Goal: Task Accomplishment & Management: Manage account settings

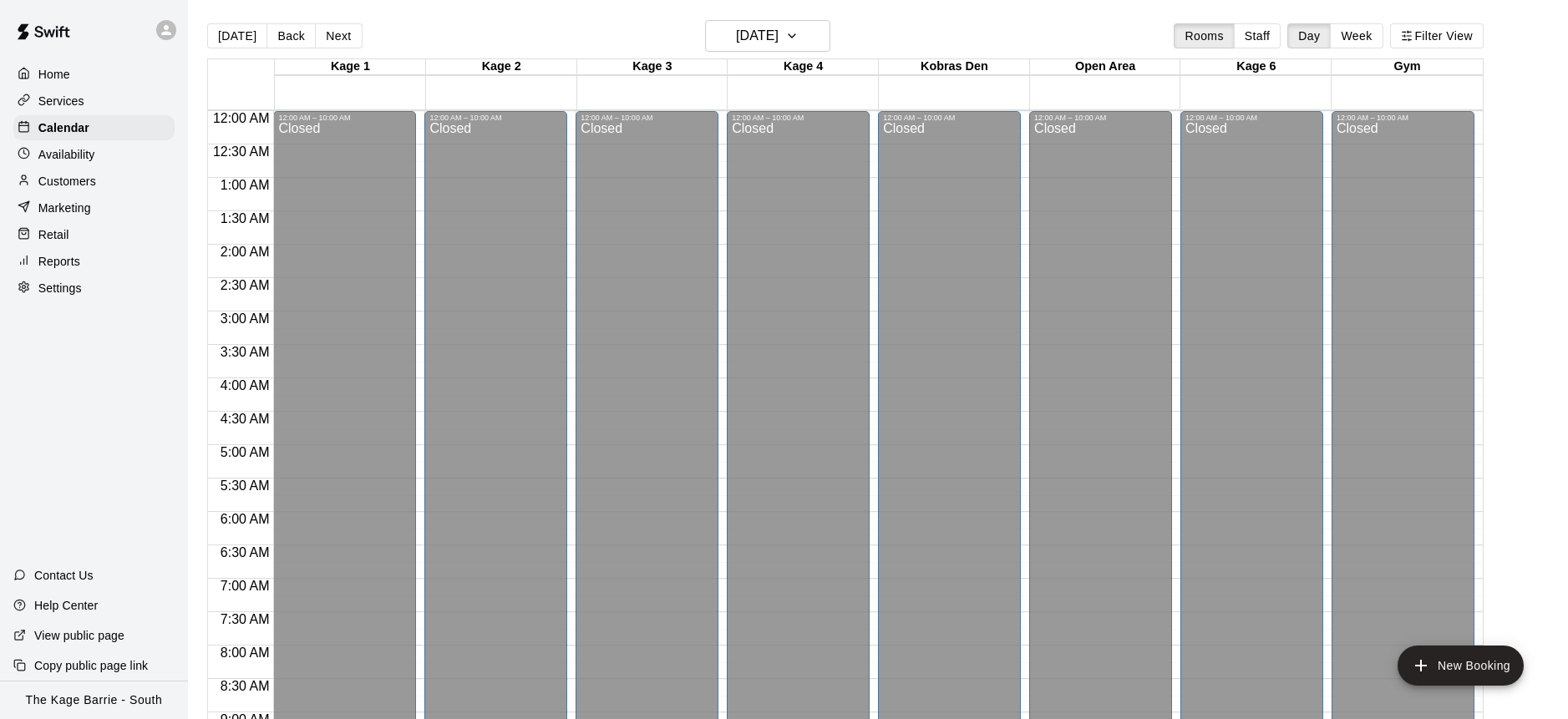
scroll to position [528, 0]
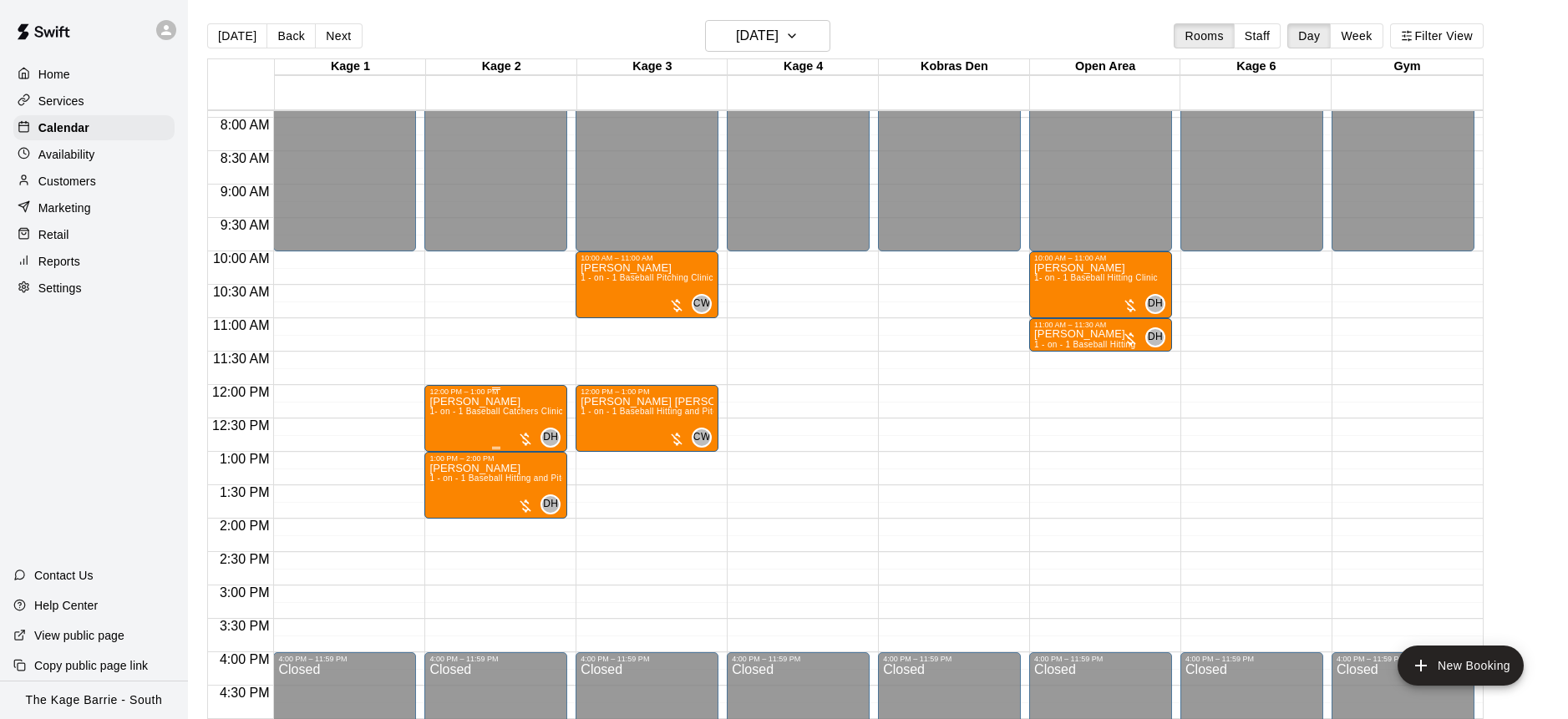
click at [449, 459] on img "edit" at bounding box center [448, 453] width 20 height 20
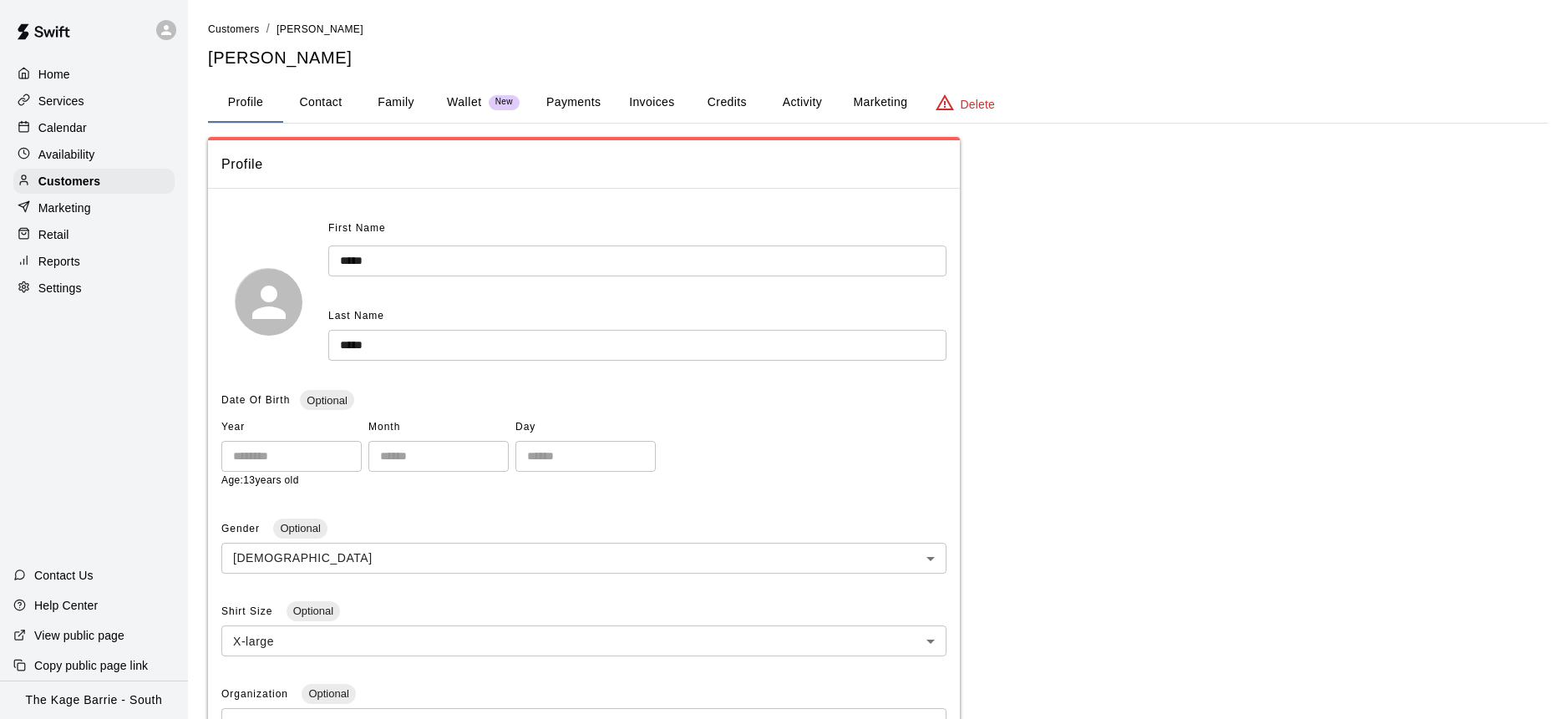
drag, startPoint x: 300, startPoint y: 481, endPoint x: 218, endPoint y: 481, distance: 82.0
click at [218, 481] on div "First Name ***** ​ Last Name ***** ​ Date Of Birth Optional Year **** ​ Month *…" at bounding box center [583, 616] width 751 height 830
click at [409, 102] on button "Family" at bounding box center [396, 103] width 75 height 40
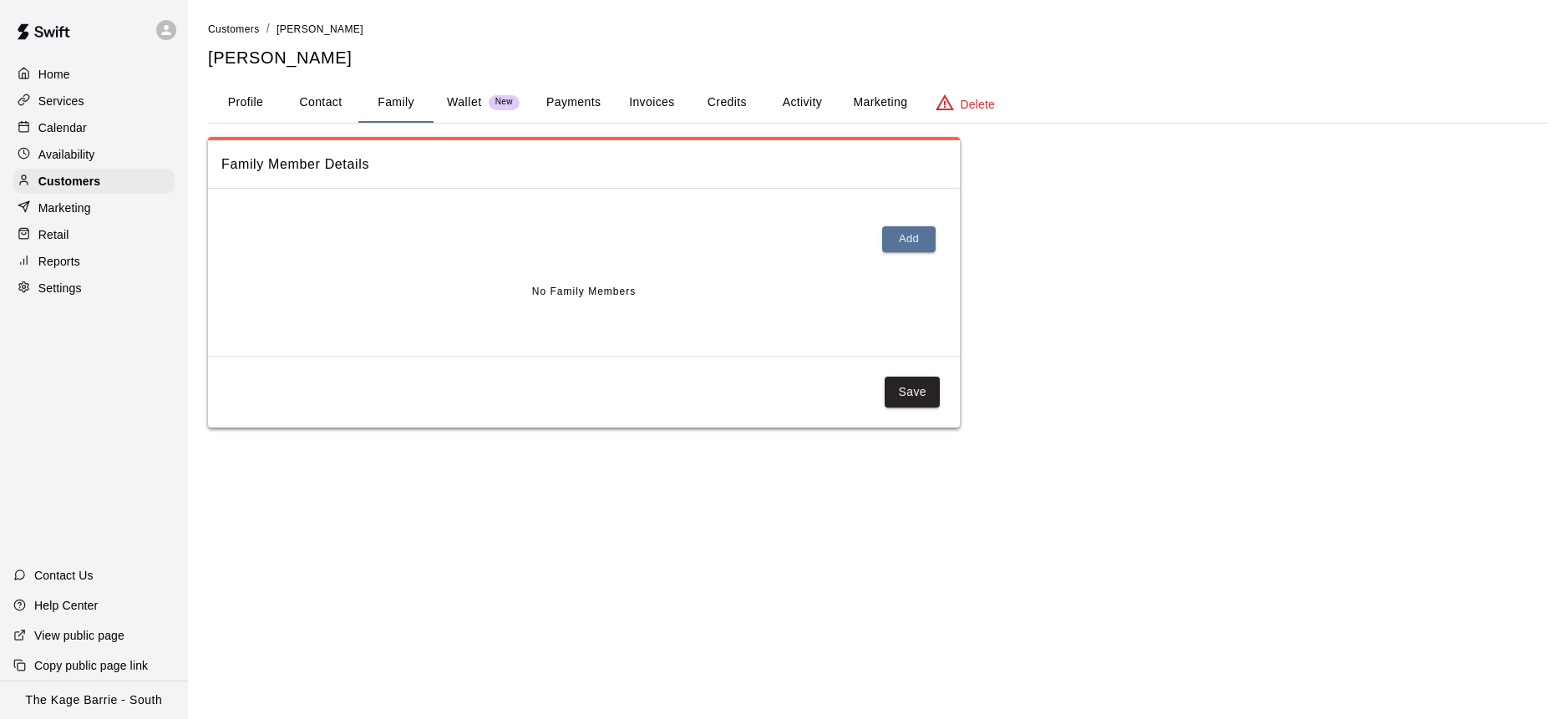
click at [232, 103] on button "Profile" at bounding box center [246, 103] width 75 height 40
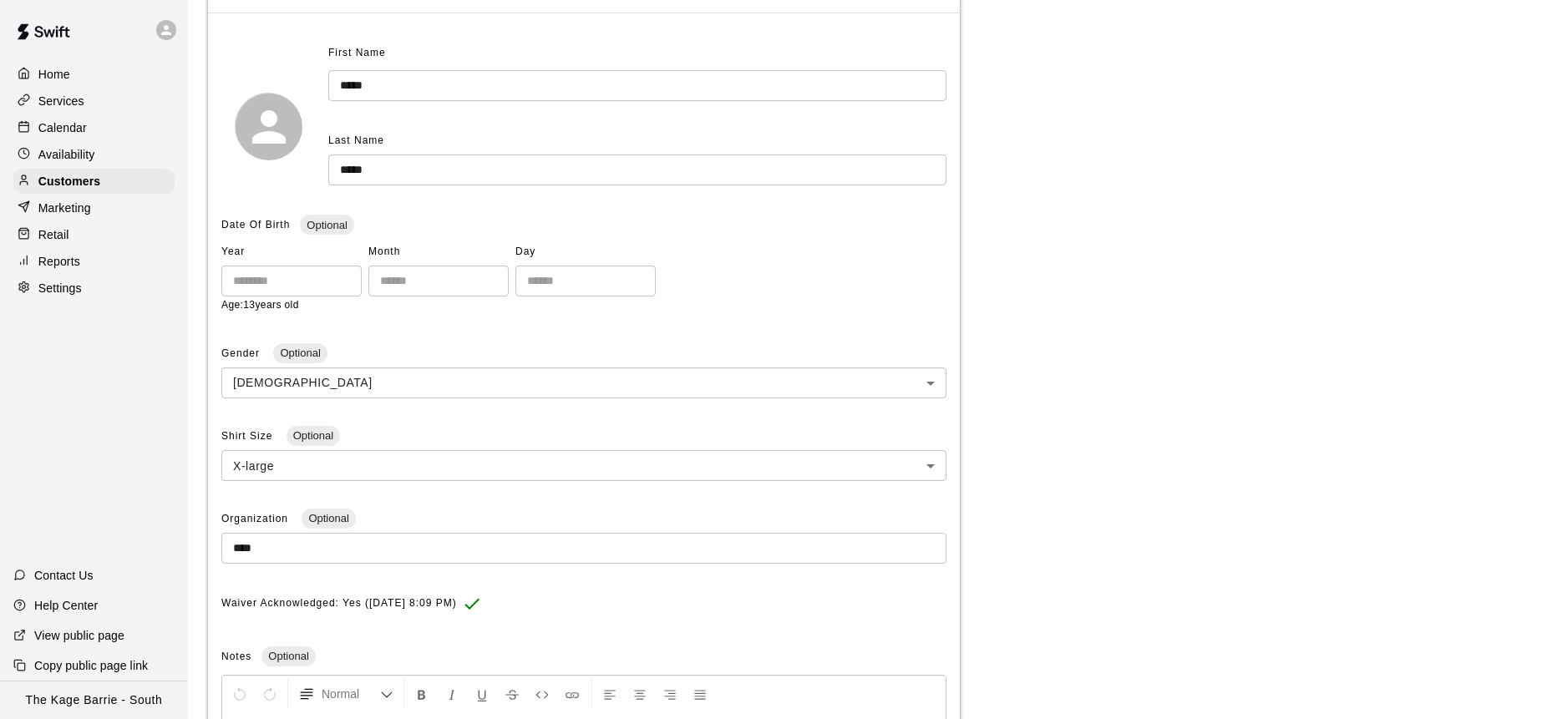
scroll to position [176, 0]
click at [94, 123] on div "Calendar" at bounding box center [94, 128] width 161 height 25
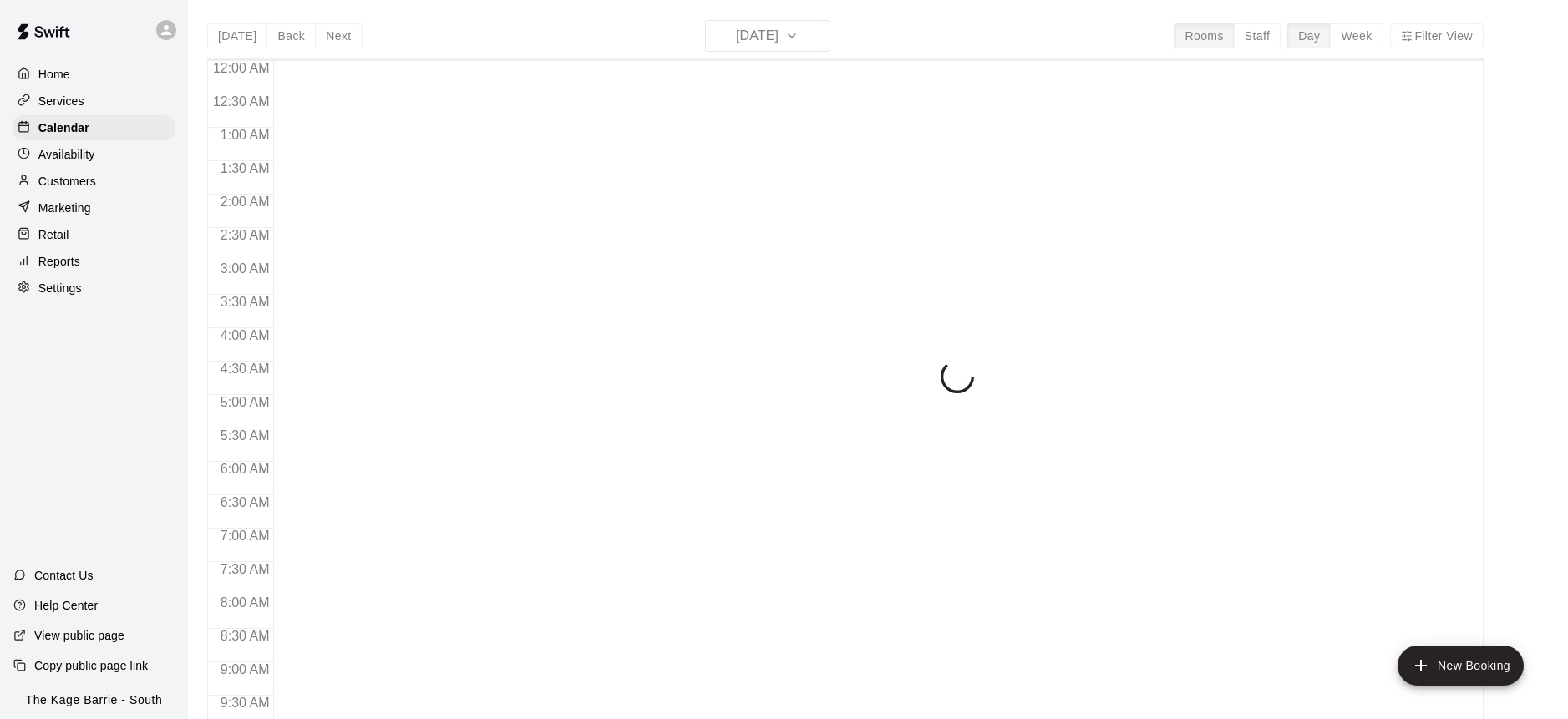
scroll to position [926, 0]
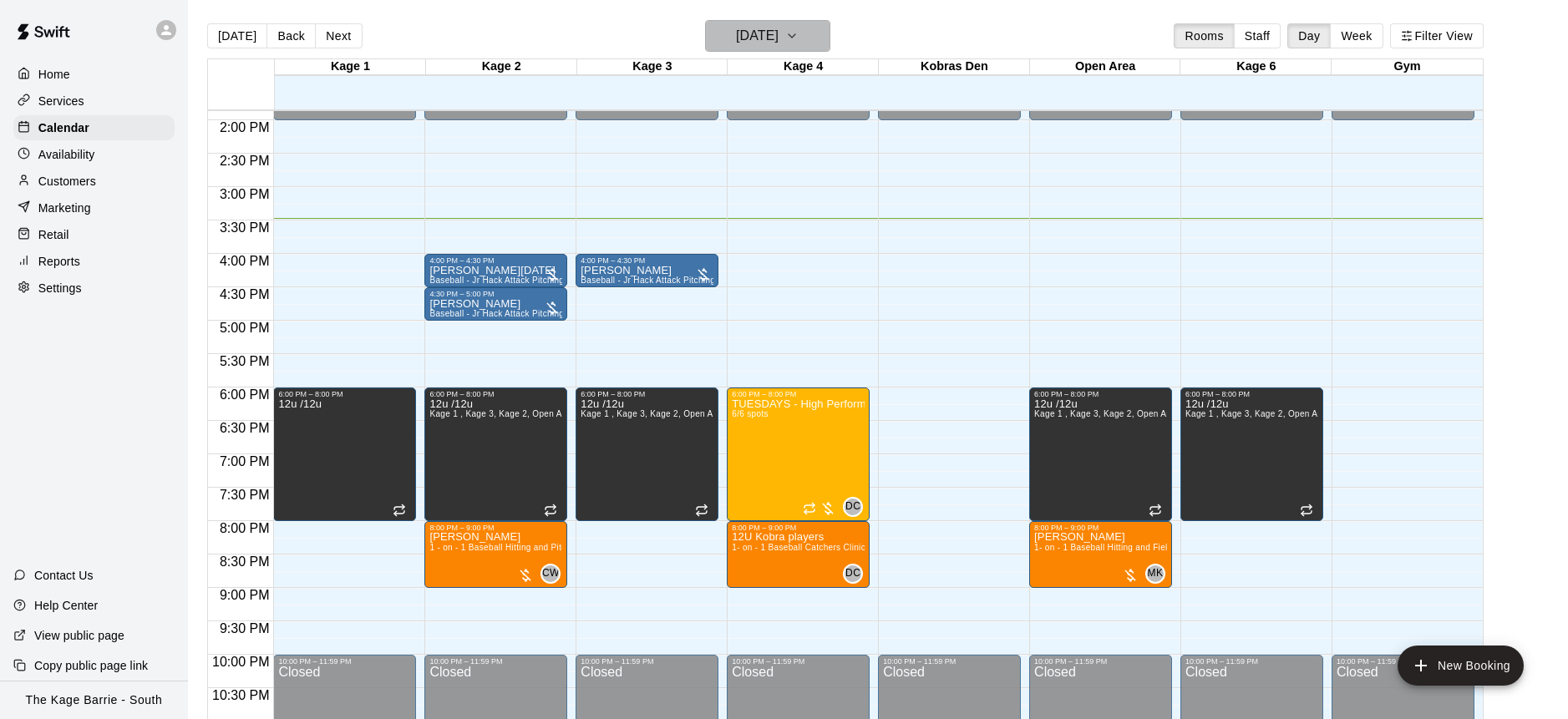
click at [824, 39] on button "[DATE]" at bounding box center [767, 36] width 125 height 32
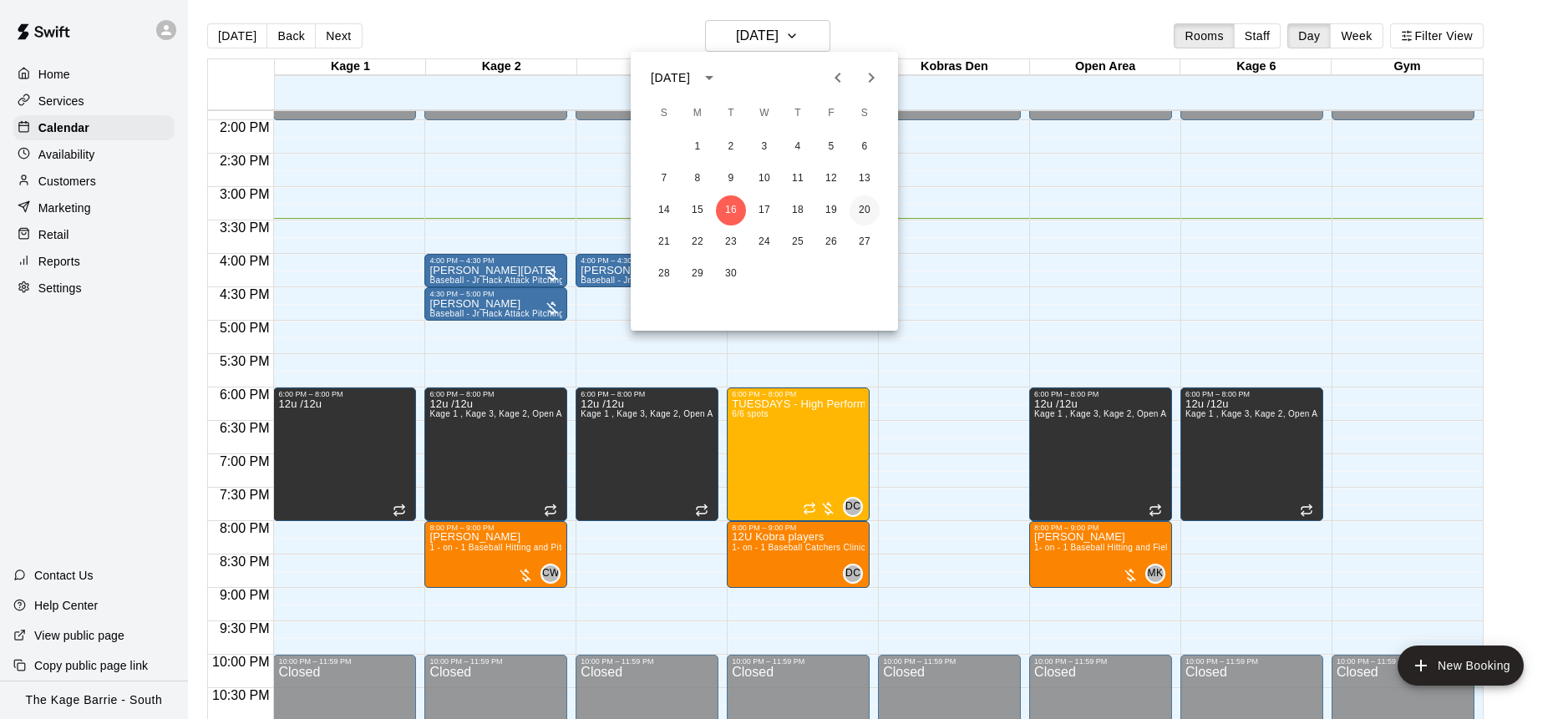
click at [868, 210] on button "20" at bounding box center [865, 211] width 30 height 30
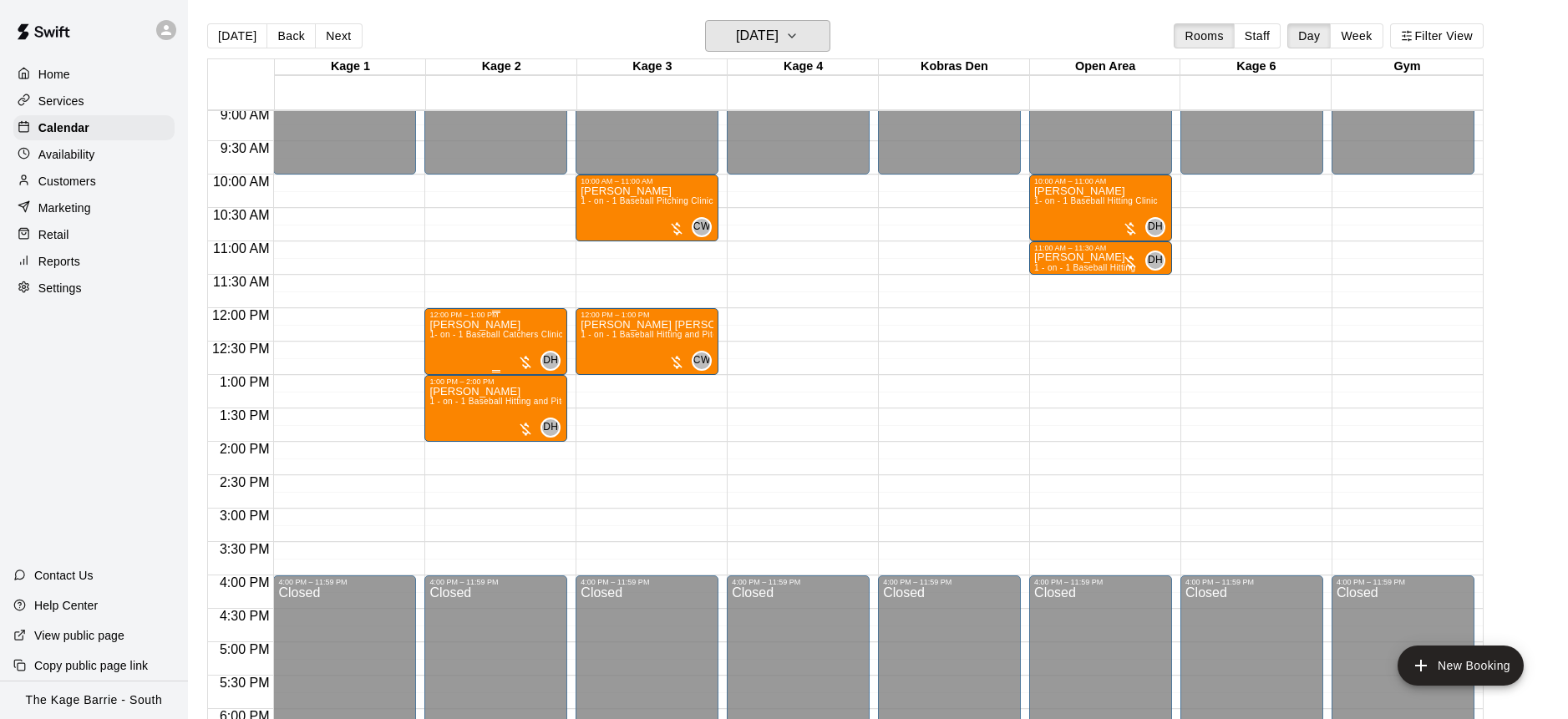
scroll to position [1, 0]
click at [240, 36] on button "[DATE]" at bounding box center [237, 35] width 60 height 25
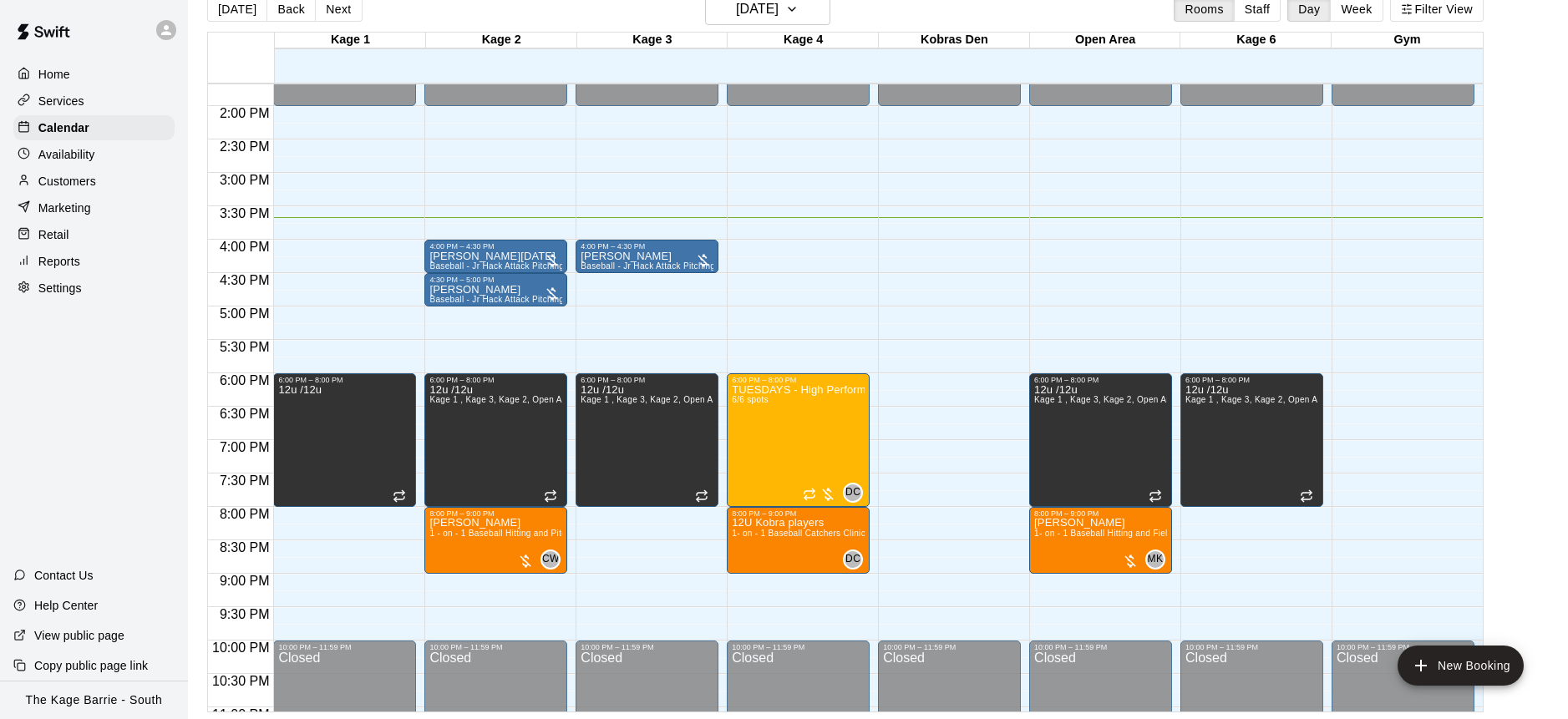
scroll to position [908, 0]
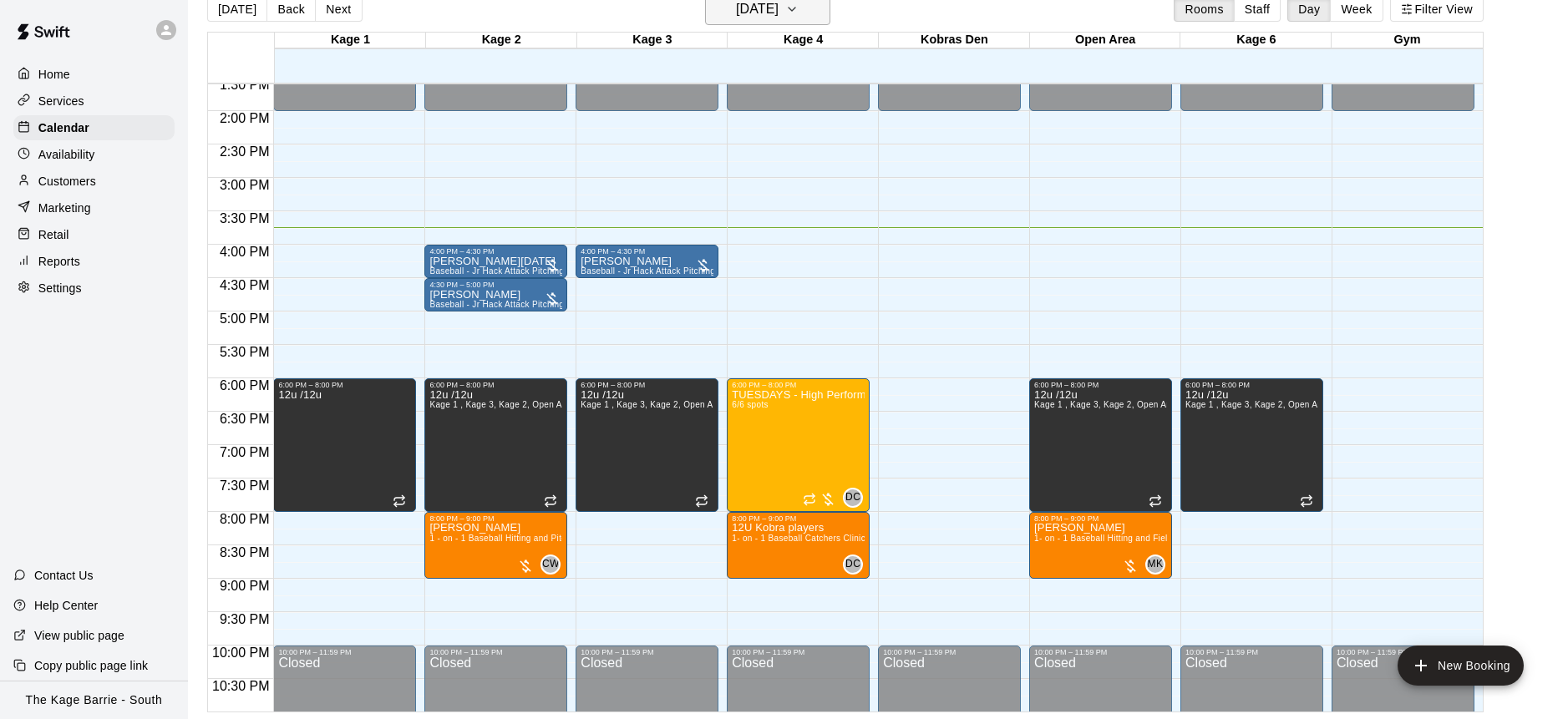
click at [799, 13] on icon "button" at bounding box center [792, 9] width 13 height 20
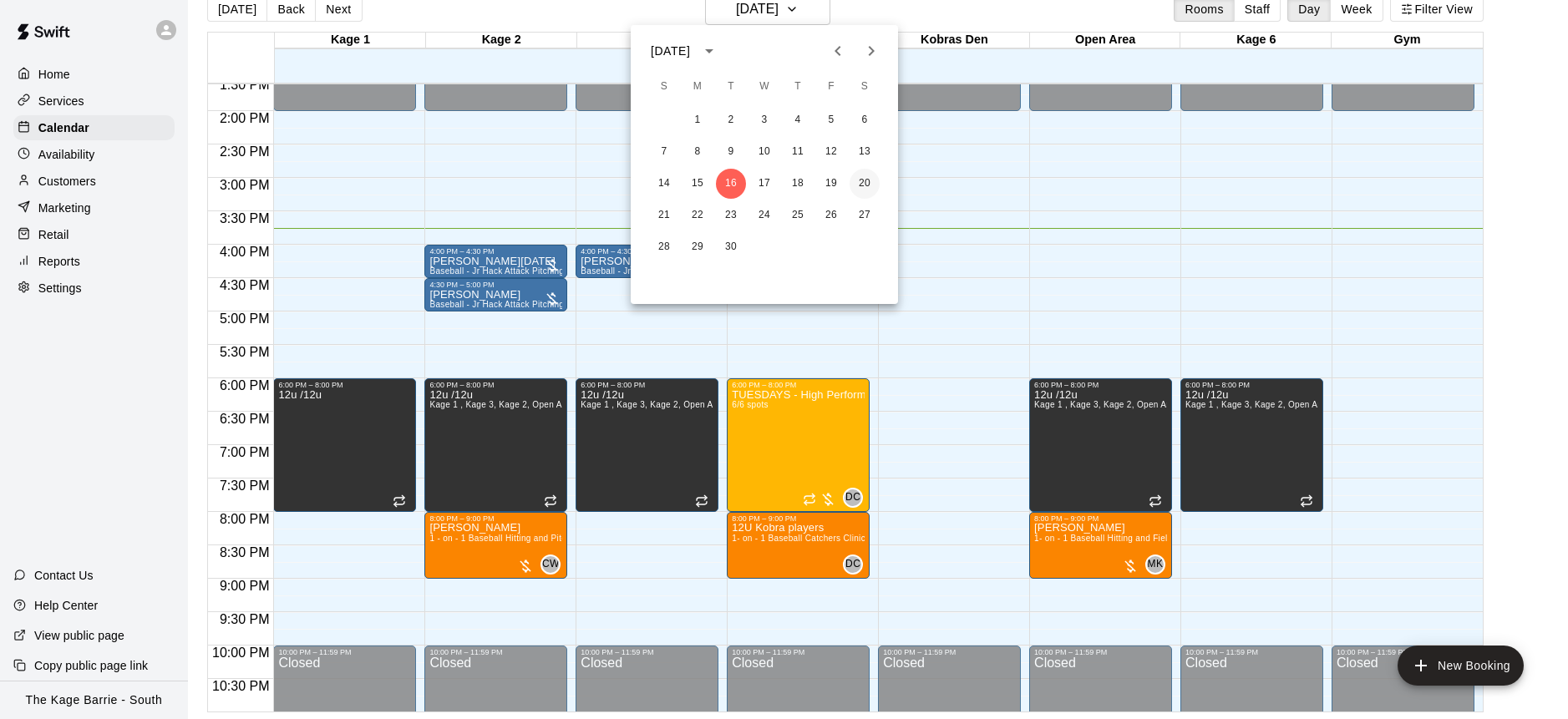
click at [871, 180] on button "20" at bounding box center [865, 184] width 30 height 30
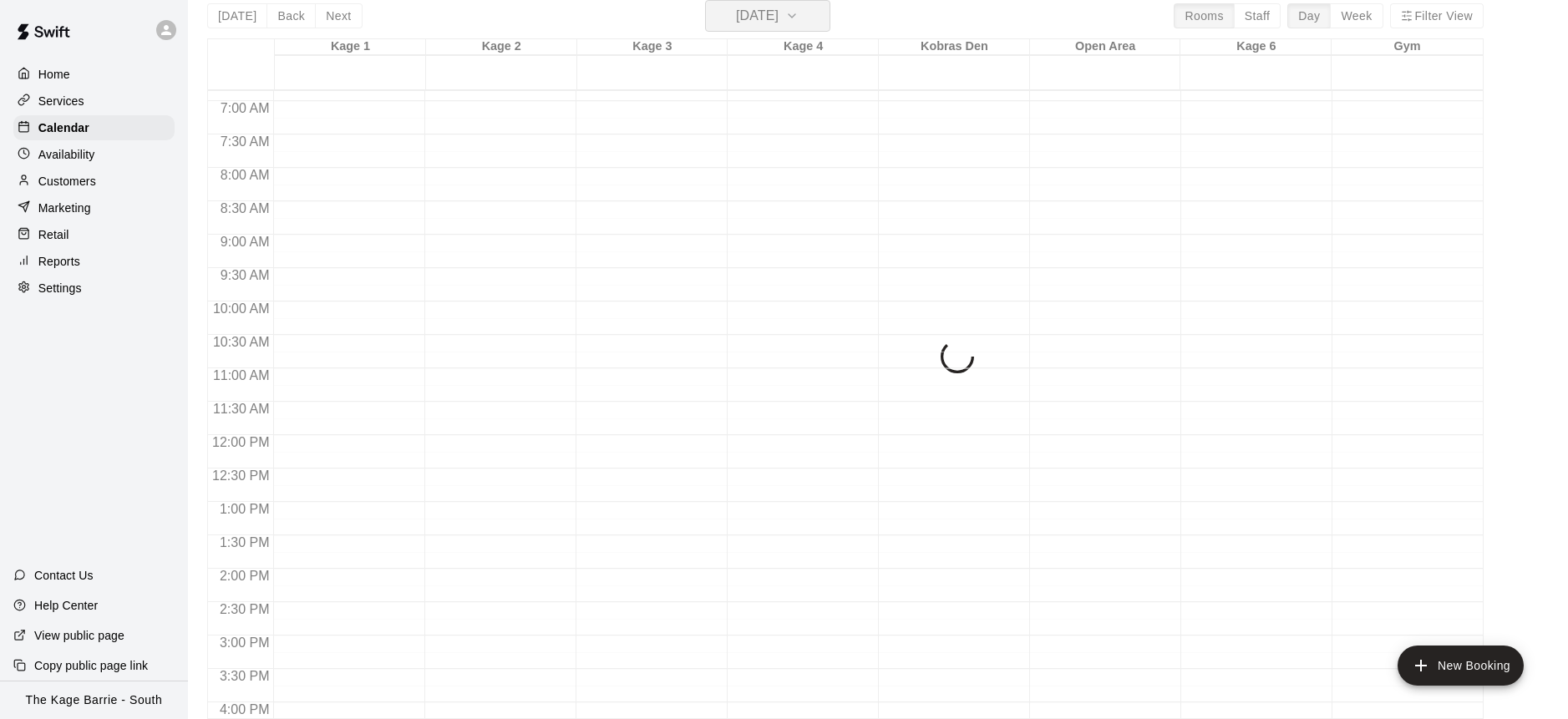
scroll to position [590, 0]
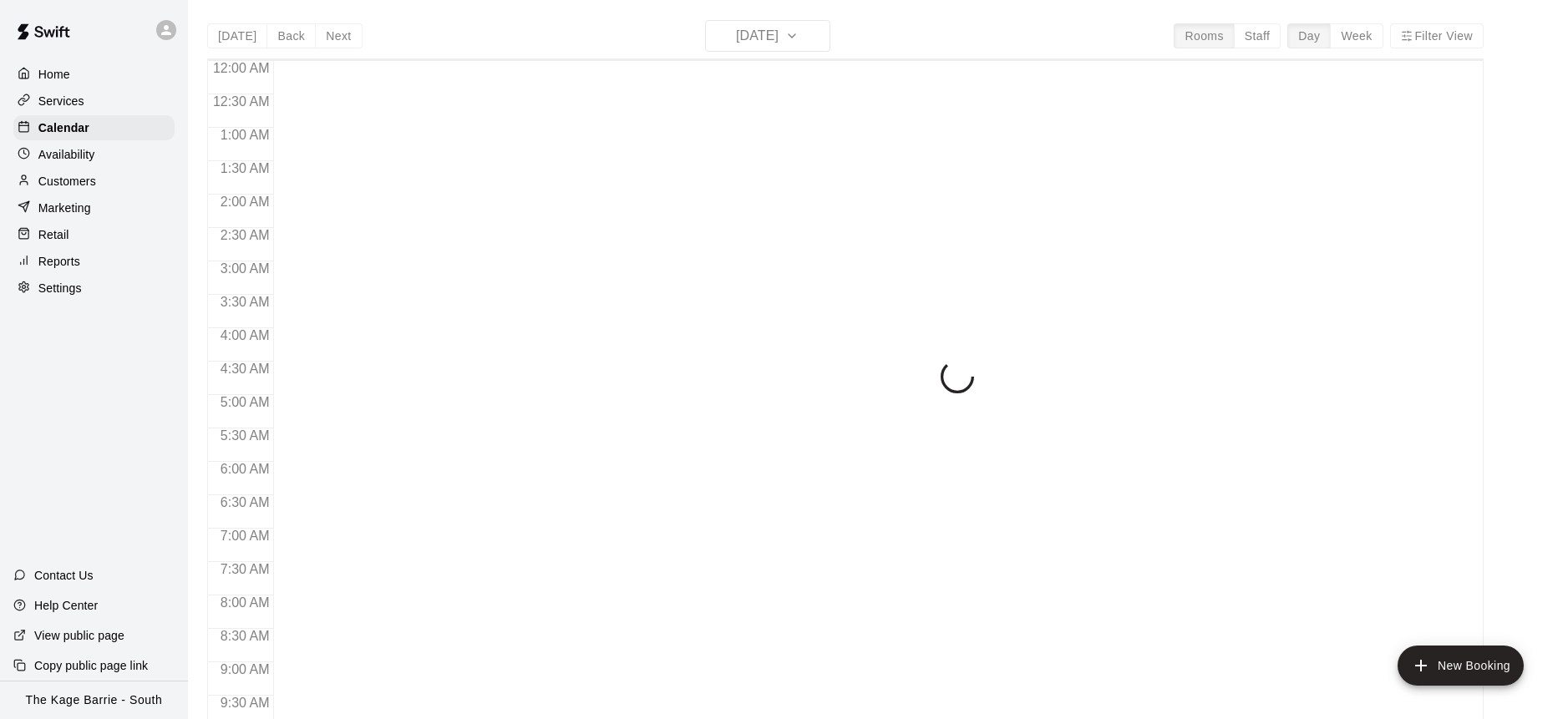
scroll to position [926, 0]
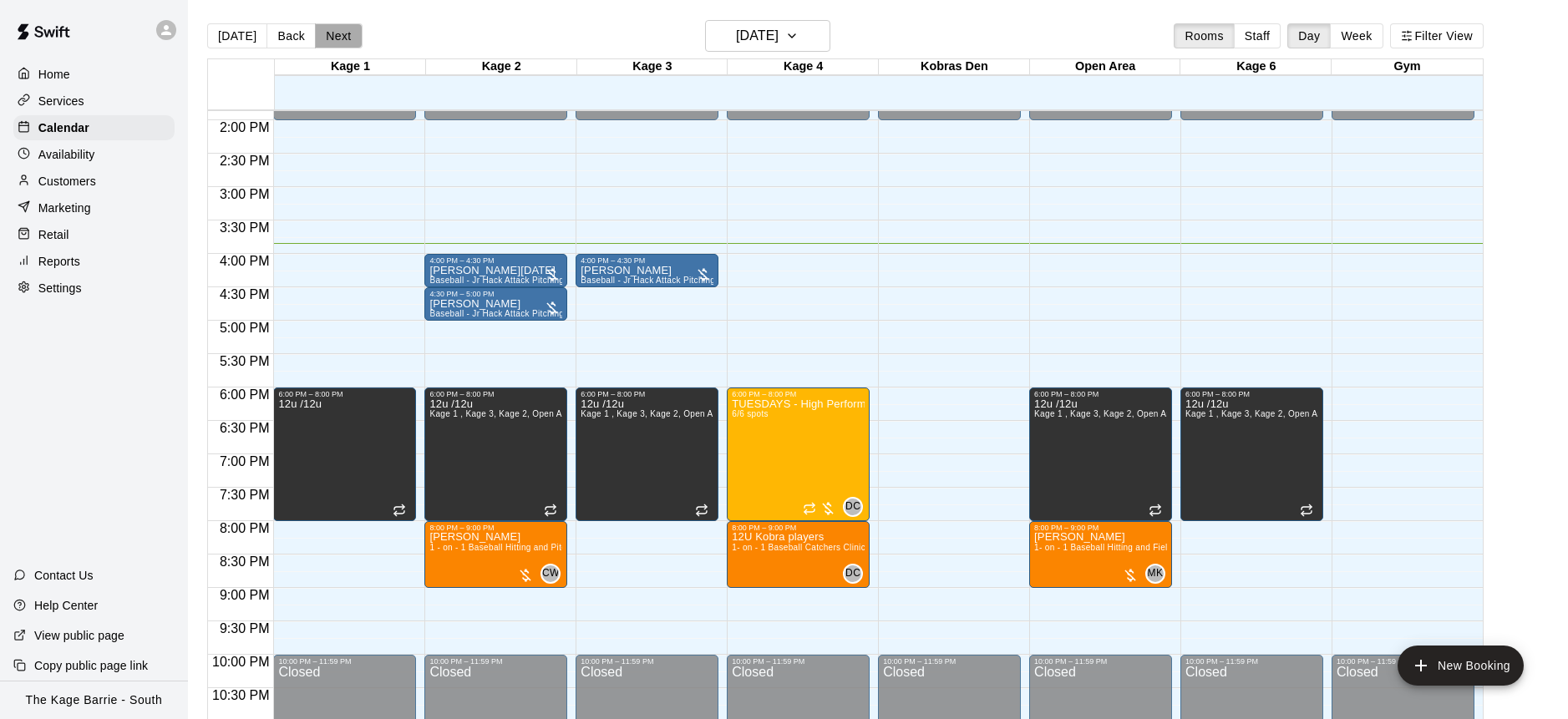
click at [340, 38] on button "Next" at bounding box center [338, 36] width 46 height 25
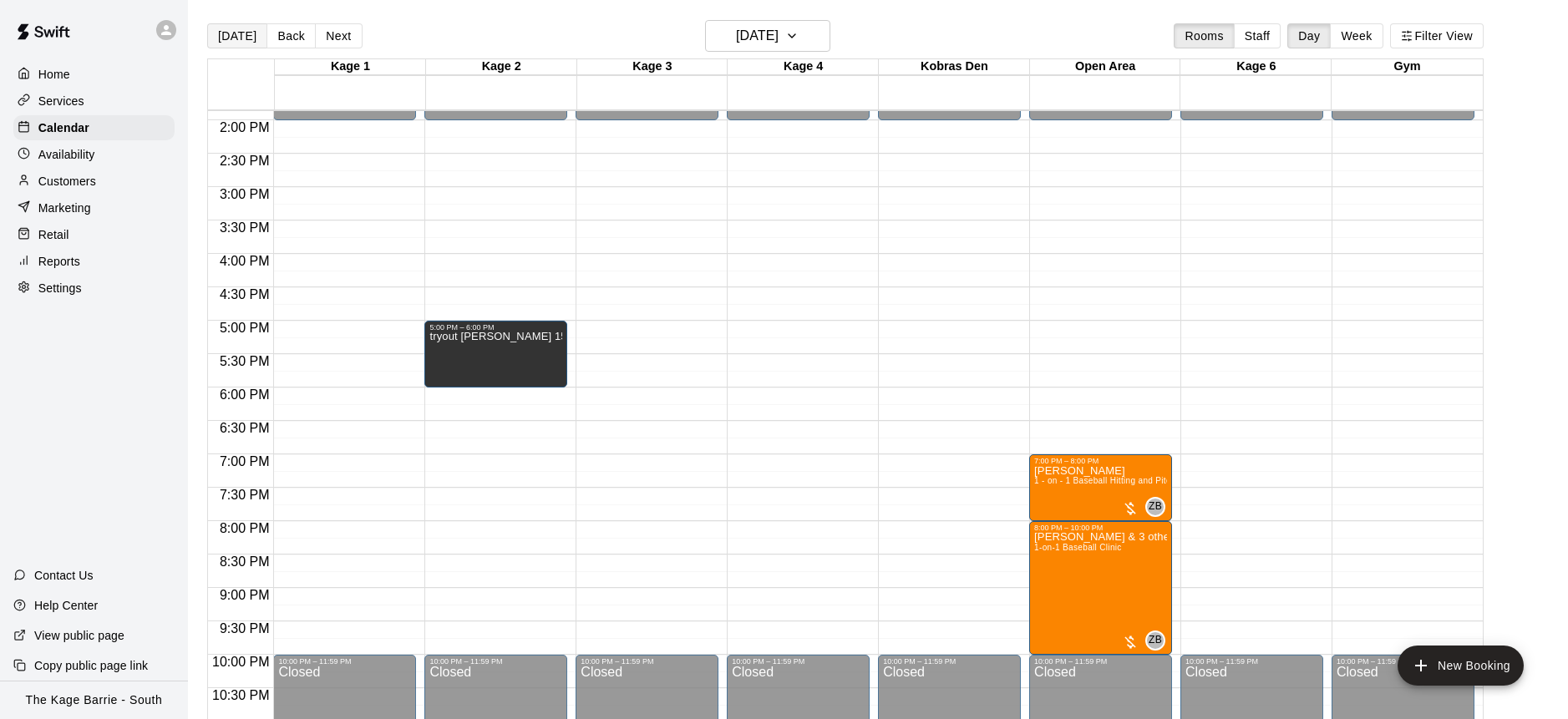
click at [239, 39] on button "[DATE]" at bounding box center [237, 36] width 60 height 25
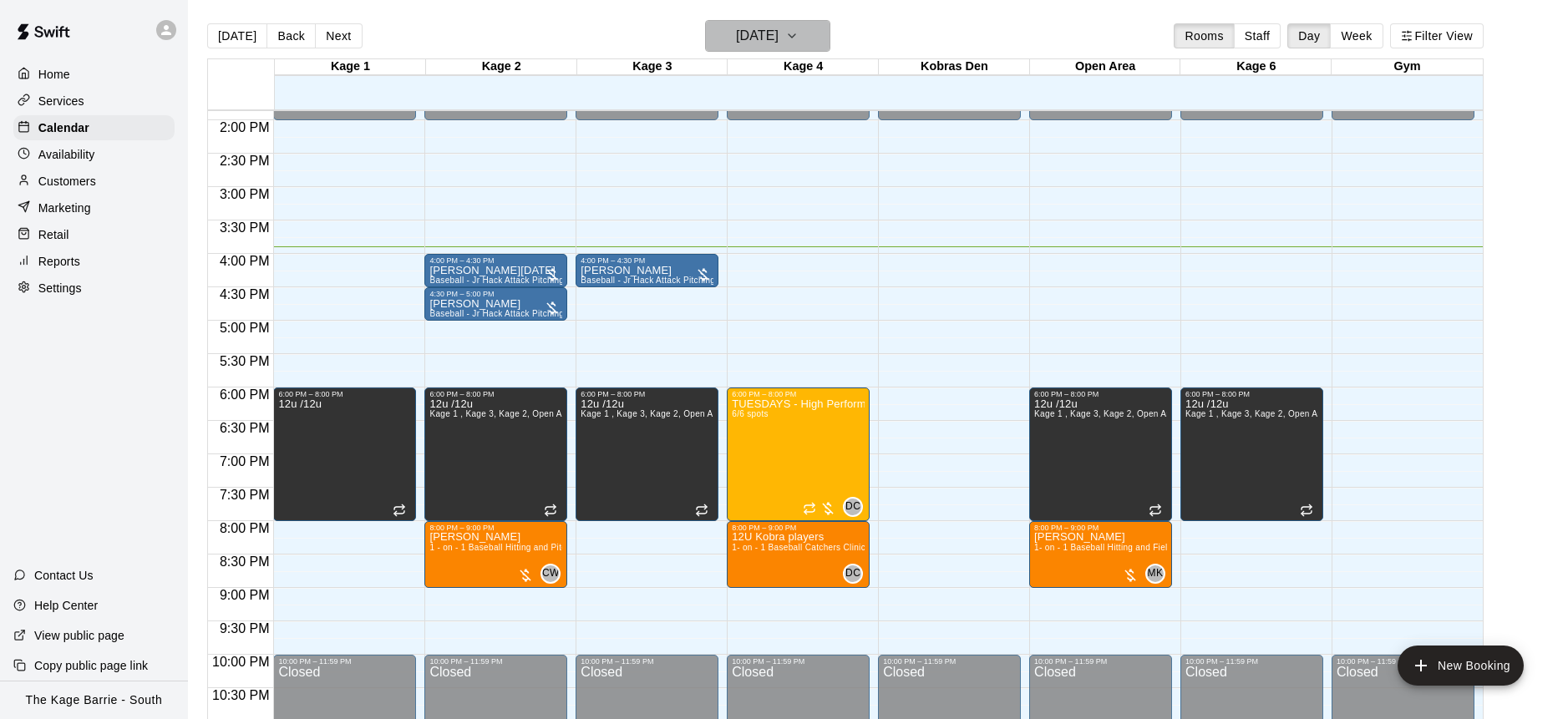
click at [824, 43] on button "[DATE]" at bounding box center [767, 36] width 125 height 32
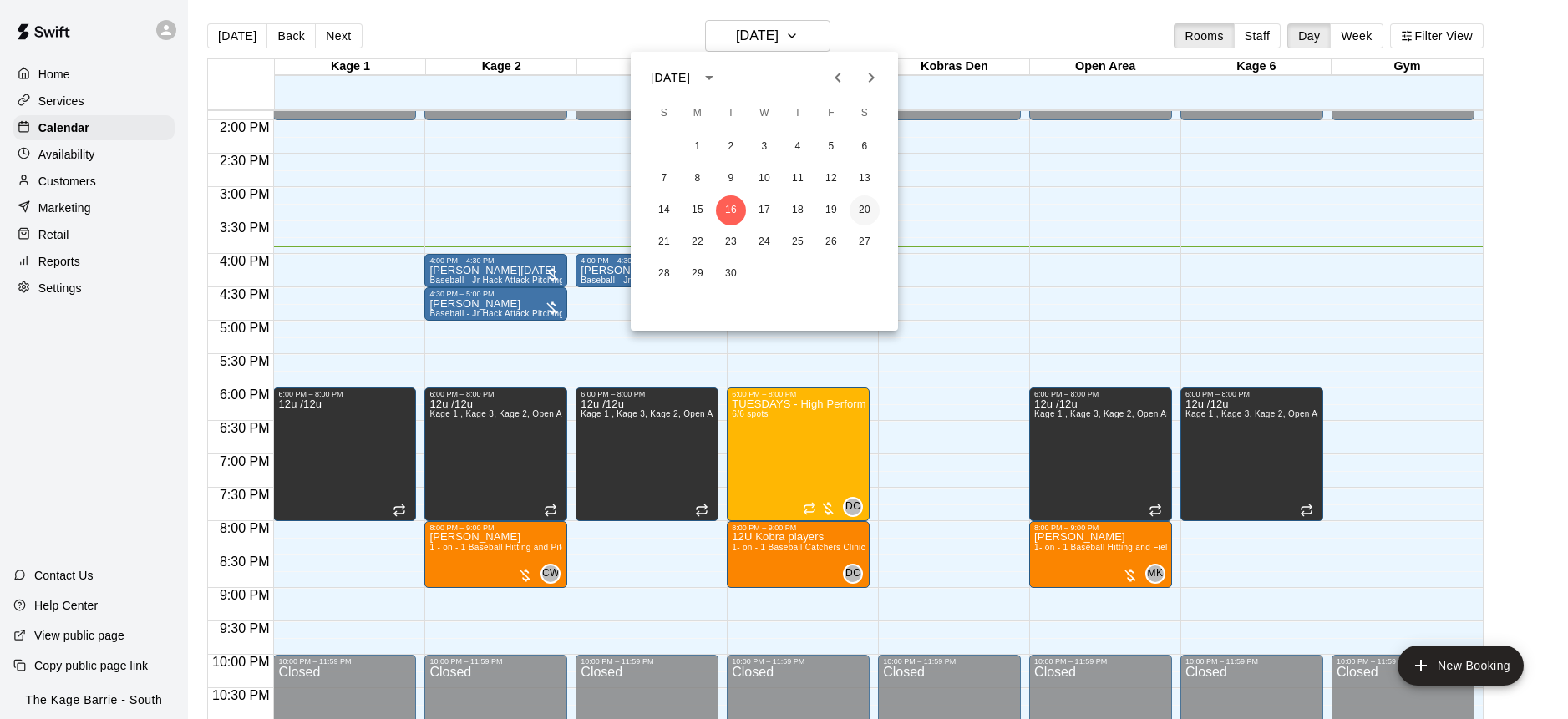
click at [872, 212] on button "20" at bounding box center [865, 211] width 30 height 30
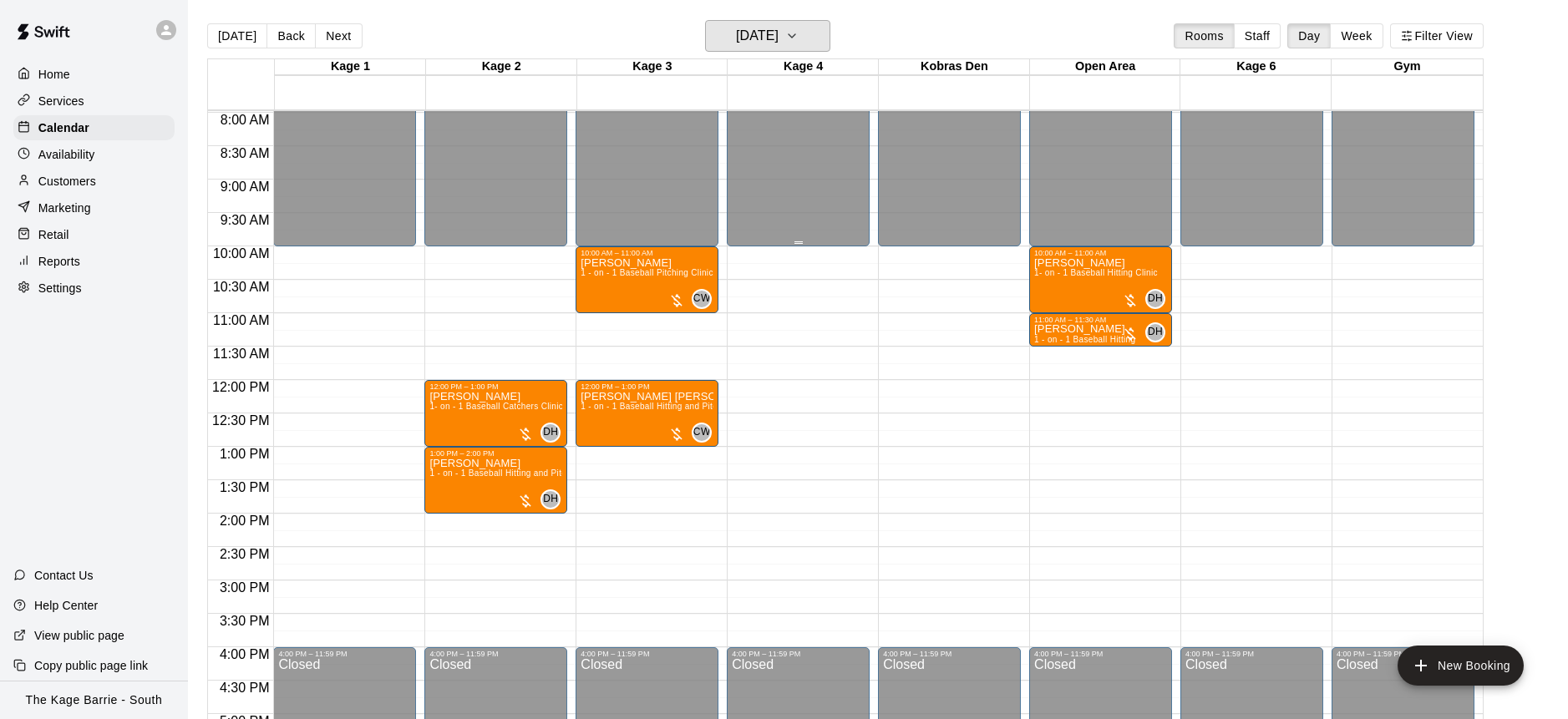
scroll to position [532, 0]
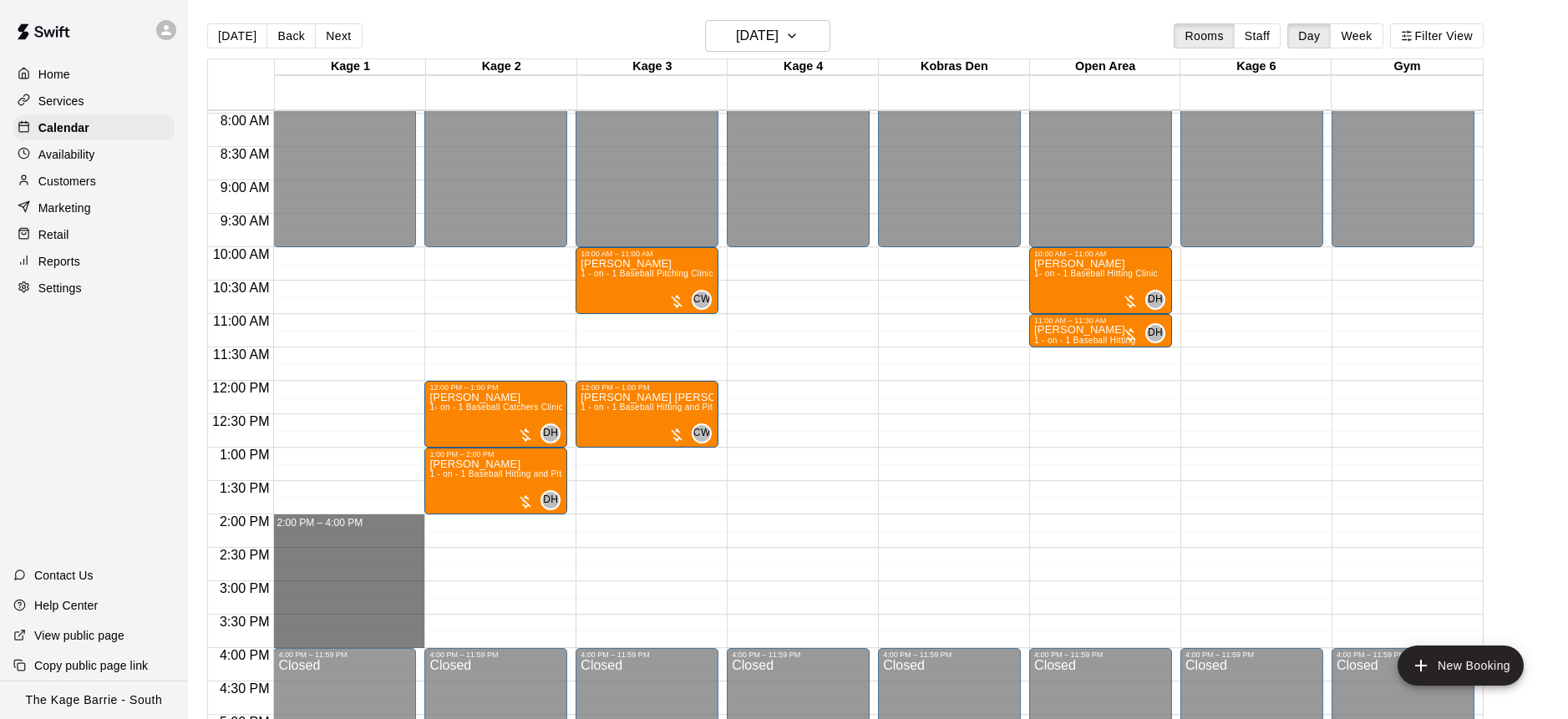
drag, startPoint x: 359, startPoint y: 517, endPoint x: 353, endPoint y: 641, distance: 124.1
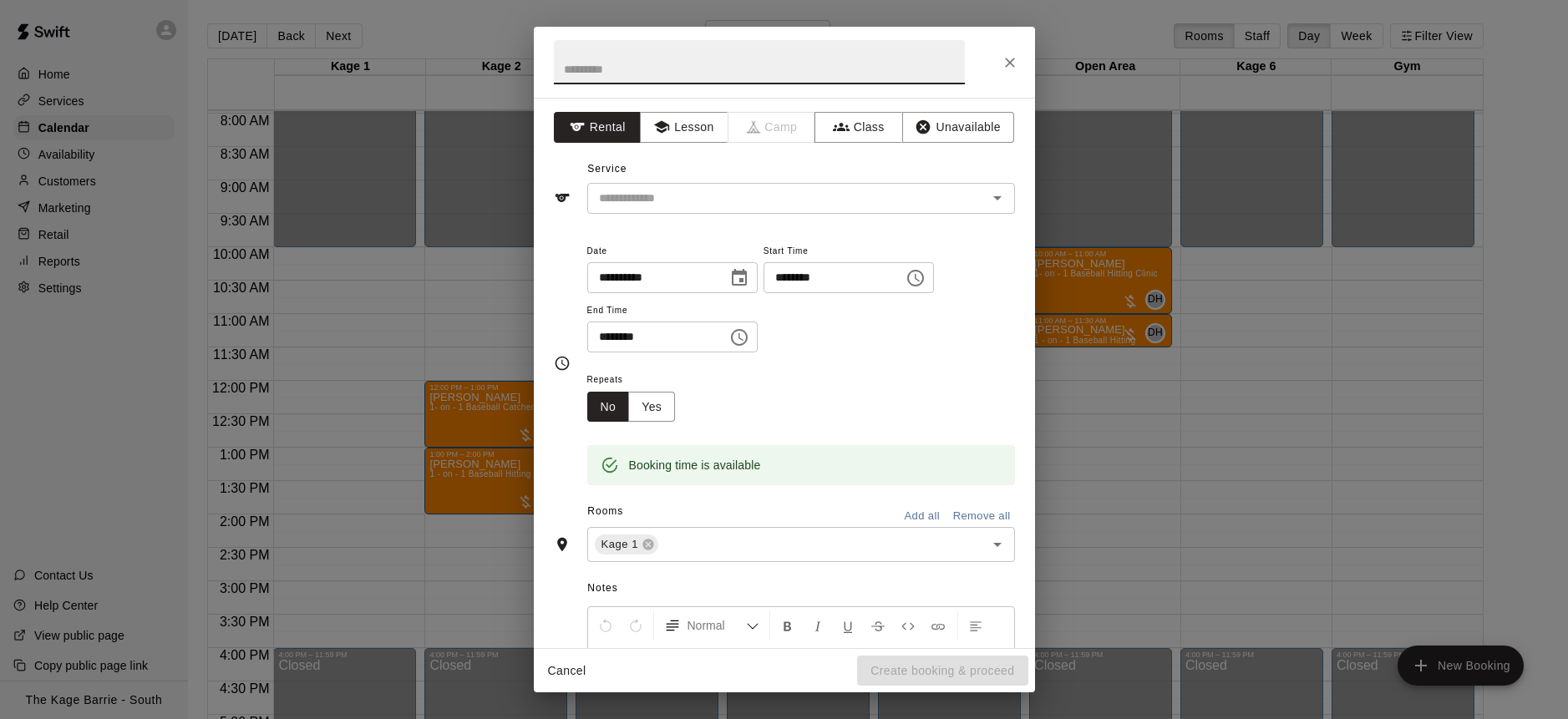
click at [966, 121] on button "Unavailable" at bounding box center [958, 127] width 112 height 31
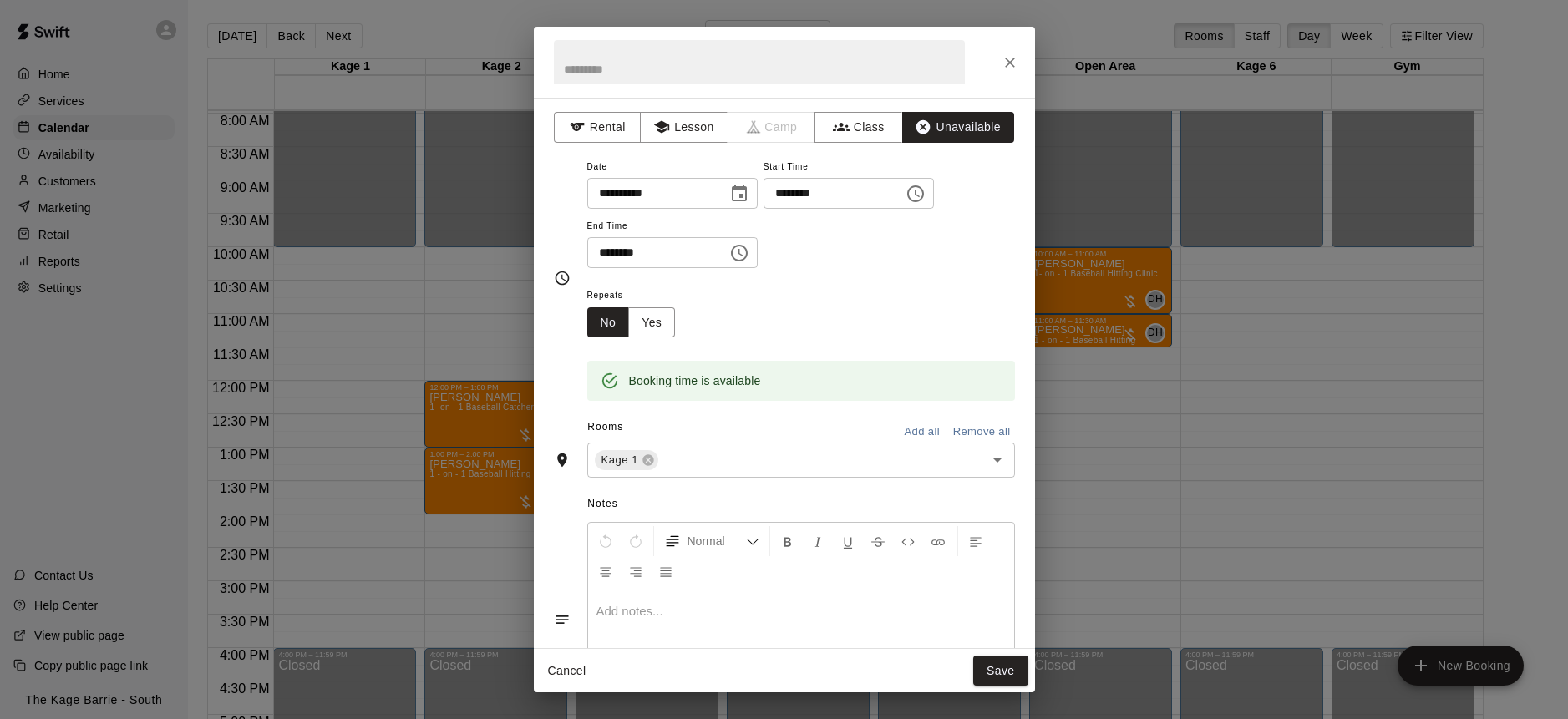
click at [918, 434] on button "Add all" at bounding box center [922, 431] width 54 height 26
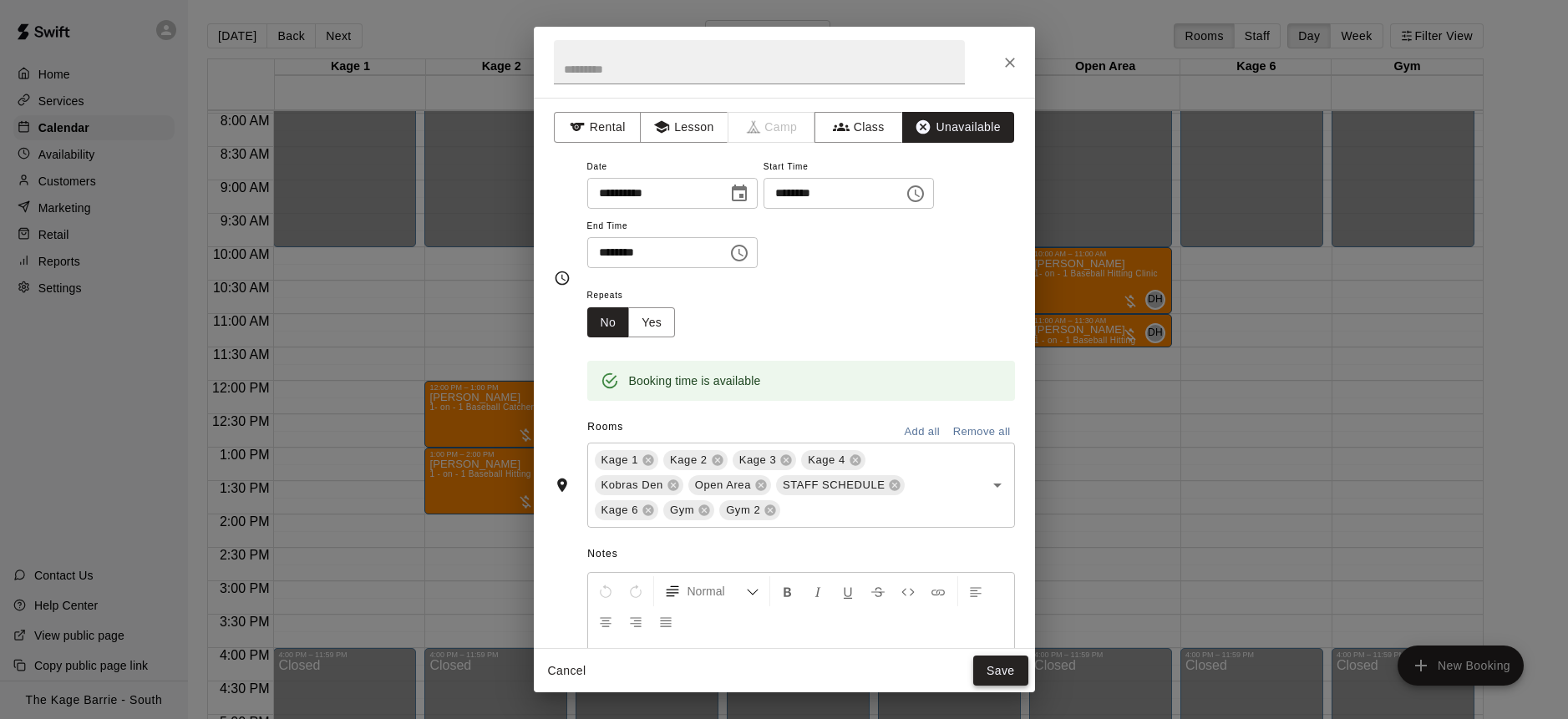
click at [1006, 668] on button "Save" at bounding box center [1001, 671] width 55 height 31
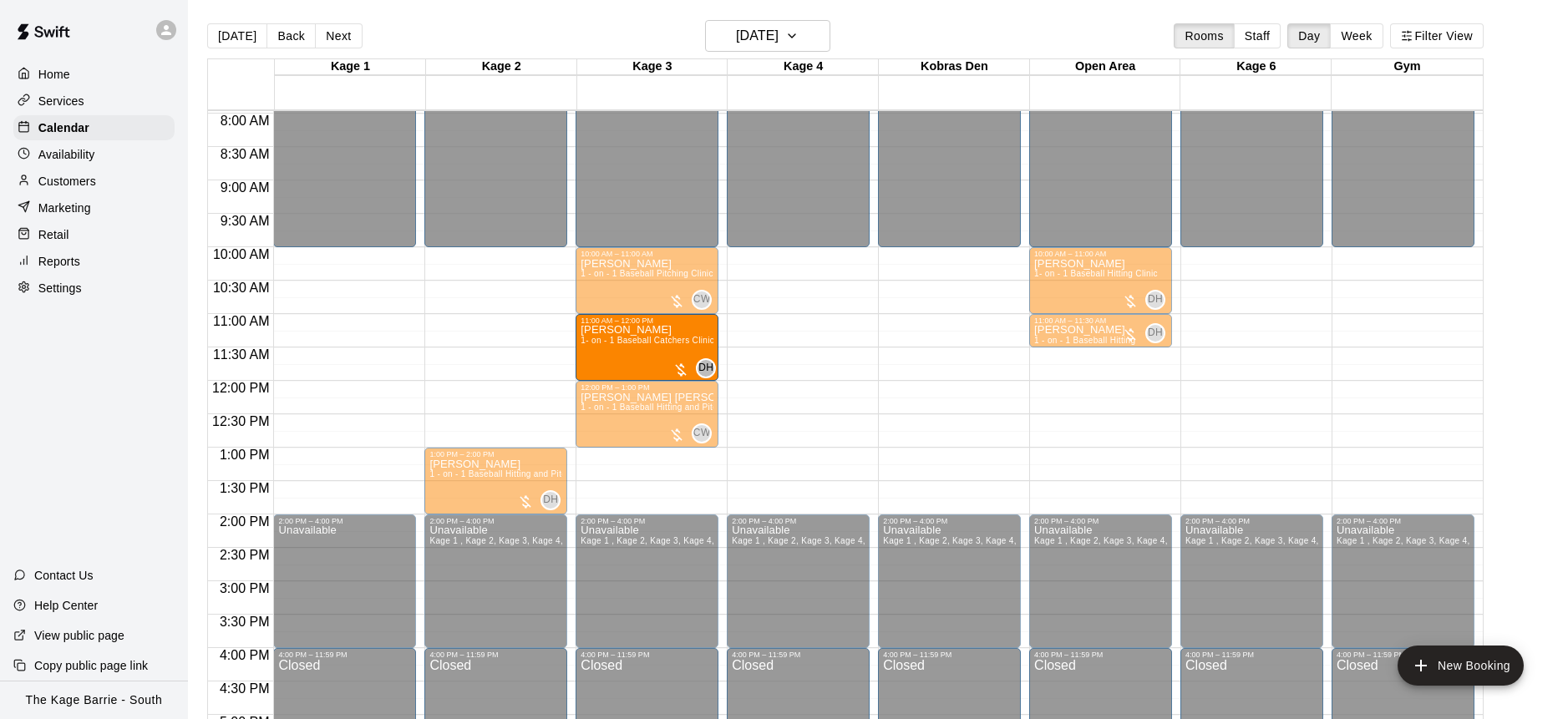
drag, startPoint x: 479, startPoint y: 415, endPoint x: 644, endPoint y: 352, distance: 176.6
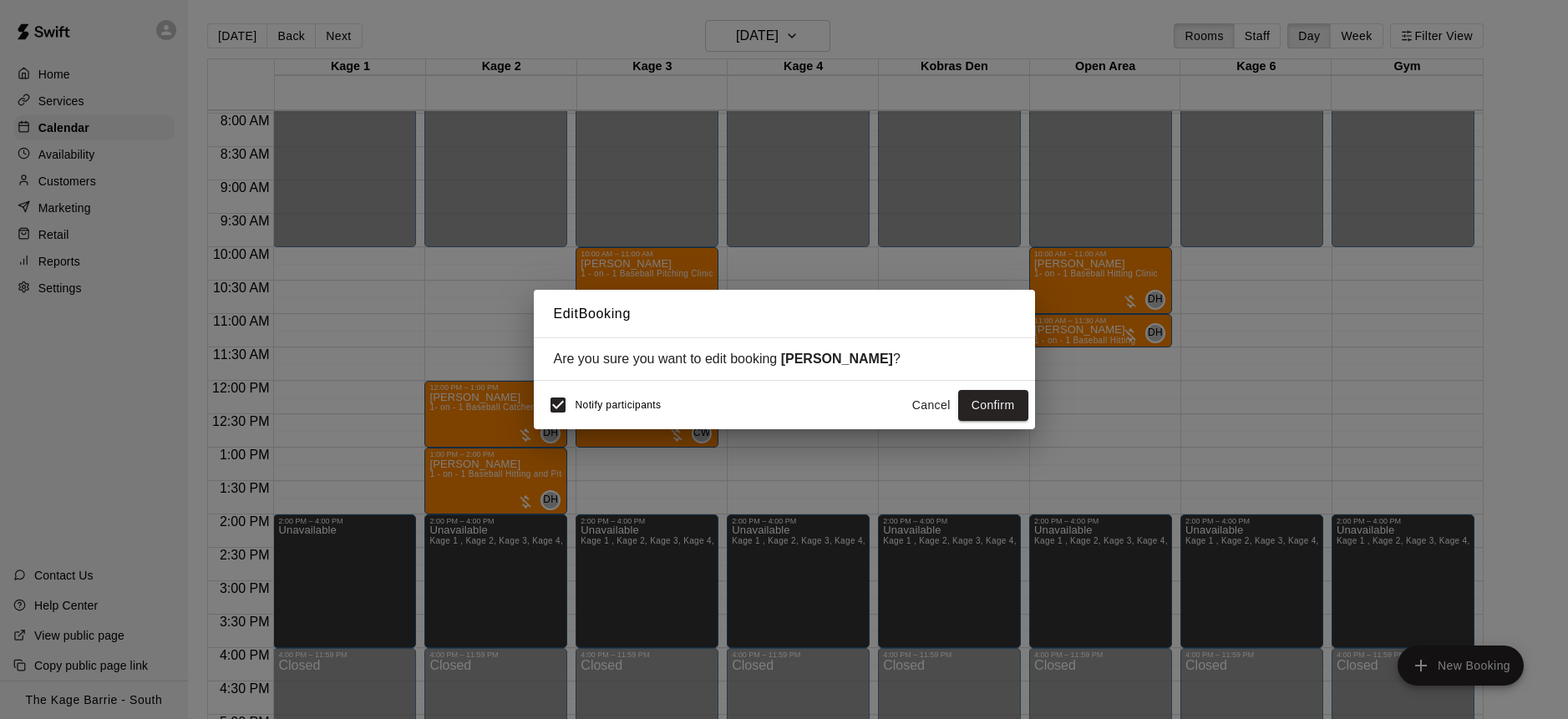
click at [992, 406] on button "Confirm" at bounding box center [993, 405] width 71 height 31
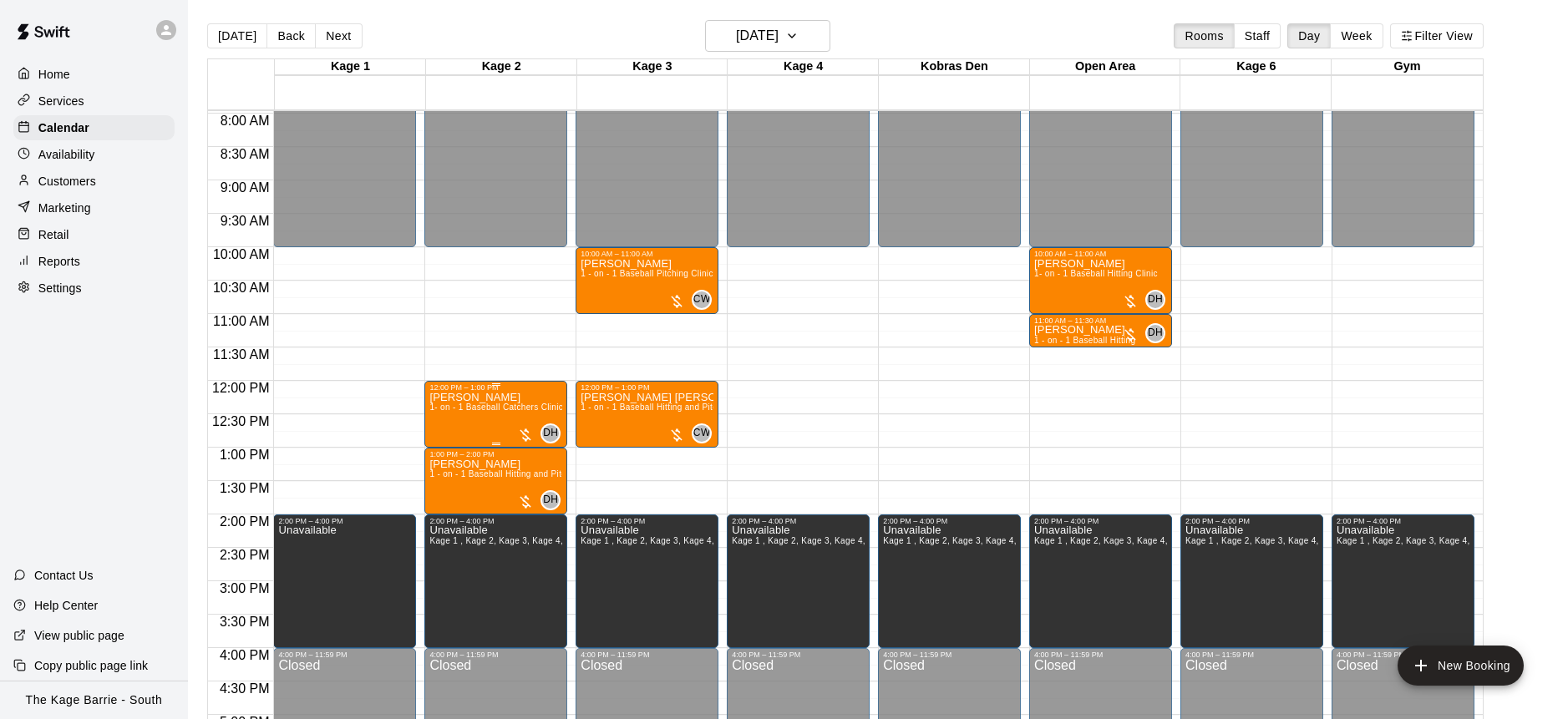
click at [448, 442] on img "edit" at bounding box center [448, 449] width 20 height 20
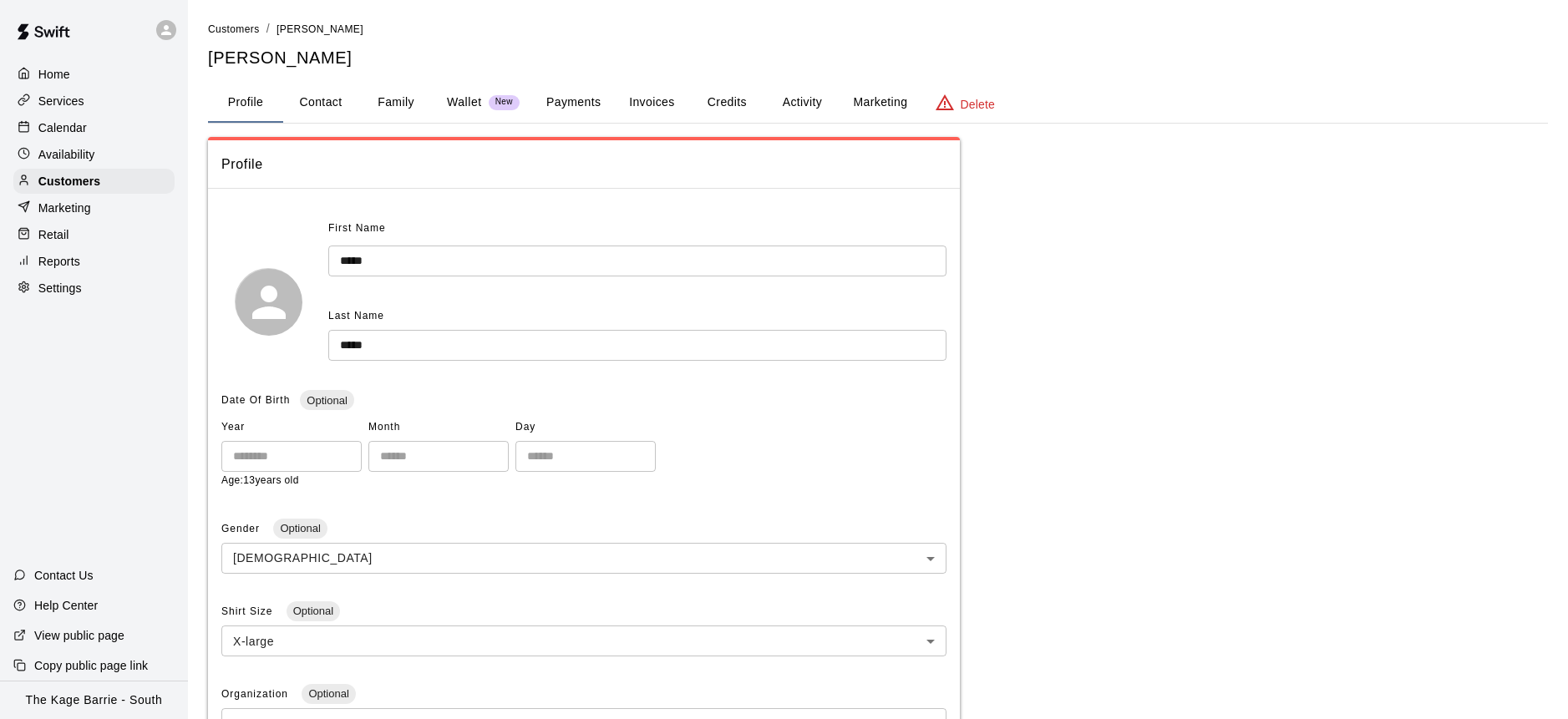
click at [813, 99] on button "Activity" at bounding box center [801, 103] width 75 height 40
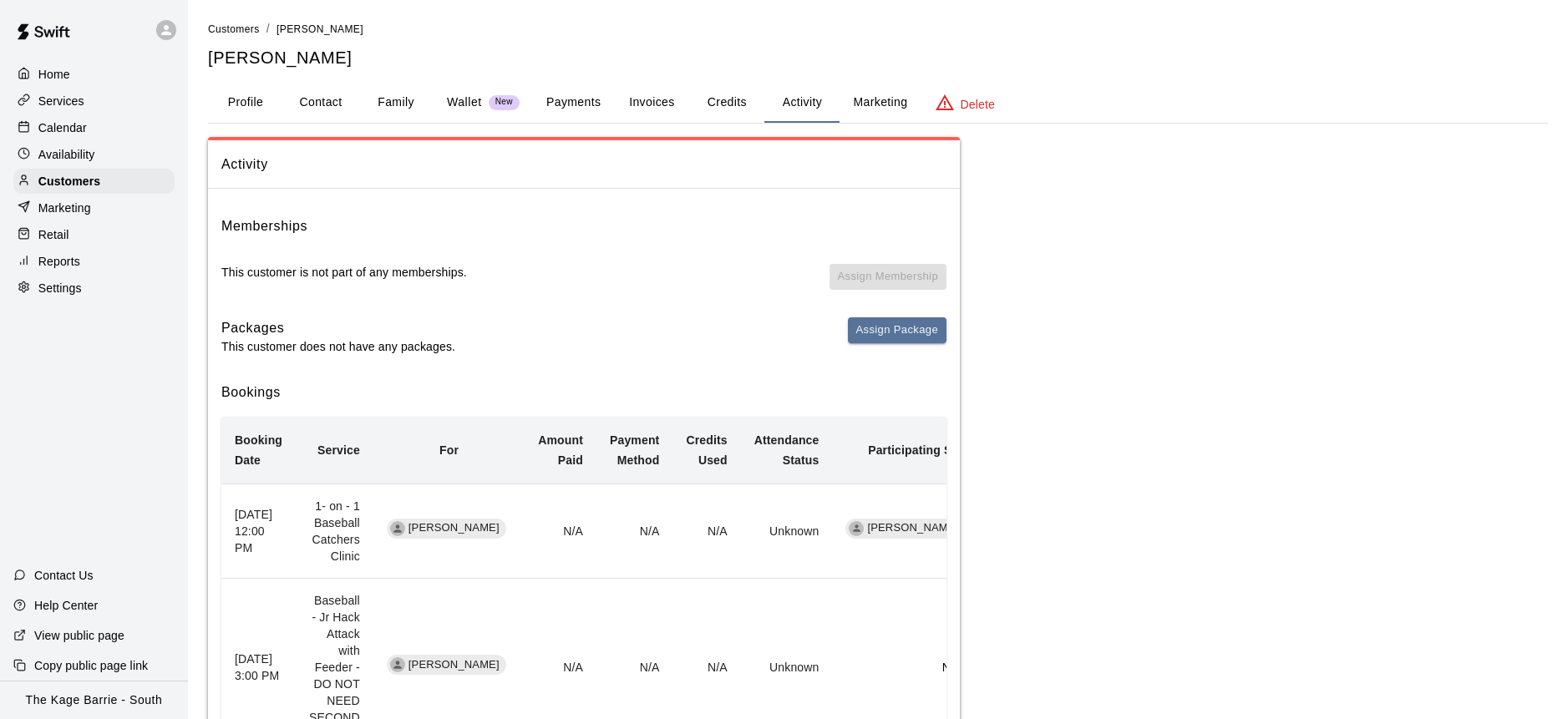
click at [75, 116] on div "Calendar" at bounding box center [94, 128] width 161 height 25
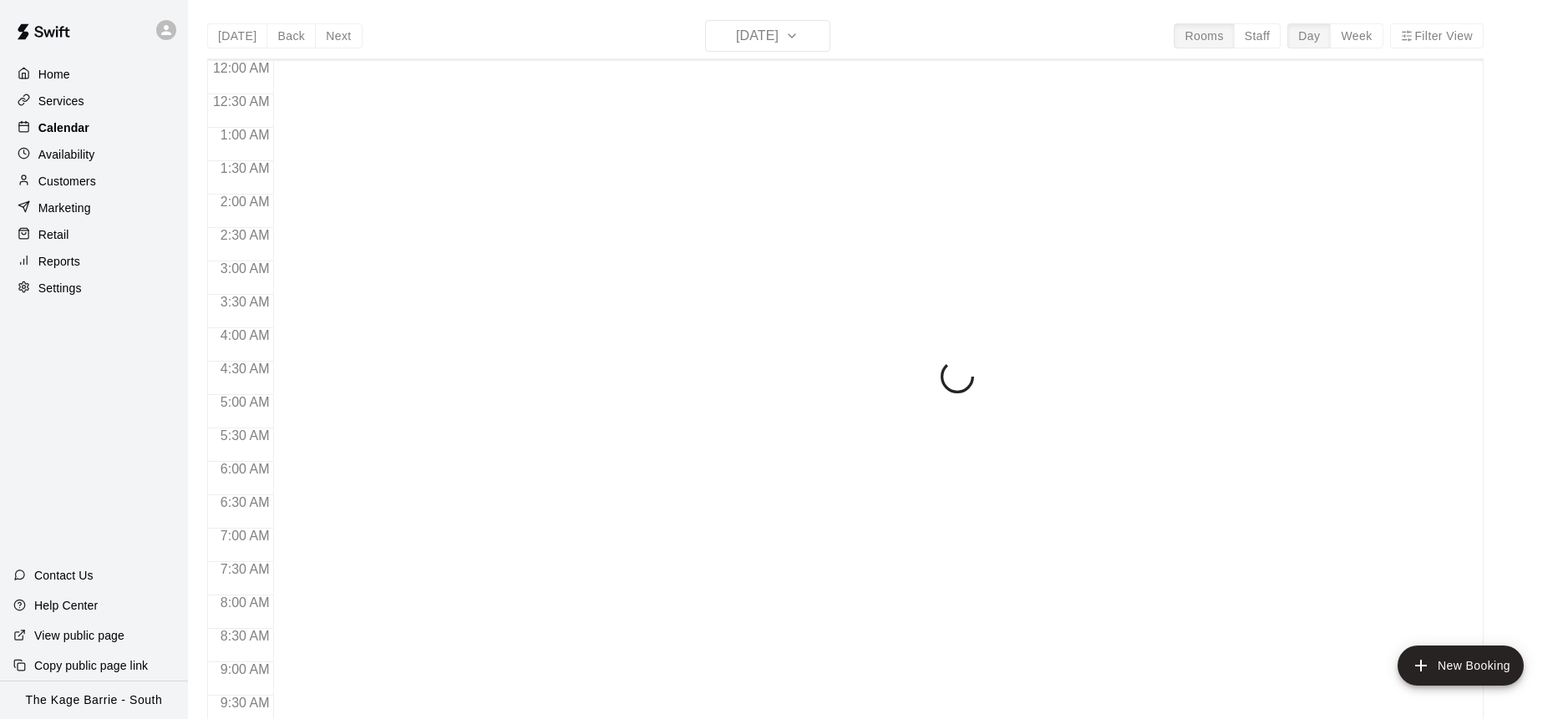
scroll to position [926, 0]
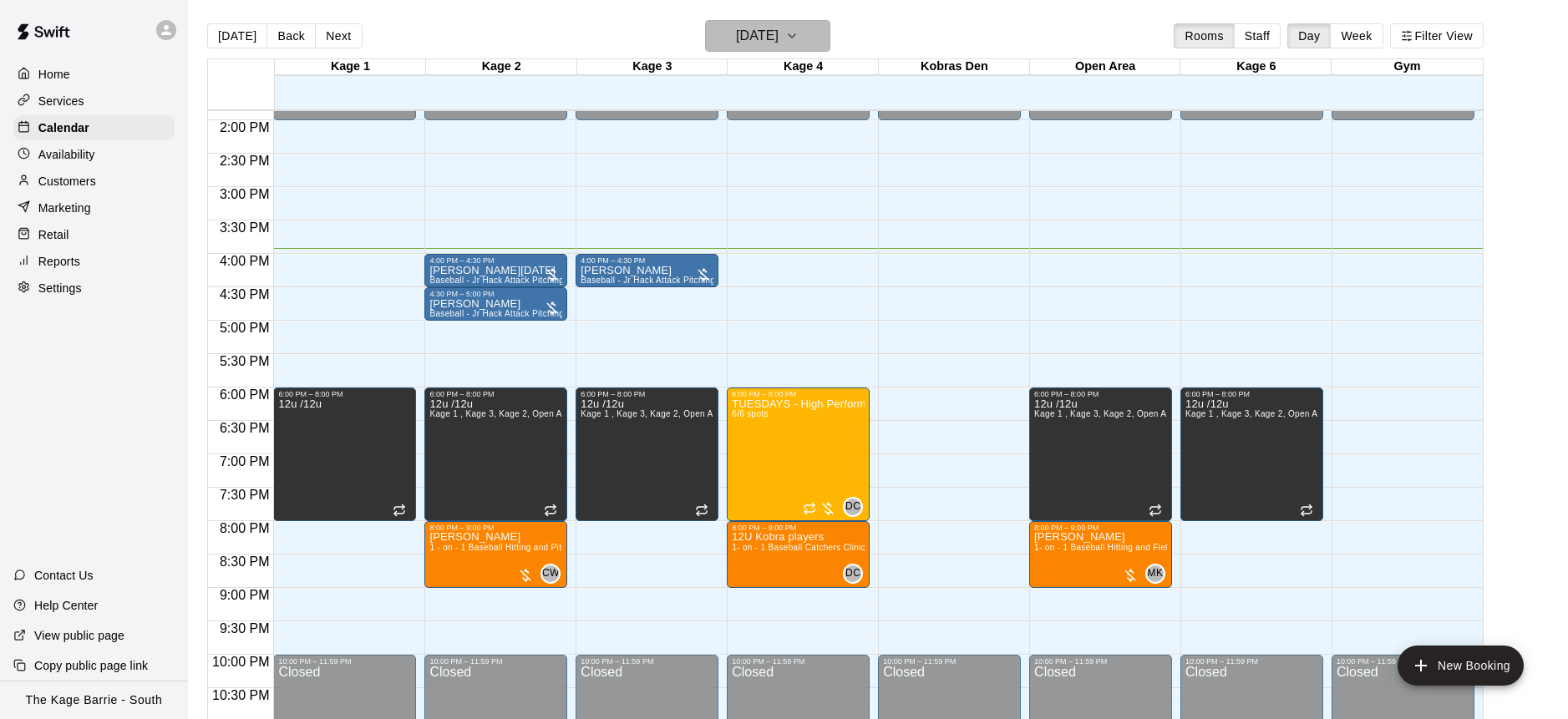
click at [799, 34] on icon "button" at bounding box center [792, 36] width 13 height 20
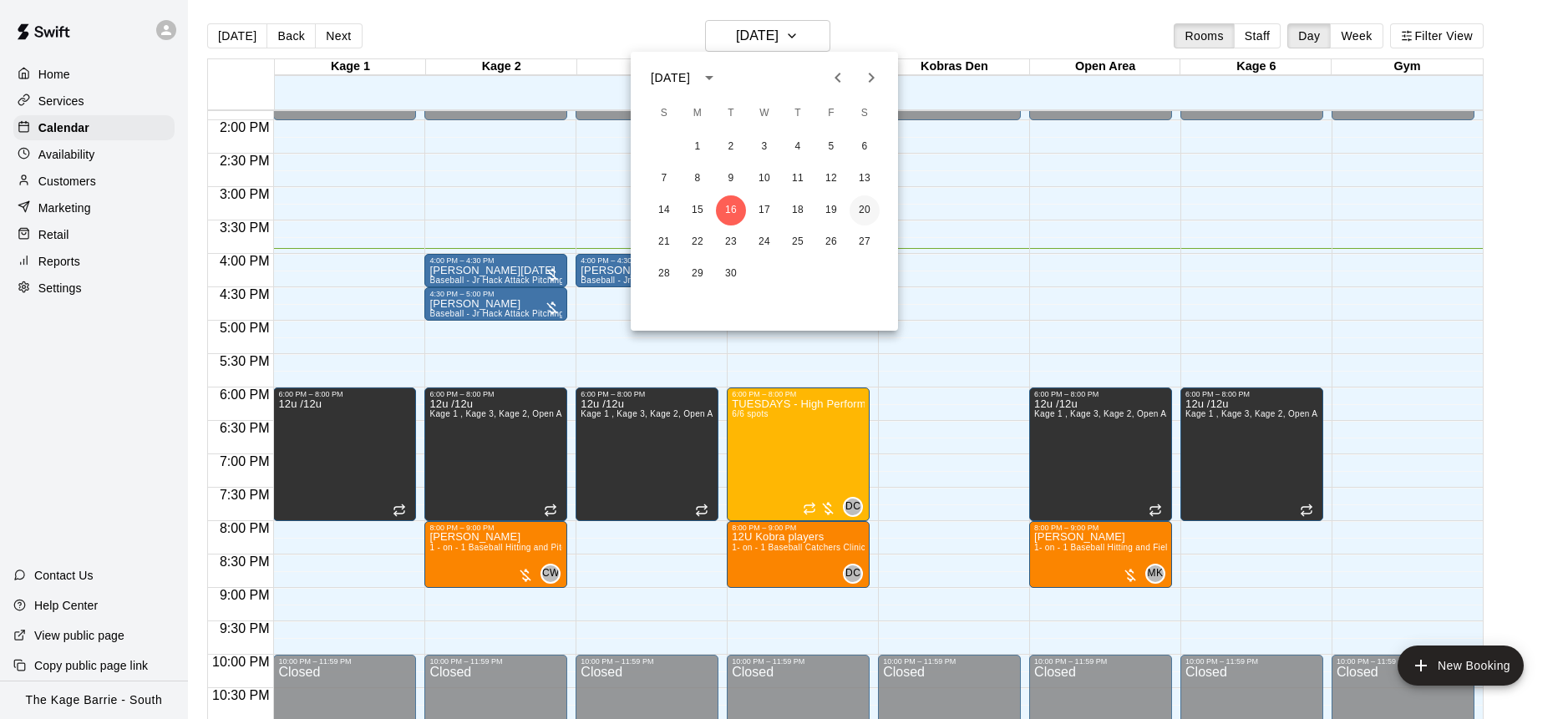
click at [861, 214] on button "20" at bounding box center [865, 211] width 30 height 30
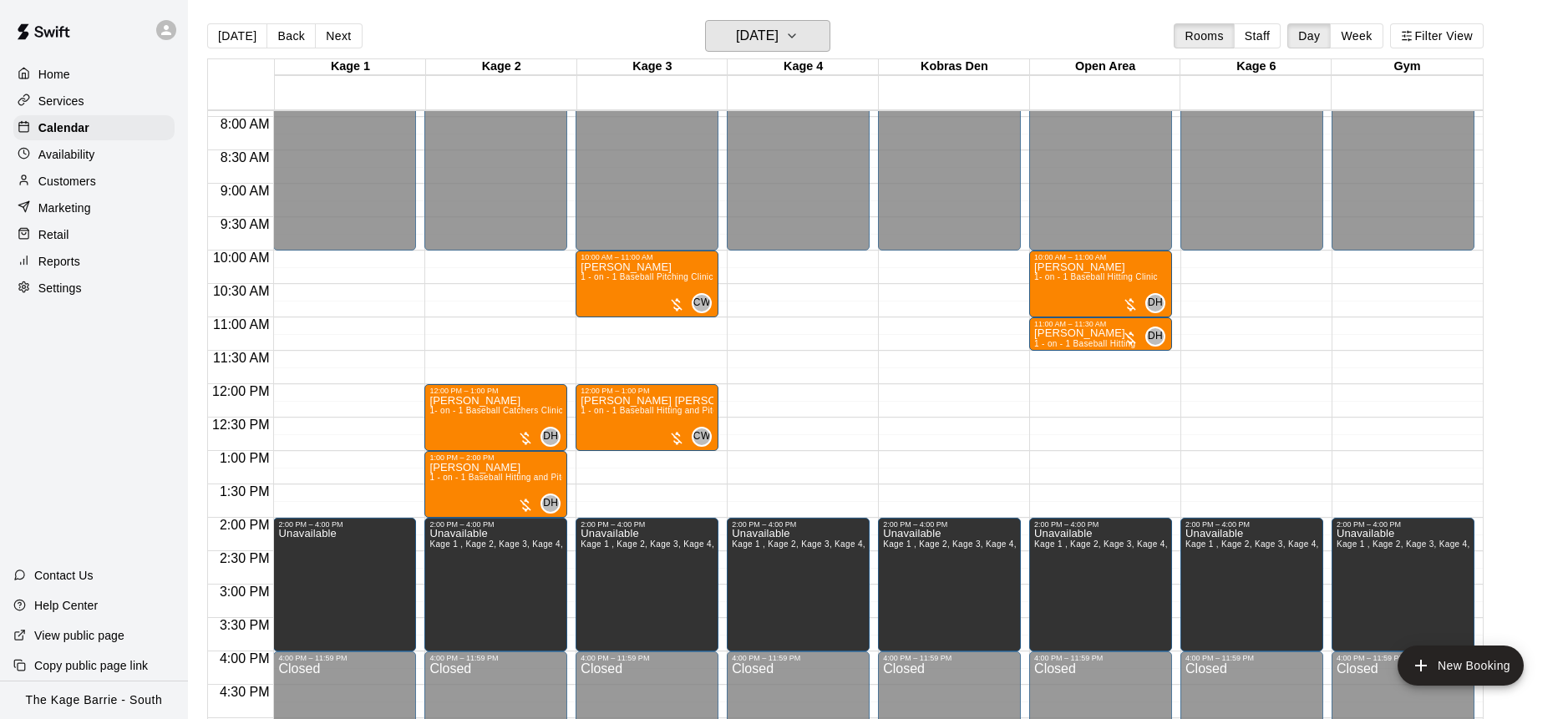
scroll to position [528, 0]
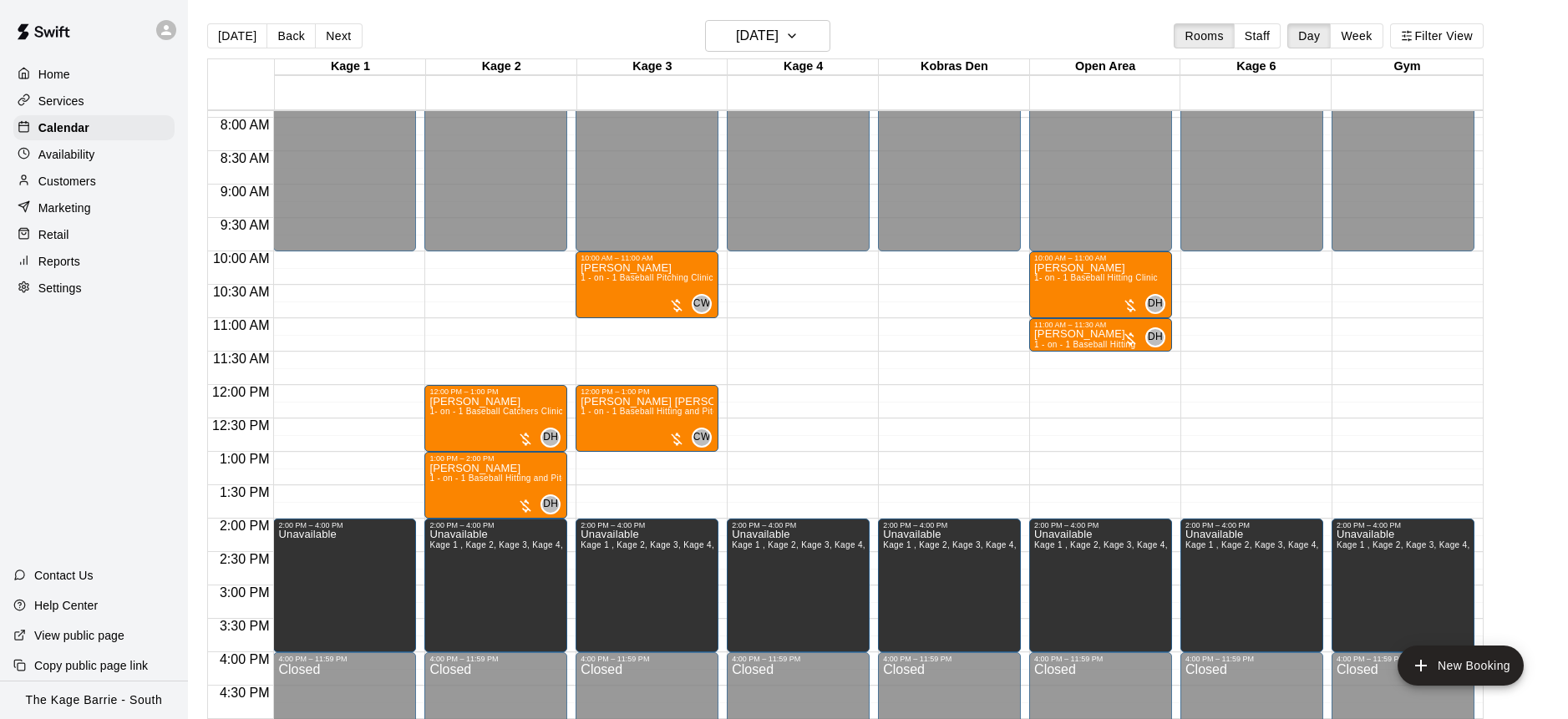
click at [109, 155] on div "Availability" at bounding box center [94, 155] width 161 height 25
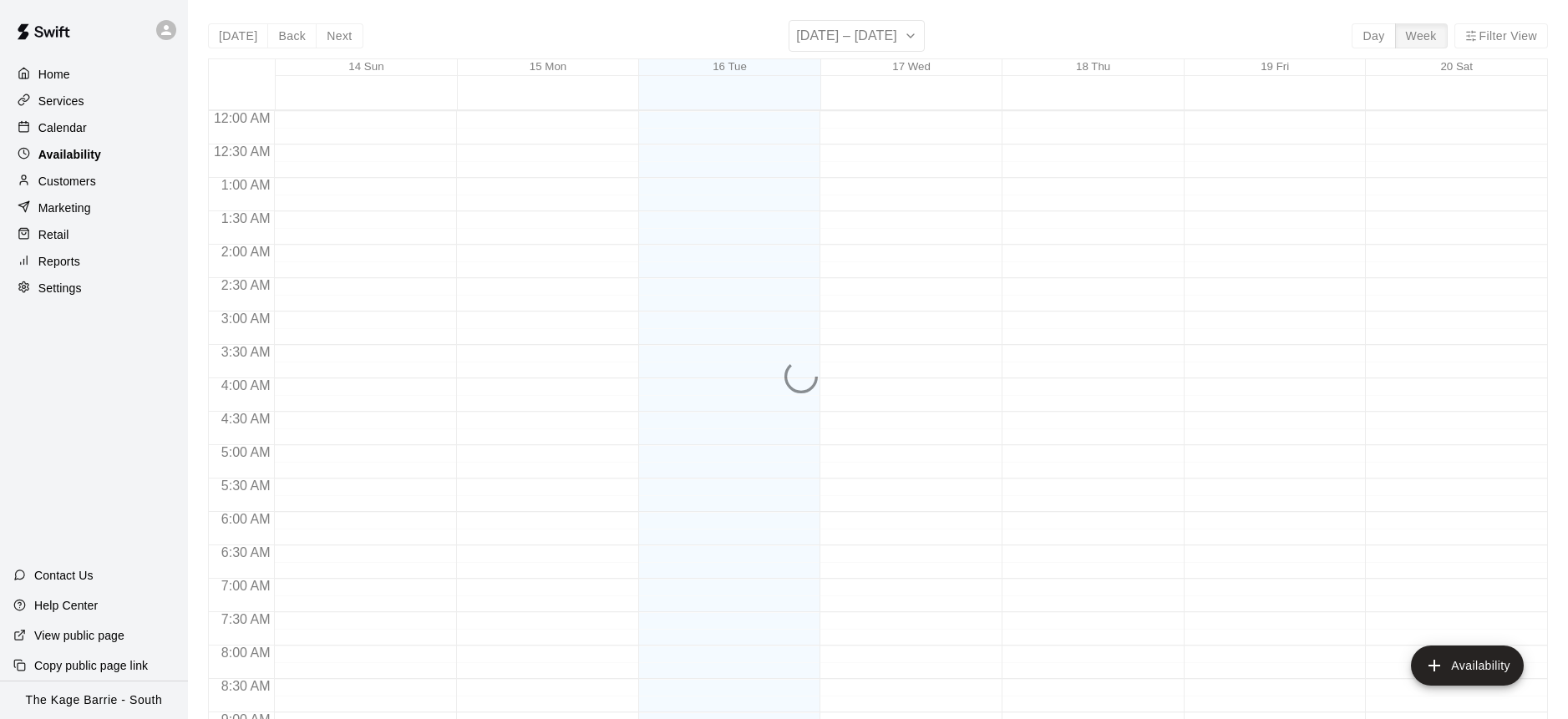
scroll to position [976, 0]
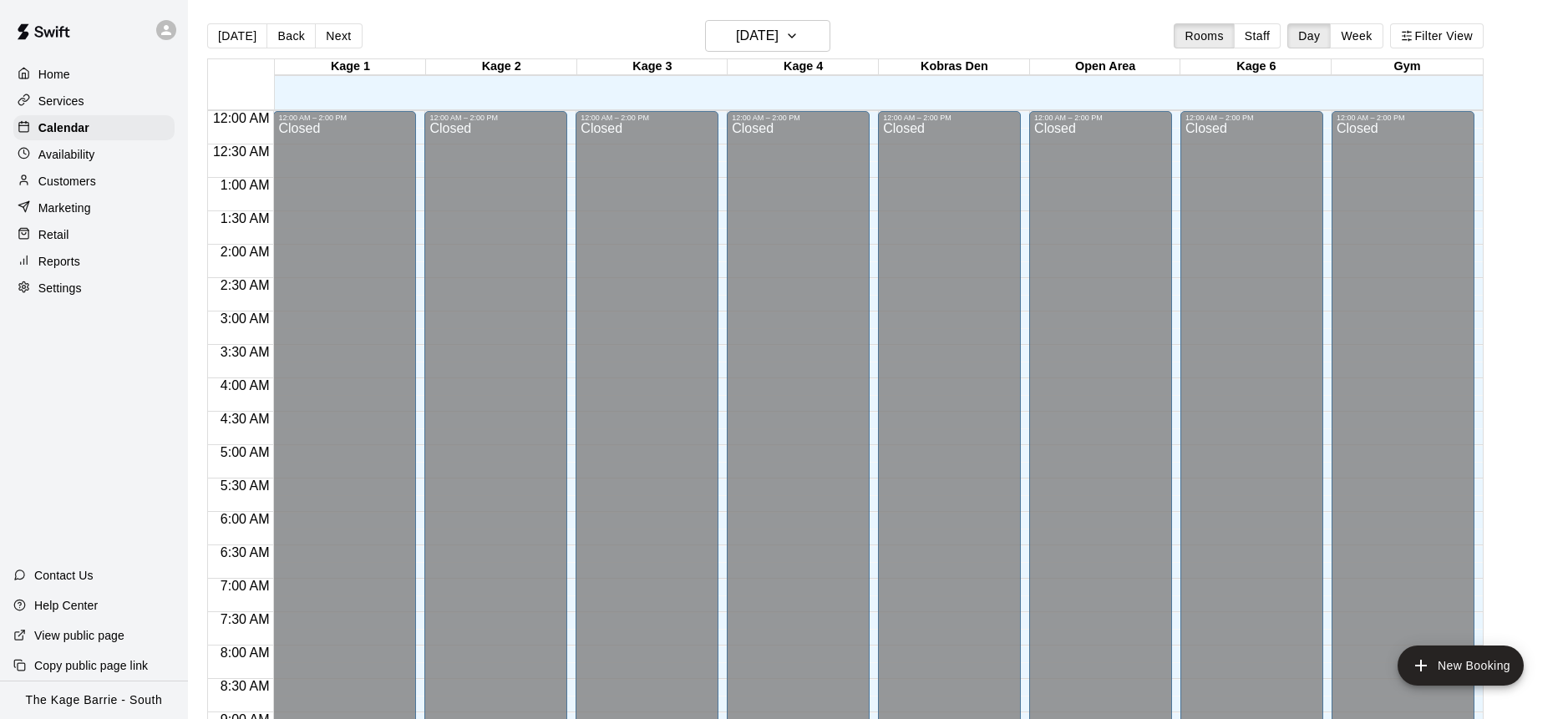
scroll to position [926, 0]
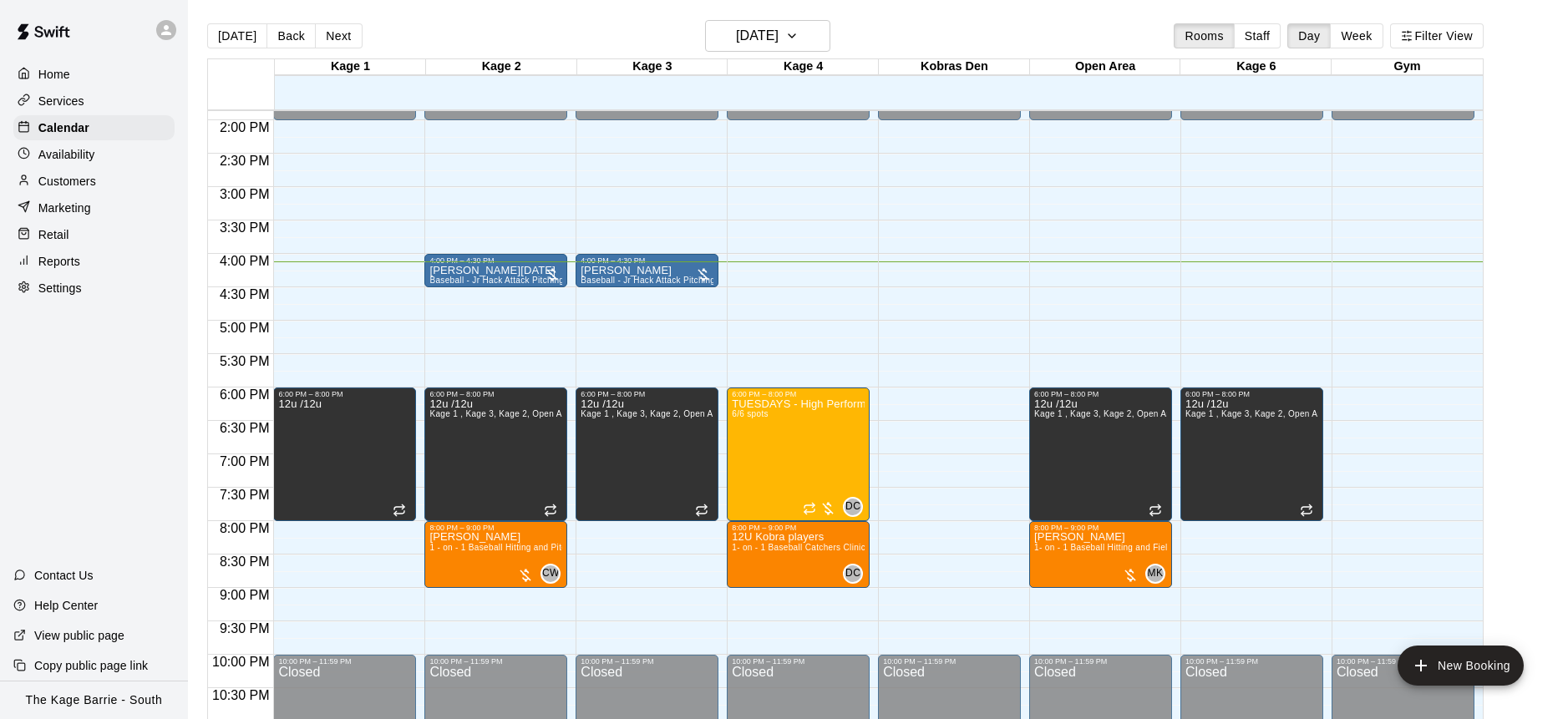
click at [172, 28] on icon at bounding box center [166, 29] width 15 height 15
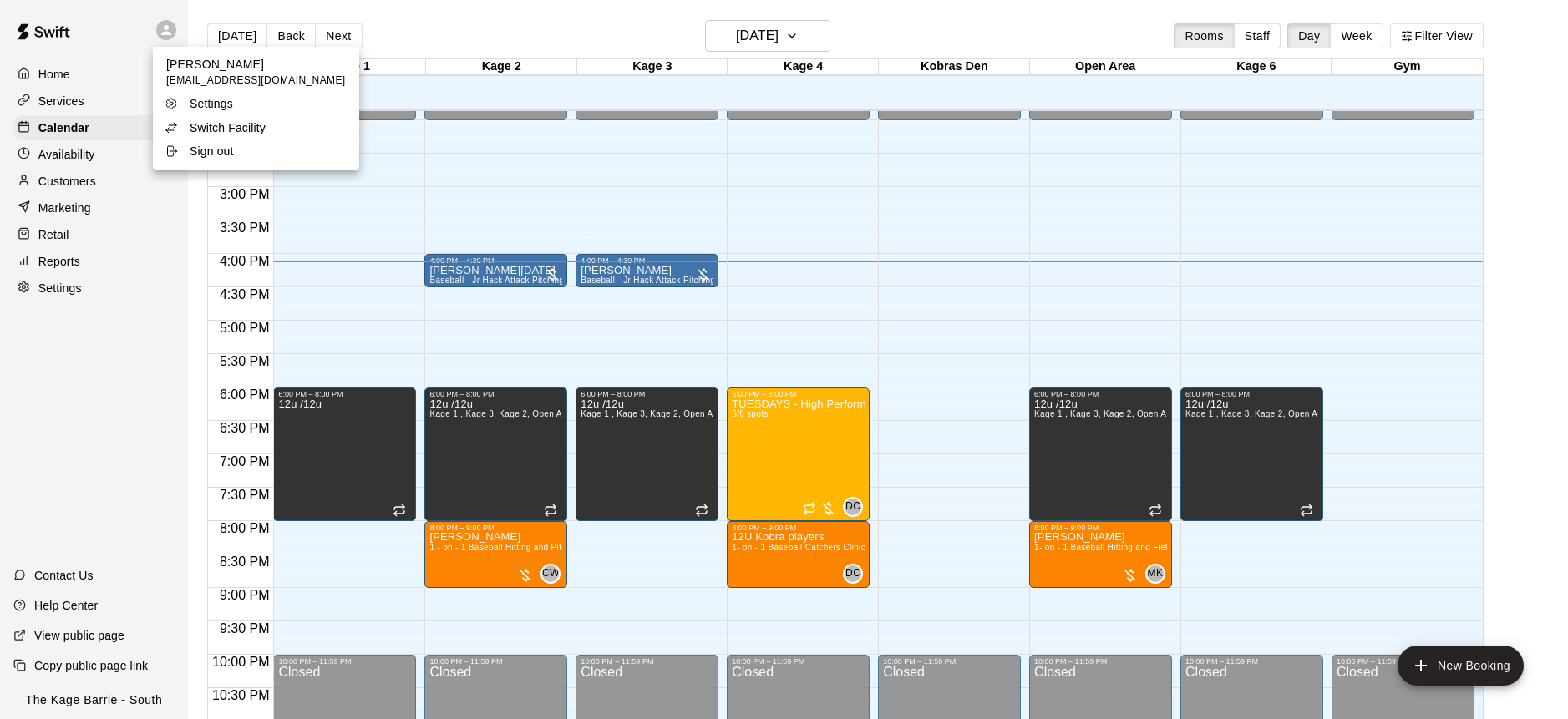
click at [277, 126] on li "Switch Facility" at bounding box center [256, 128] width 206 height 23
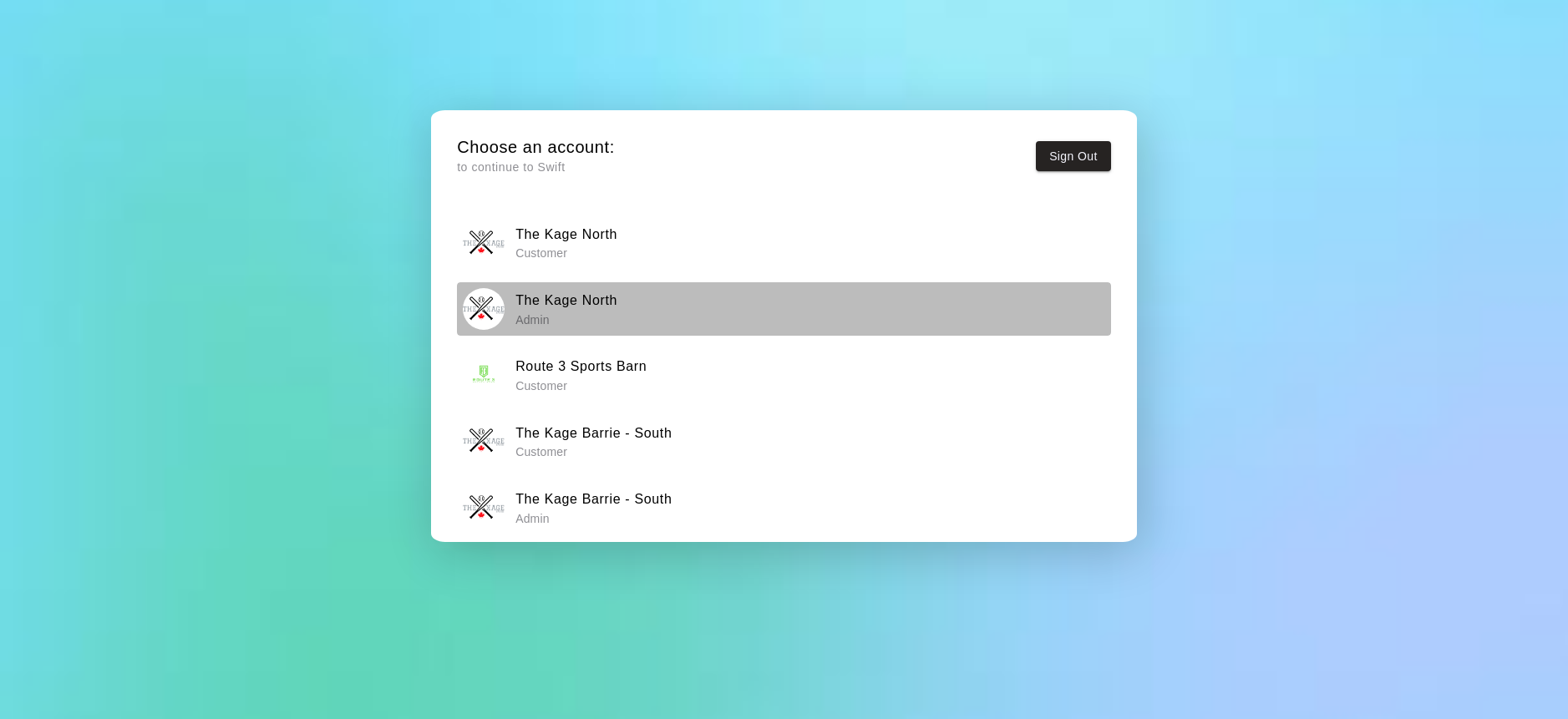
click at [574, 298] on h6 "The Kage North" at bounding box center [566, 300] width 102 height 21
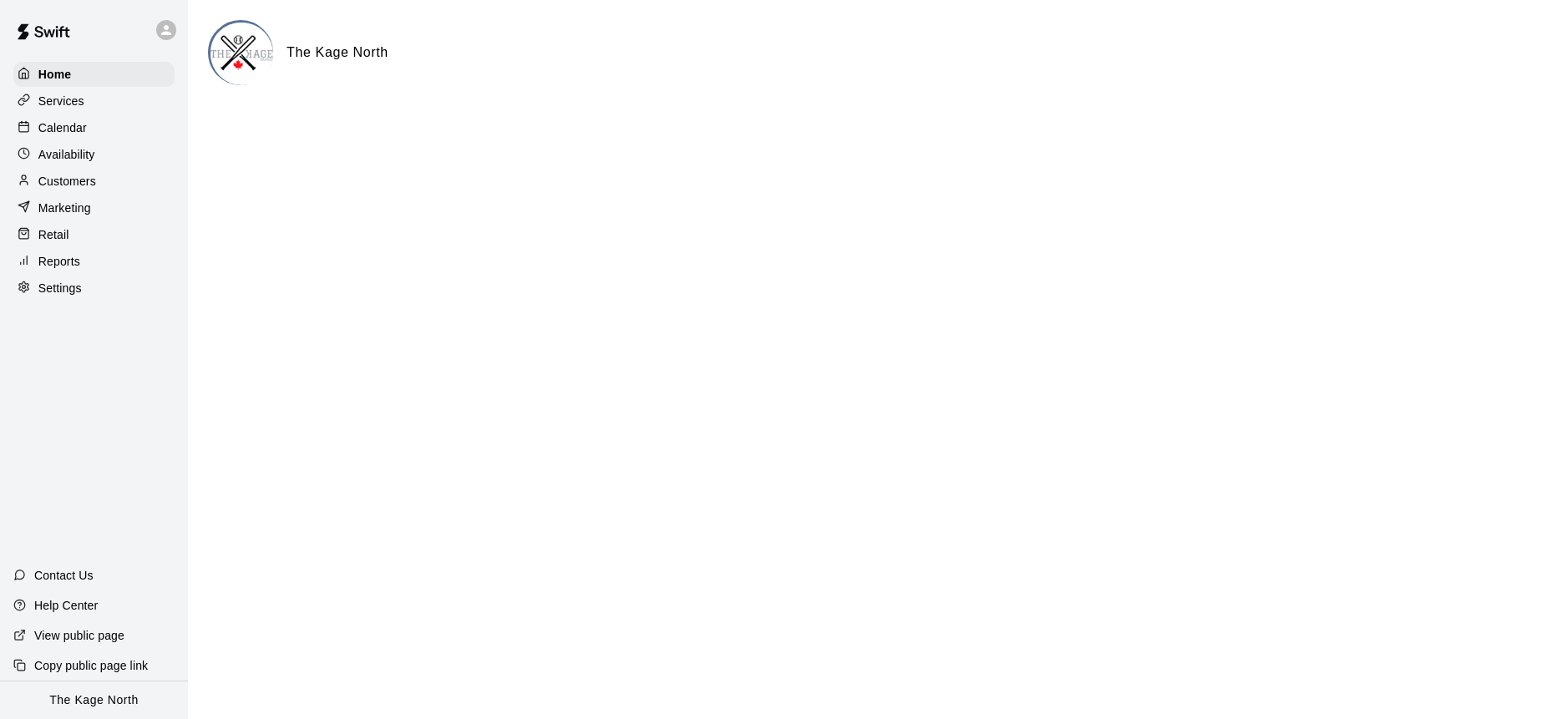
click at [135, 130] on div "Calendar" at bounding box center [94, 128] width 161 height 25
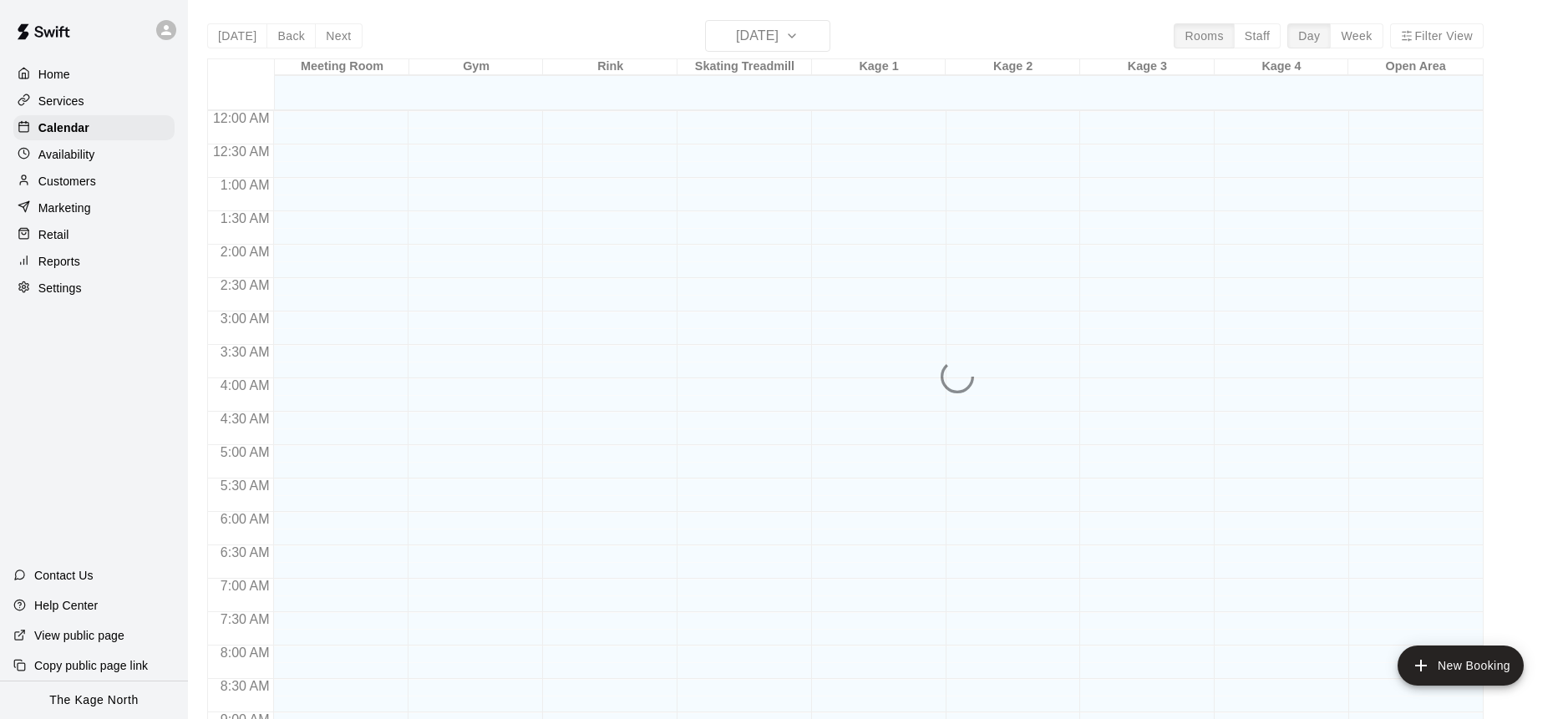
scroll to position [926, 0]
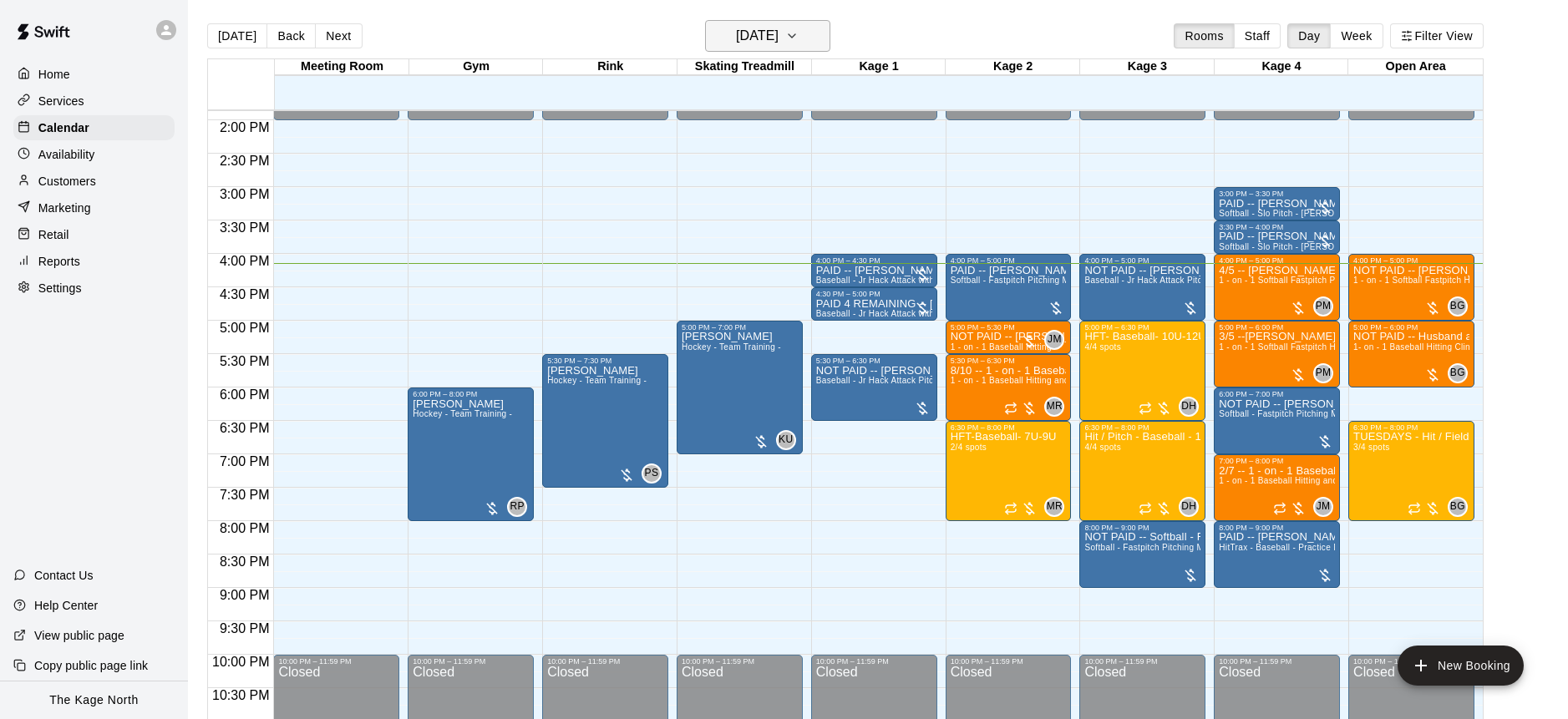
click at [795, 37] on icon "button" at bounding box center [792, 36] width 6 height 4
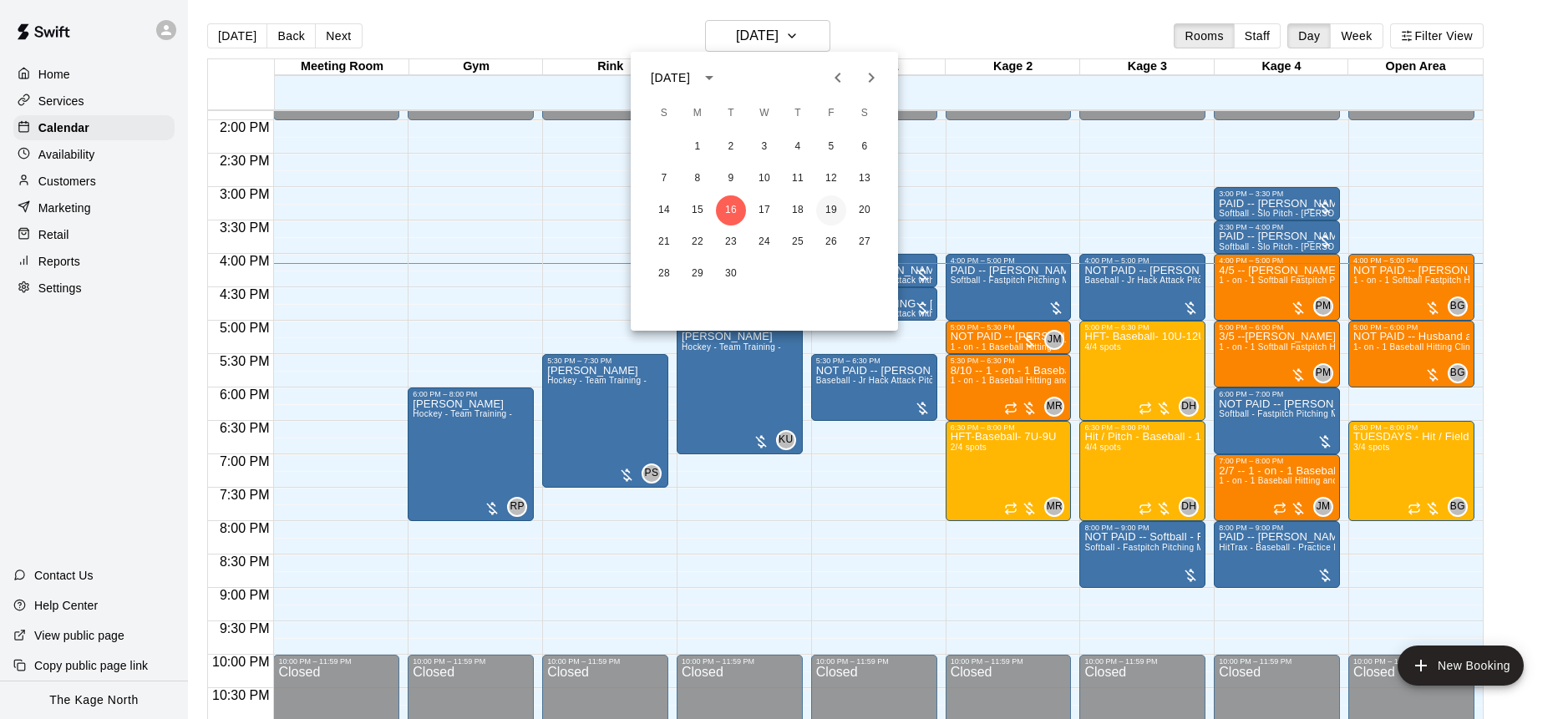
click at [827, 206] on button "19" at bounding box center [831, 211] width 30 height 30
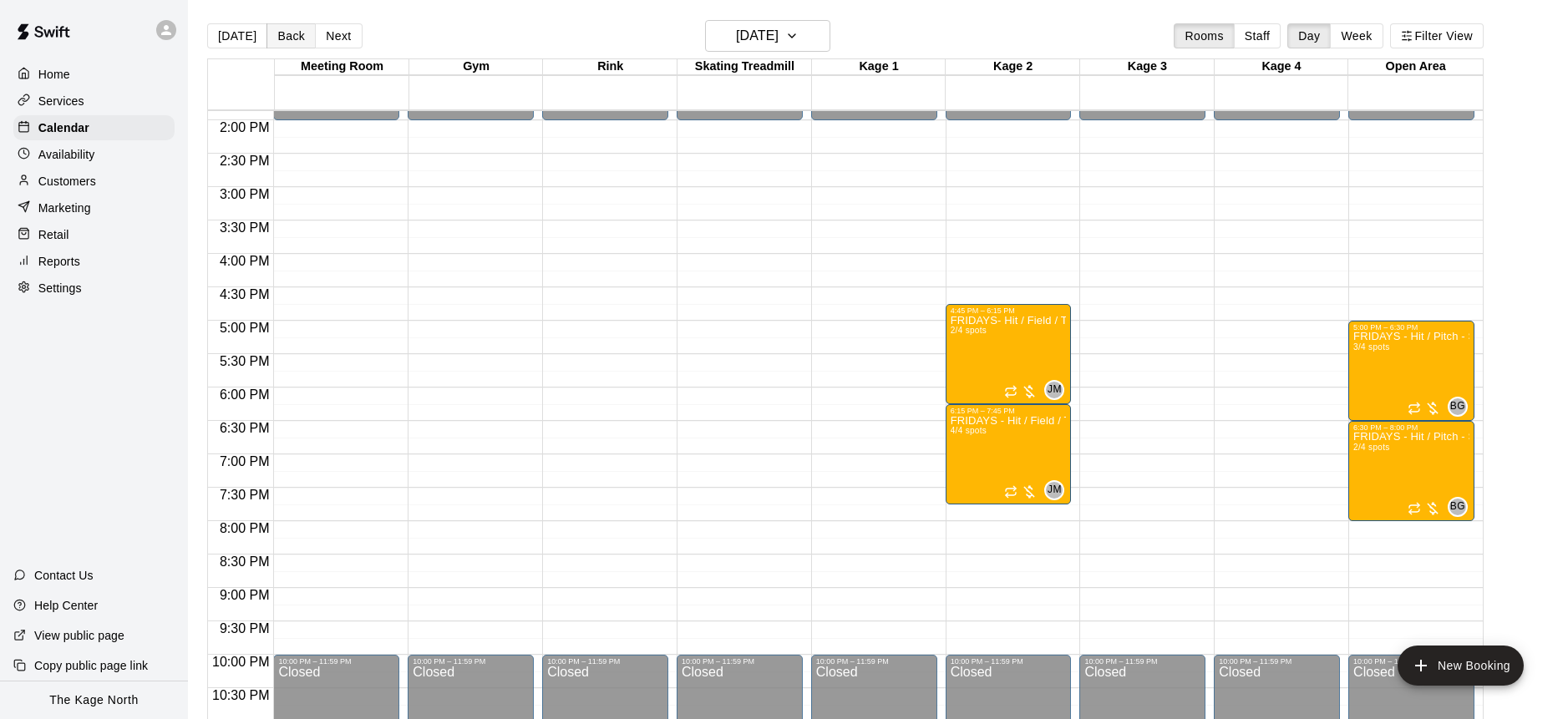
click at [294, 43] on button "Back" at bounding box center [290, 36] width 49 height 25
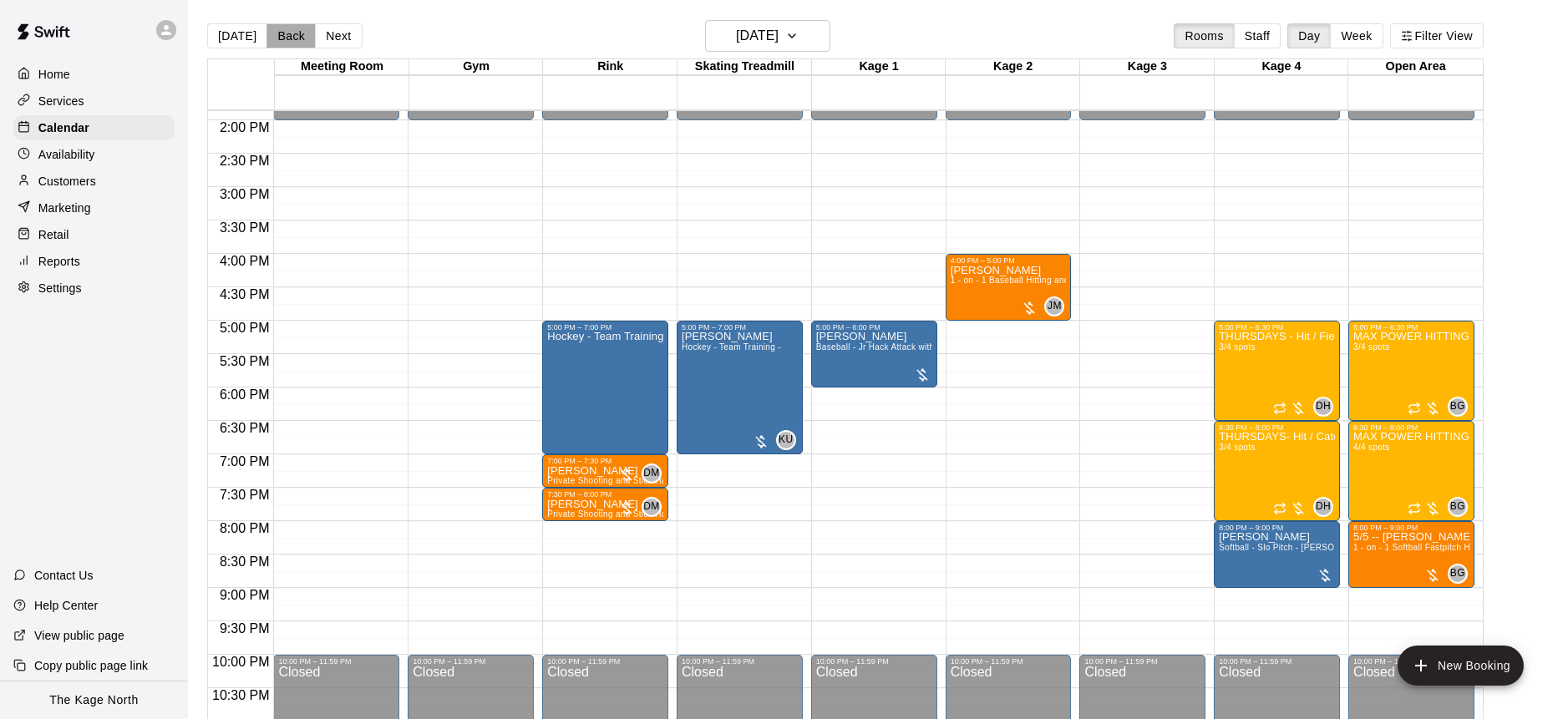
click at [294, 43] on button "Back" at bounding box center [290, 36] width 49 height 25
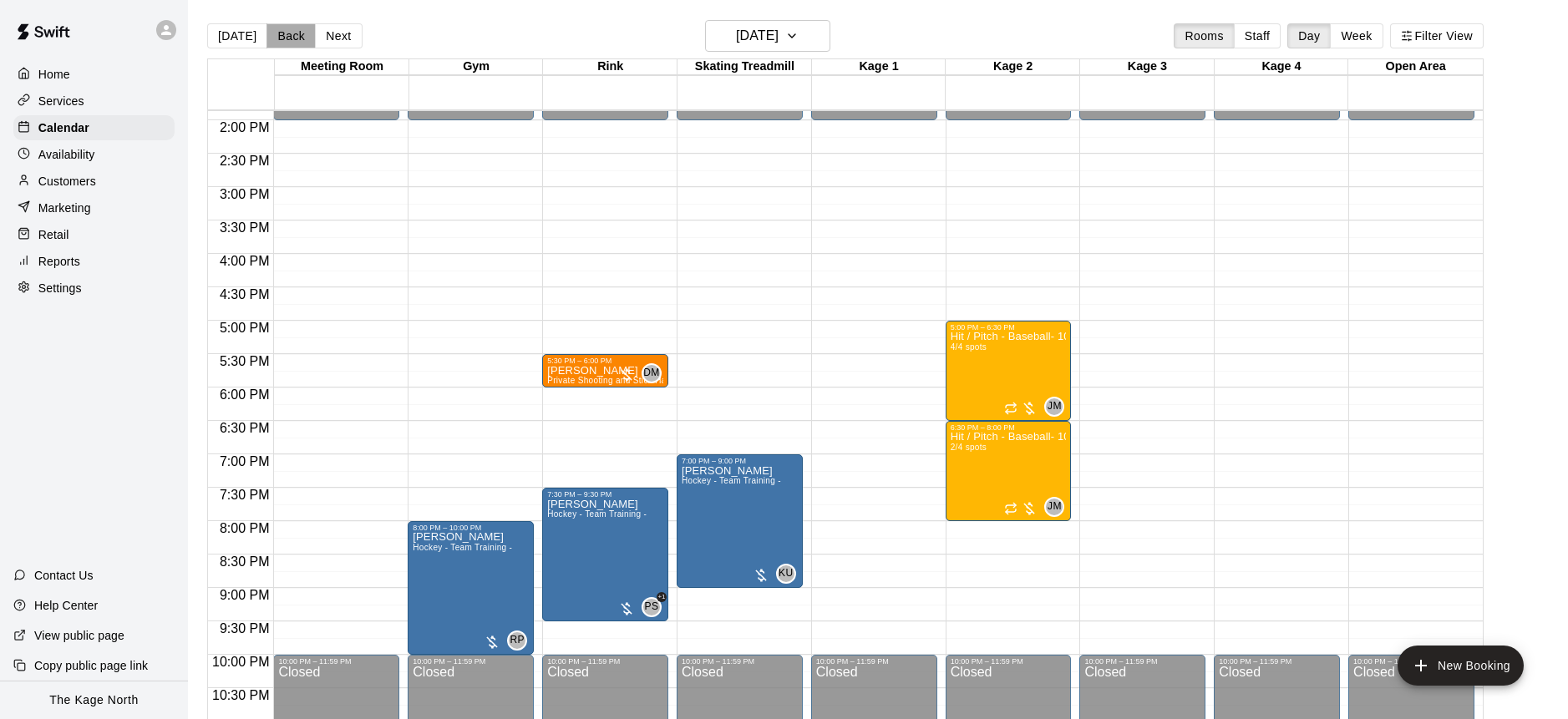
click at [294, 43] on button "Back" at bounding box center [290, 36] width 49 height 25
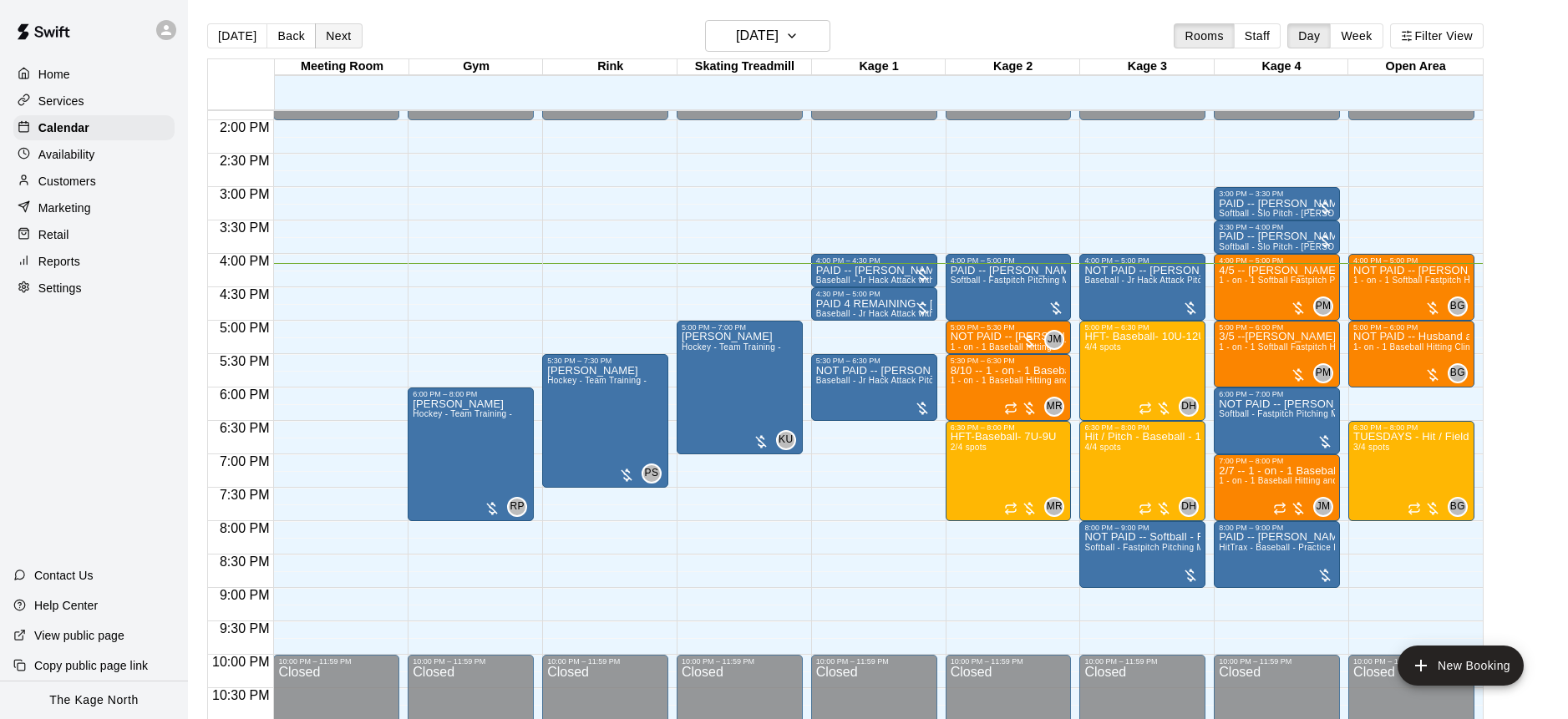
click at [345, 32] on button "Next" at bounding box center [338, 36] width 46 height 25
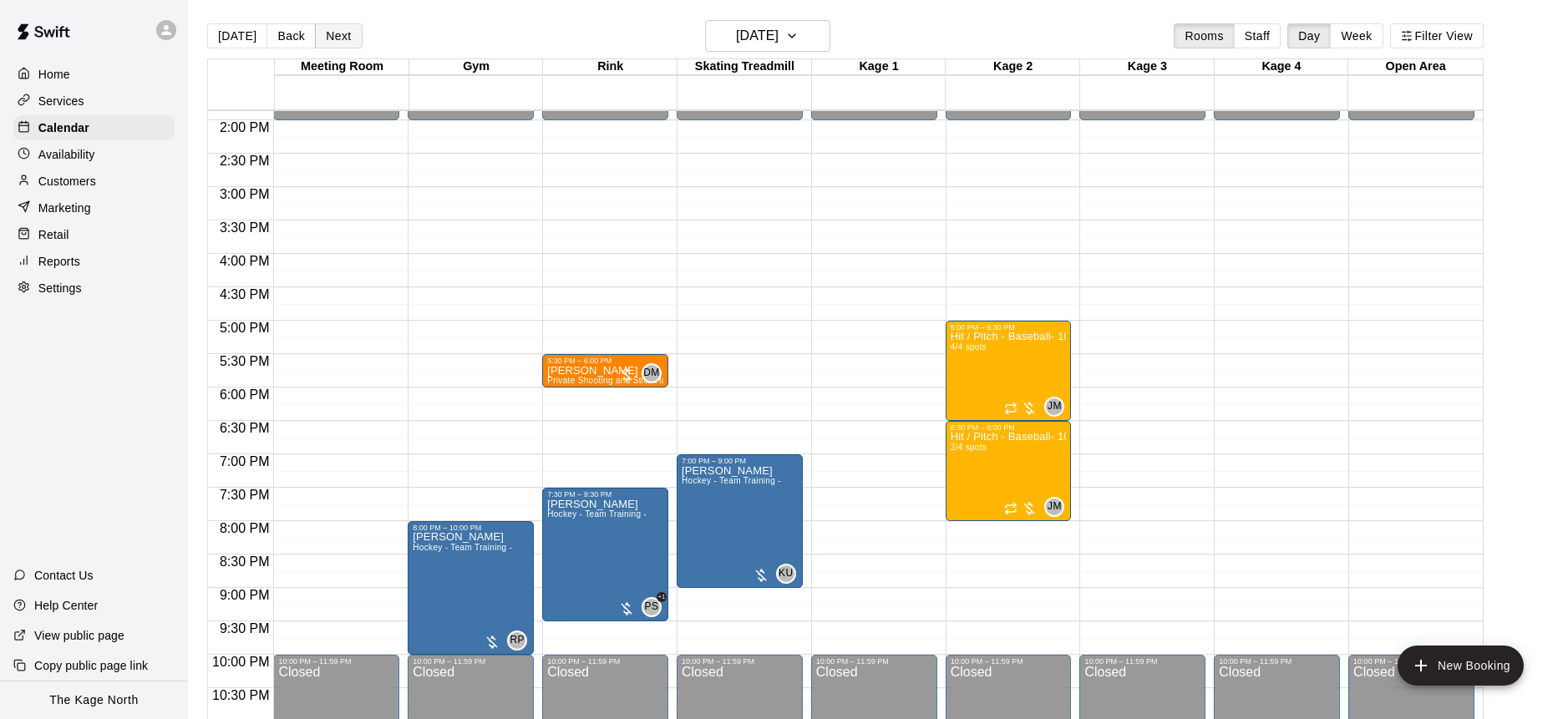
click at [345, 32] on button "Next" at bounding box center [338, 36] width 46 height 25
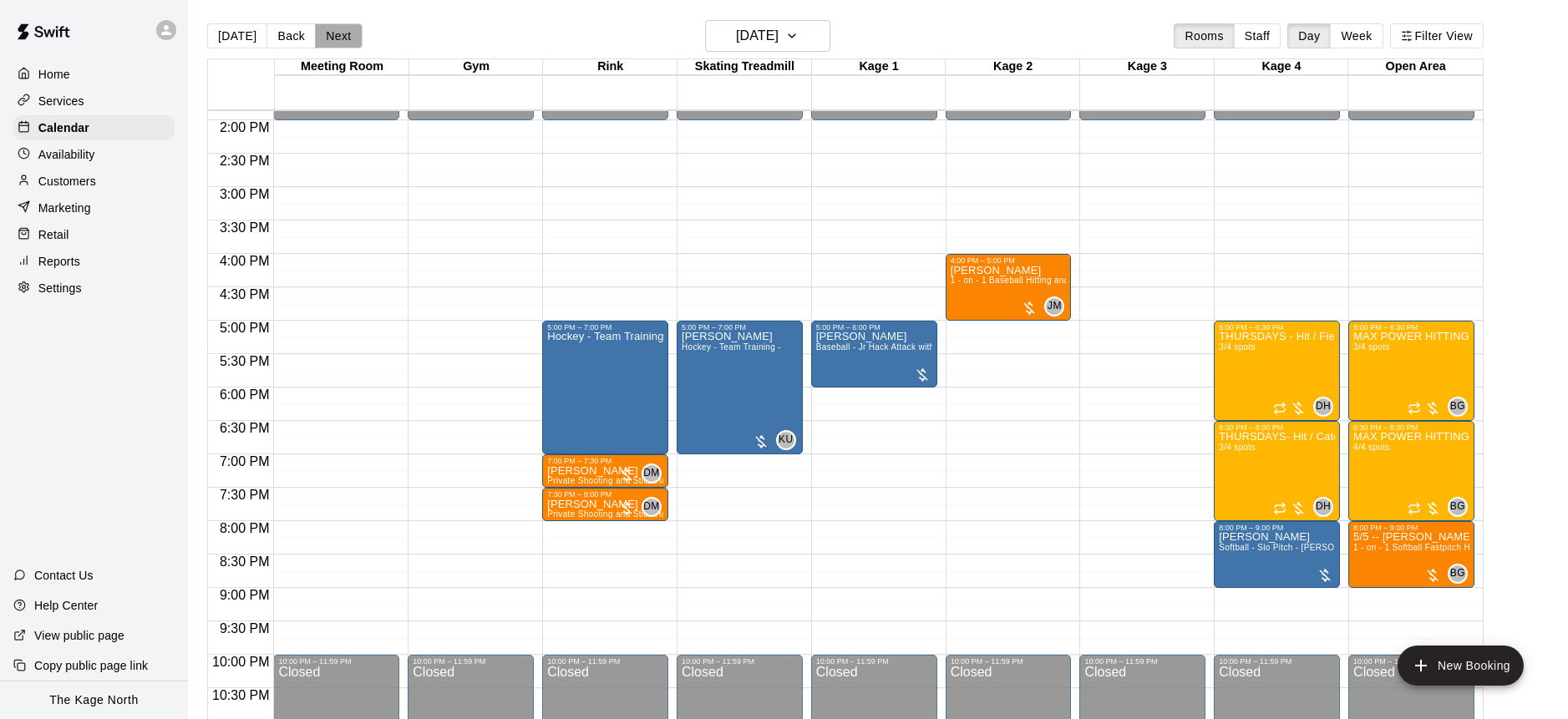
click at [345, 32] on button "Next" at bounding box center [338, 36] width 46 height 25
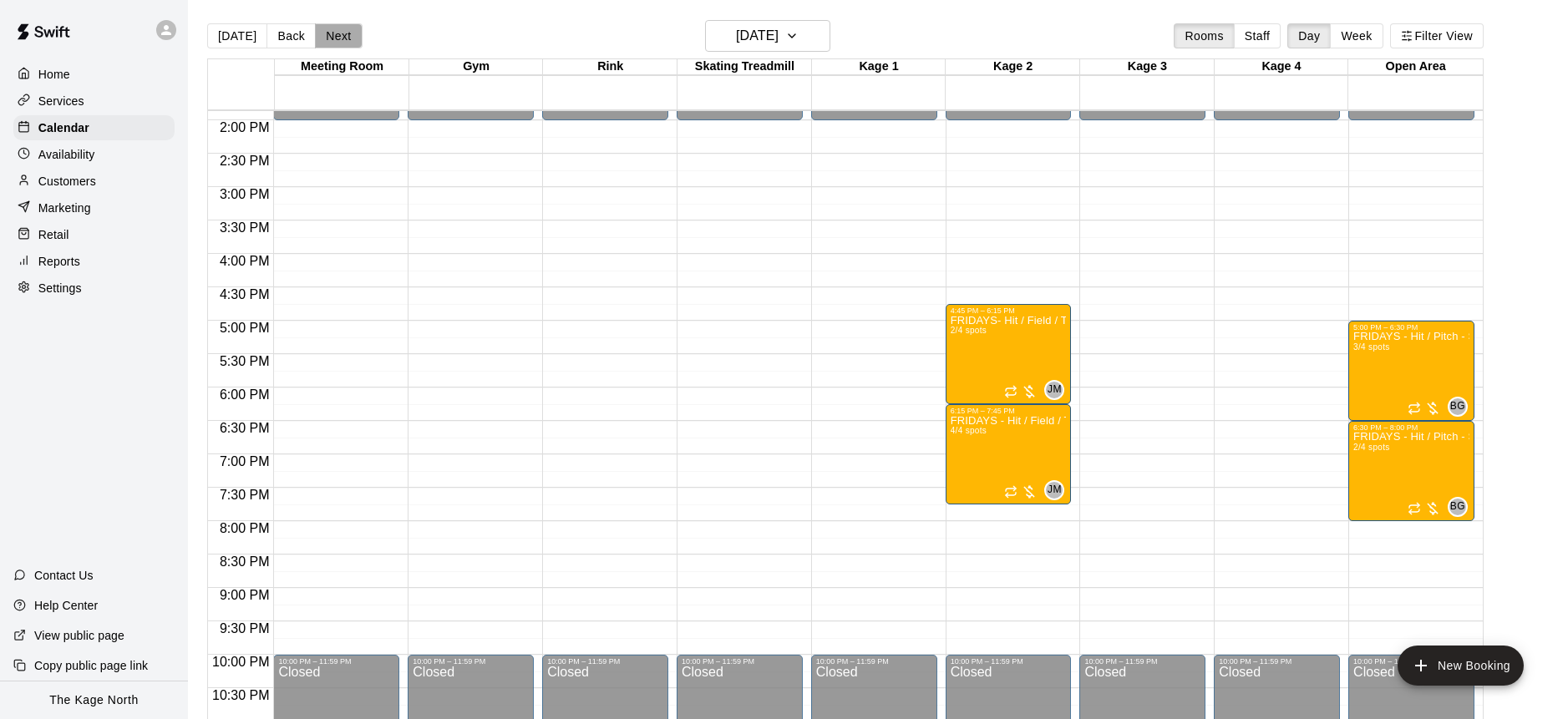
click at [333, 38] on button "Next" at bounding box center [338, 36] width 46 height 25
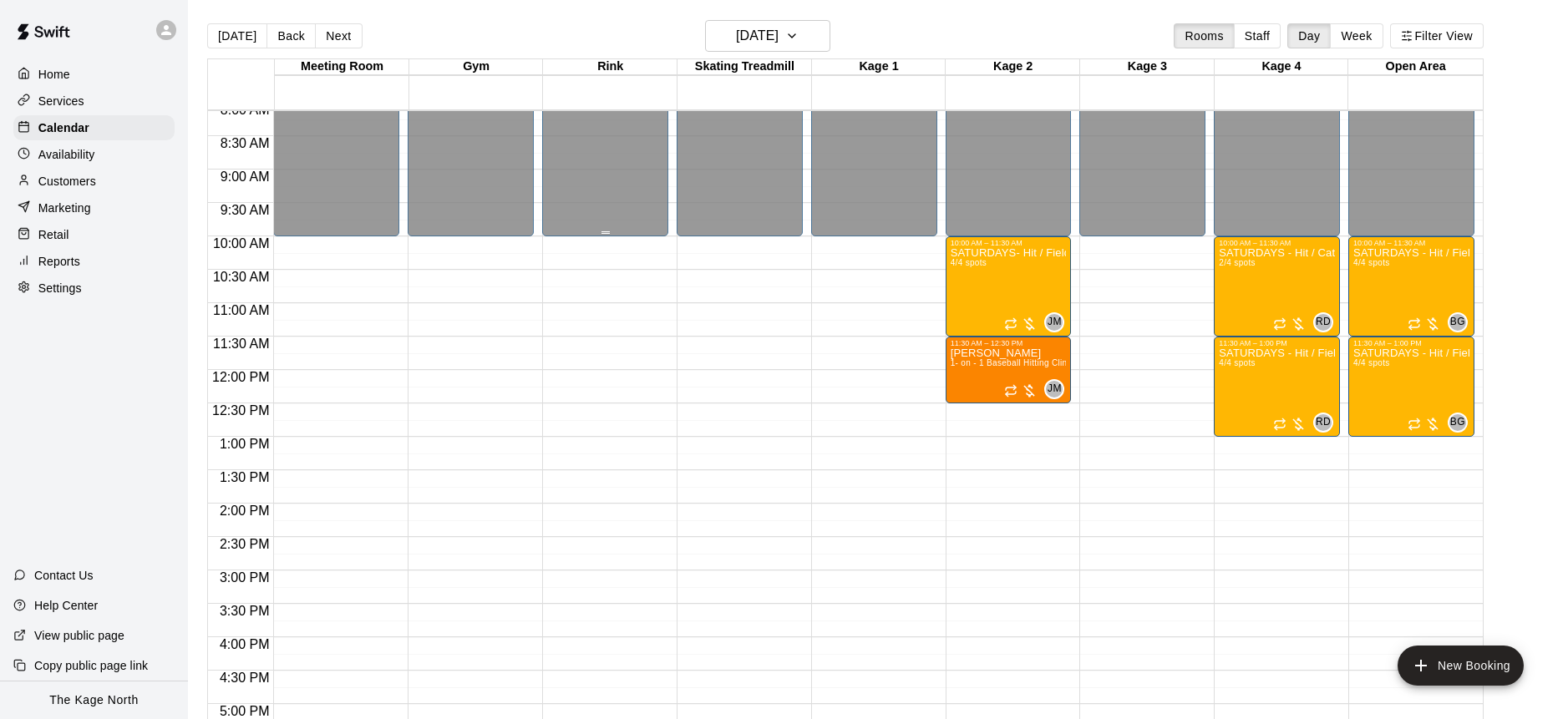
scroll to position [547, 0]
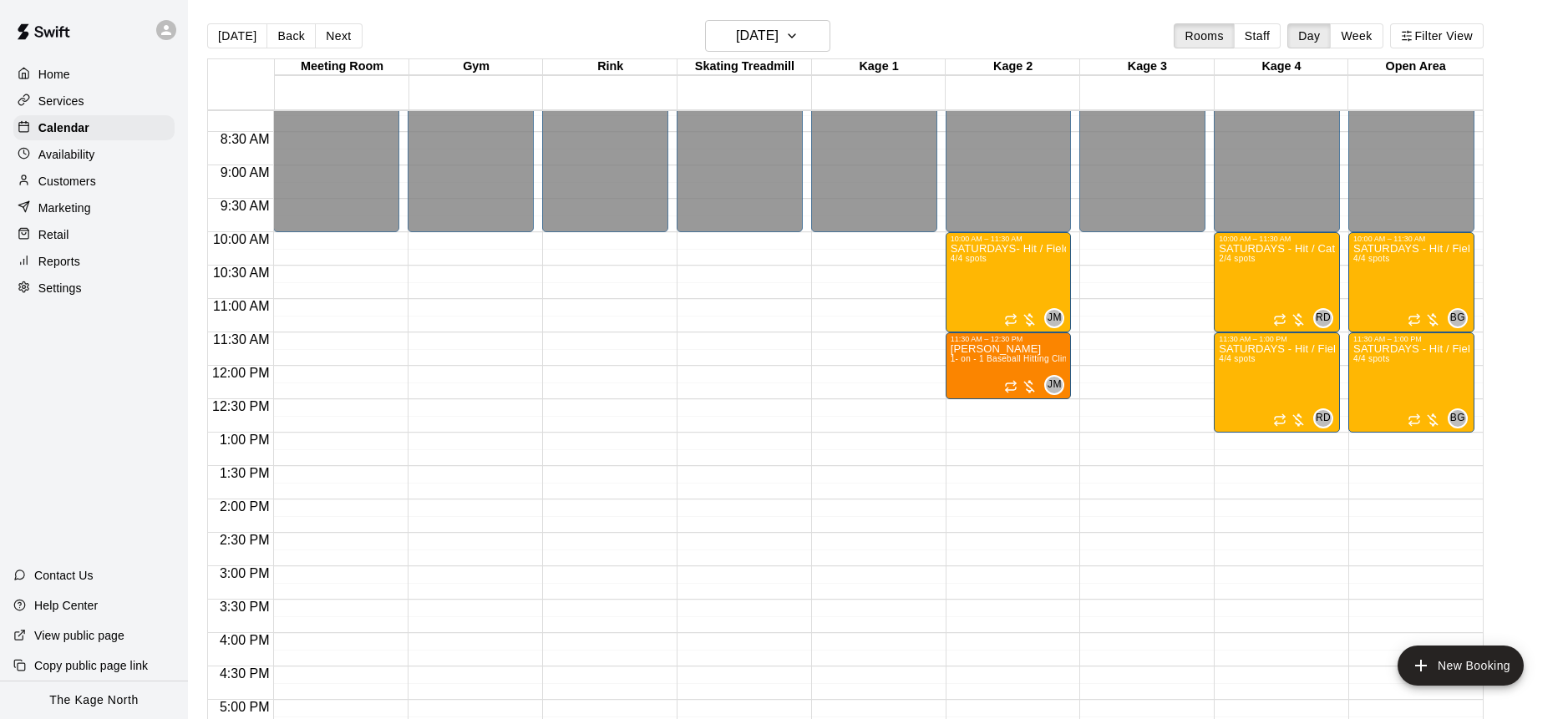
click at [168, 36] on icon at bounding box center [166, 29] width 15 height 15
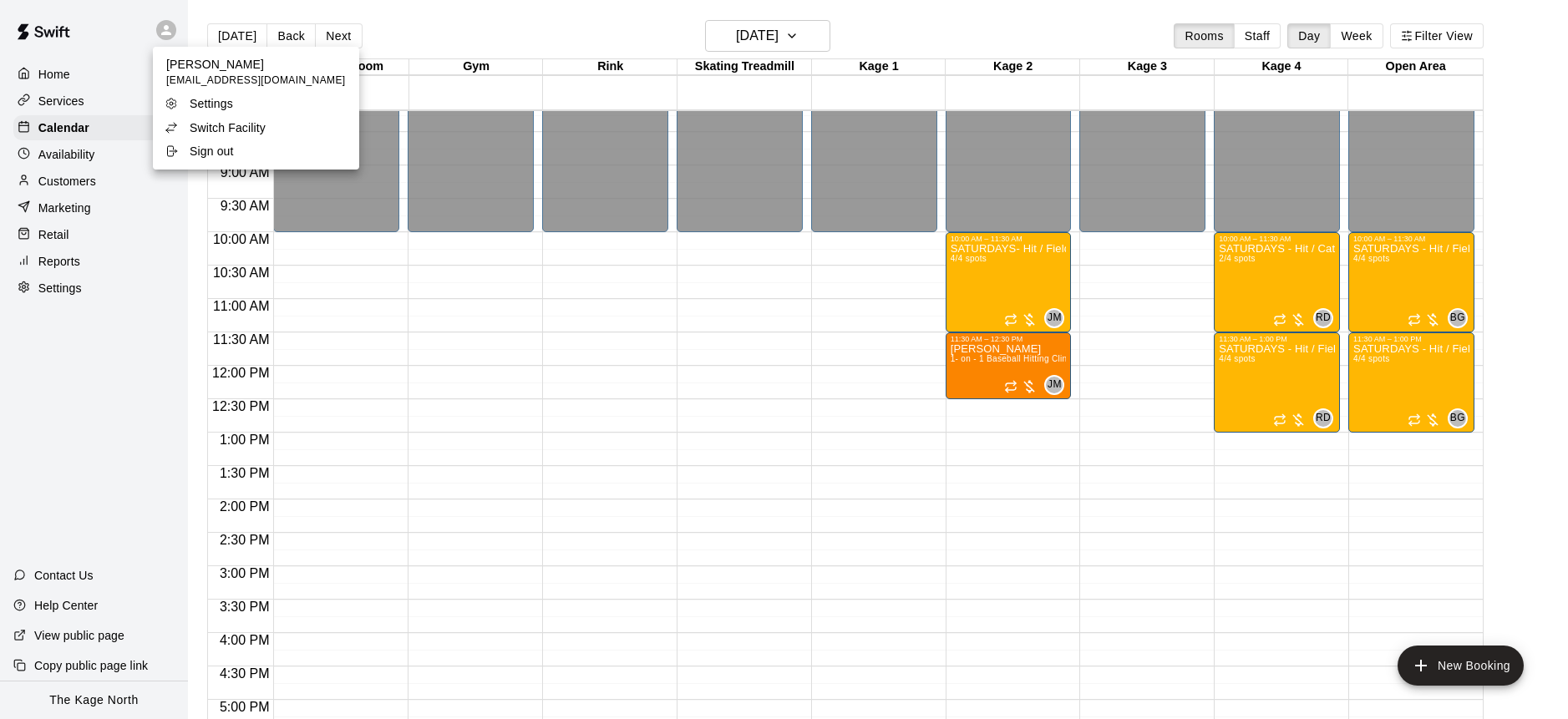
click at [246, 121] on p "Switch Facility" at bounding box center [227, 128] width 76 height 17
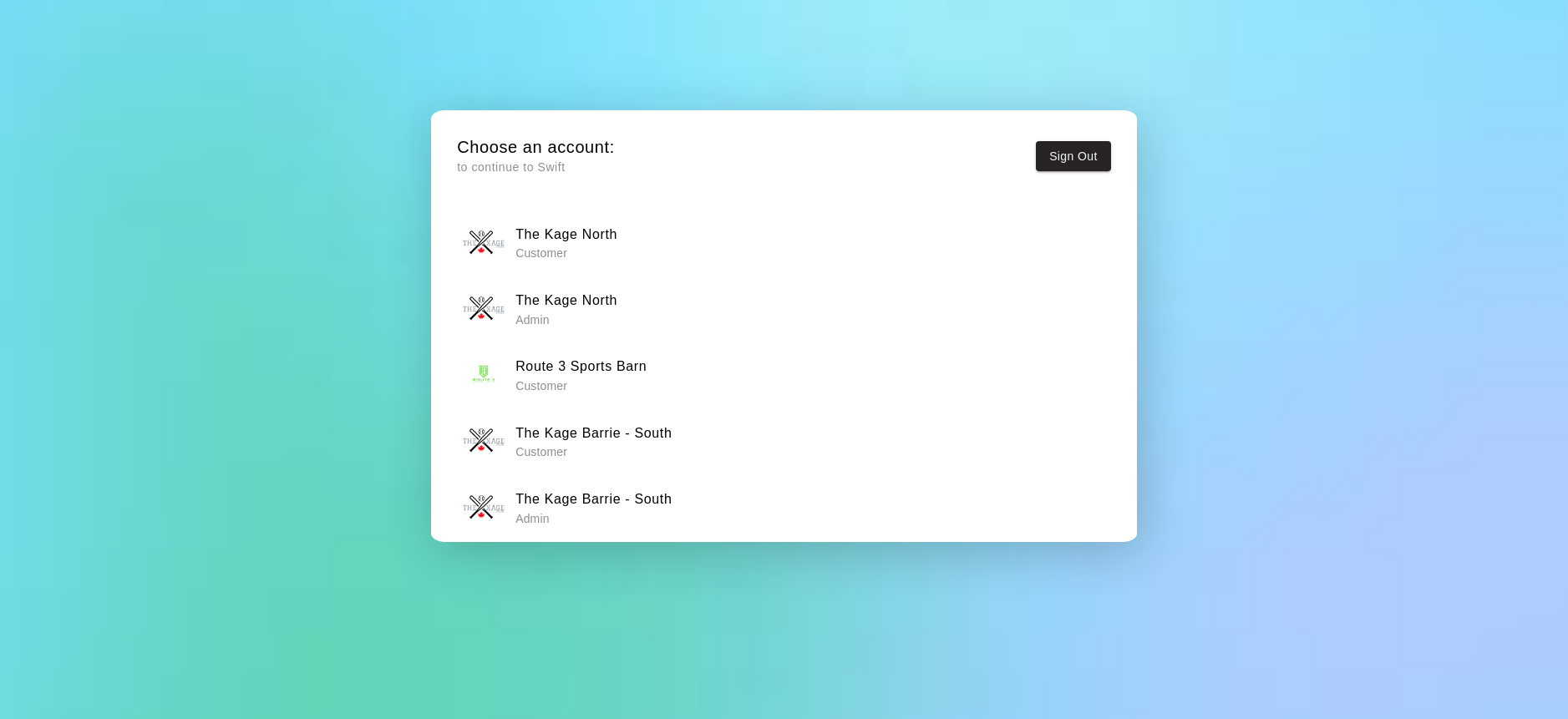
click at [616, 497] on h6 "The Kage Barrie - South" at bounding box center [593, 499] width 156 height 21
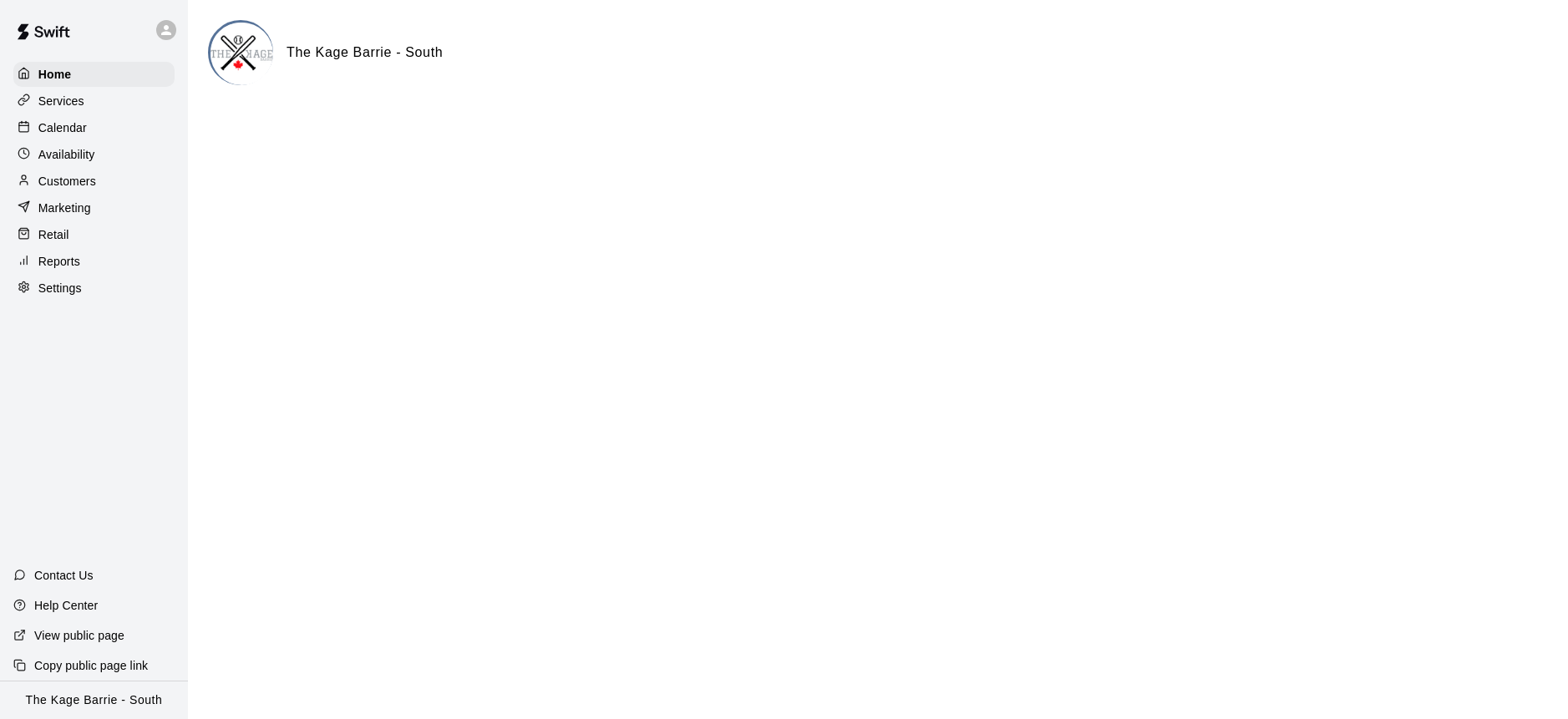
click at [120, 124] on div "Calendar" at bounding box center [94, 128] width 161 height 25
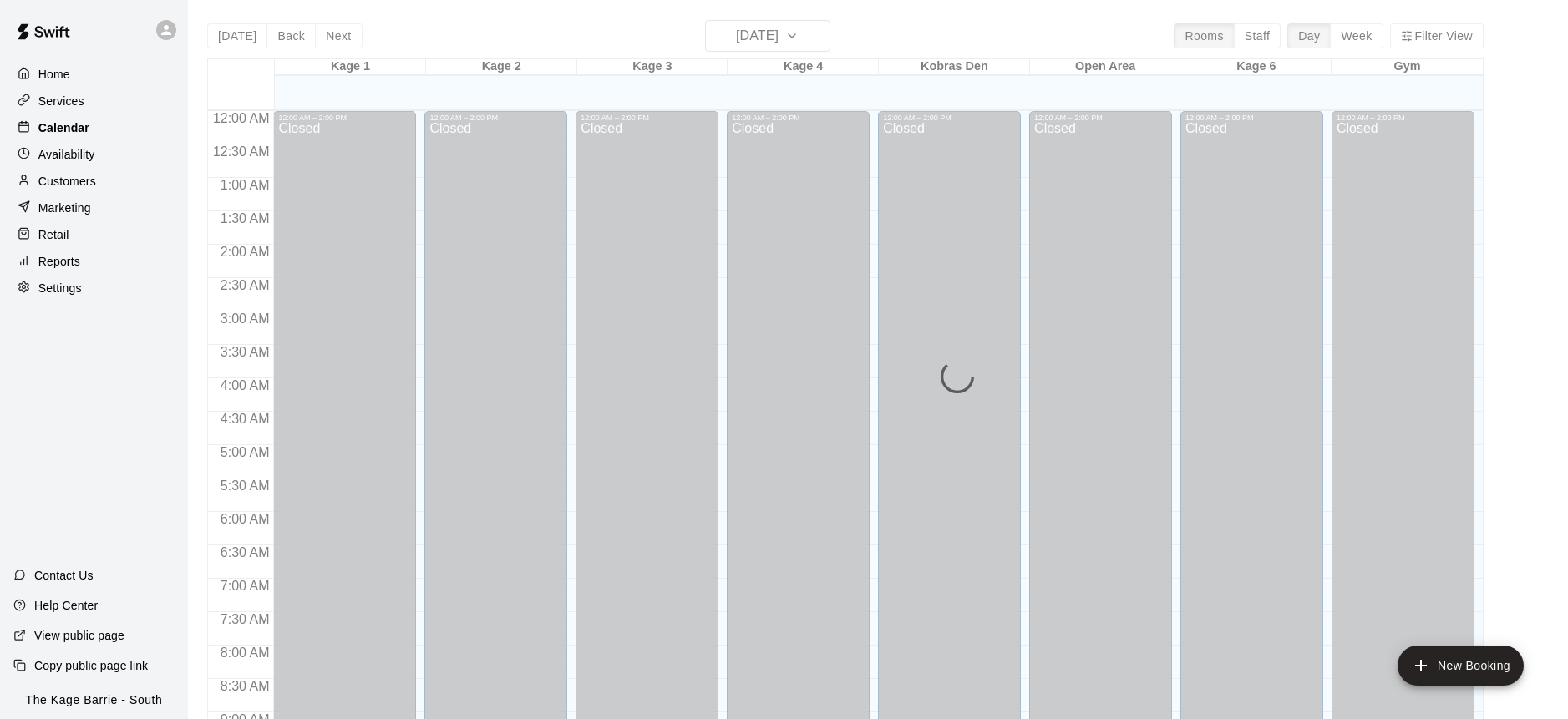
scroll to position [926, 0]
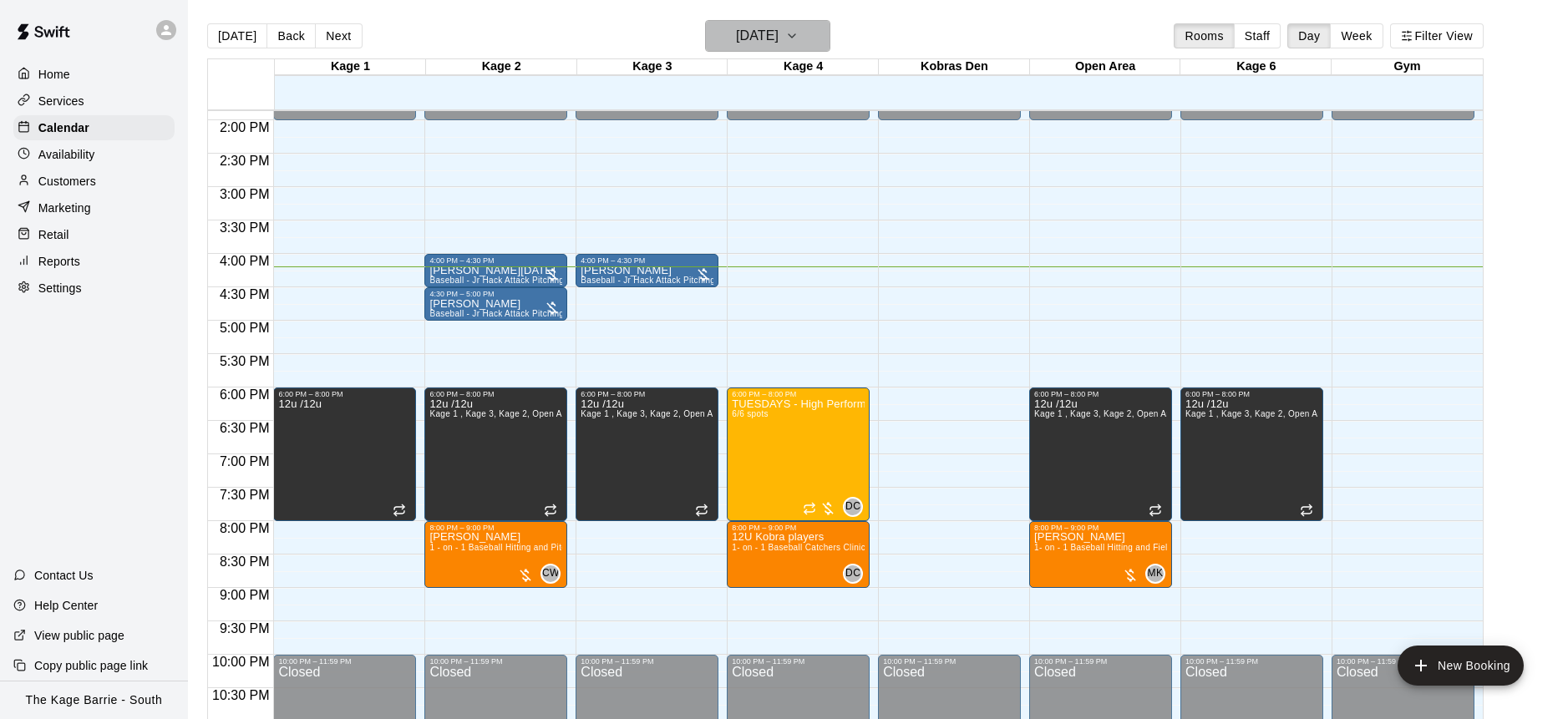
click at [804, 34] on button "[DATE]" at bounding box center [767, 36] width 125 height 32
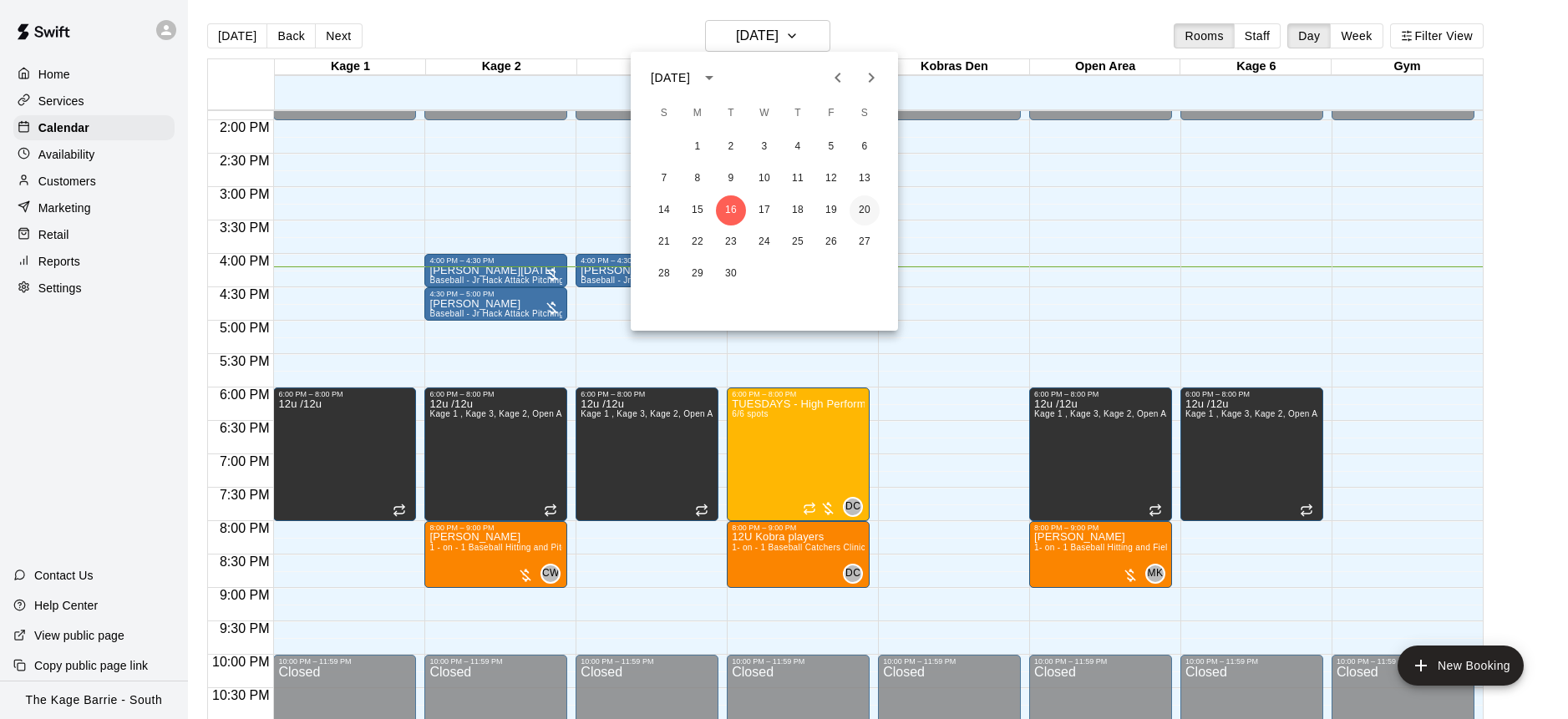
click at [871, 210] on button "20" at bounding box center [865, 211] width 30 height 30
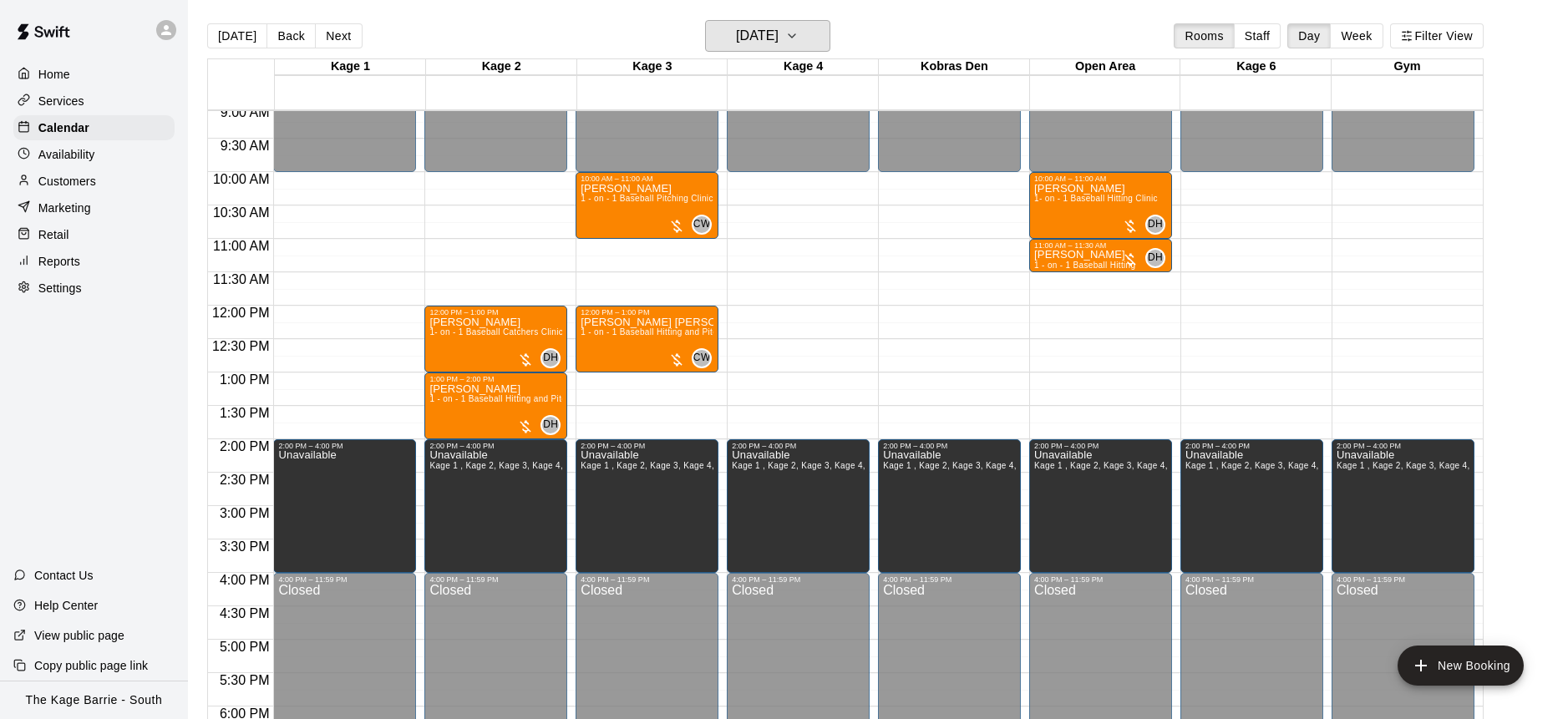
scroll to position [619, 0]
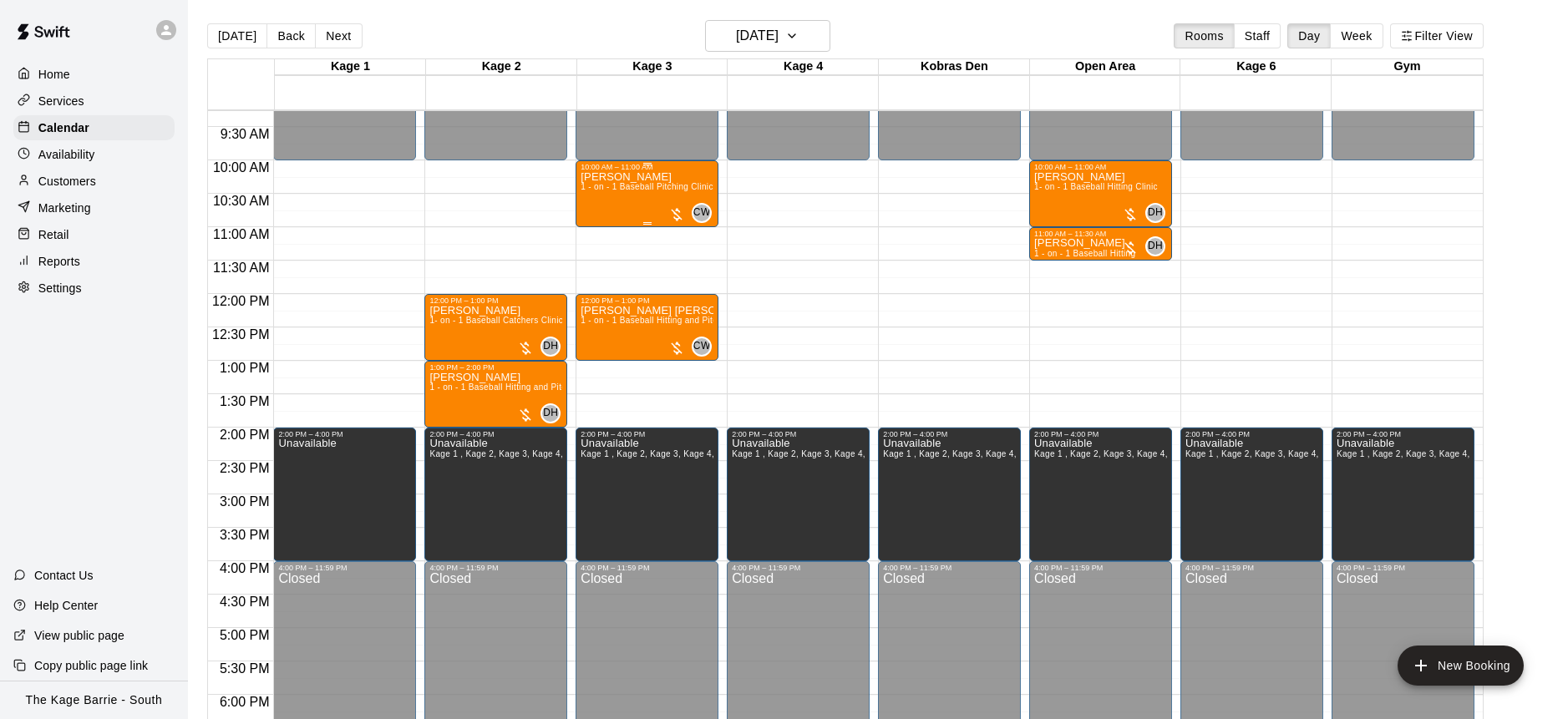
click at [596, 208] on div "Caleb Evans 1 - on - 1 Baseball Pitching Clinic" at bounding box center [647, 531] width 132 height 719
click at [604, 234] on img "edit" at bounding box center [599, 229] width 20 height 20
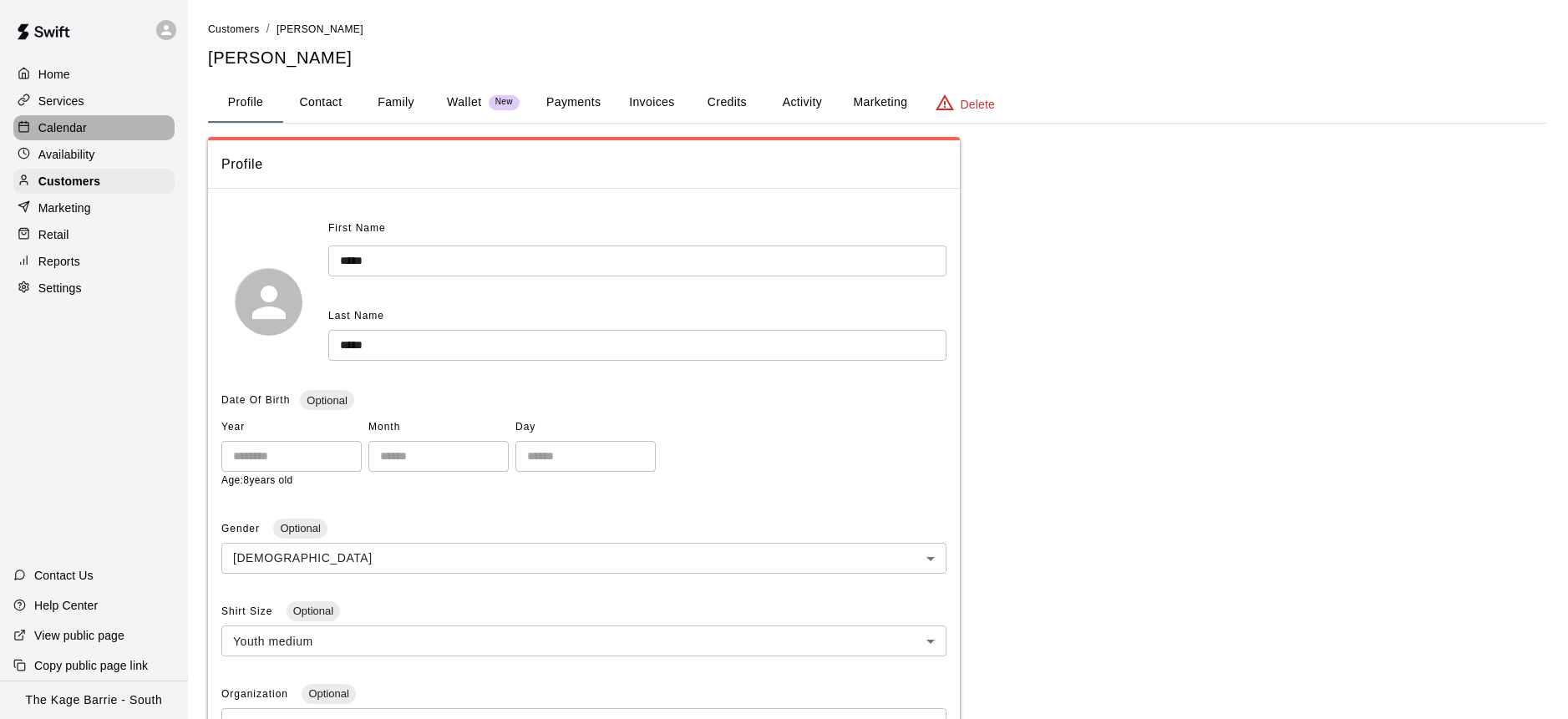
click at [96, 132] on div "Calendar" at bounding box center [94, 128] width 161 height 25
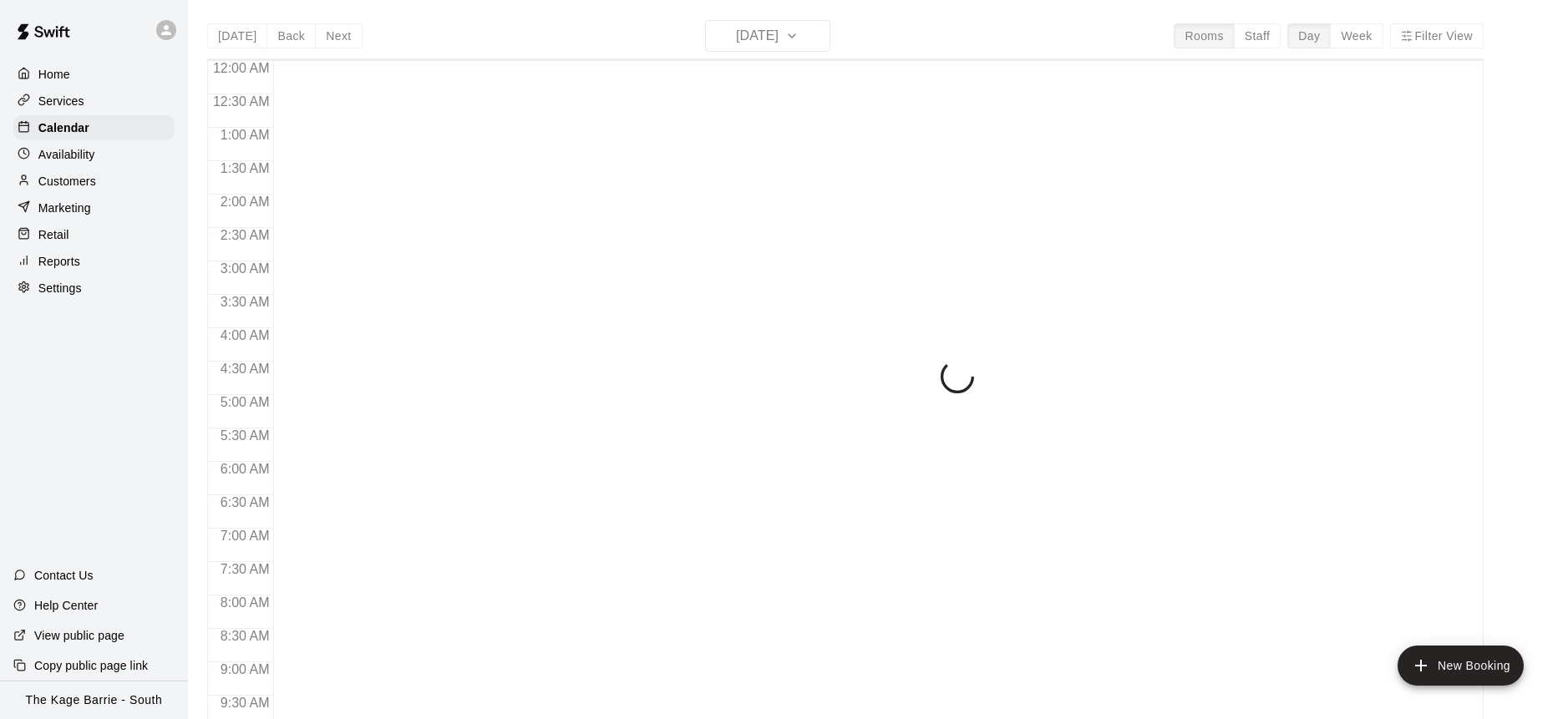
scroll to position [926, 0]
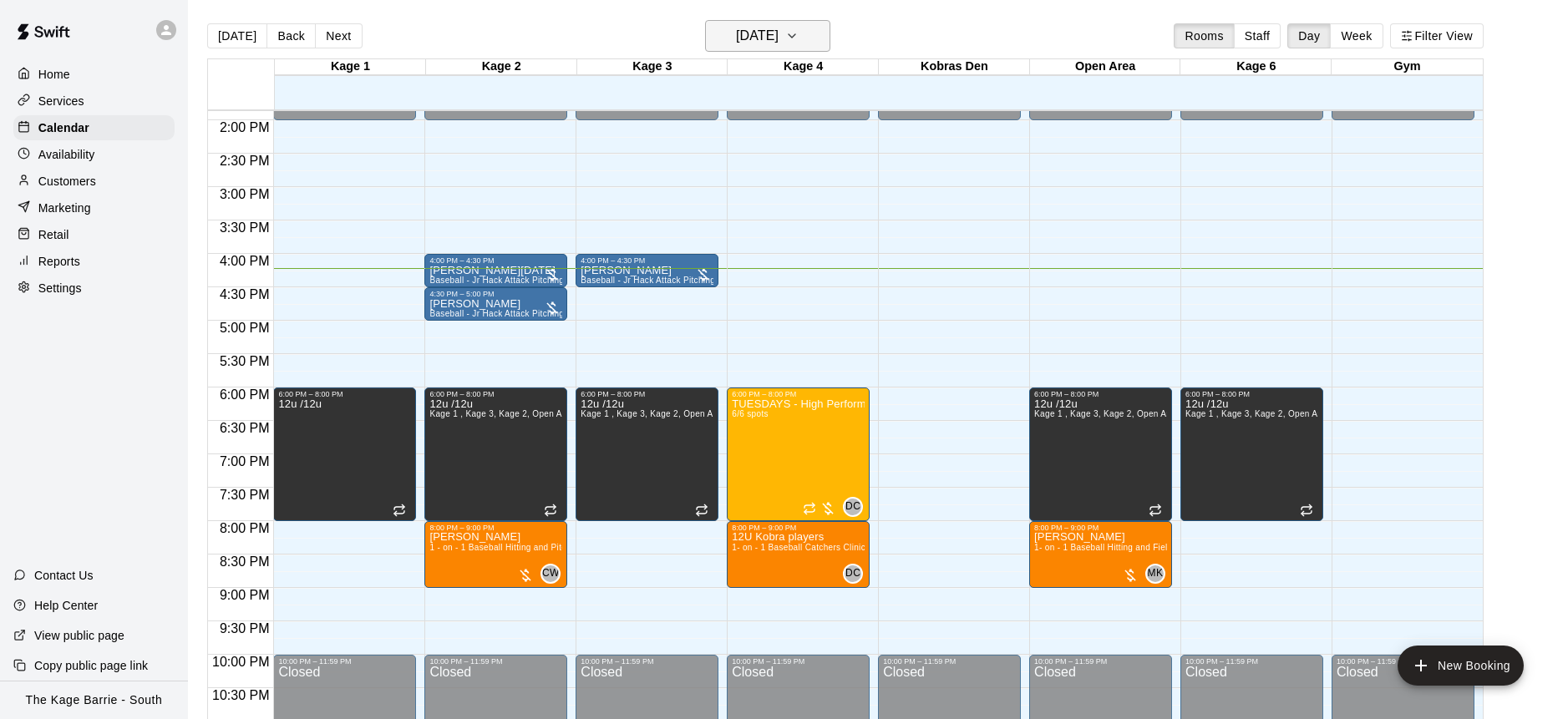
click at [799, 38] on icon "button" at bounding box center [792, 36] width 13 height 20
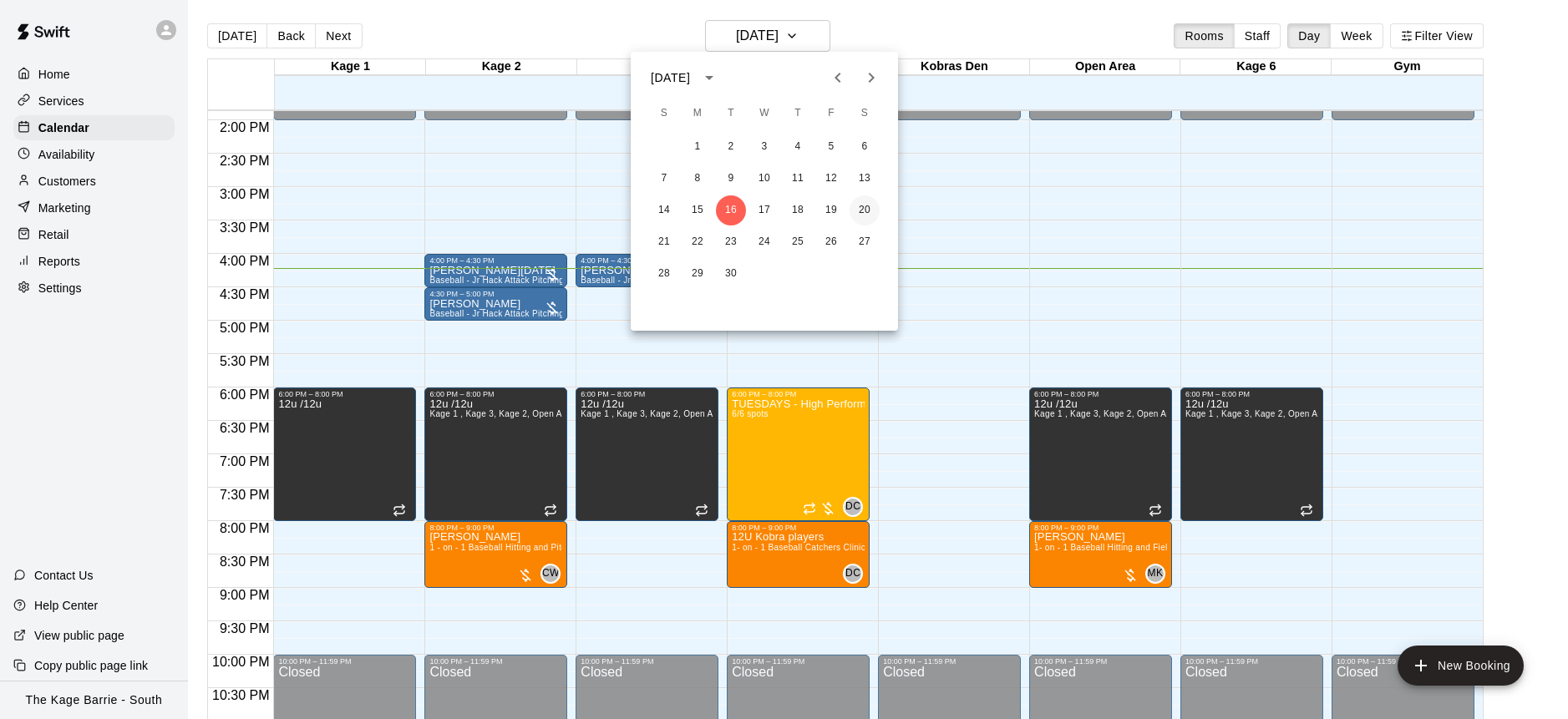
click at [876, 208] on button "20" at bounding box center [865, 211] width 30 height 30
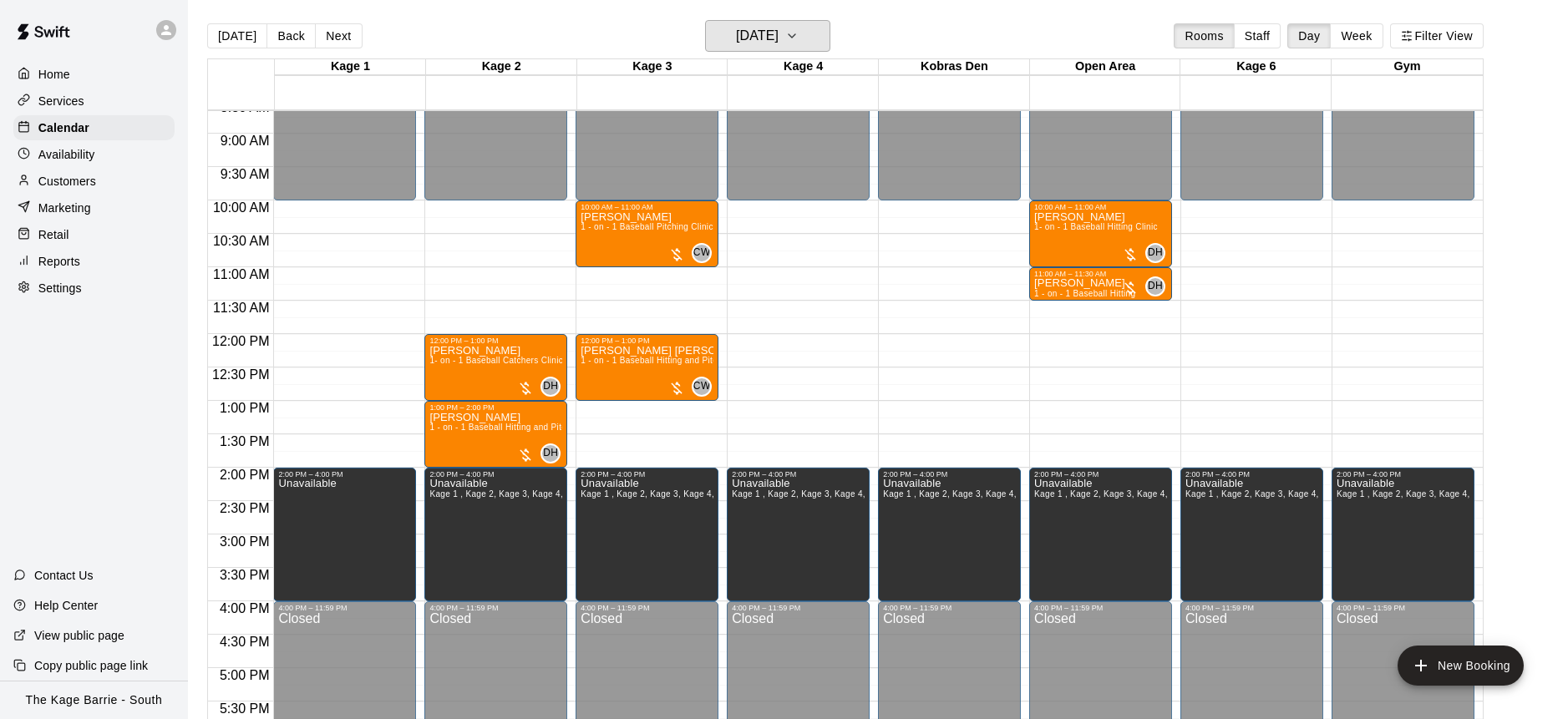
scroll to position [583, 0]
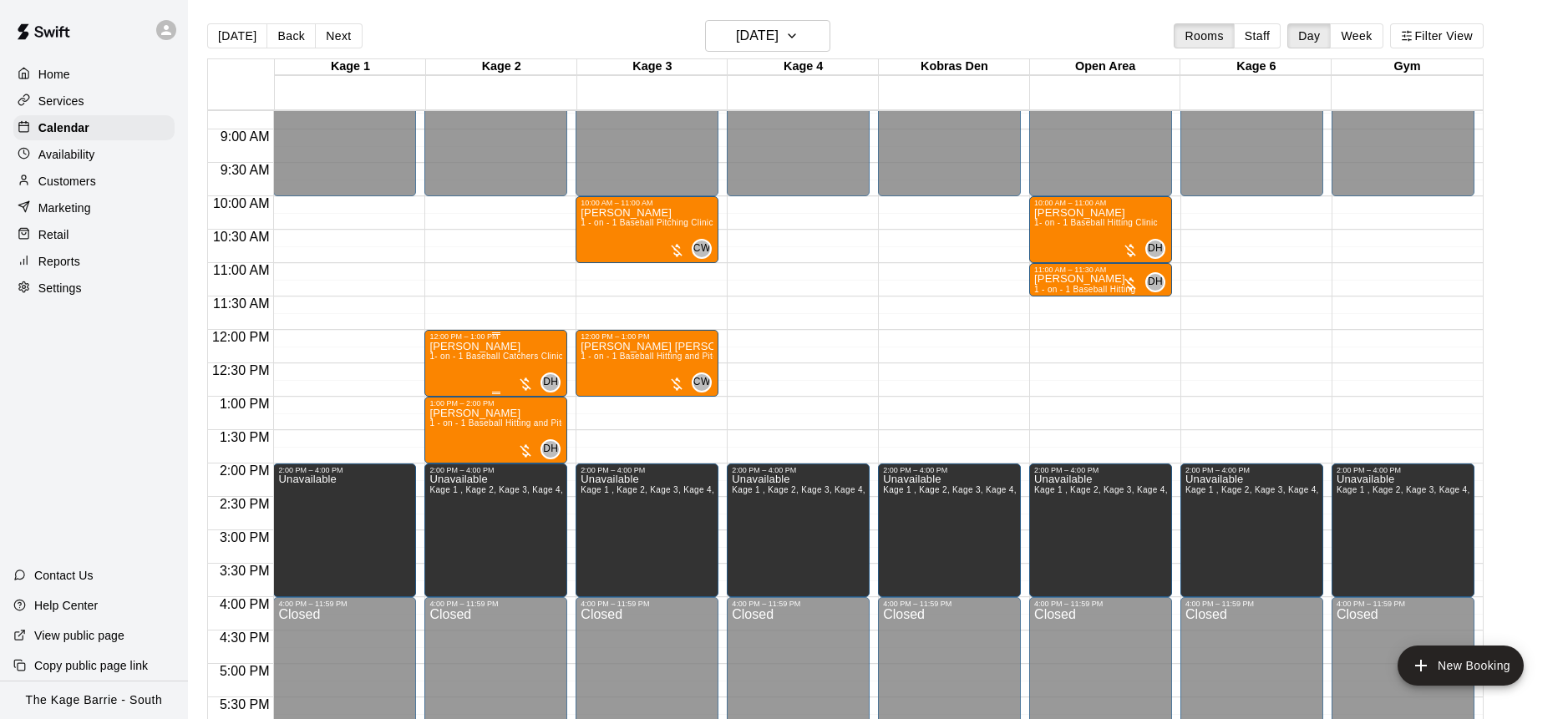
click at [492, 365] on div "[PERSON_NAME] 1- on - 1 Baseball Catchers Clinic" at bounding box center [496, 699] width 133 height 719
click at [448, 397] on img "edit" at bounding box center [448, 398] width 20 height 20
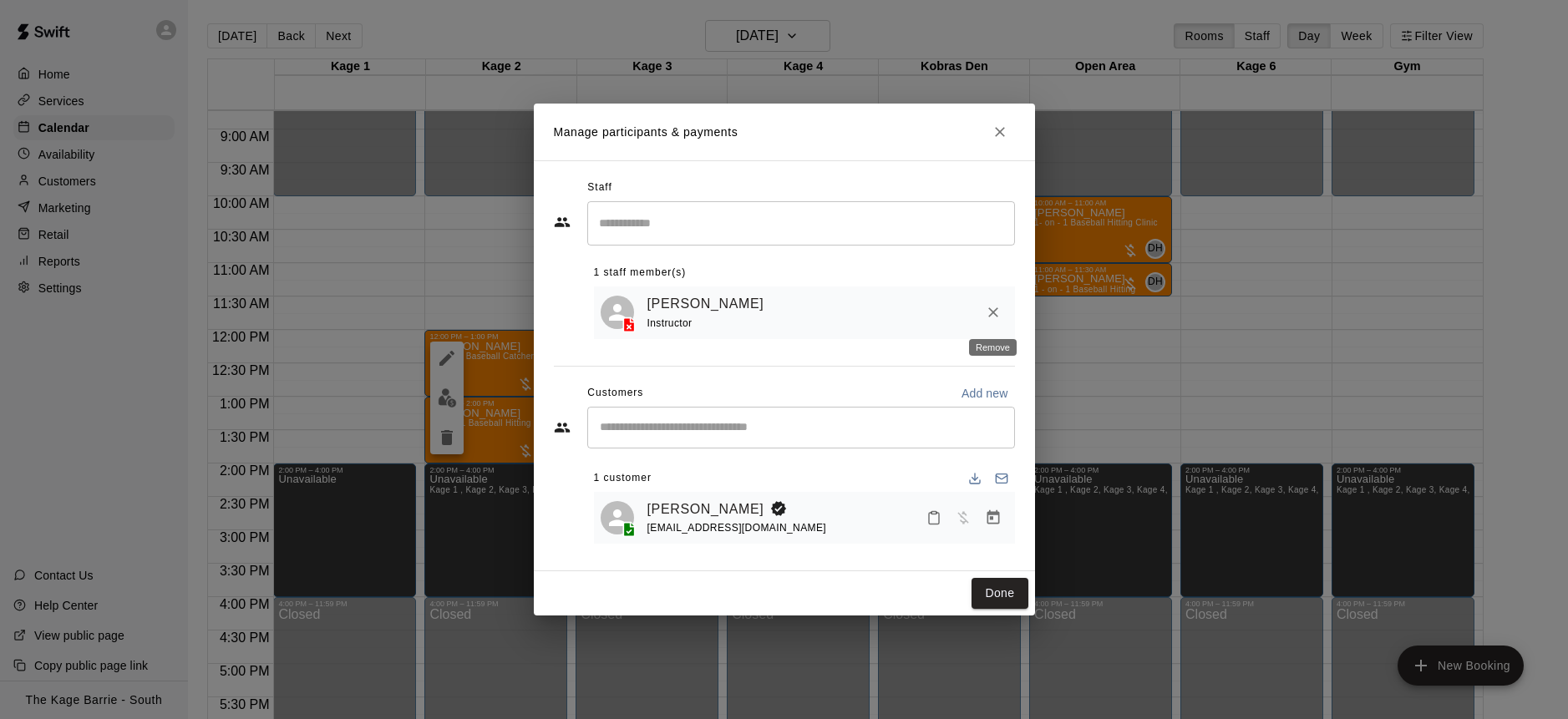
click at [992, 312] on icon "Remove" at bounding box center [993, 313] width 10 height 10
click at [995, 309] on icon "Remove" at bounding box center [993, 313] width 10 height 10
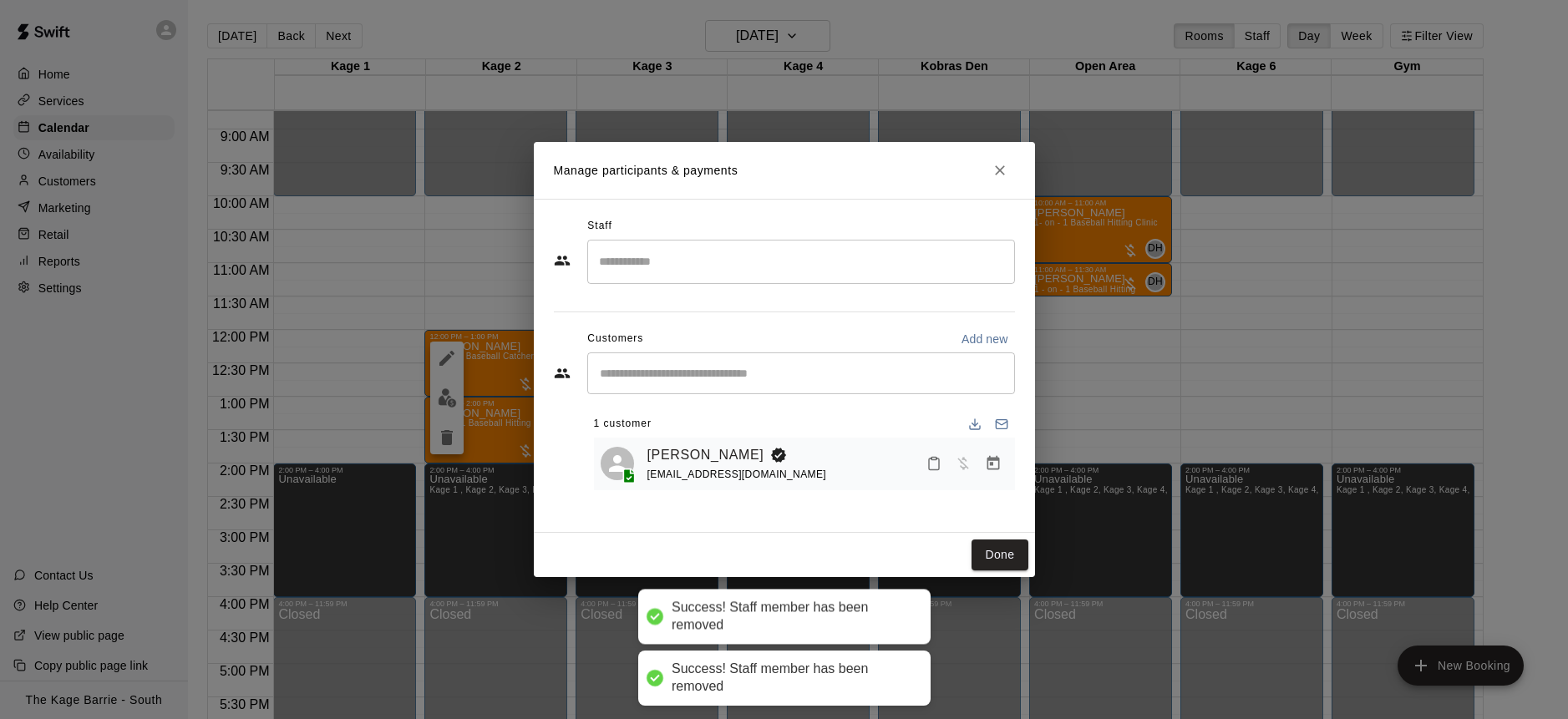
click at [695, 252] on input "Search staff" at bounding box center [801, 262] width 413 height 29
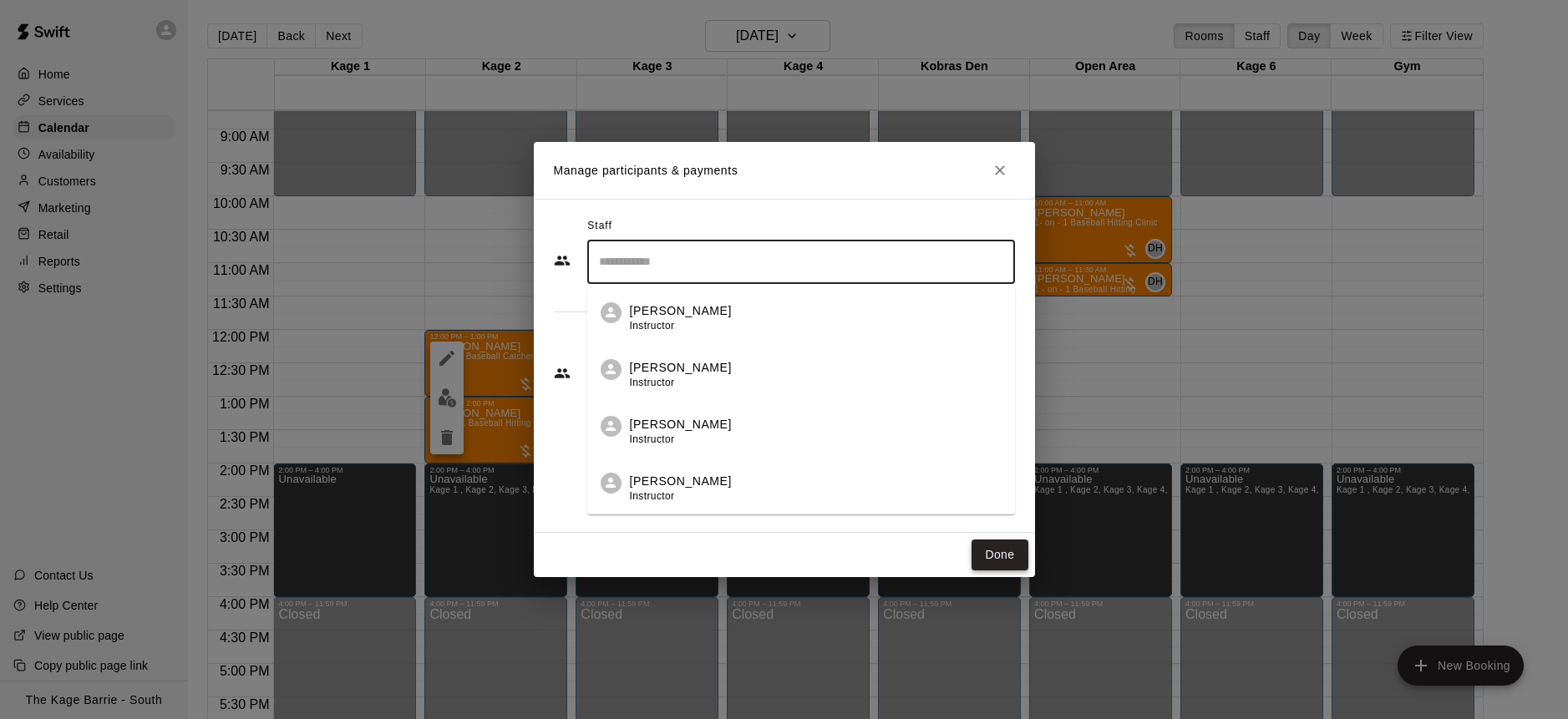
click at [1011, 557] on button "Done" at bounding box center [999, 555] width 56 height 31
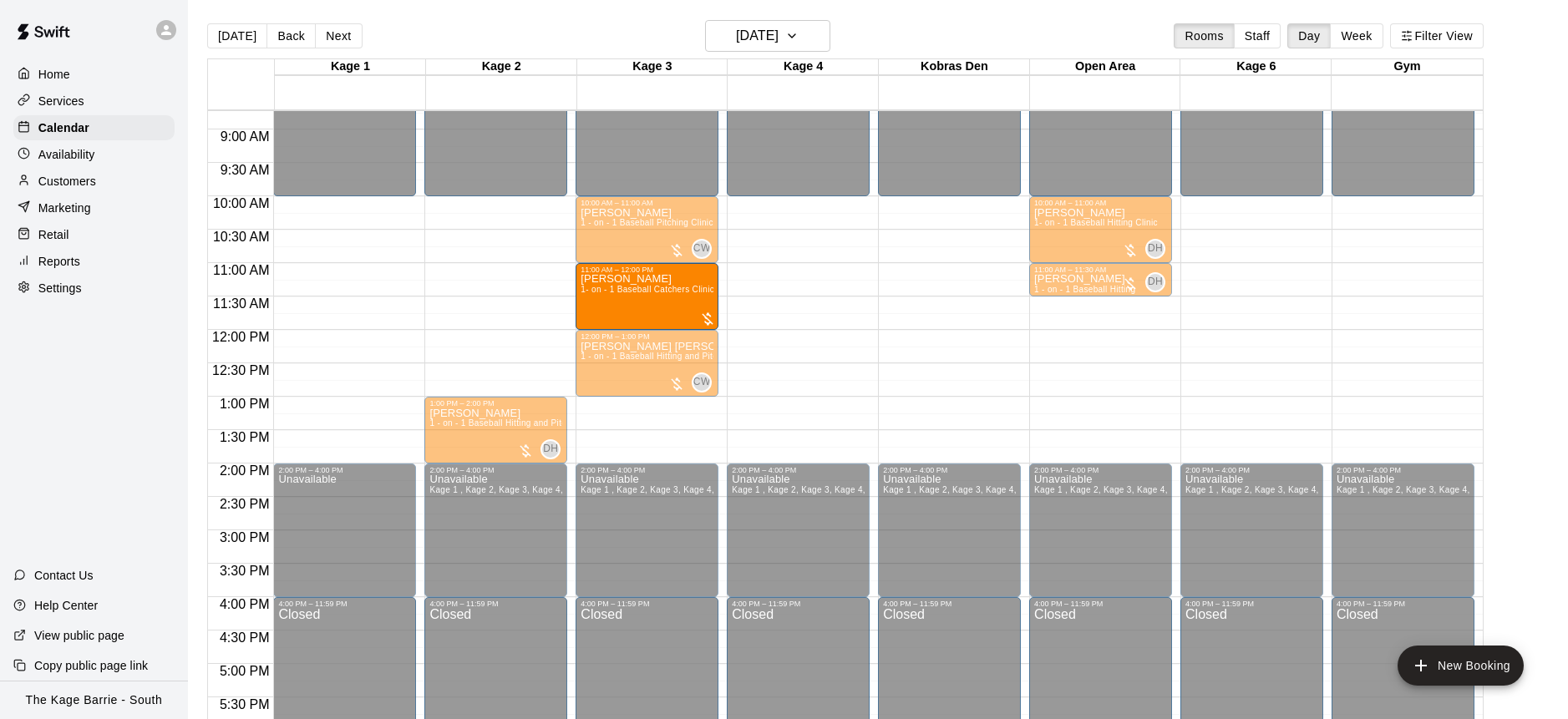
drag, startPoint x: 482, startPoint y: 362, endPoint x: 644, endPoint y: 308, distance: 170.8
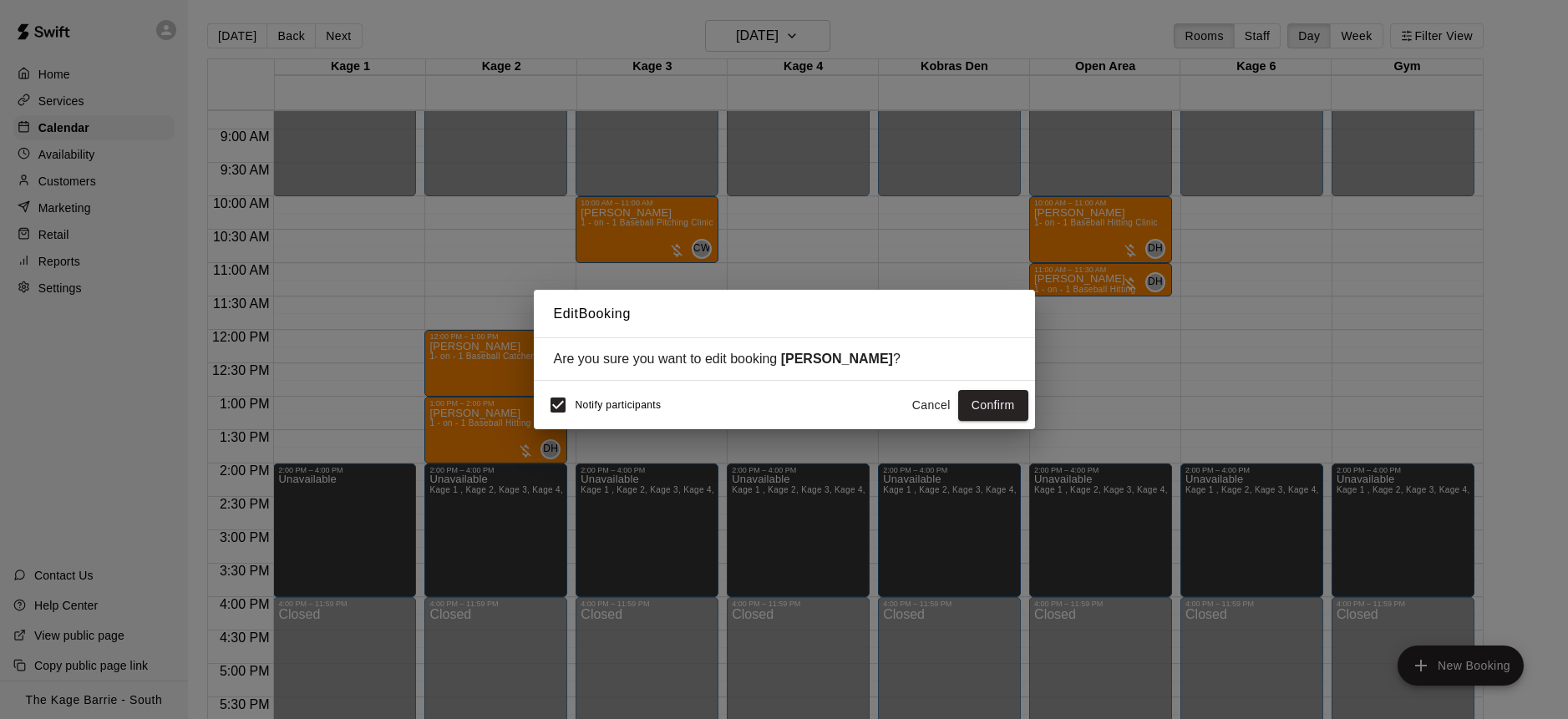
drag, startPoint x: 690, startPoint y: 456, endPoint x: 870, endPoint y: 437, distance: 181.0
click at [690, 456] on div "Edit Booking Are you sure you want to edit booking Mason Woods ? Notify partici…" at bounding box center [784, 359] width 1568 height 719
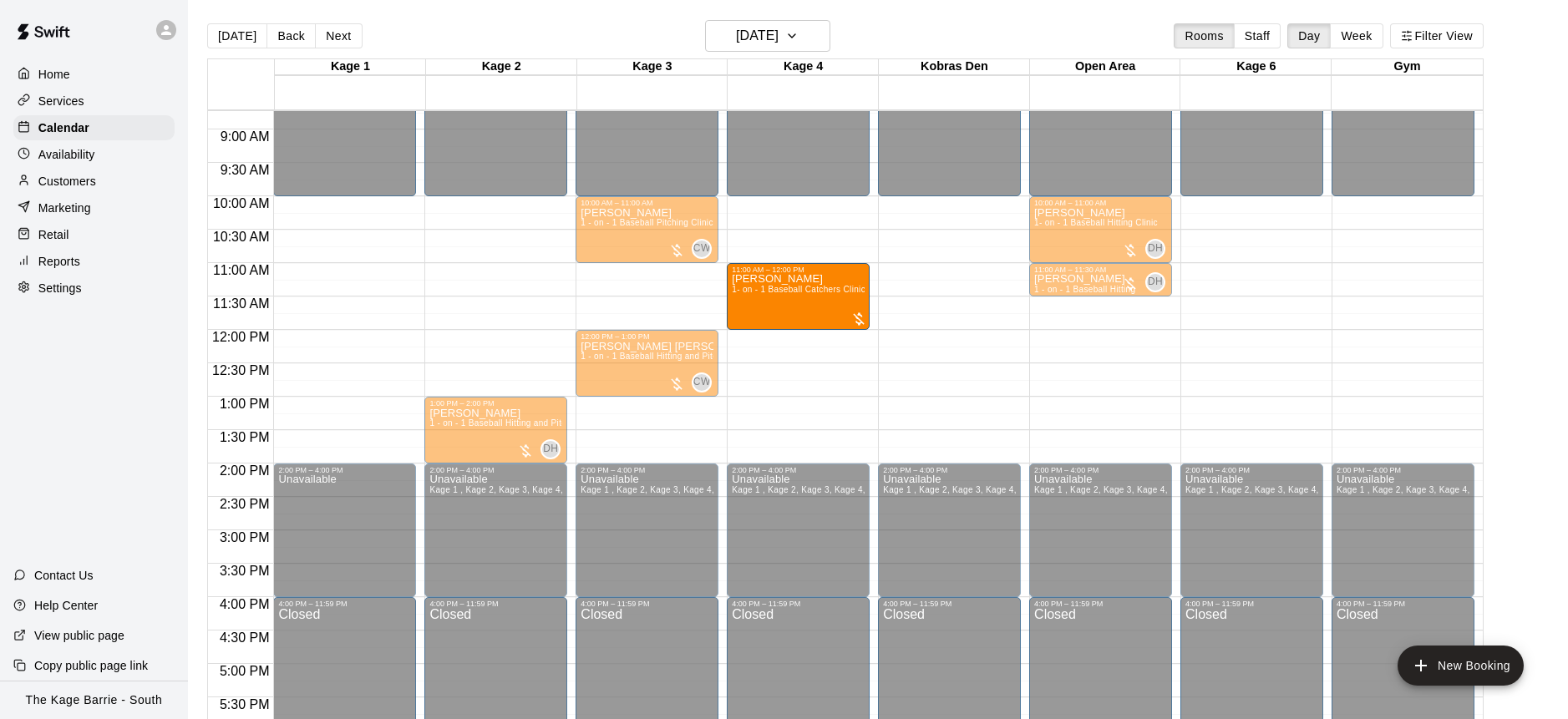
drag, startPoint x: 493, startPoint y: 355, endPoint x: 727, endPoint y: 301, distance: 240.1
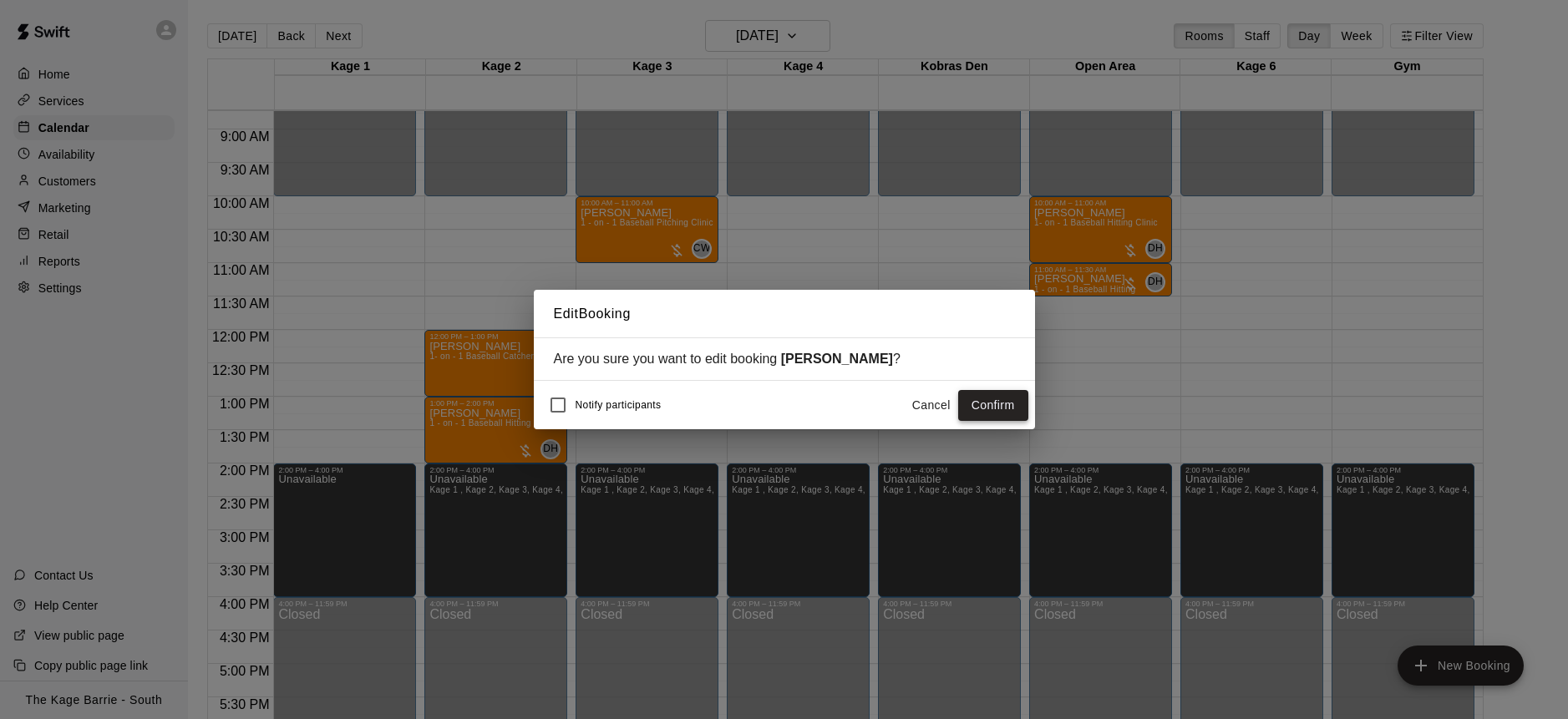
click at [1013, 409] on button "Confirm" at bounding box center [993, 405] width 71 height 31
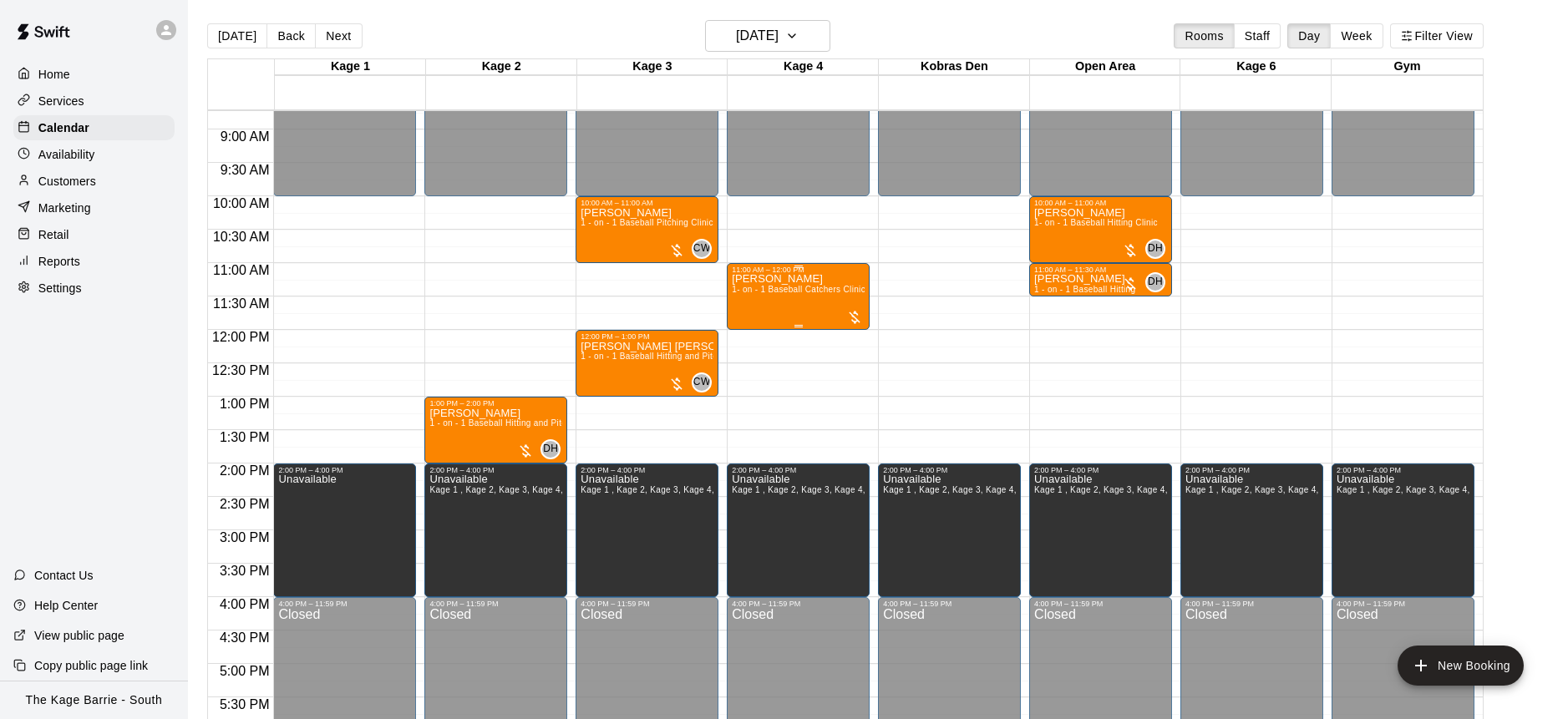
click at [767, 301] on div "[PERSON_NAME] 1- on - 1 Baseball Catchers Clinic" at bounding box center [798, 633] width 133 height 719
click at [757, 328] on img "edit" at bounding box center [750, 331] width 20 height 20
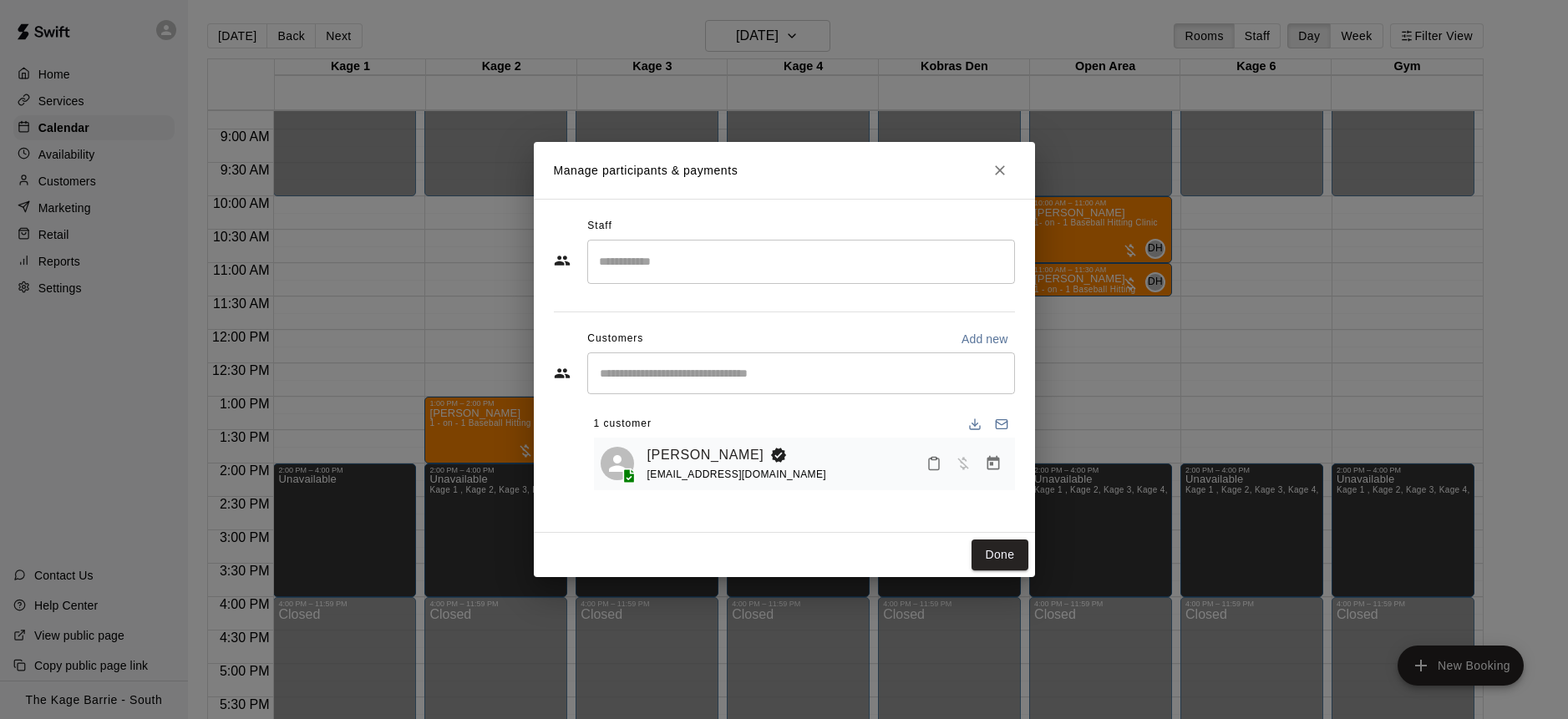
click at [673, 259] on input "Search staff" at bounding box center [801, 262] width 413 height 29
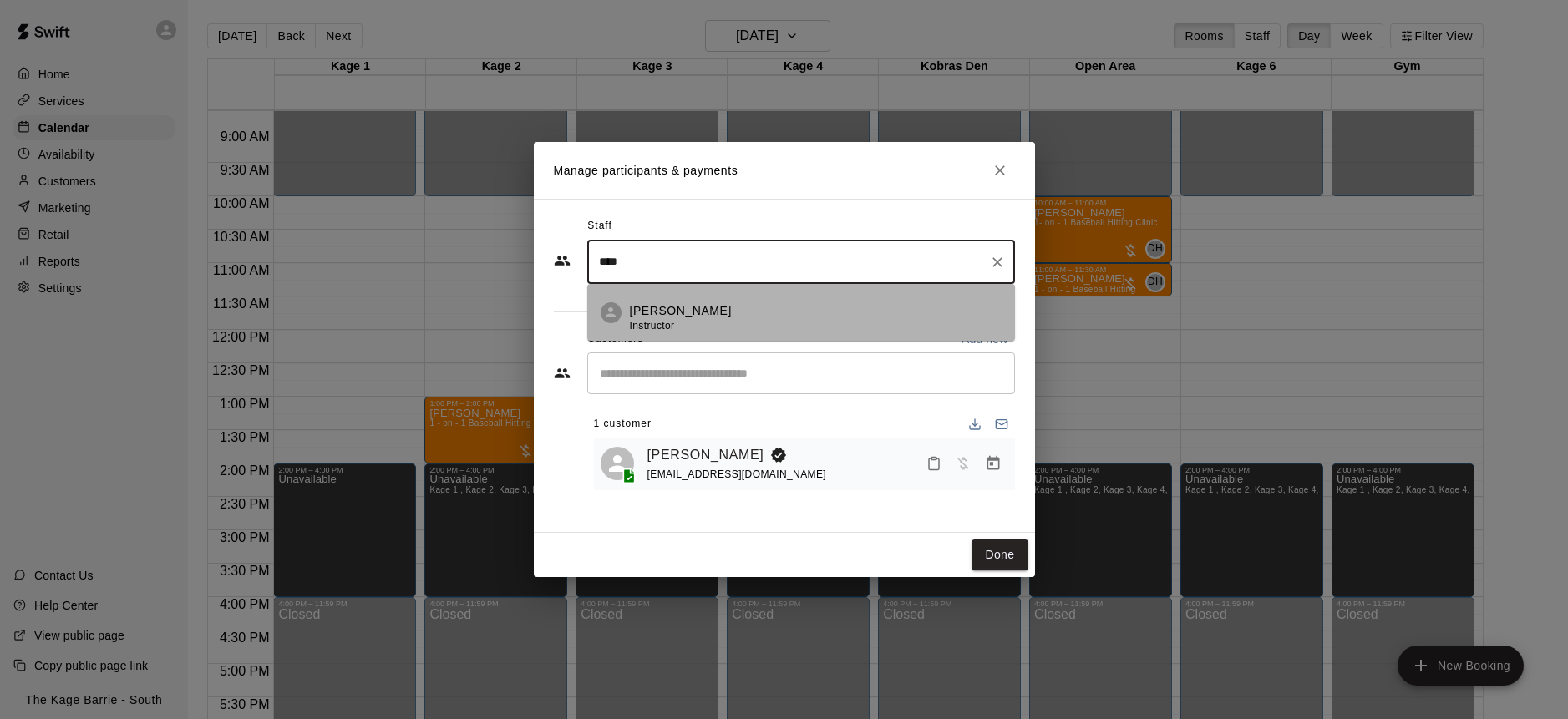
click at [678, 302] on p "[PERSON_NAME]" at bounding box center [681, 311] width 102 height 18
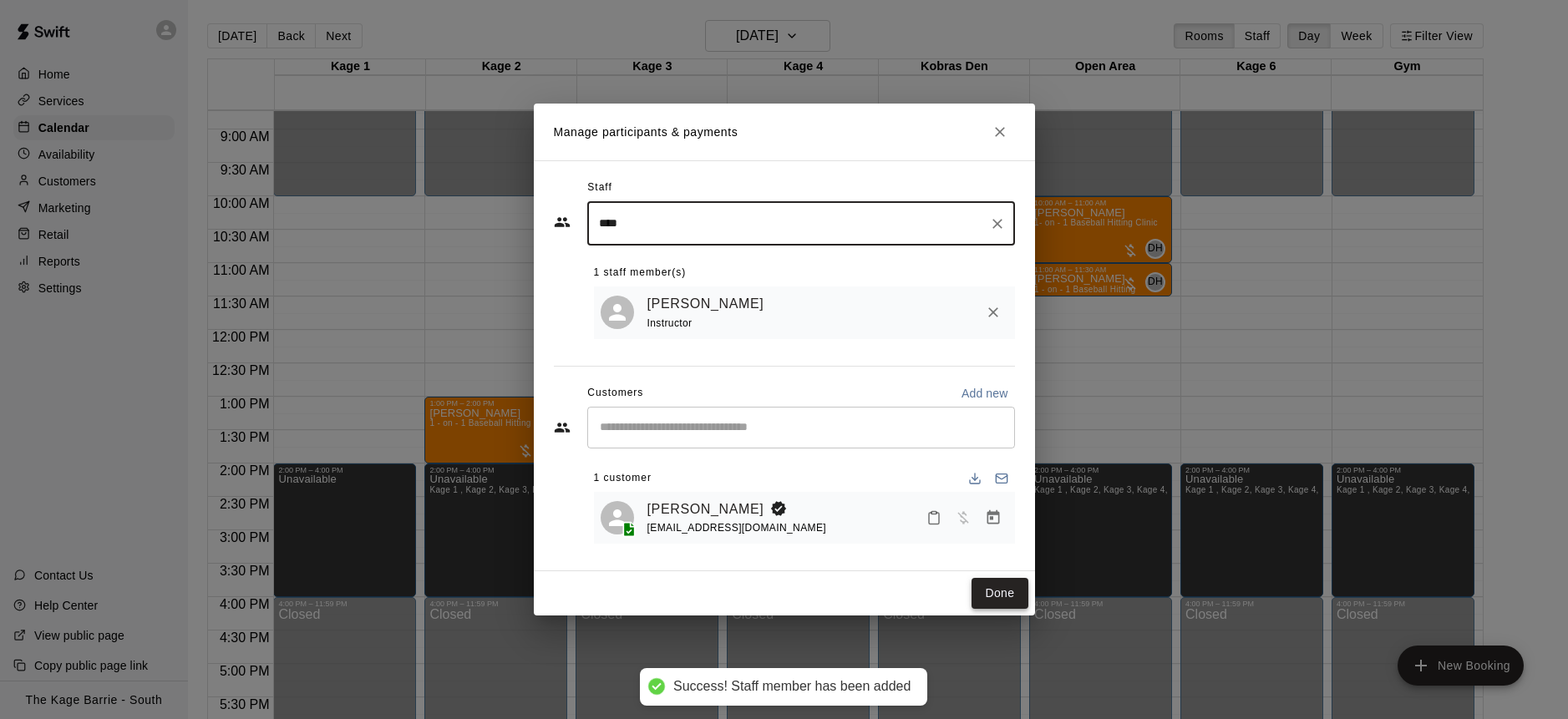
type input "****"
click at [1004, 595] on button "Done" at bounding box center [999, 593] width 56 height 31
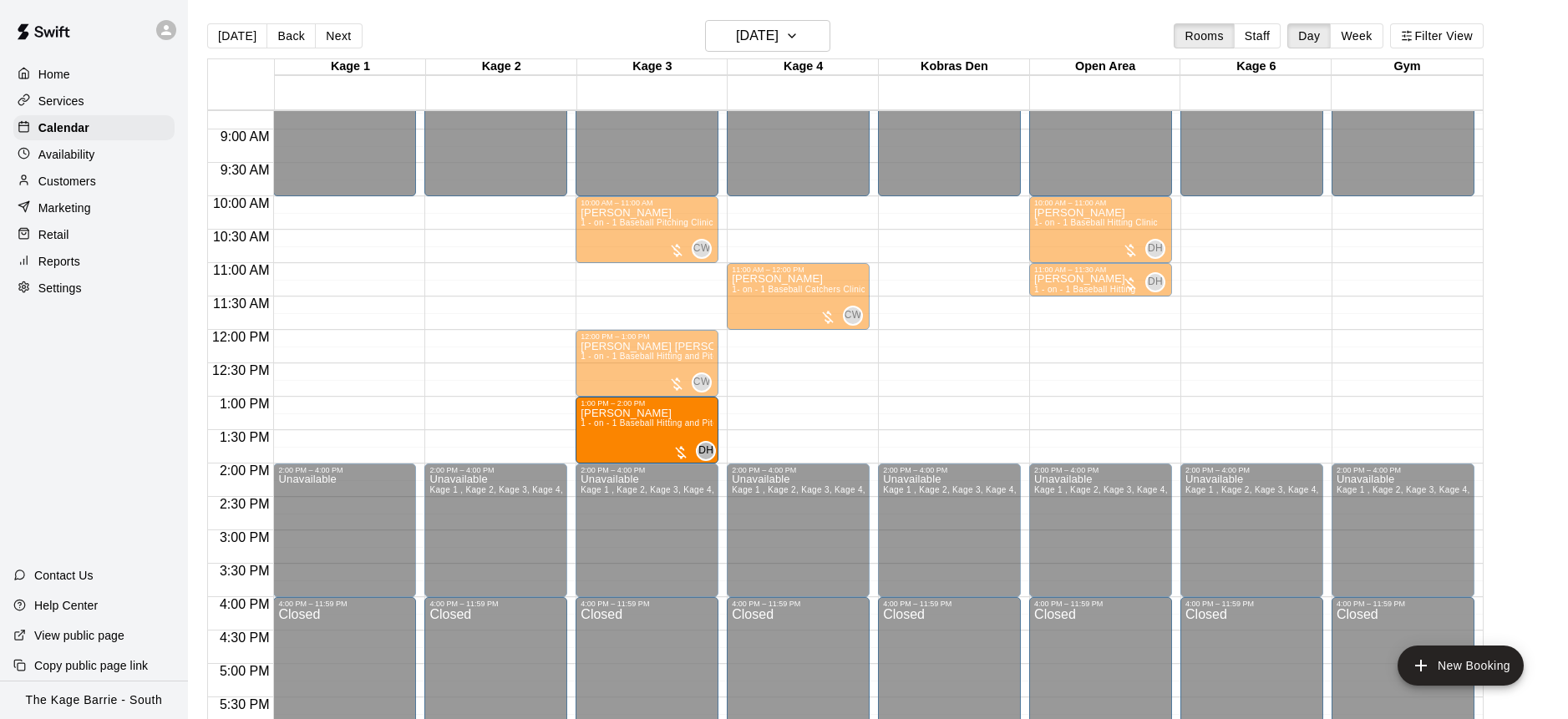
drag, startPoint x: 475, startPoint y: 431, endPoint x: 583, endPoint y: 431, distance: 108.0
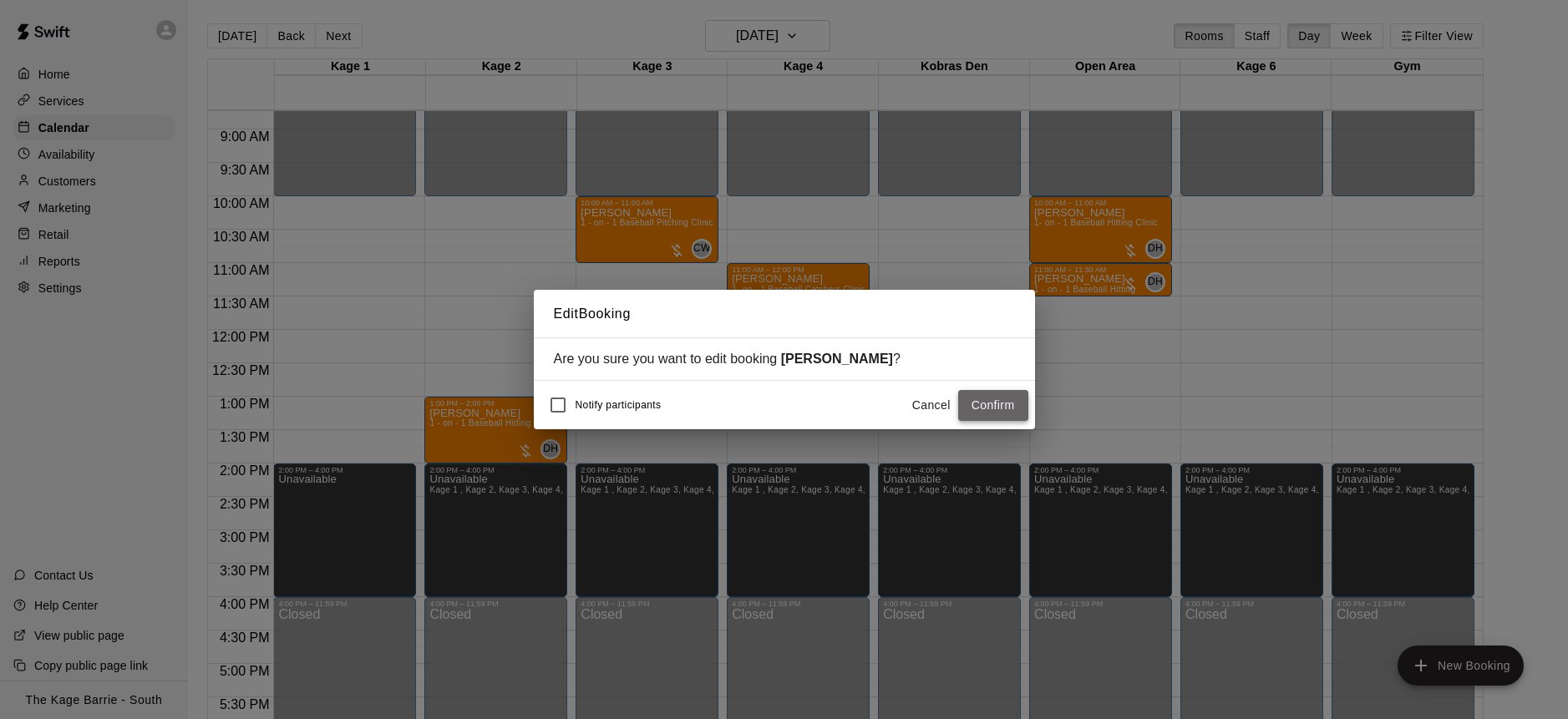
click at [1002, 405] on button "Confirm" at bounding box center [993, 405] width 71 height 31
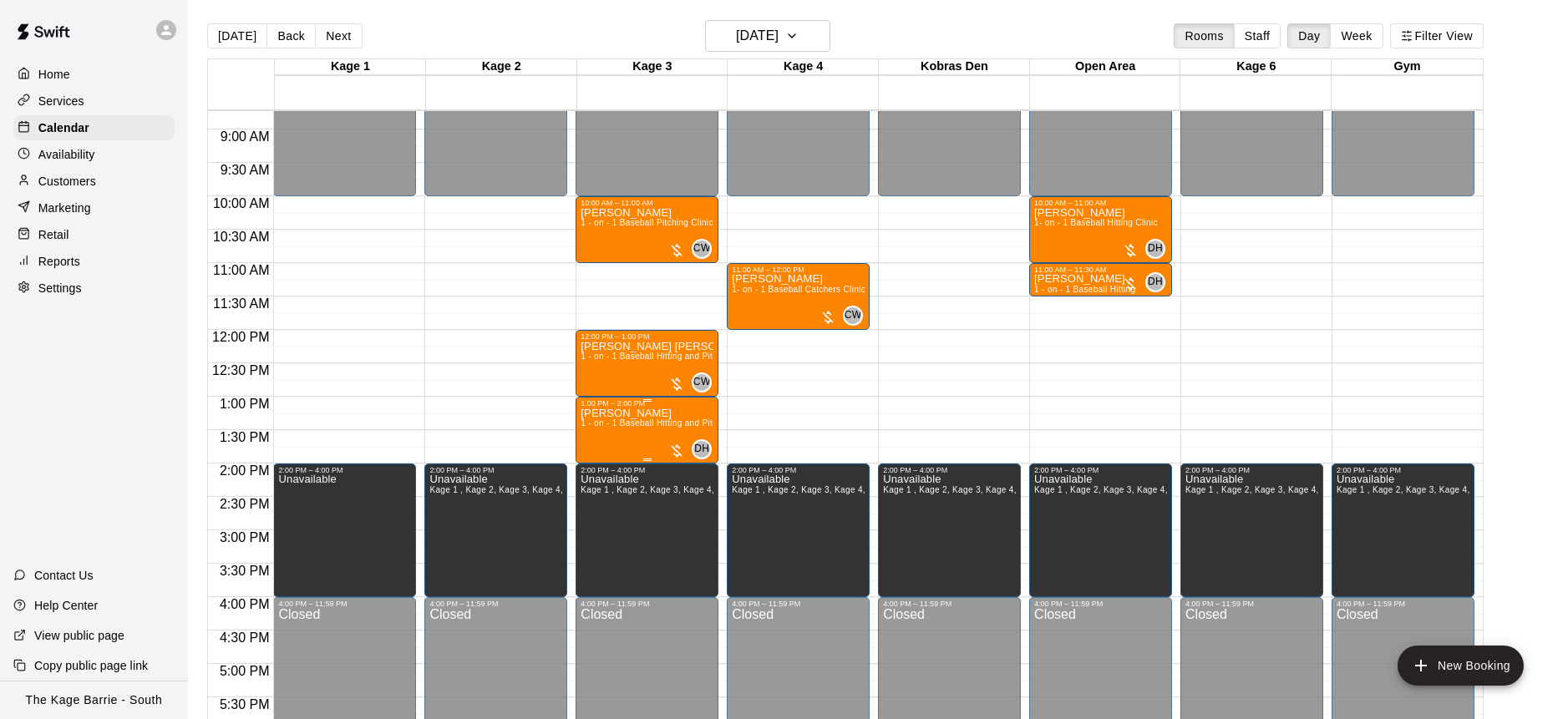
click at [604, 461] on img "edit" at bounding box center [599, 464] width 20 height 20
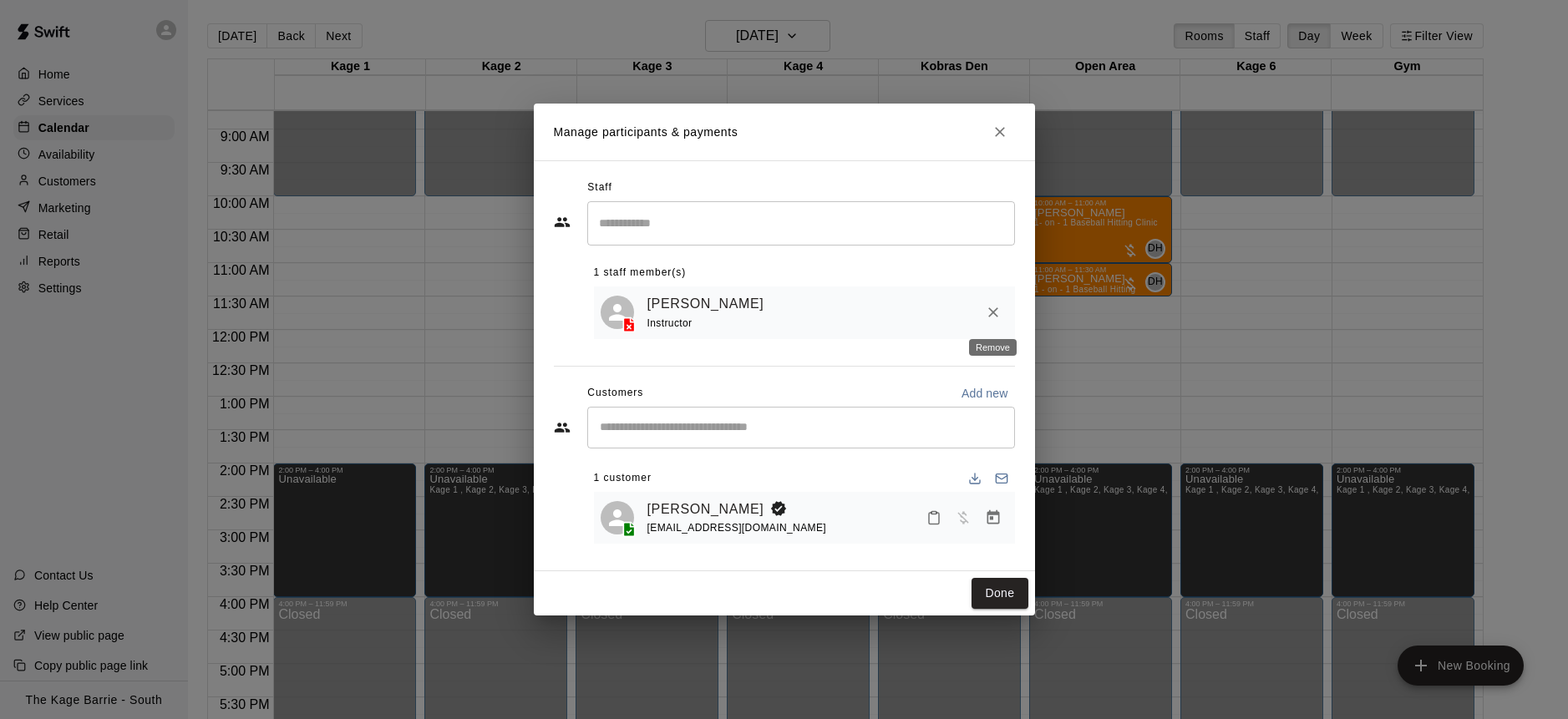
click at [994, 309] on icon "Remove" at bounding box center [993, 312] width 17 height 17
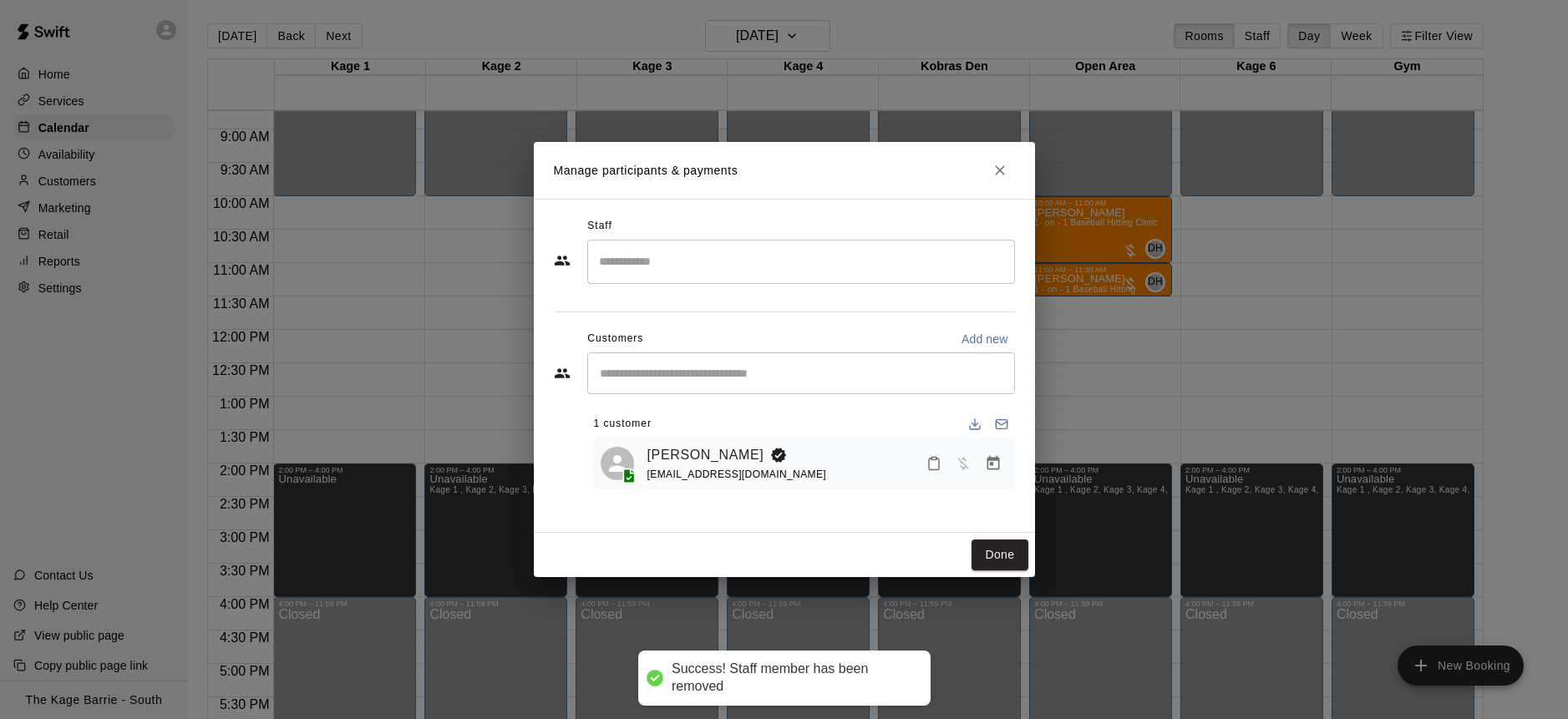
click at [699, 249] on input "Search staff" at bounding box center [801, 262] width 413 height 29
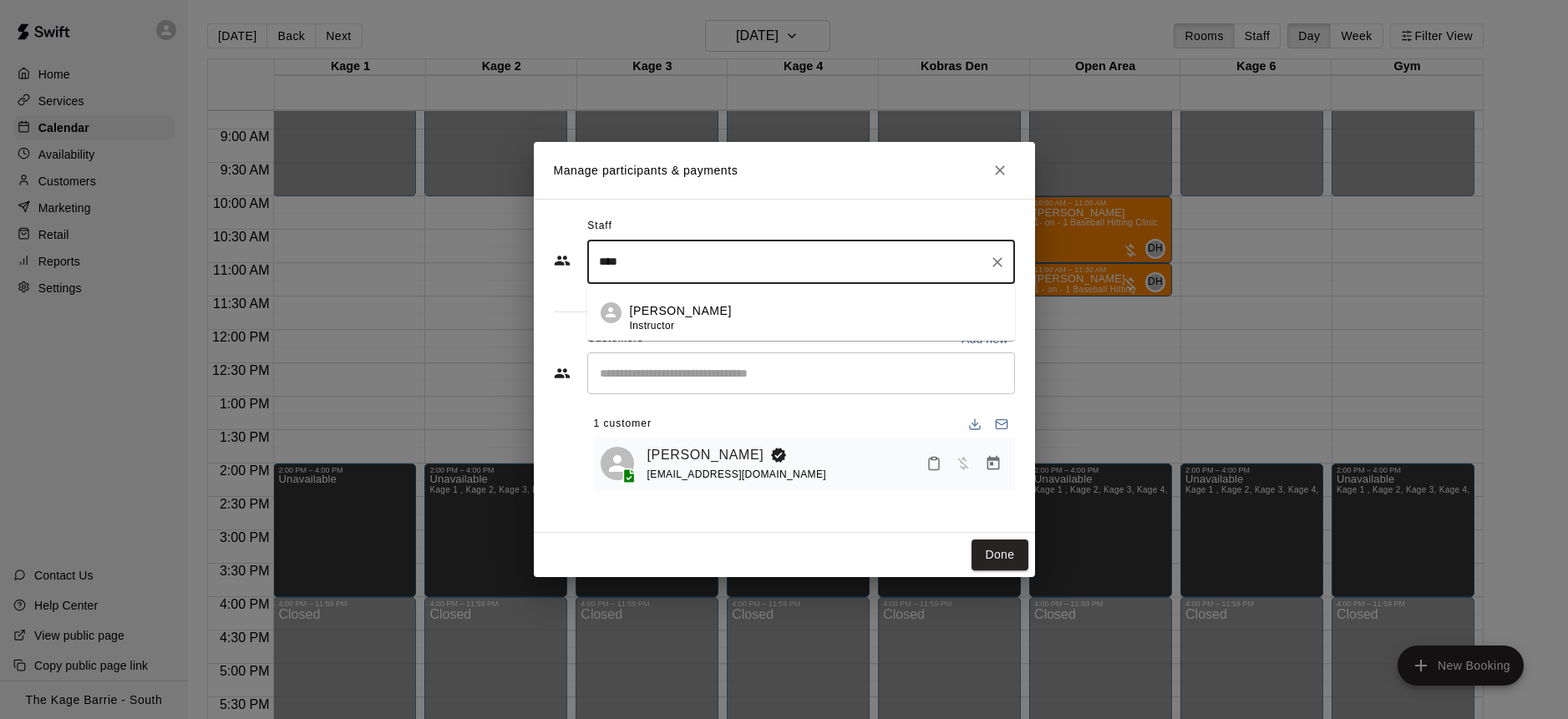
click at [842, 327] on div "Cole White Instructor" at bounding box center [816, 318] width 372 height 32
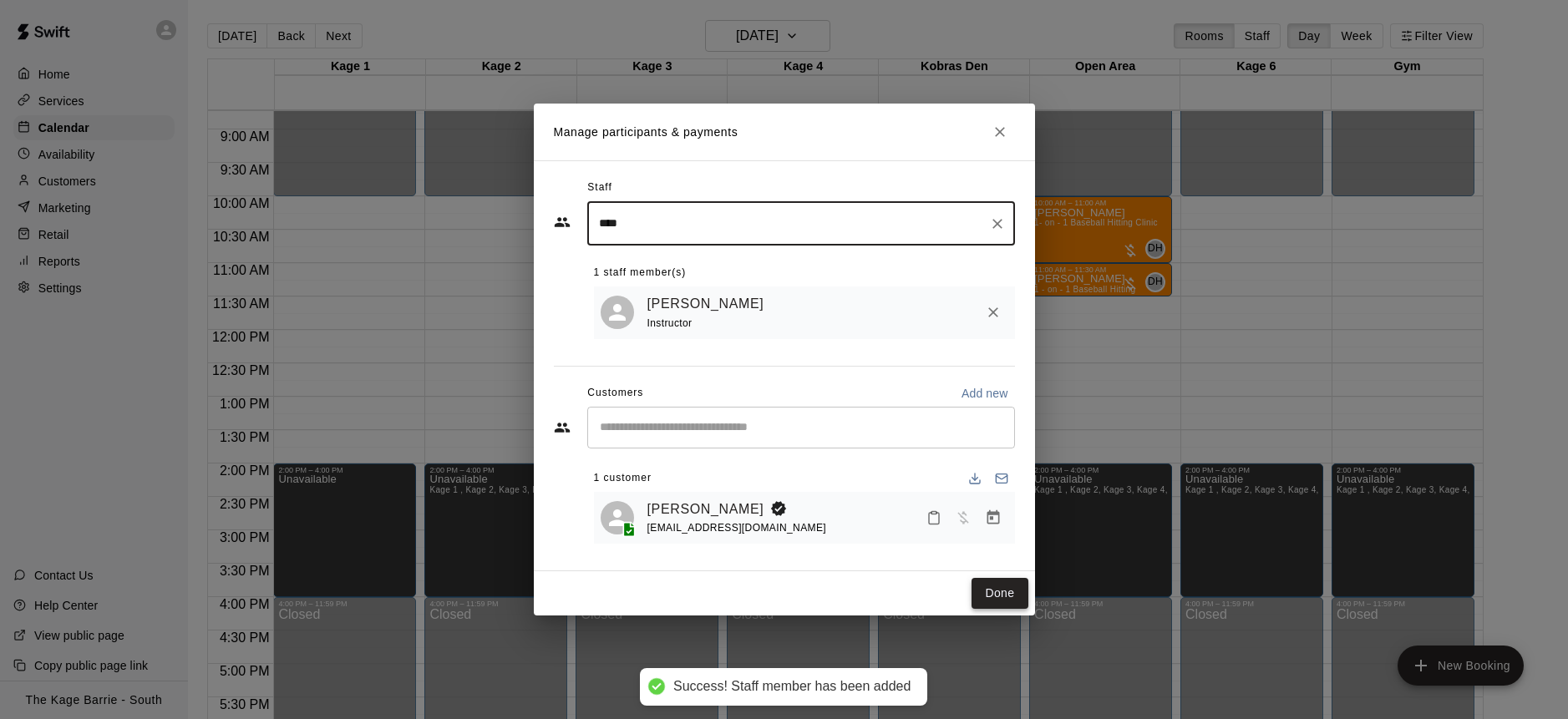
type input "****"
click at [1010, 595] on button "Done" at bounding box center [999, 593] width 56 height 31
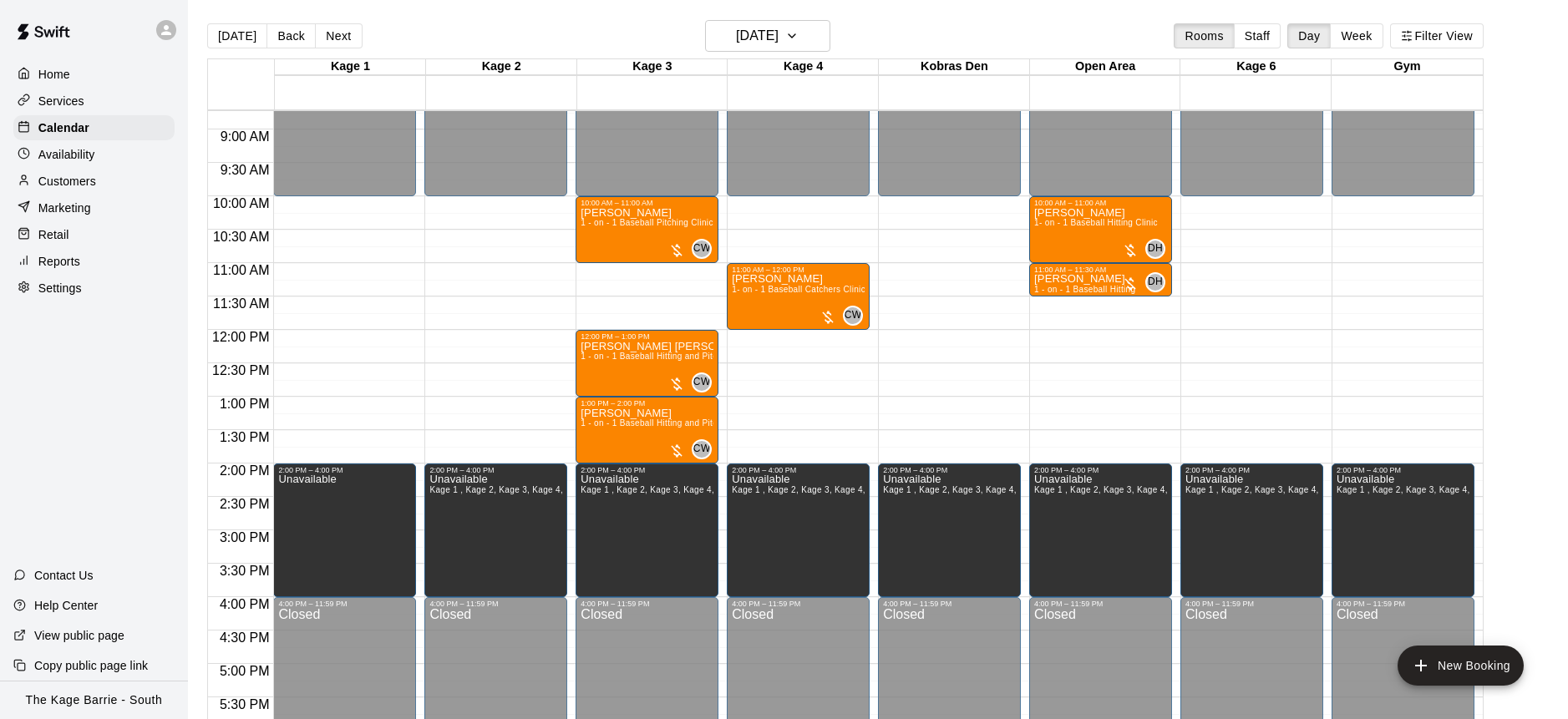
click at [105, 139] on div "Home Services Calendar Availability Customers Marketing Retail Reports Settings" at bounding box center [94, 180] width 188 height 242
click at [98, 159] on div "Availability" at bounding box center [94, 155] width 161 height 25
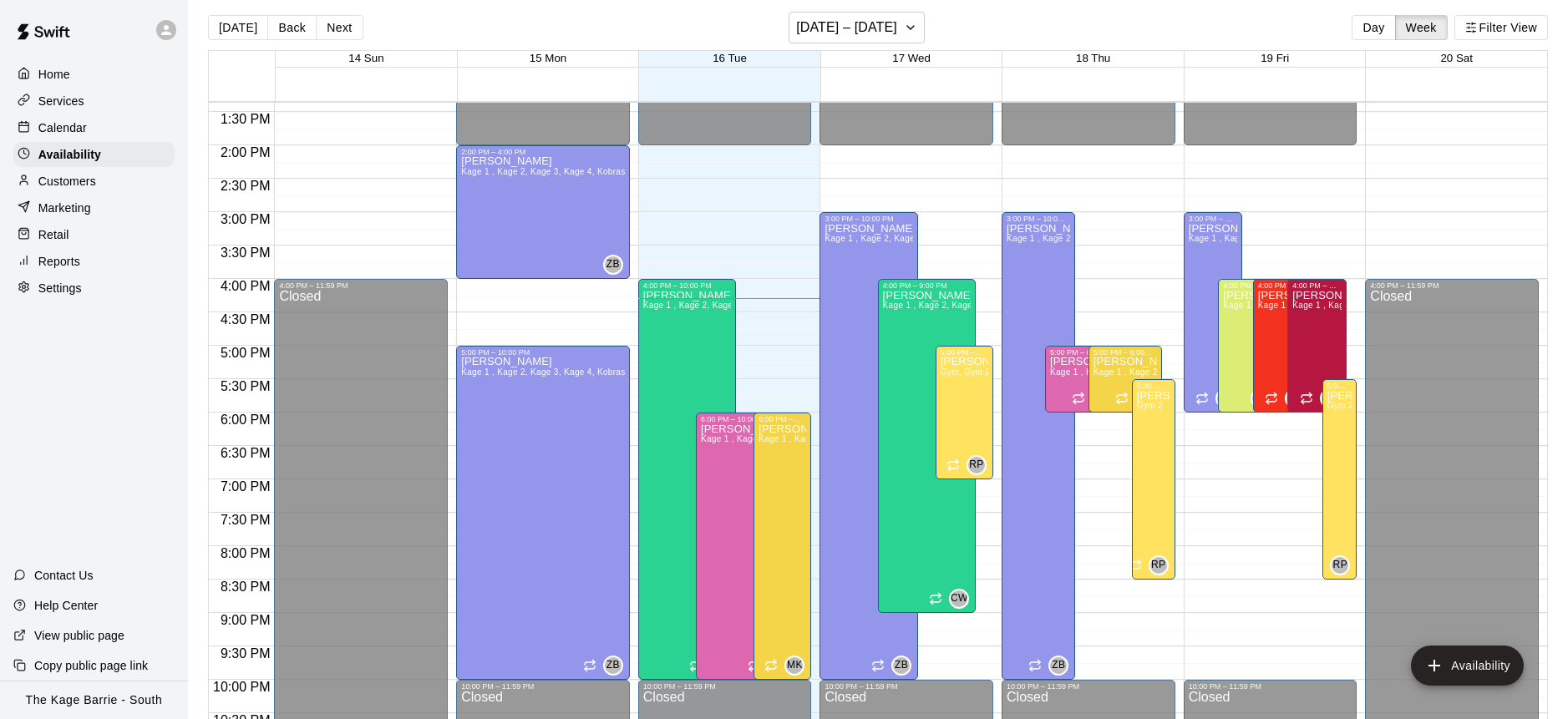
scroll to position [882, 0]
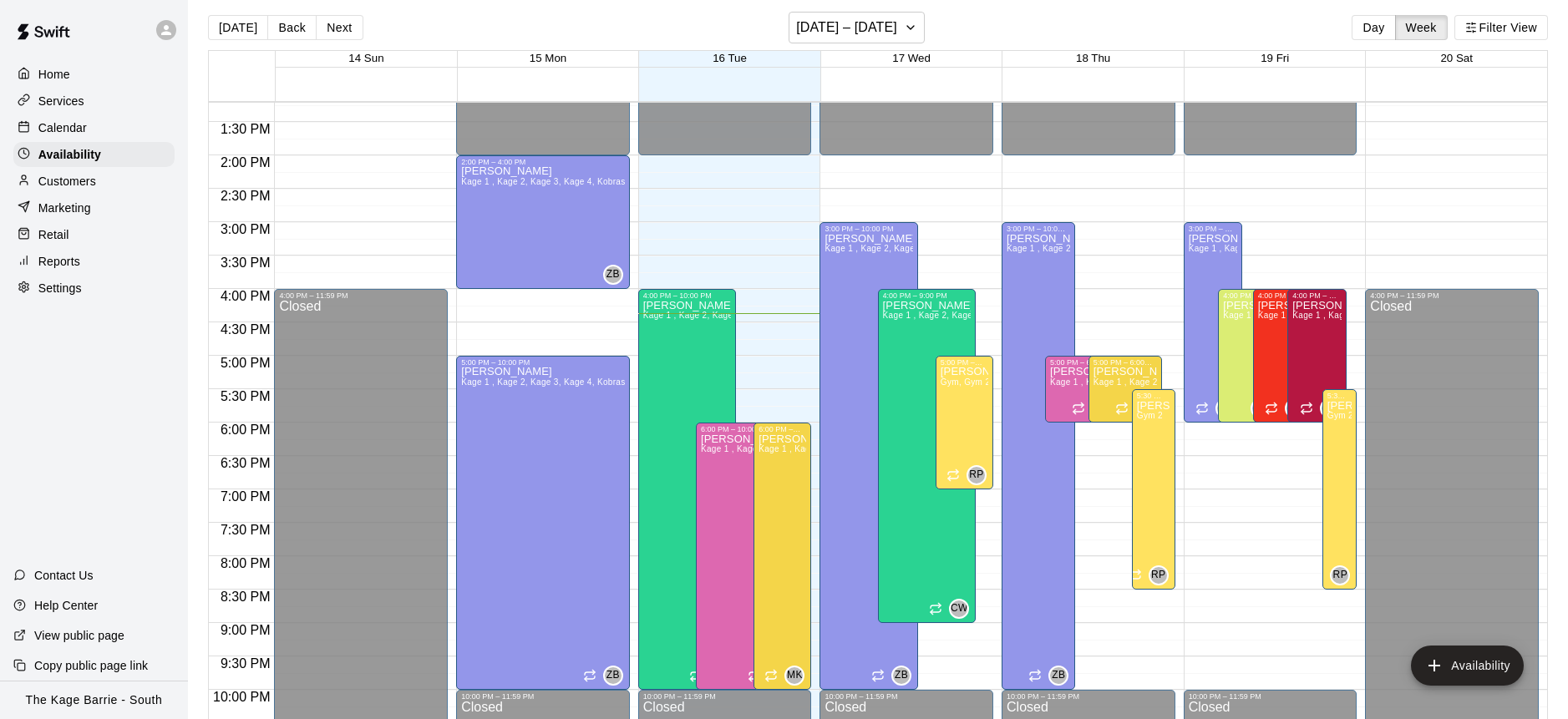
click at [119, 125] on div "Calendar" at bounding box center [94, 128] width 161 height 25
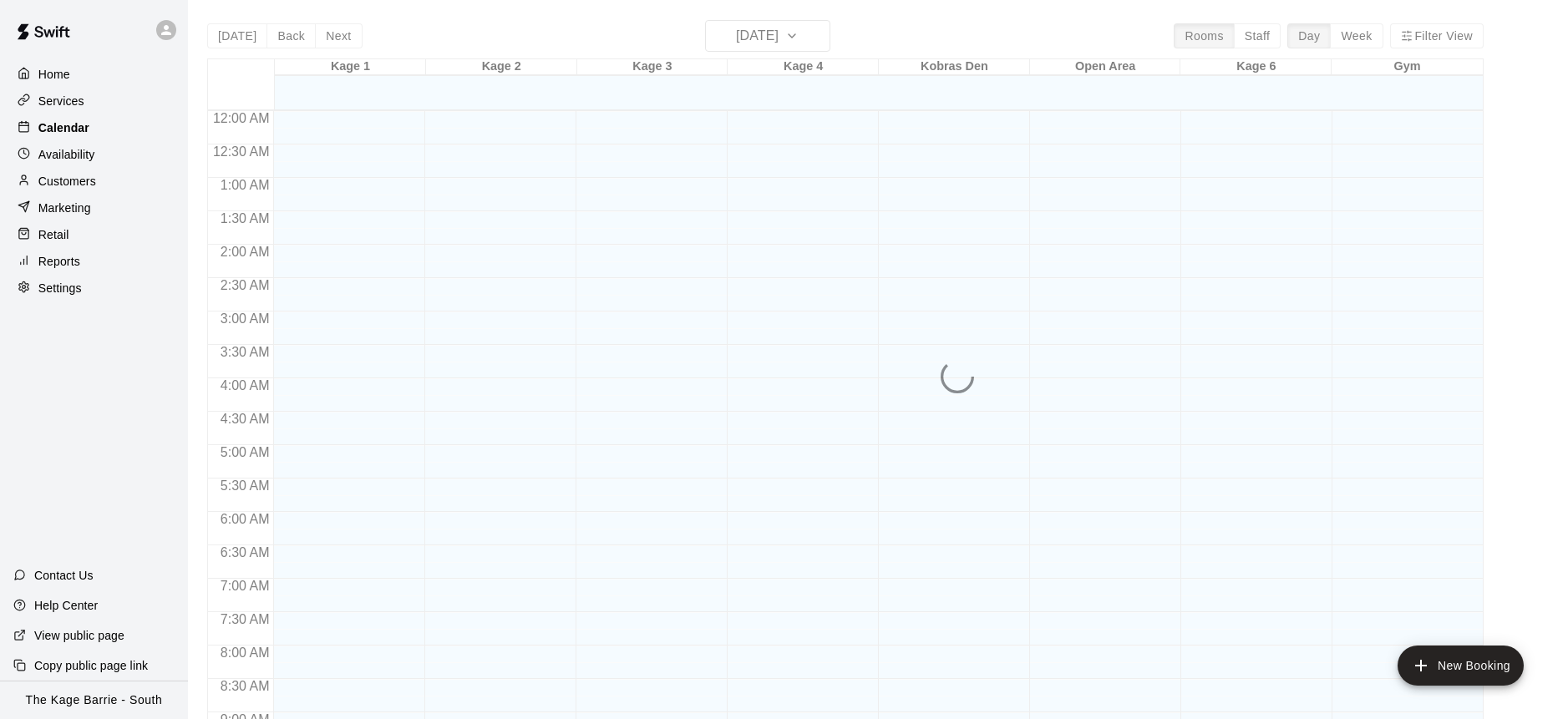
scroll to position [926, 0]
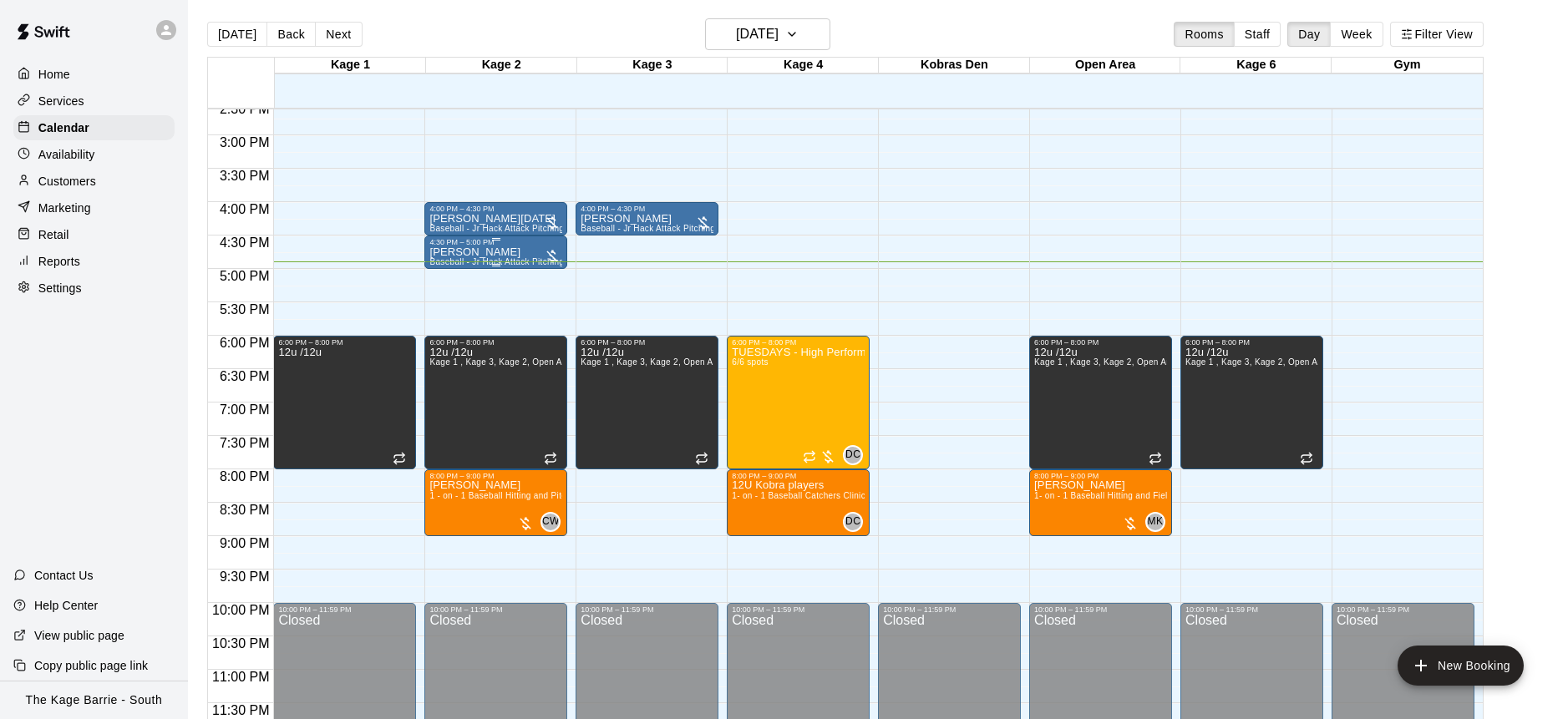
scroll to position [5, 0]
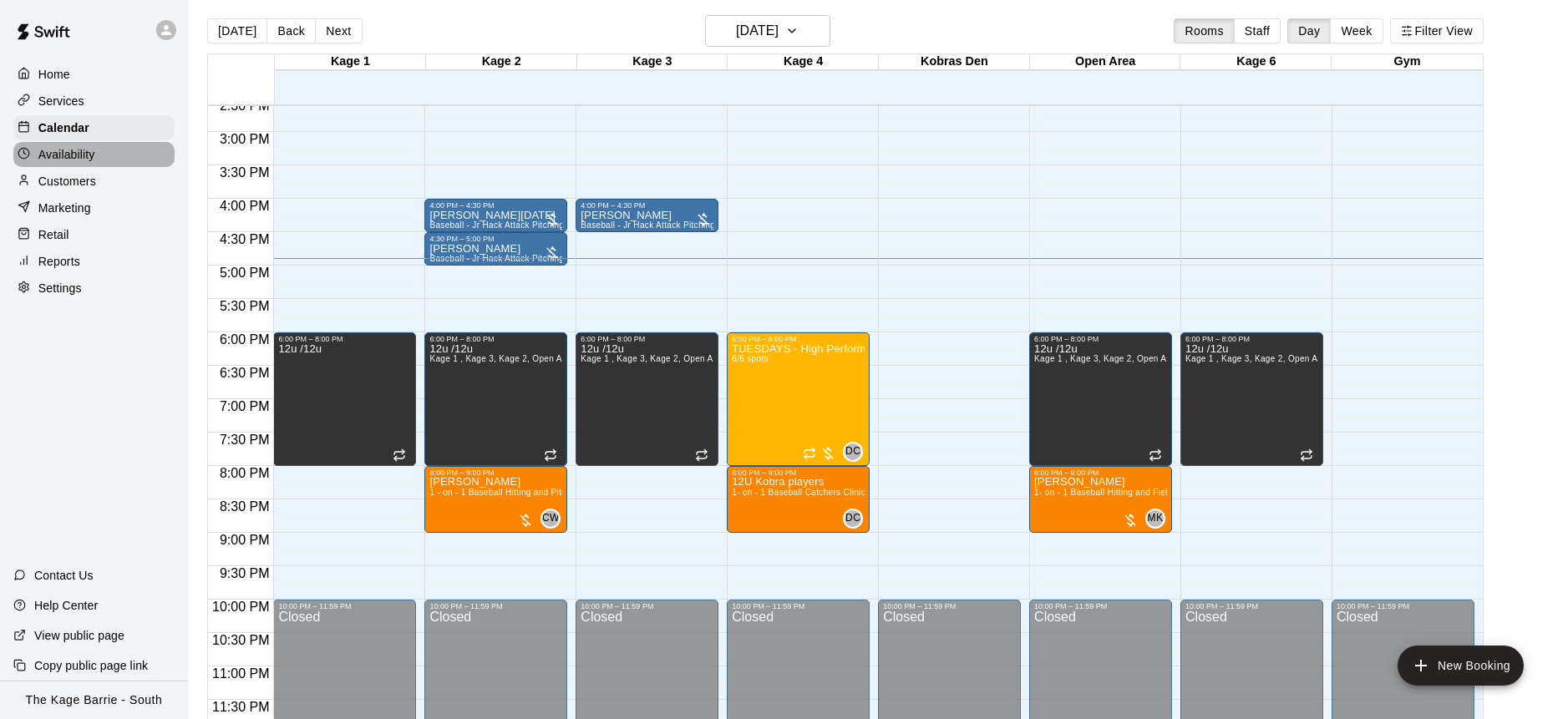
click at [101, 165] on div "Availability" at bounding box center [94, 155] width 161 height 25
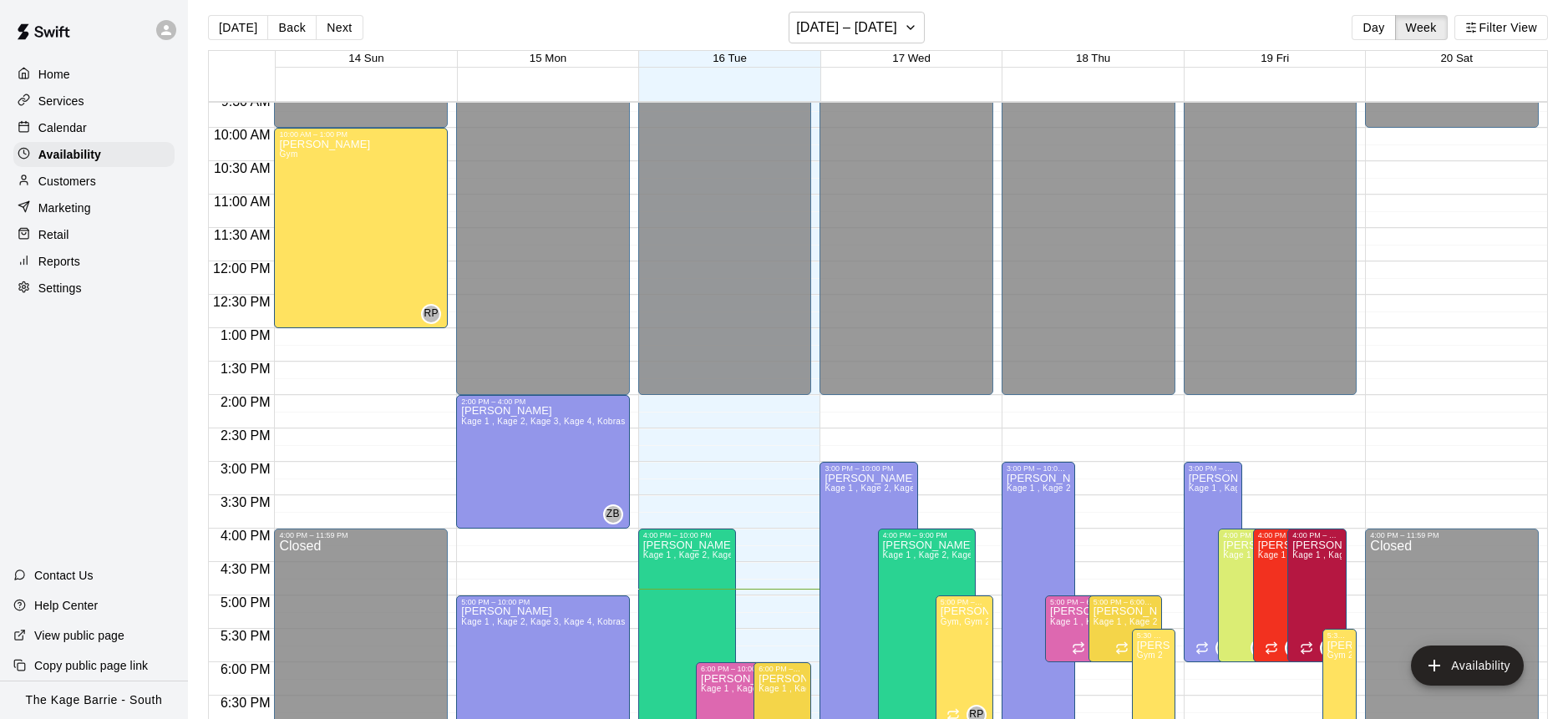
scroll to position [651, 0]
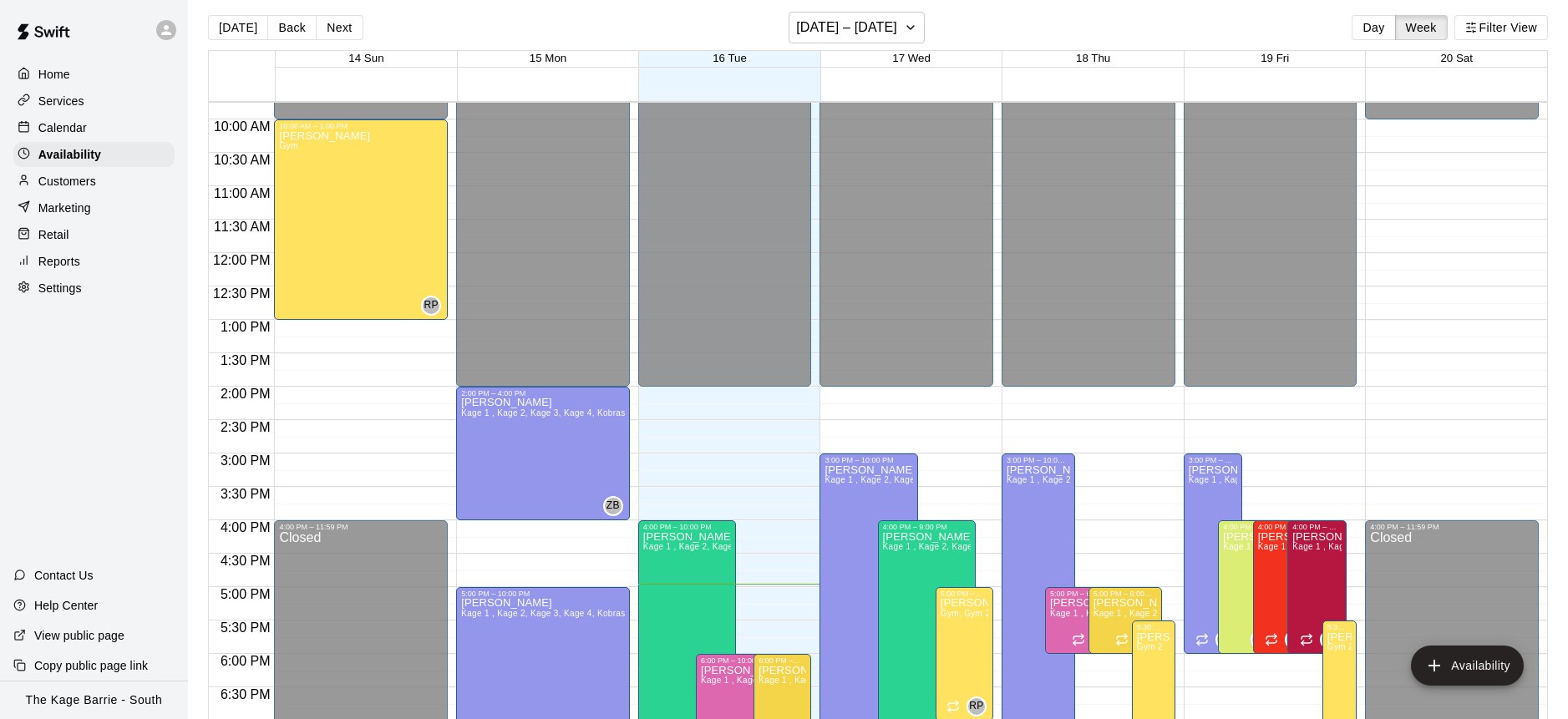
click at [91, 121] on div "Calendar" at bounding box center [94, 128] width 161 height 25
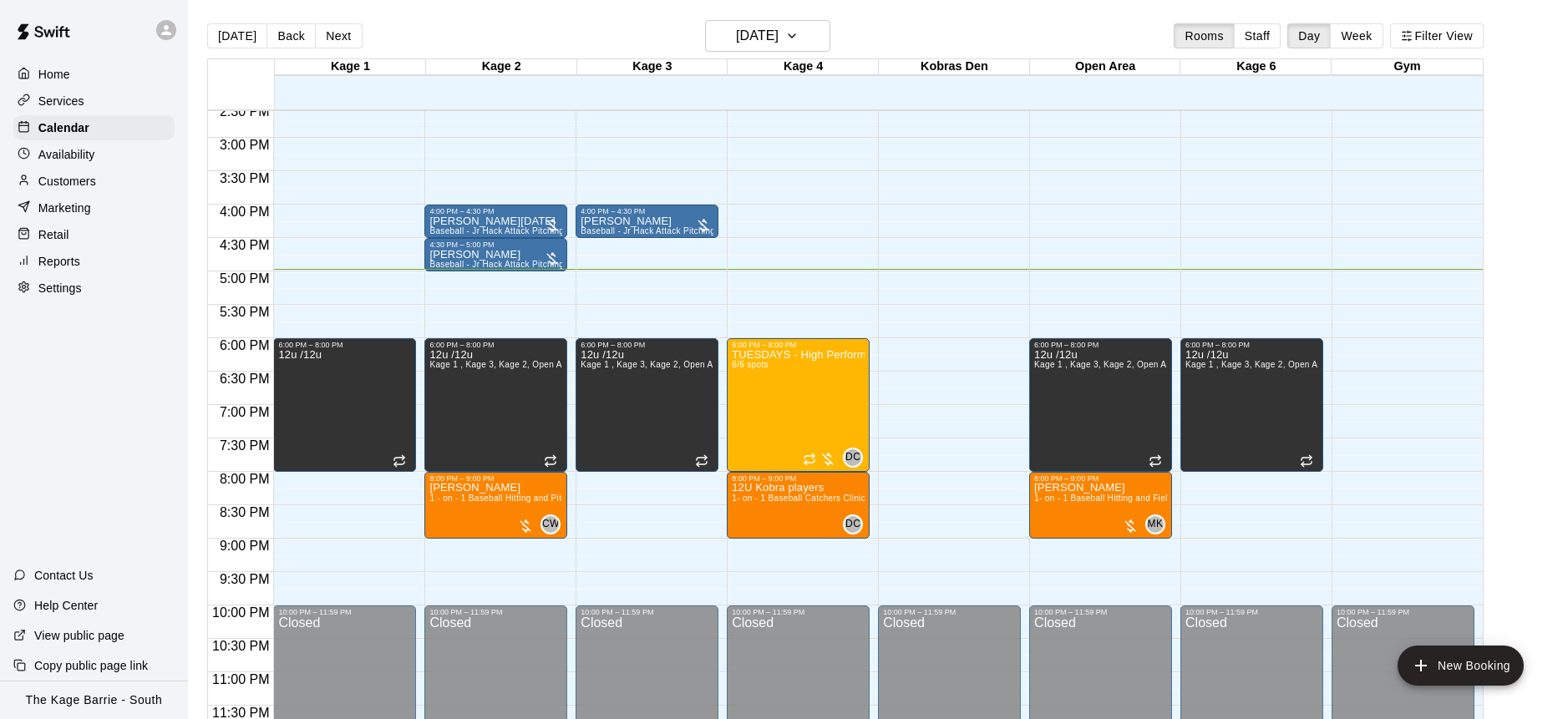
scroll to position [976, 0]
click at [100, 177] on div "Customers" at bounding box center [94, 181] width 161 height 25
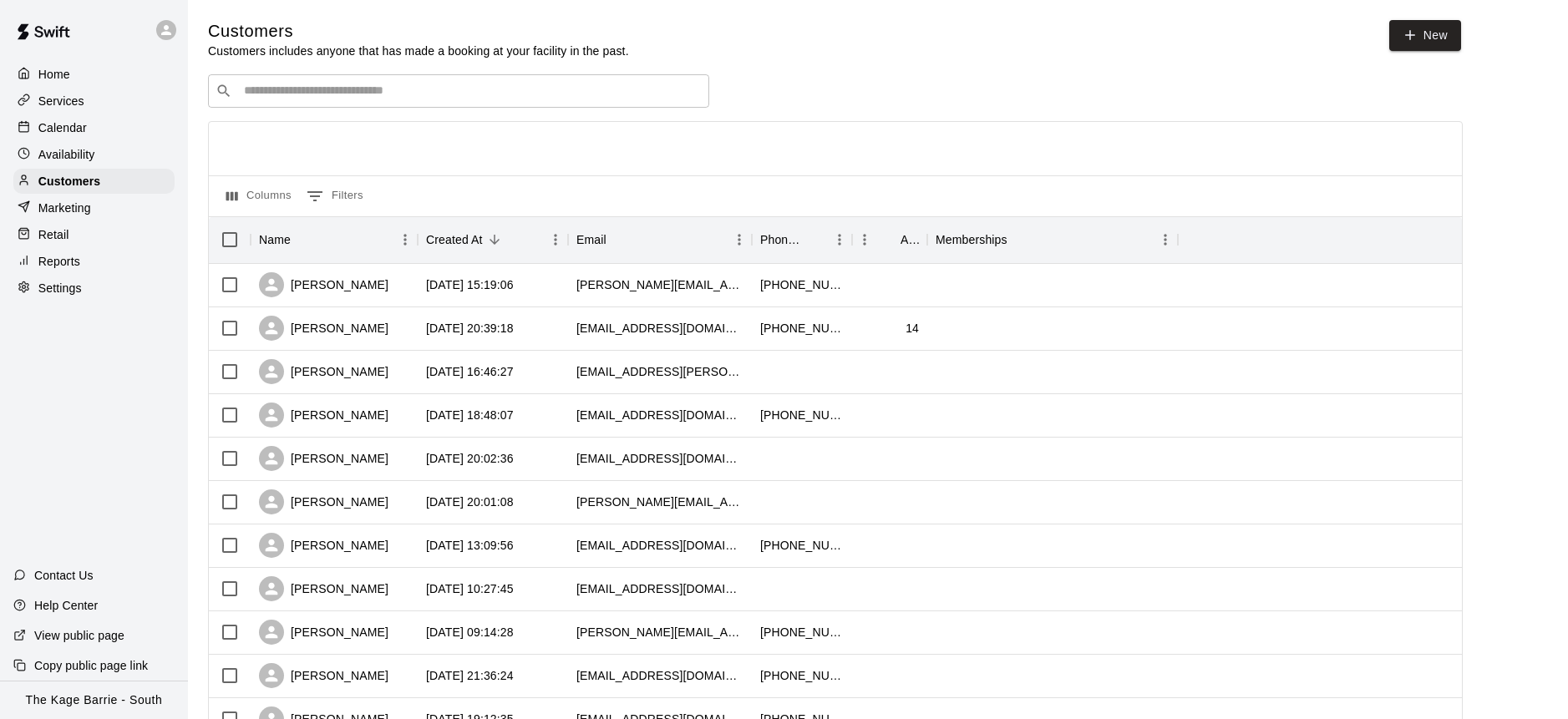
click at [500, 99] on div "​ ​" at bounding box center [458, 90] width 501 height 33
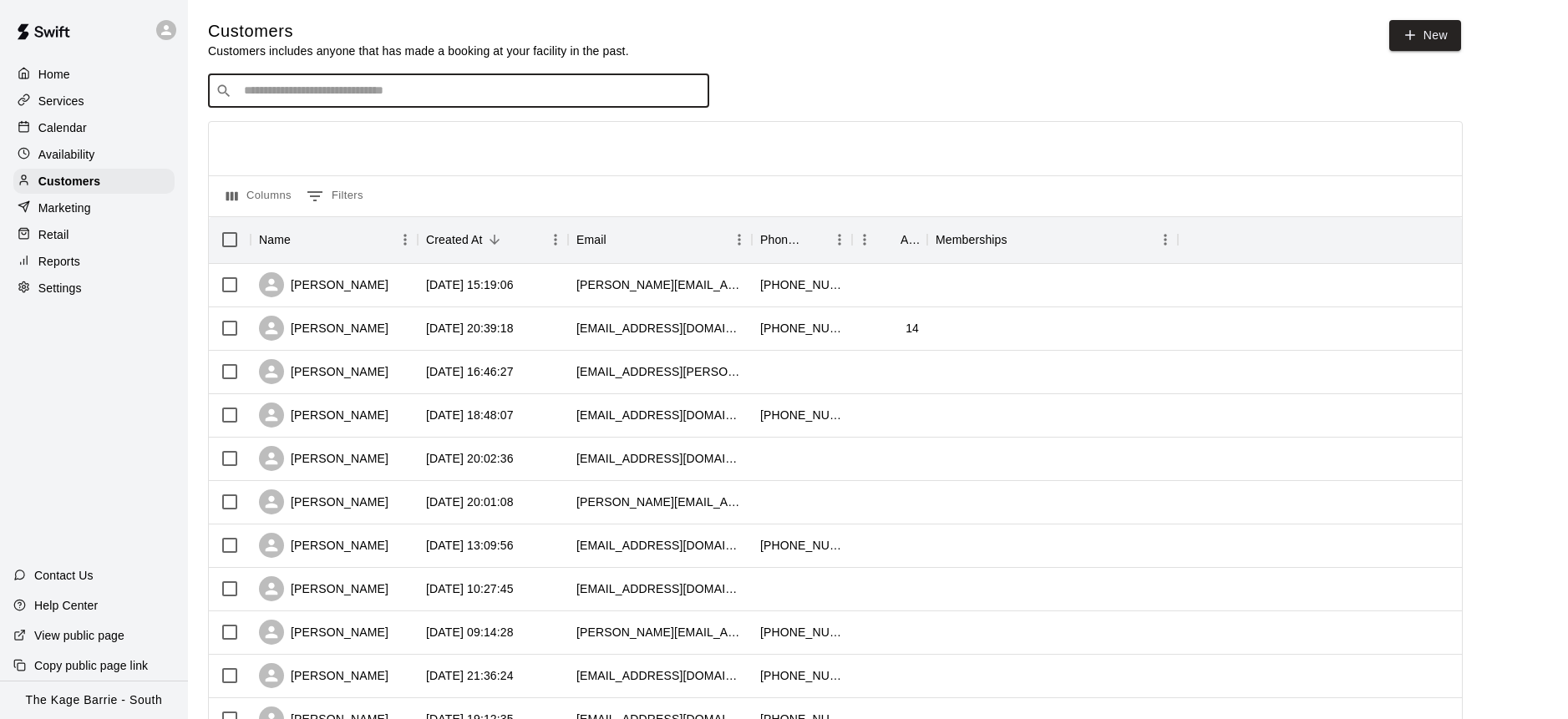
paste input "**********"
type input "**********"
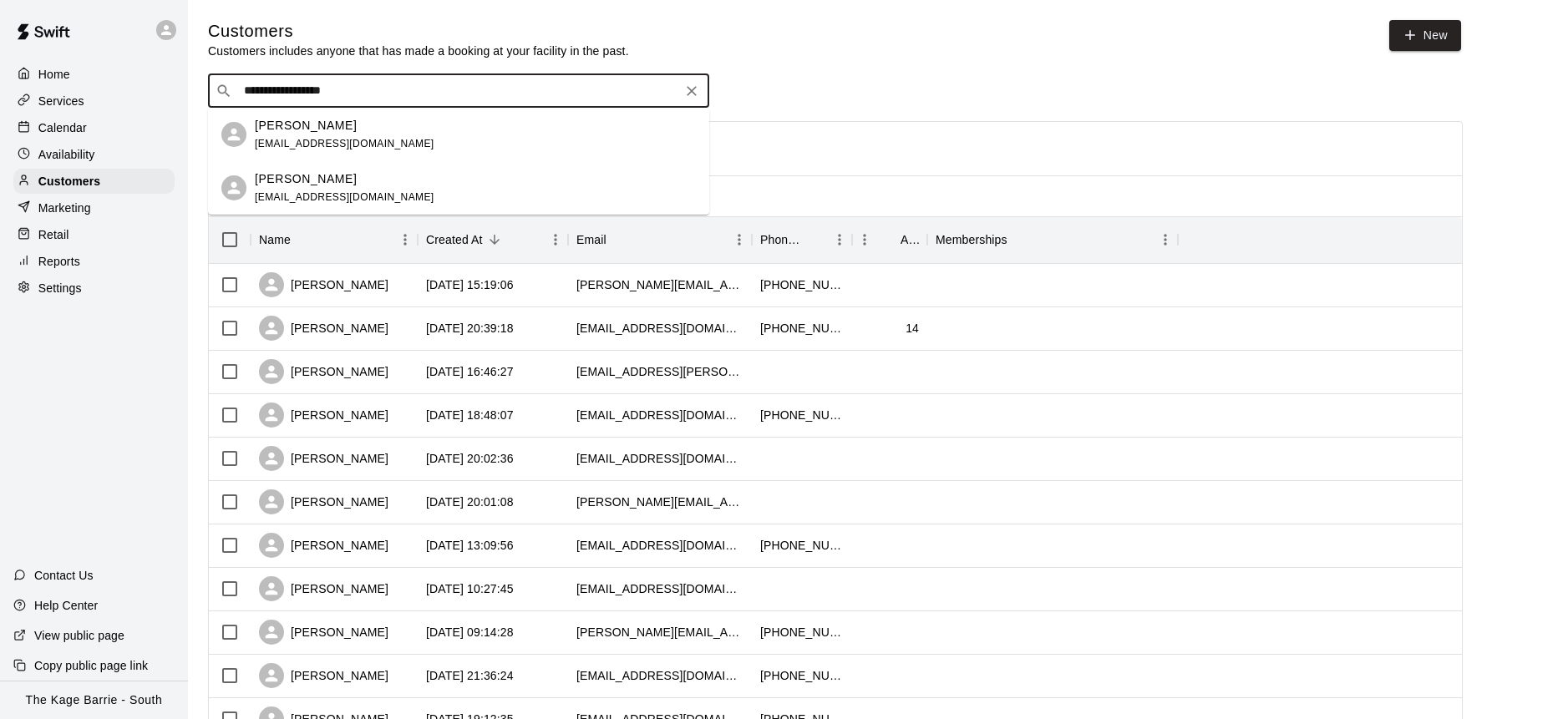
click at [285, 128] on p "[PERSON_NAME]" at bounding box center [306, 126] width 102 height 18
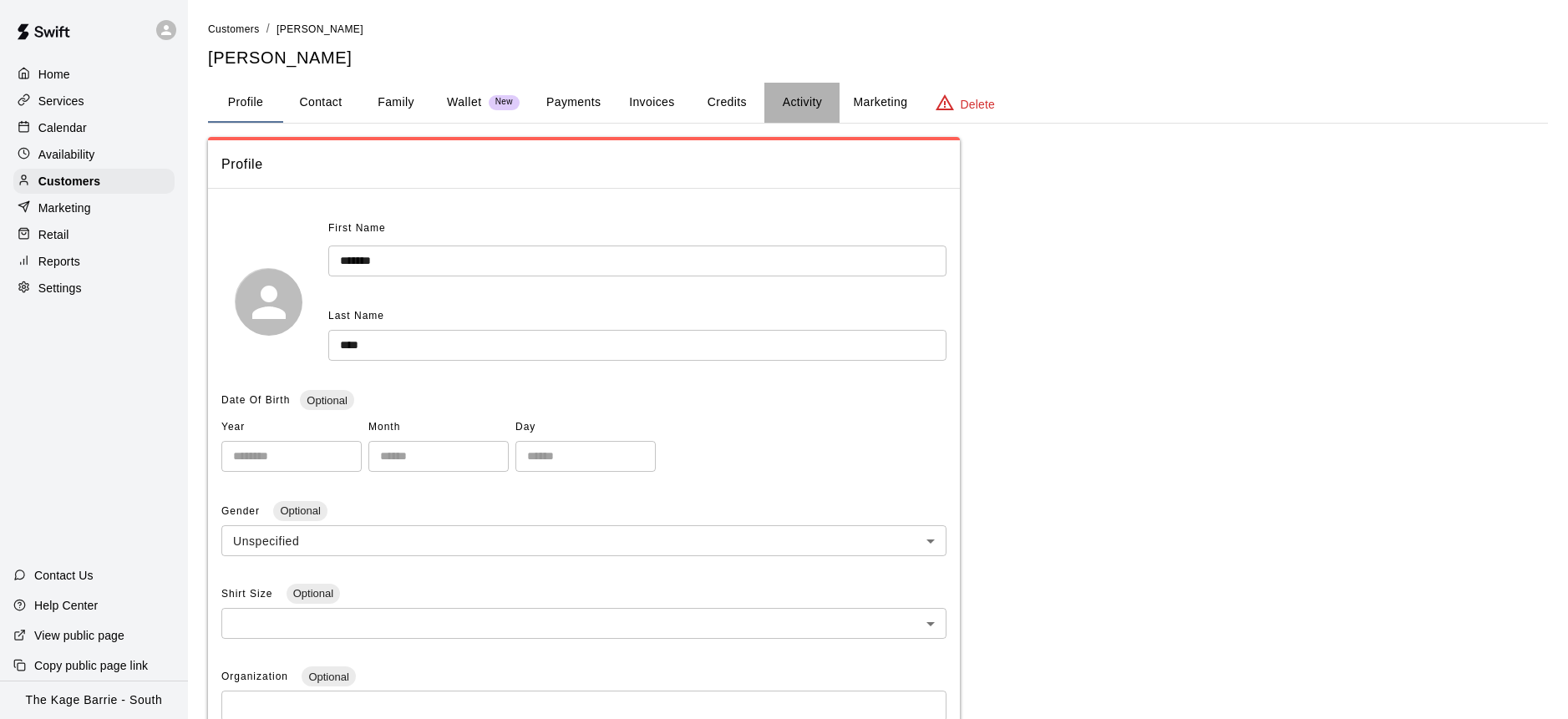
click at [800, 105] on button "Activity" at bounding box center [801, 103] width 75 height 40
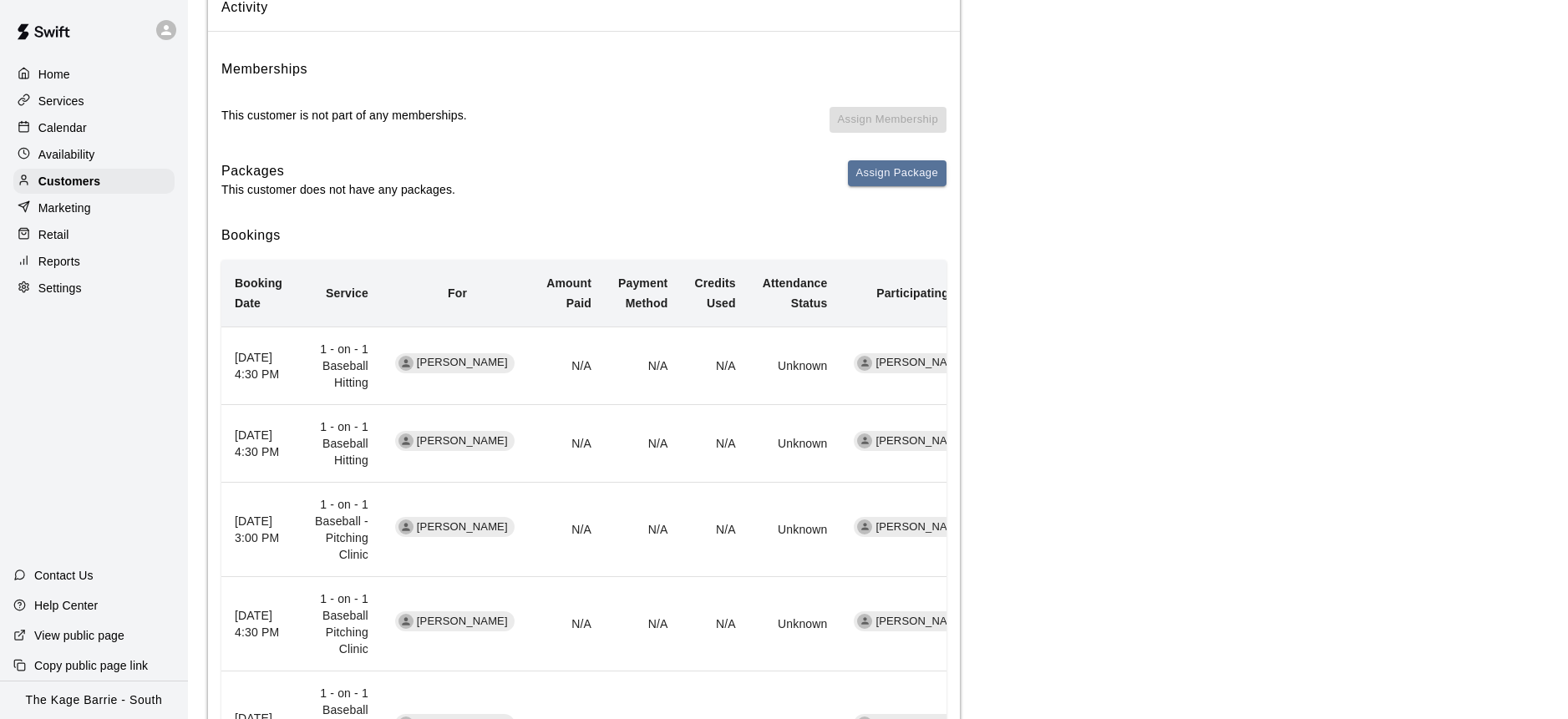
scroll to position [160, 0]
drag, startPoint x: 130, startPoint y: 114, endPoint x: 771, endPoint y: 3, distance: 650.5
click at [130, 115] on div "Calendar" at bounding box center [94, 128] width 161 height 25
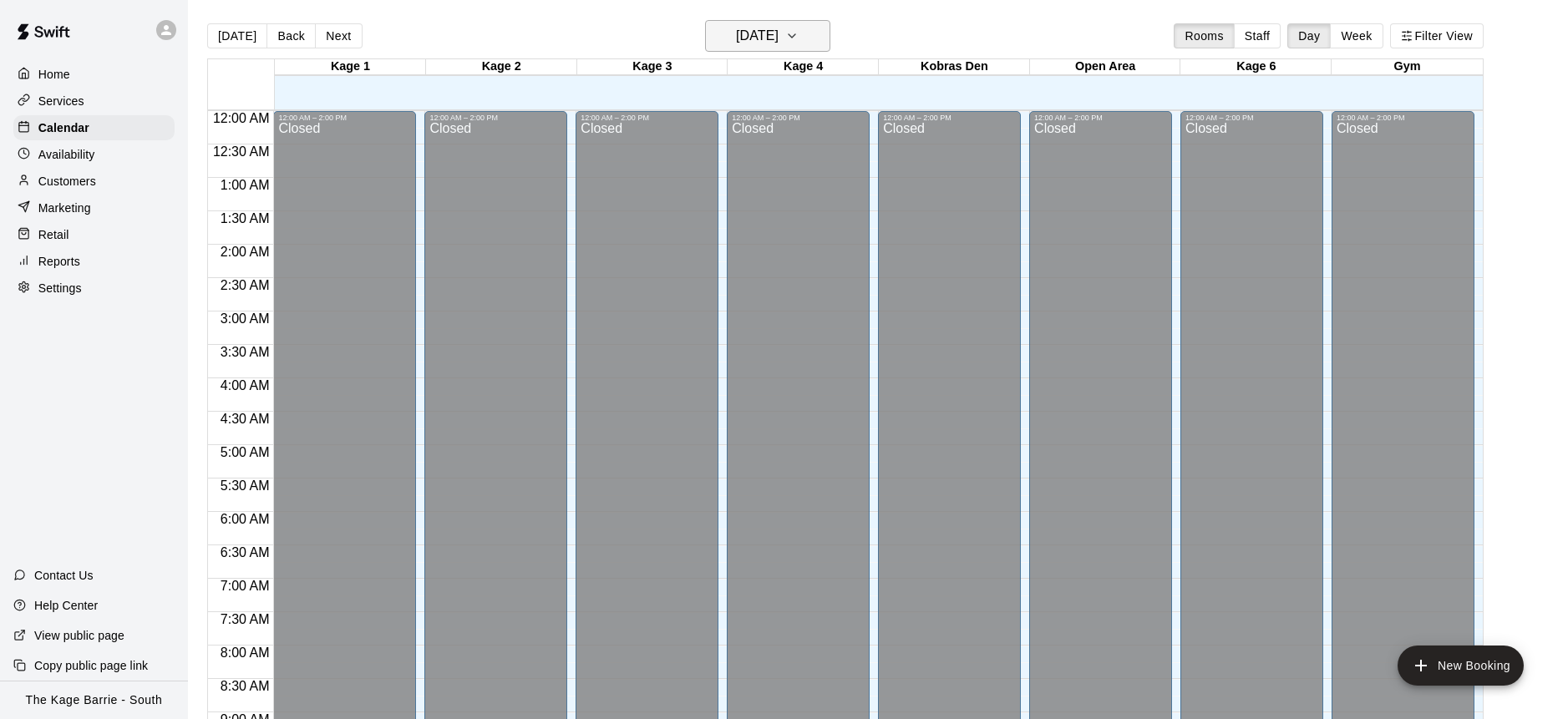
scroll to position [926, 0]
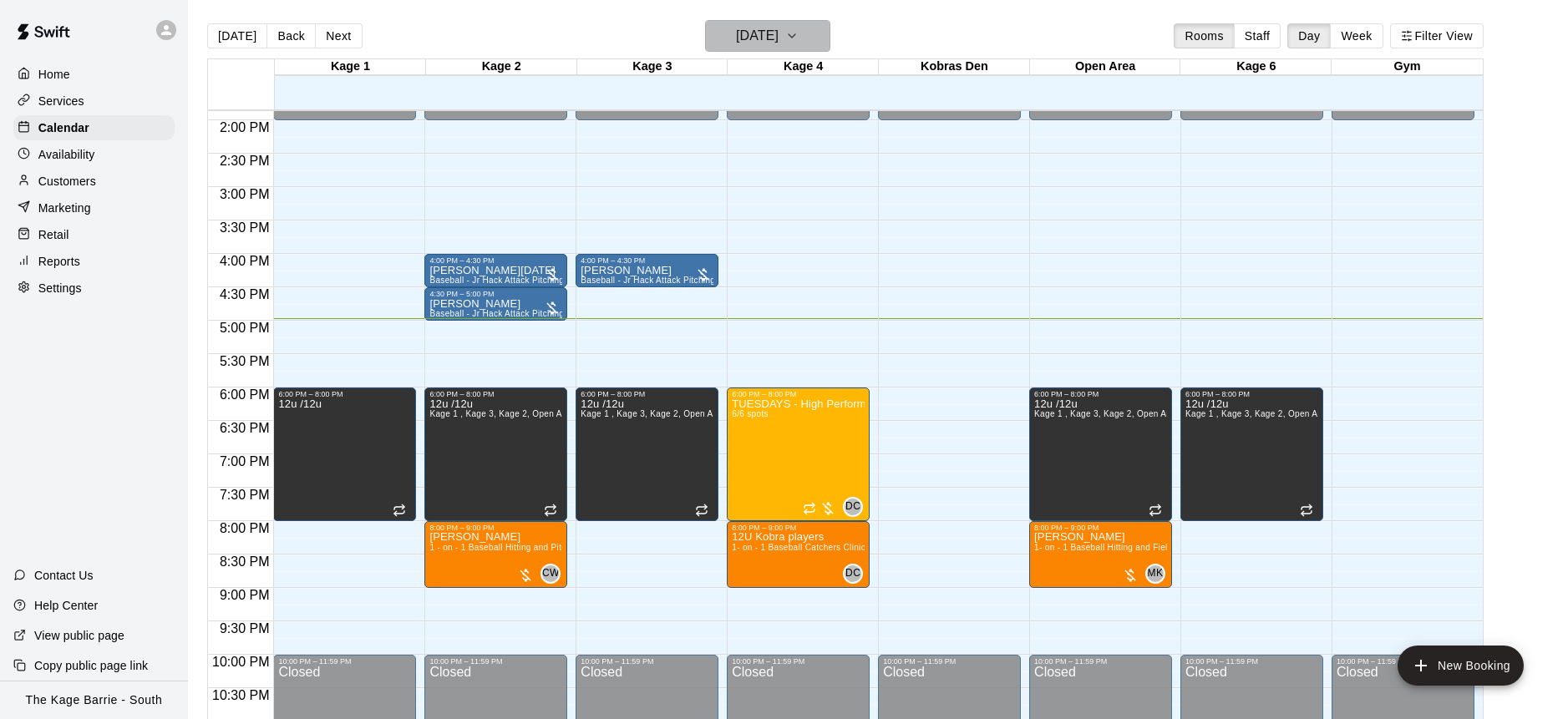
click at [799, 37] on icon "button" at bounding box center [792, 36] width 13 height 20
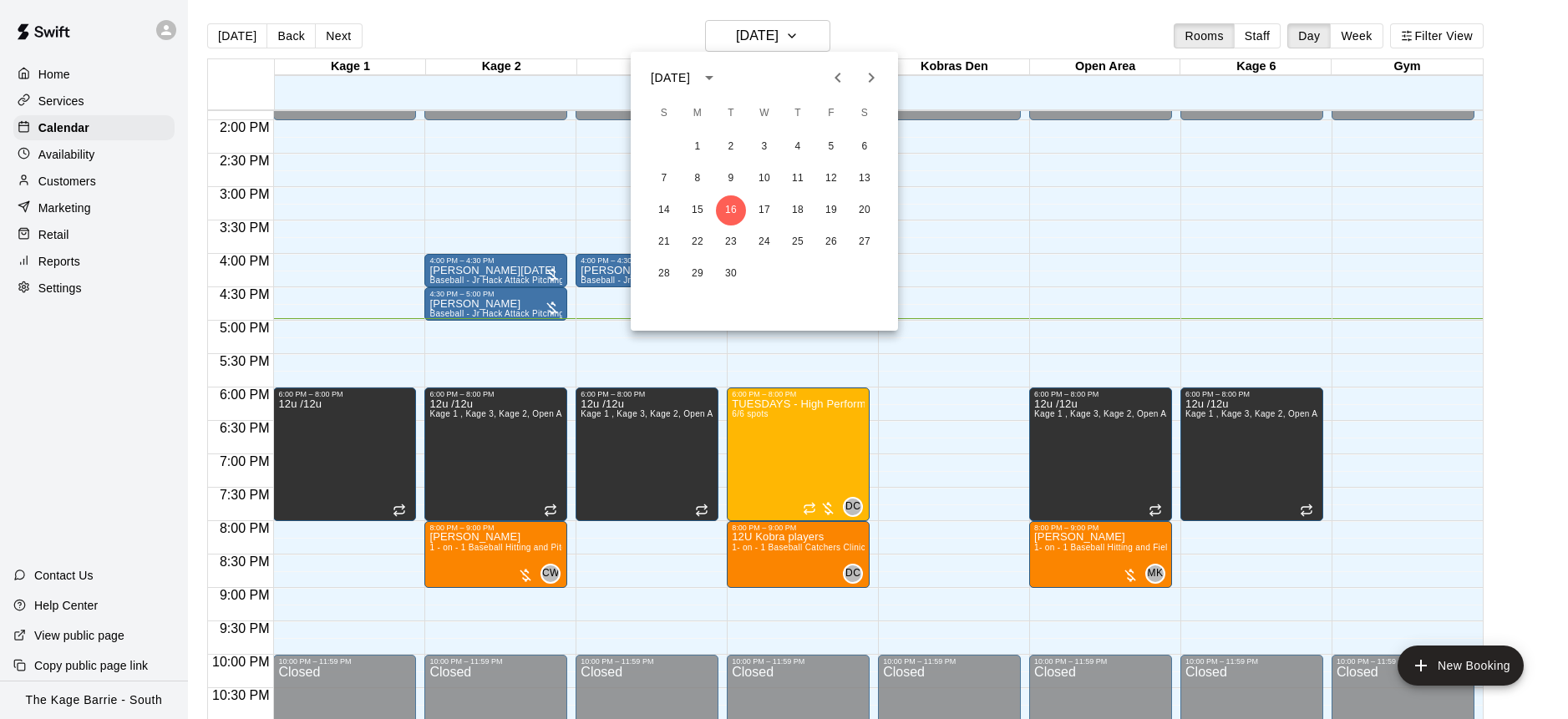
click at [836, 79] on icon "Previous month" at bounding box center [837, 78] width 20 height 20
click at [836, 79] on icon "Previous month" at bounding box center [837, 77] width 6 height 10
click at [830, 242] on button "23" at bounding box center [831, 242] width 30 height 30
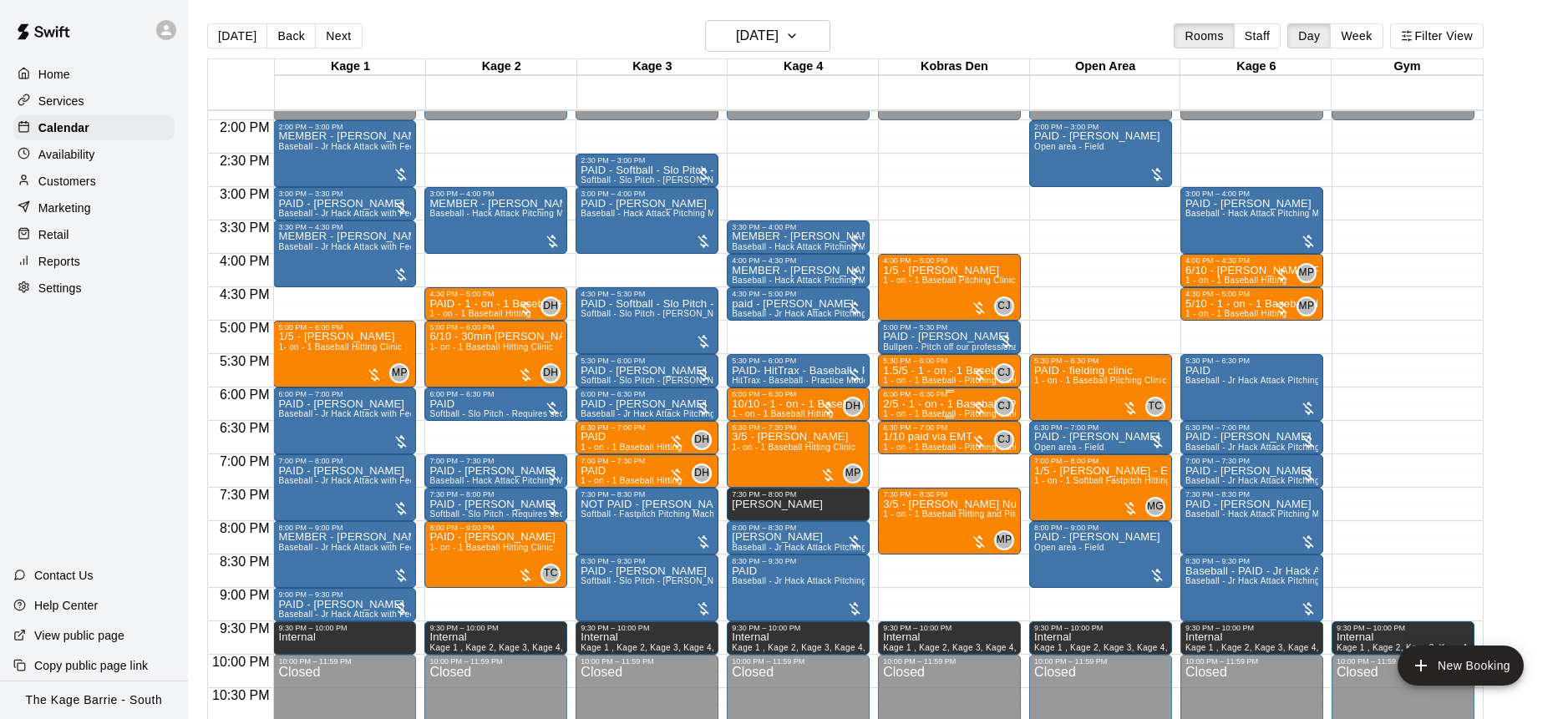
click at [934, 404] on p "2/5 - 1 - on - 1 Baseball - Pitching Clinic" at bounding box center [949, 404] width 133 height 0
click at [893, 414] on icon "edit" at bounding box center [901, 422] width 20 height 20
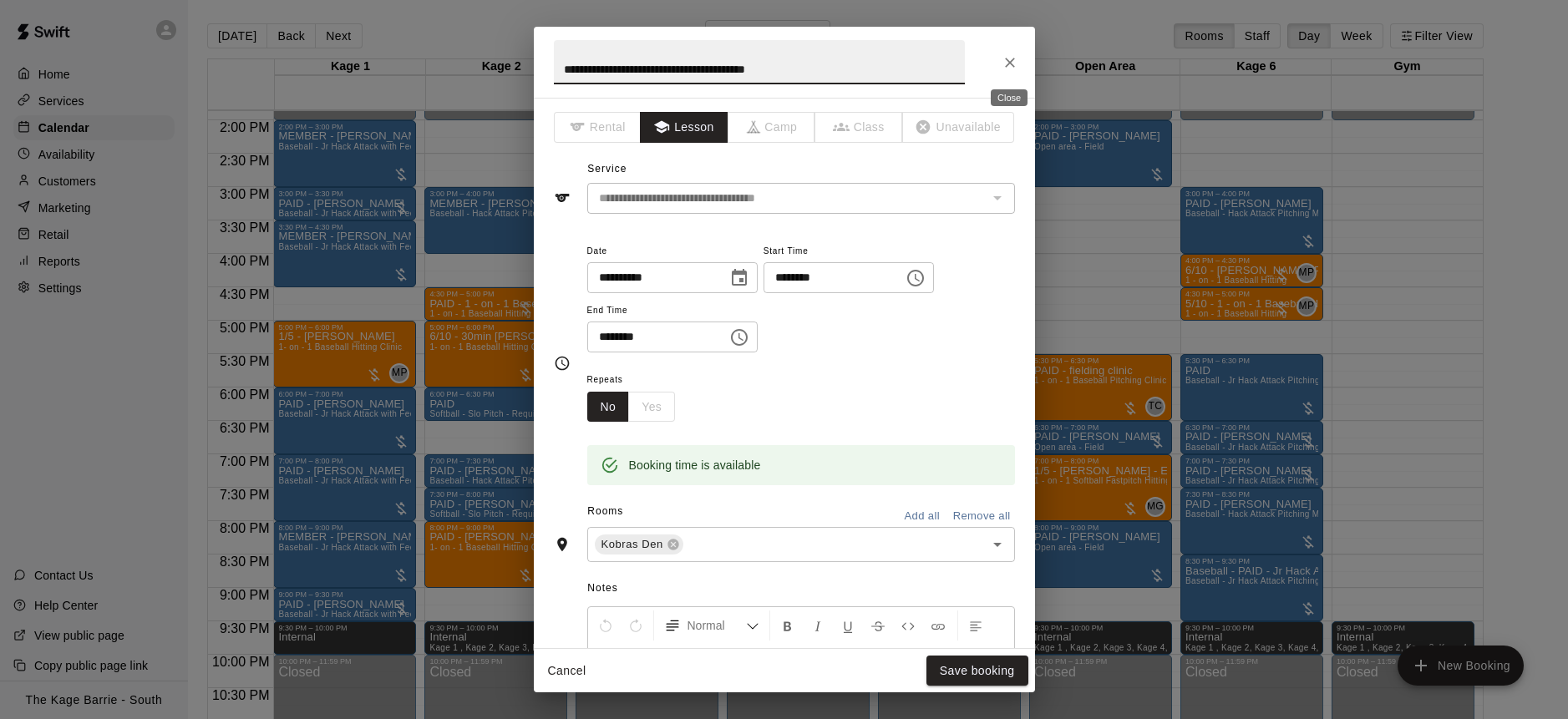
click at [1010, 58] on icon "Close" at bounding box center [1010, 63] width 17 height 17
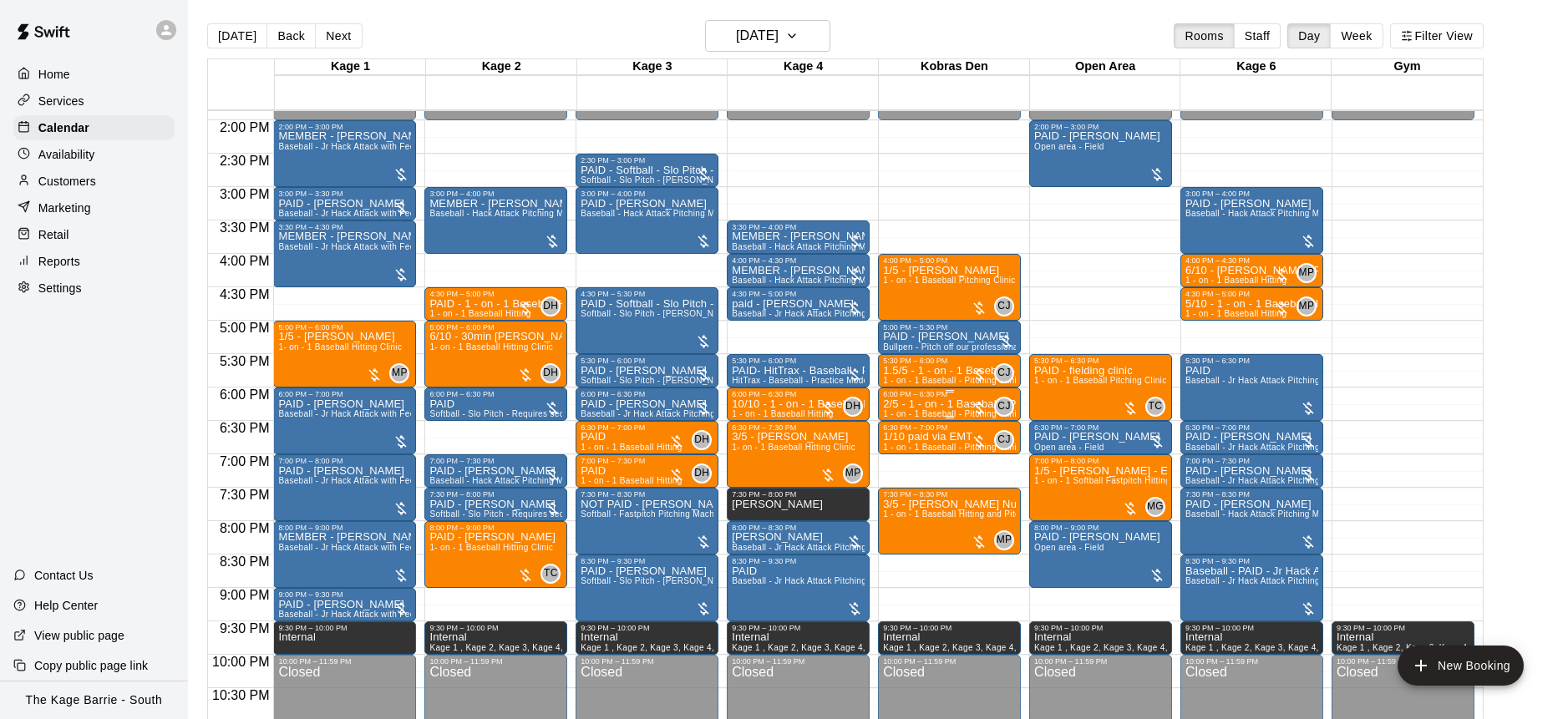
click at [947, 404] on p "2/5 - 1 - on - 1 Baseball - Pitching Clinic" at bounding box center [949, 404] width 133 height 0
click at [906, 455] on img "edit" at bounding box center [901, 462] width 20 height 20
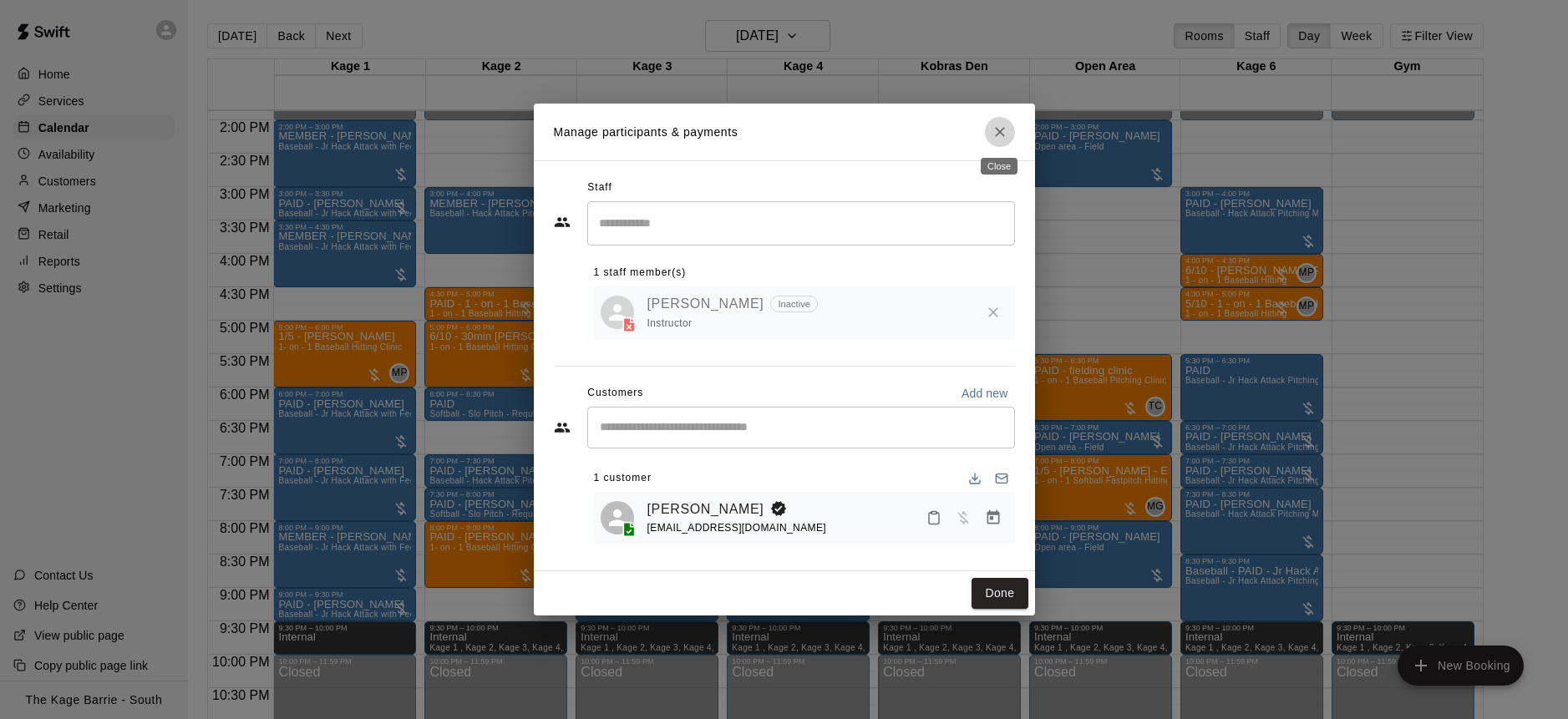
click at [1001, 129] on icon "Close" at bounding box center [1000, 131] width 17 height 17
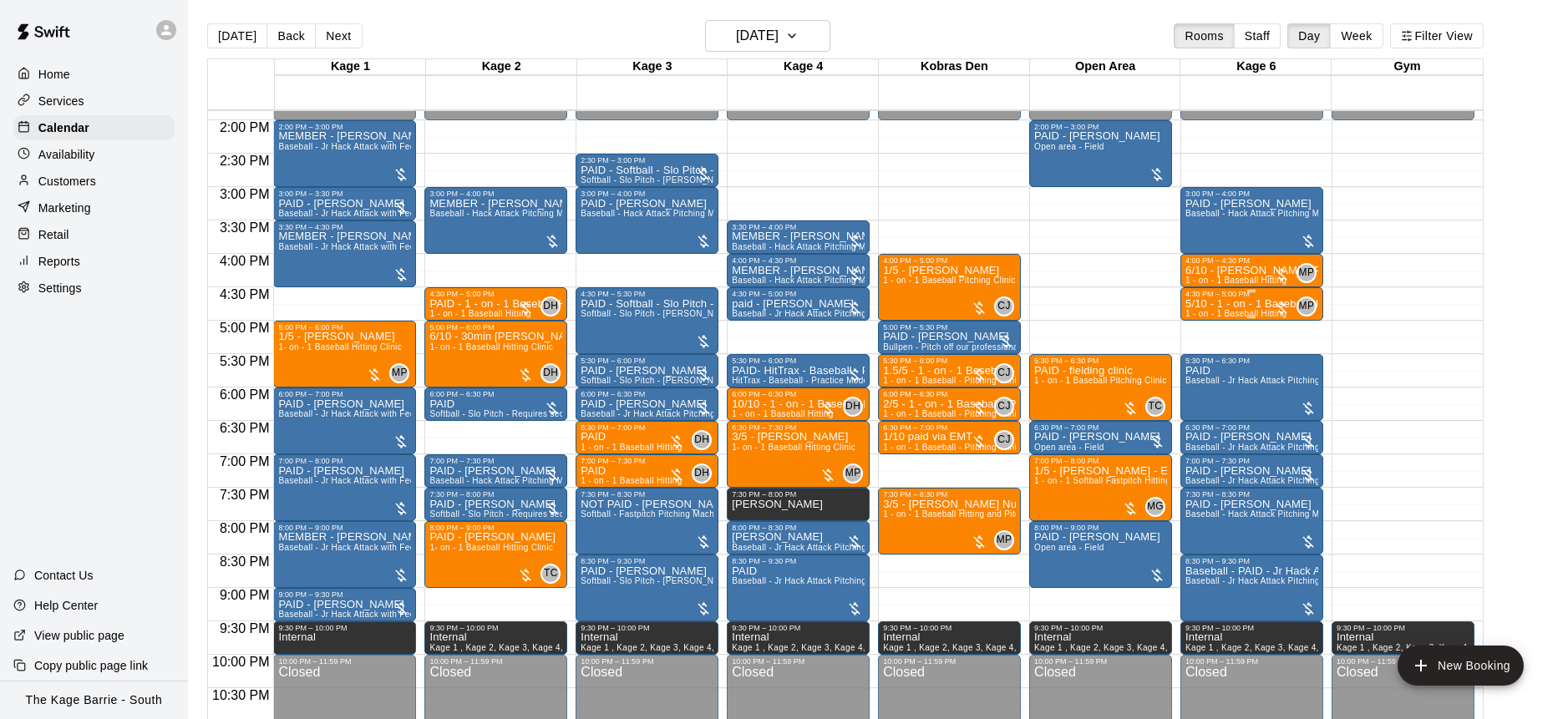
click at [1235, 304] on p "5/10 - 1 - on - 1 Baseball Hitting" at bounding box center [1252, 304] width 133 height 0
click at [1205, 352] on img "edit" at bounding box center [1203, 362] width 20 height 20
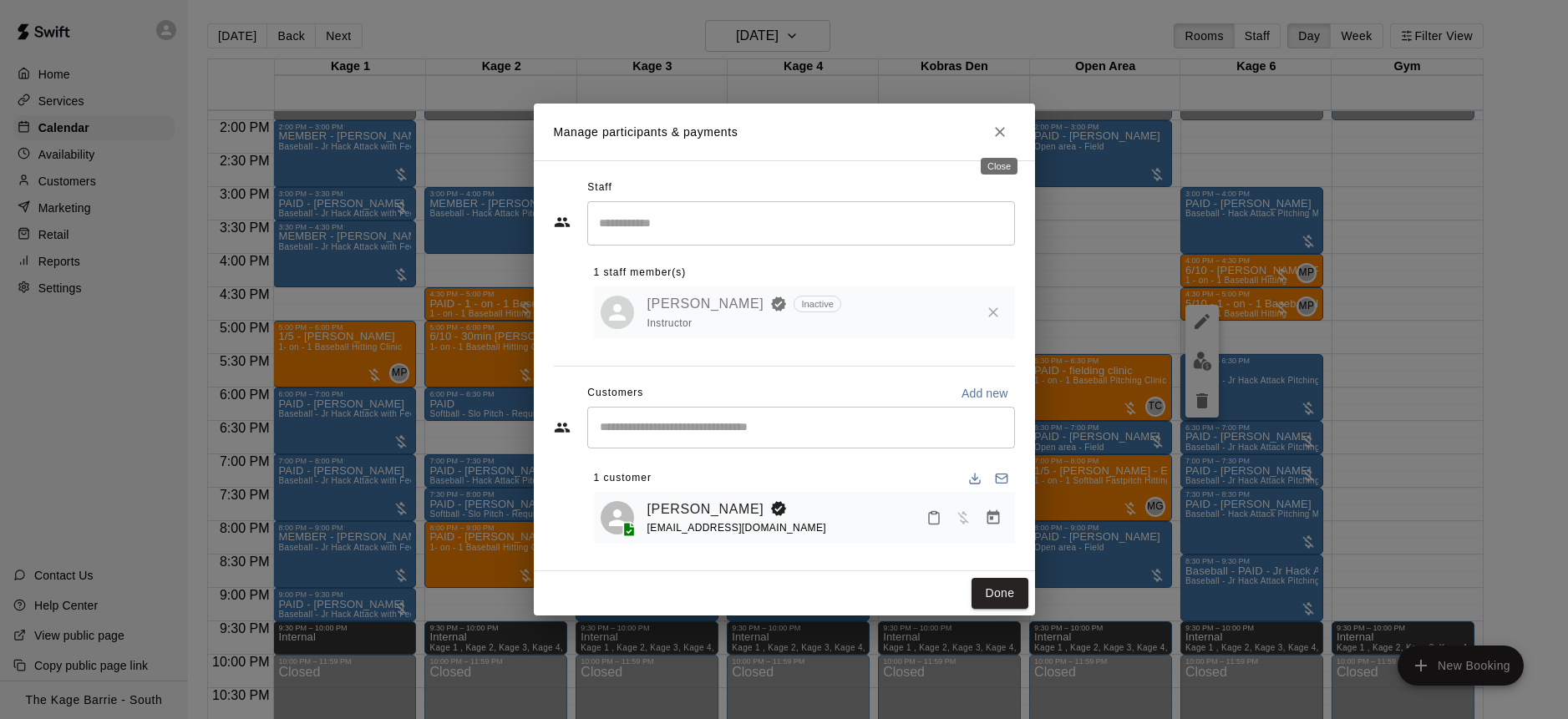
click at [1001, 130] on icon "Close" at bounding box center [999, 131] width 10 height 10
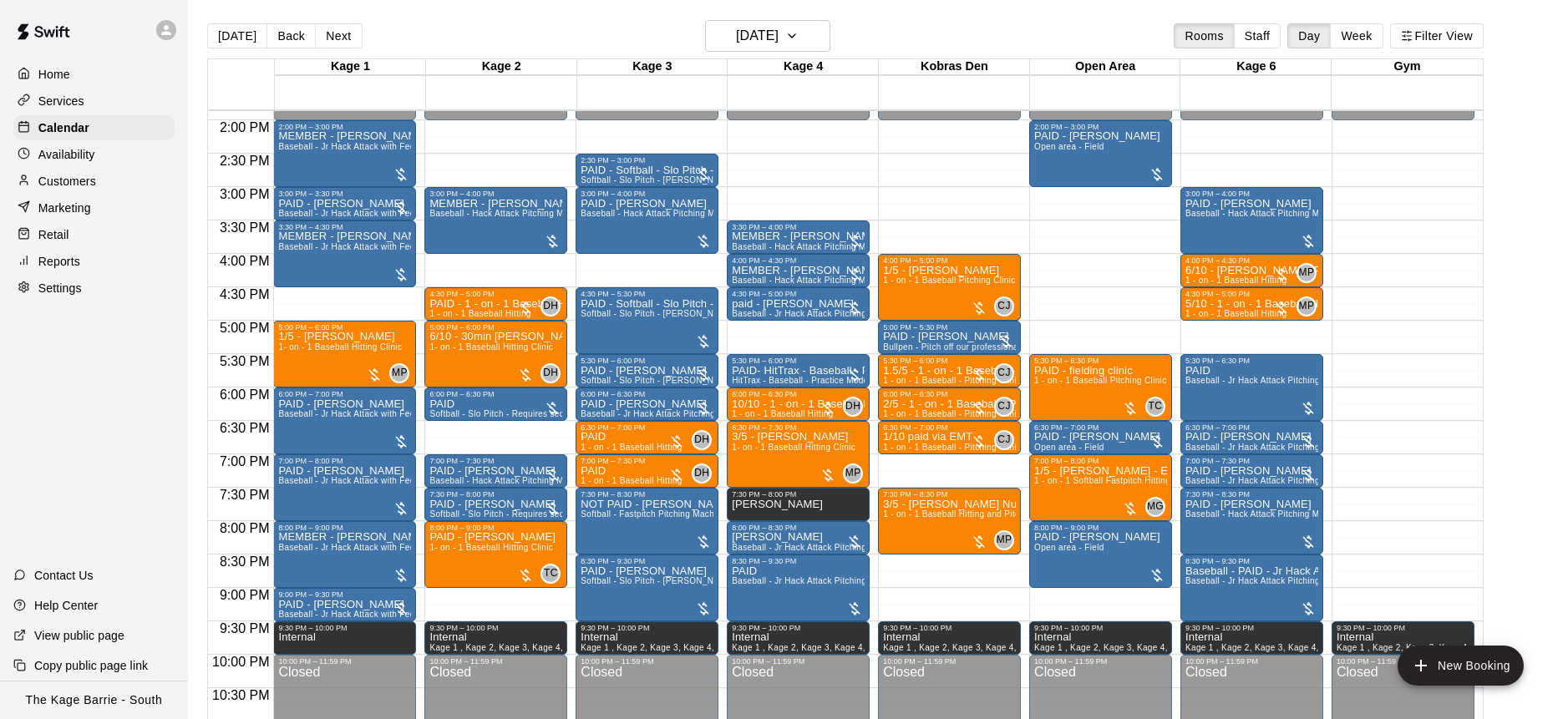
scroll to position [8, 0]
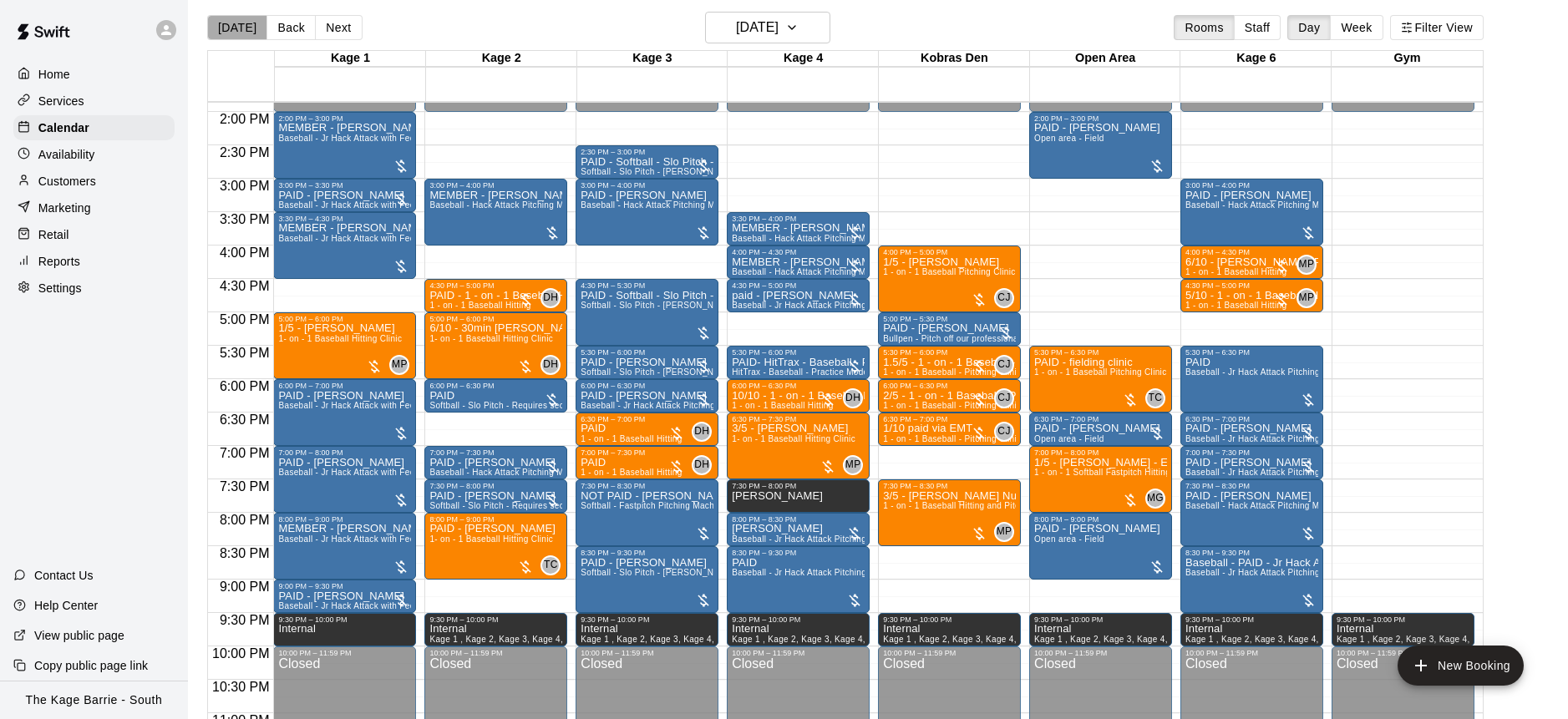
click at [241, 31] on button "[DATE]" at bounding box center [237, 28] width 60 height 25
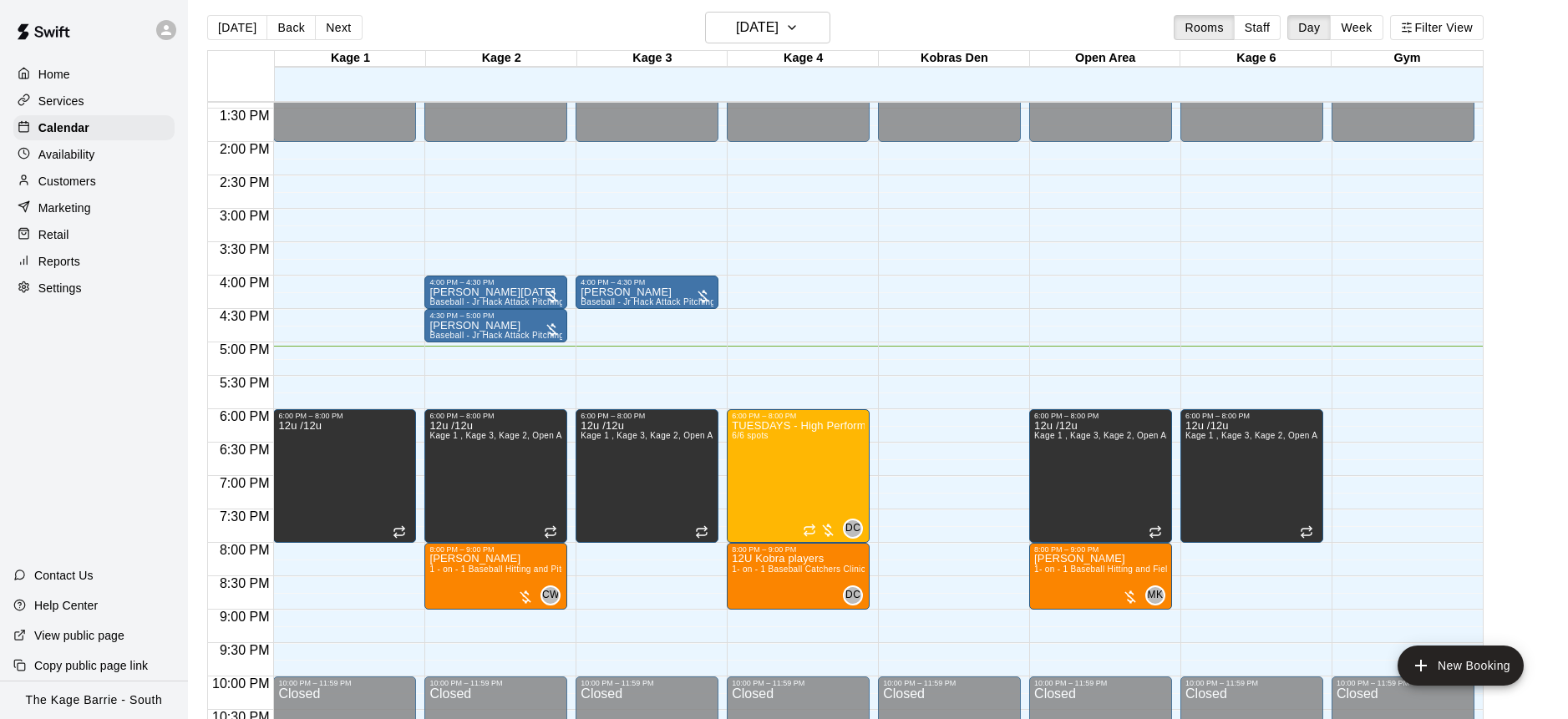
scroll to position [903, 0]
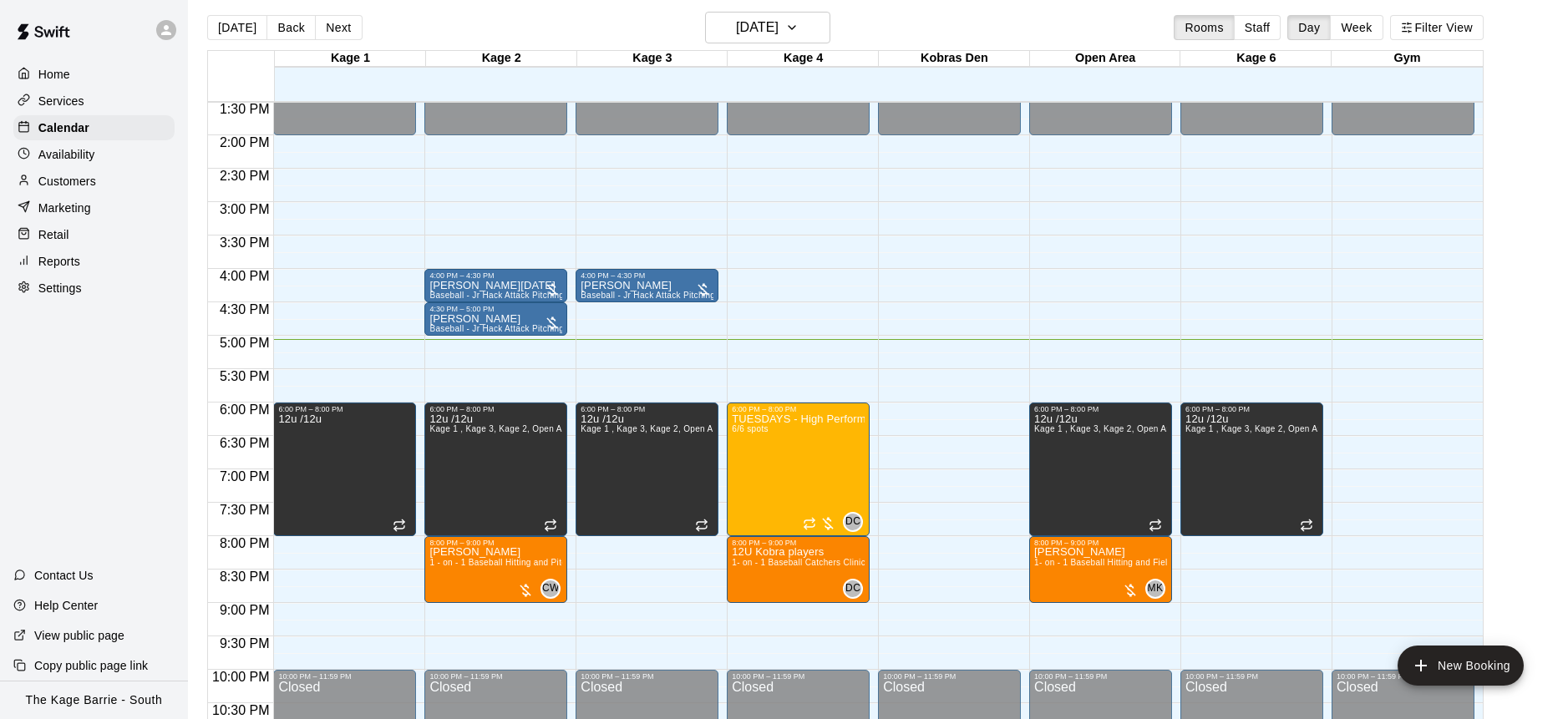
click at [100, 287] on div "Settings" at bounding box center [94, 288] width 161 height 25
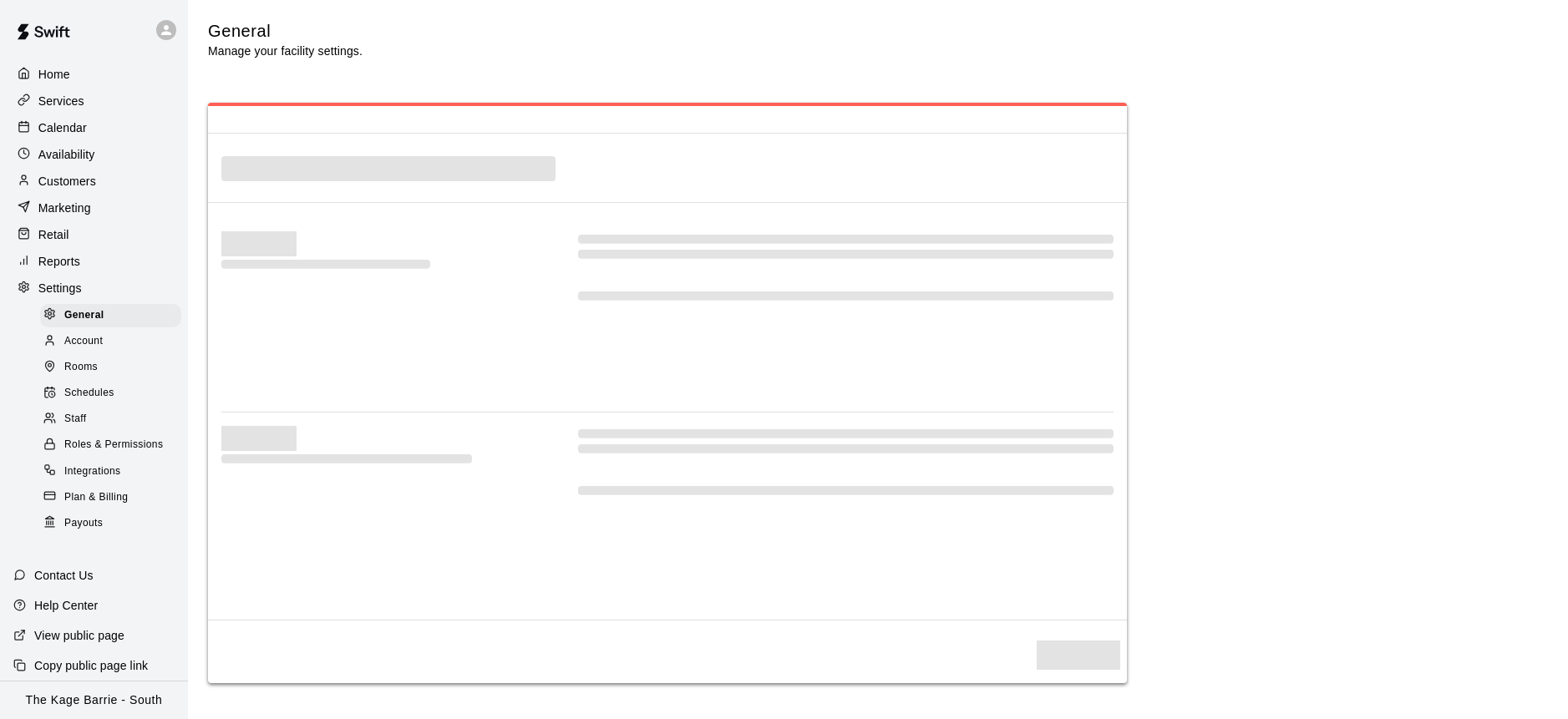
select select "**"
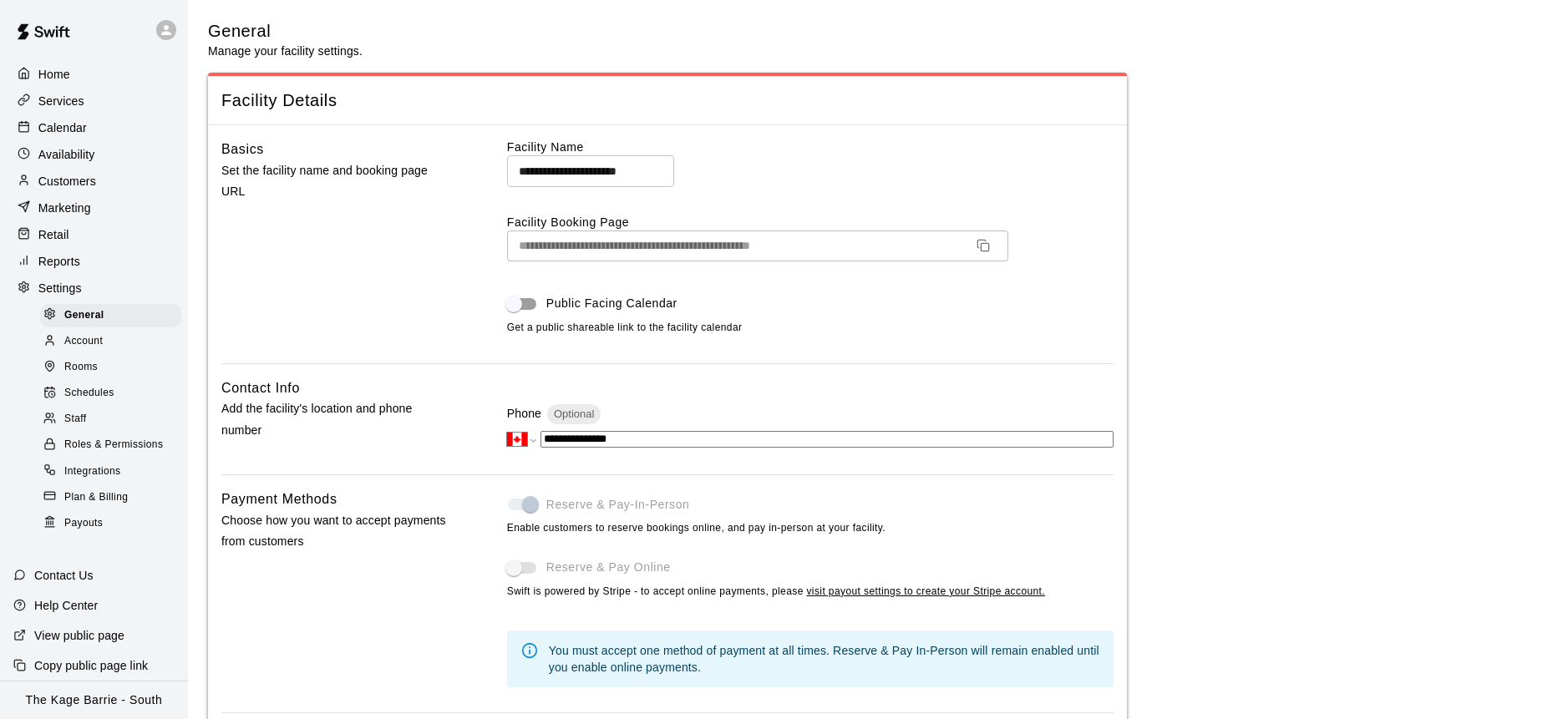
scroll to position [3059, 0]
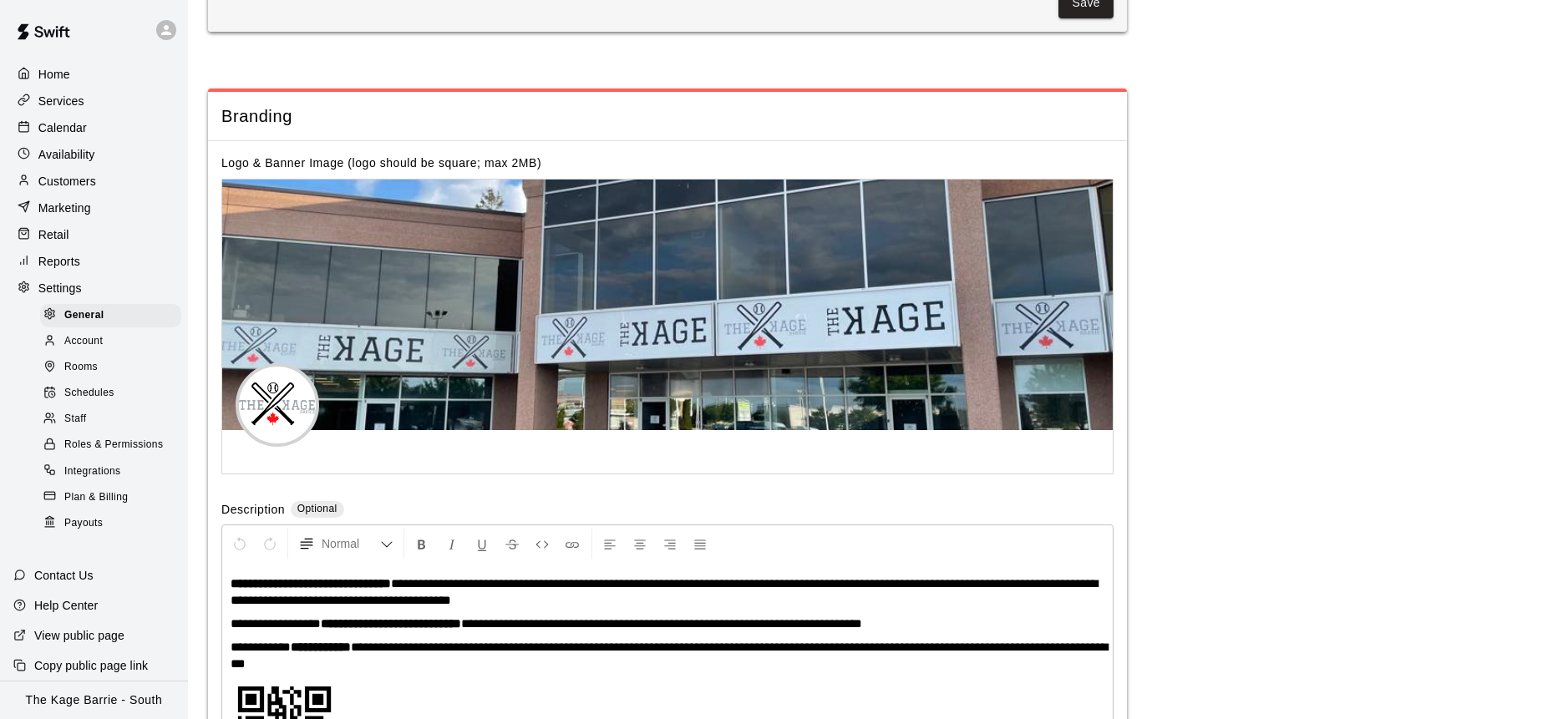
click at [89, 419] on div "Staff" at bounding box center [111, 419] width 141 height 23
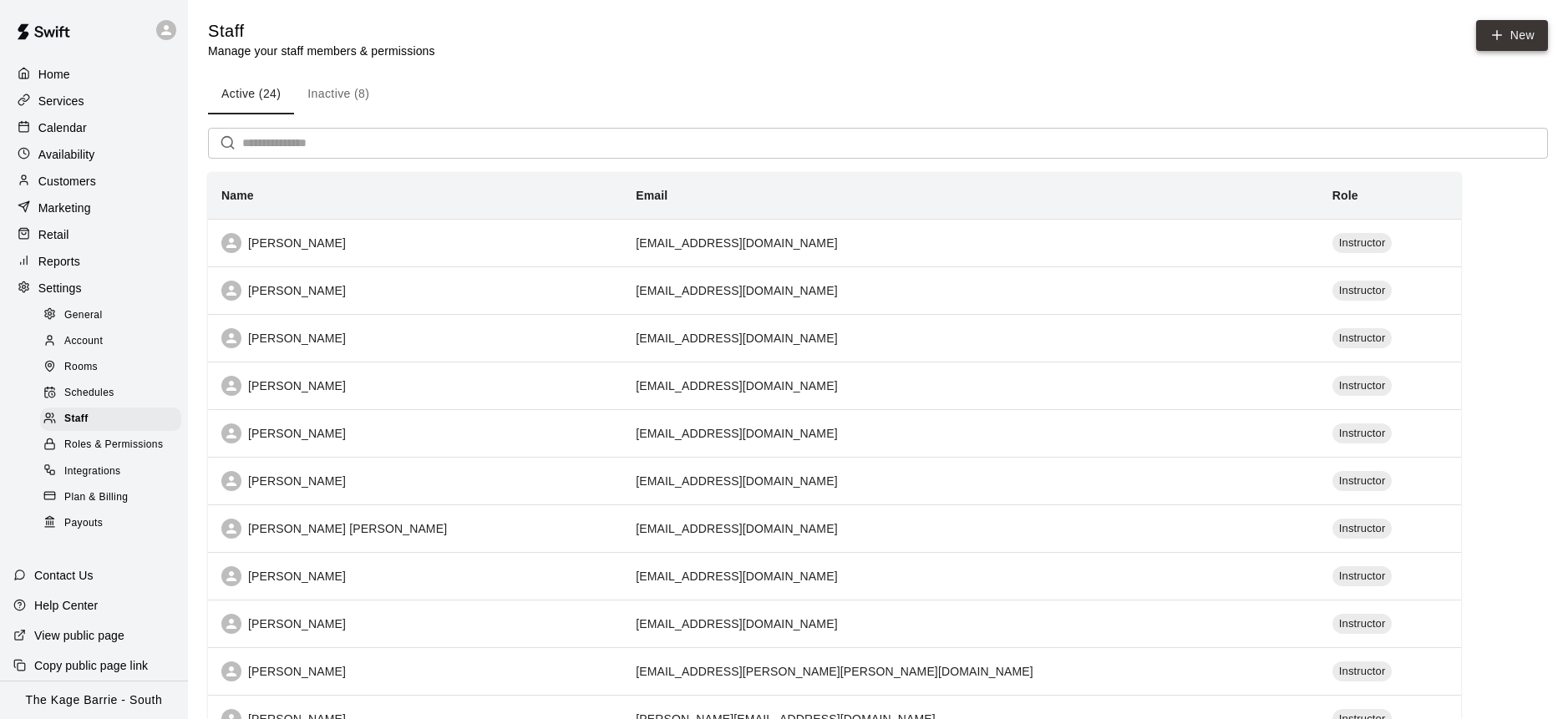
click at [1506, 38] on link "New" at bounding box center [1512, 35] width 71 height 31
select select "**"
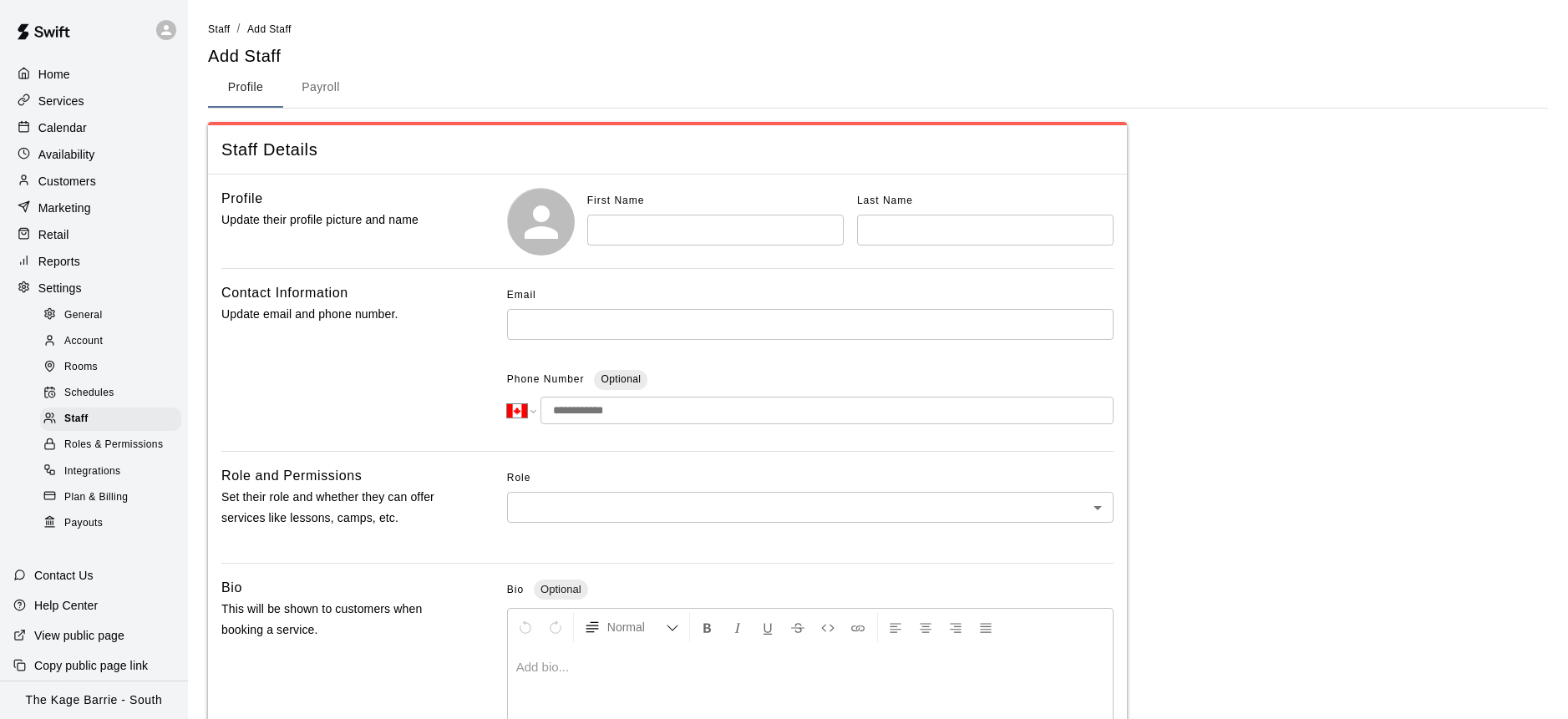
click at [677, 229] on input "text" at bounding box center [715, 230] width 256 height 31
paste input "**********"
drag, startPoint x: 717, startPoint y: 234, endPoint x: 637, endPoint y: 233, distance: 80.0
click at [637, 233] on input "**********" at bounding box center [715, 230] width 256 height 31
type input "*****"
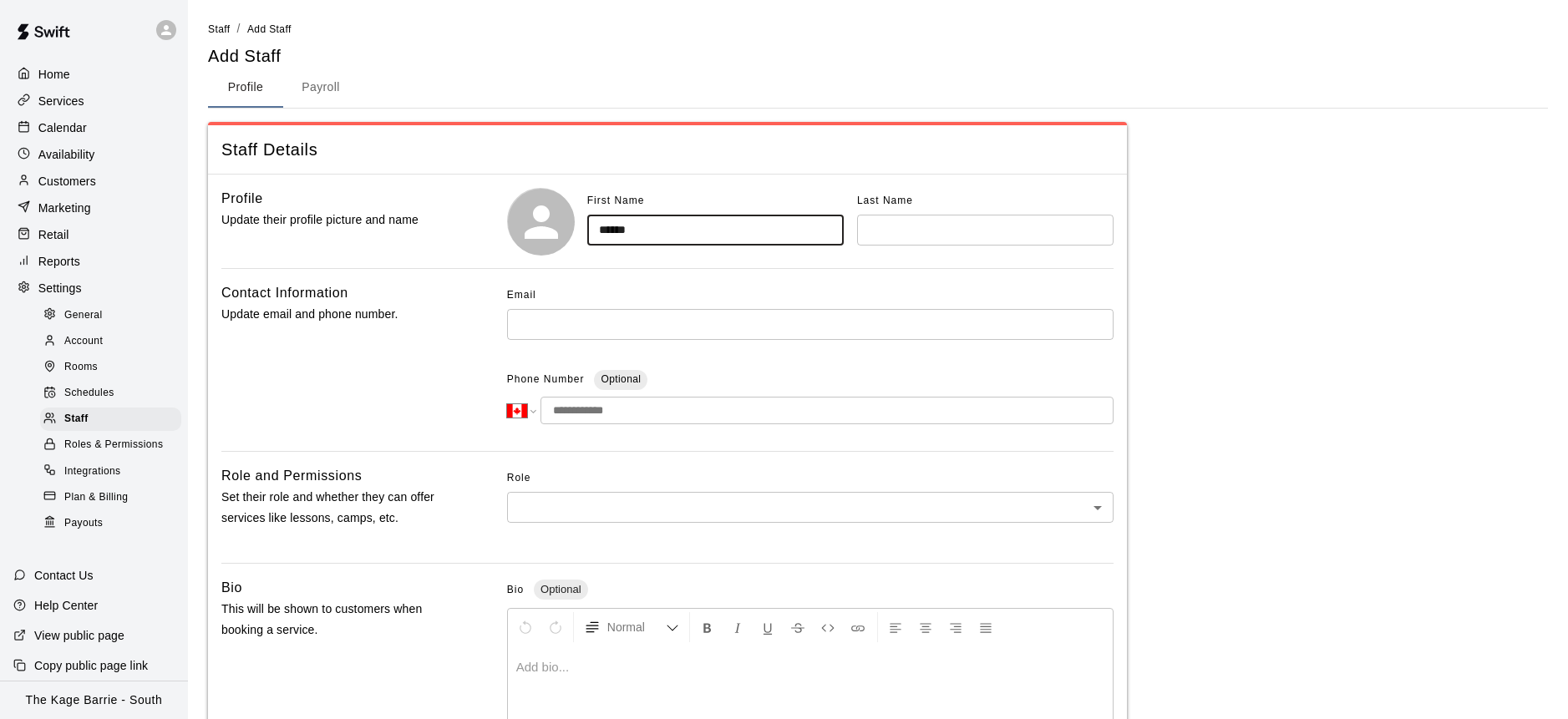
click at [949, 235] on input "text" at bounding box center [985, 230] width 256 height 31
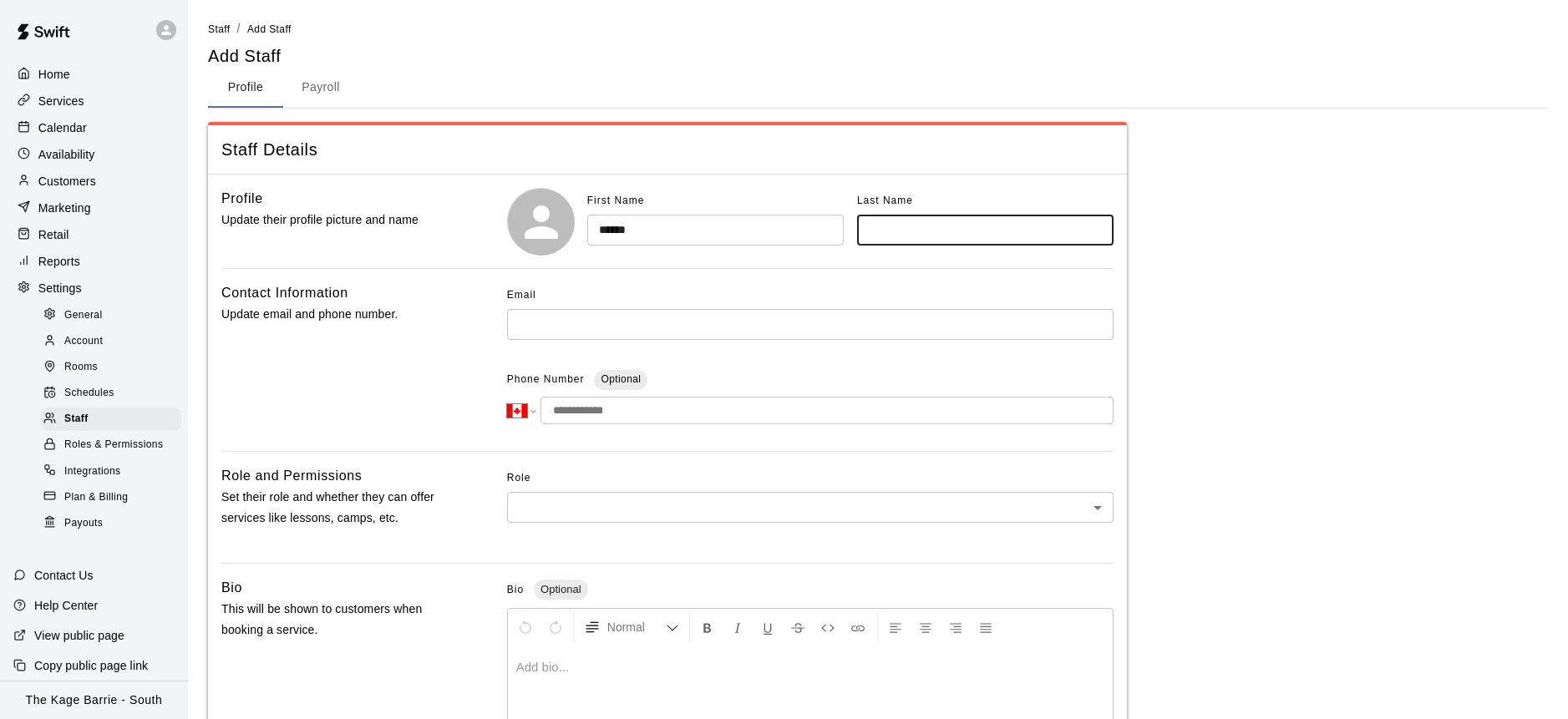
paste input "**********"
type input "**********"
click at [602, 320] on input "text" at bounding box center [809, 324] width 607 height 31
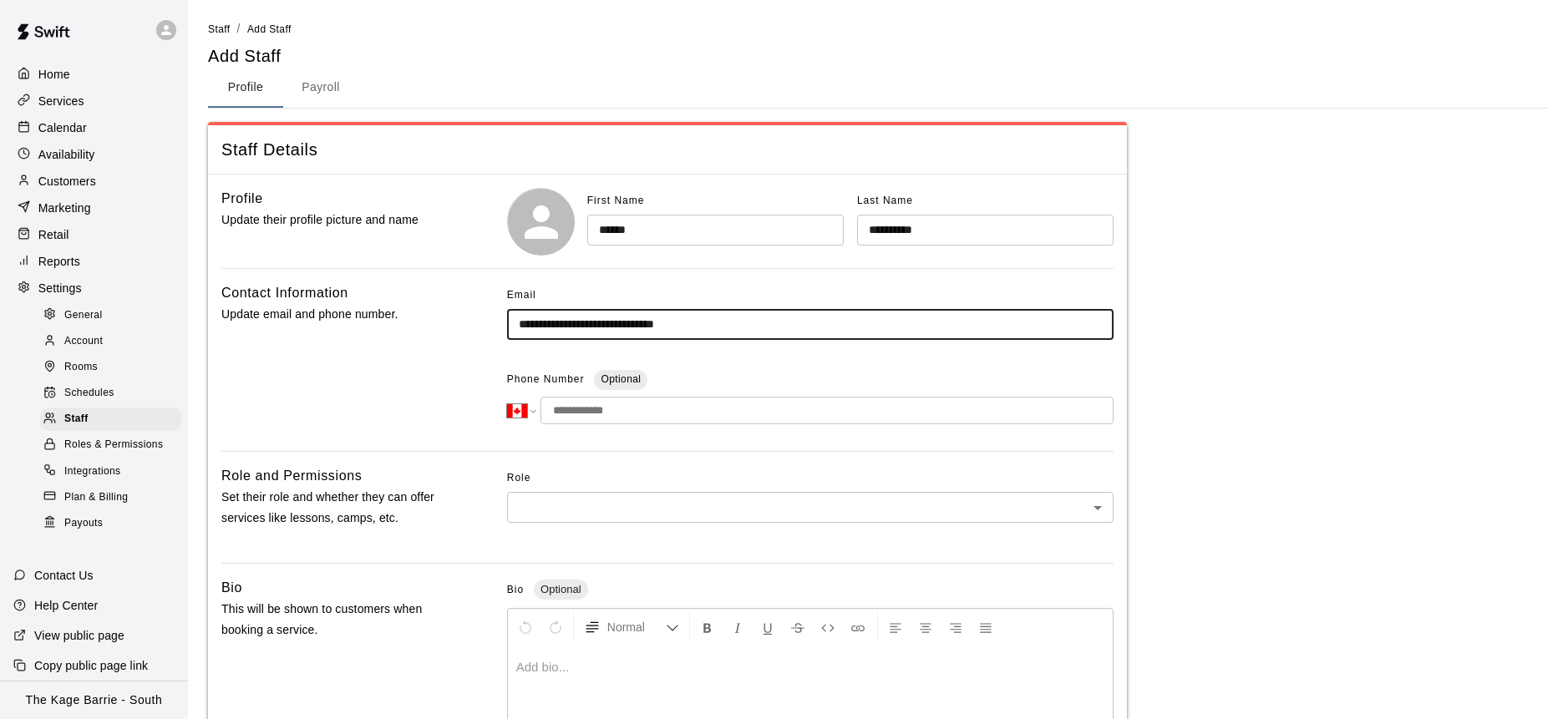
type input "**********"
click at [614, 416] on input "tel" at bounding box center [826, 410] width 573 height 28
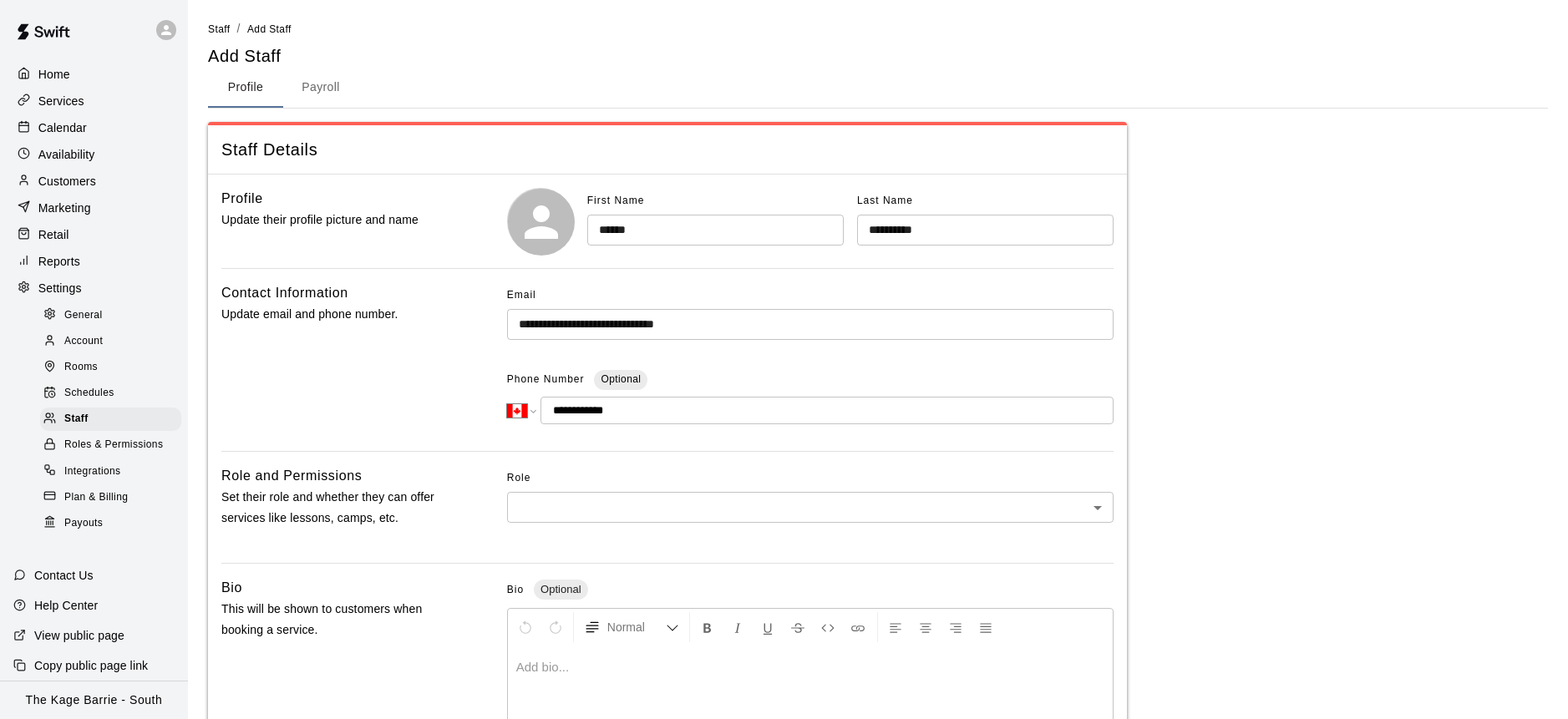
type input "**********"
select select "**"
type input "**********"
click at [722, 520] on body "**********" at bounding box center [784, 548] width 1568 height 1095
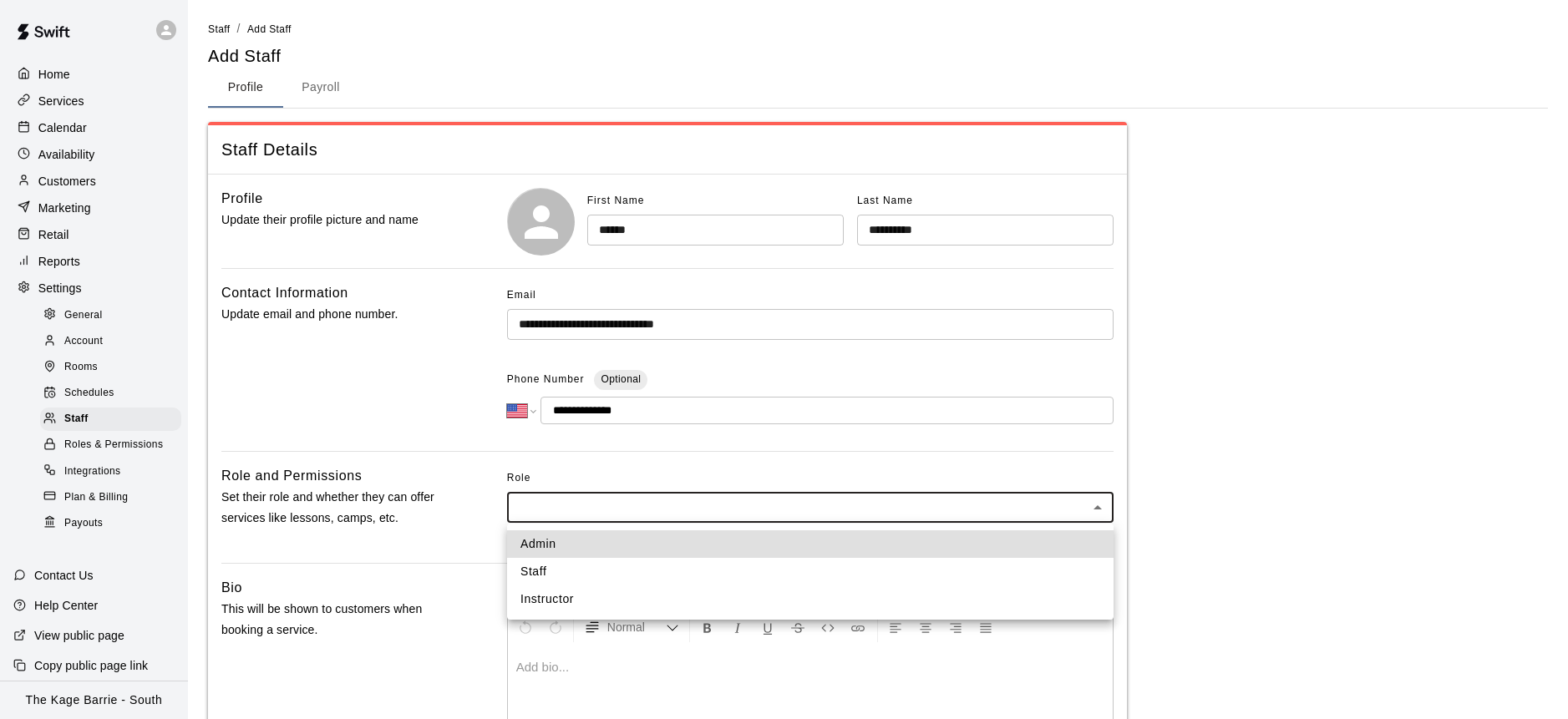
click at [578, 592] on li "Instructor" at bounding box center [809, 598] width 607 height 28
type input "**********"
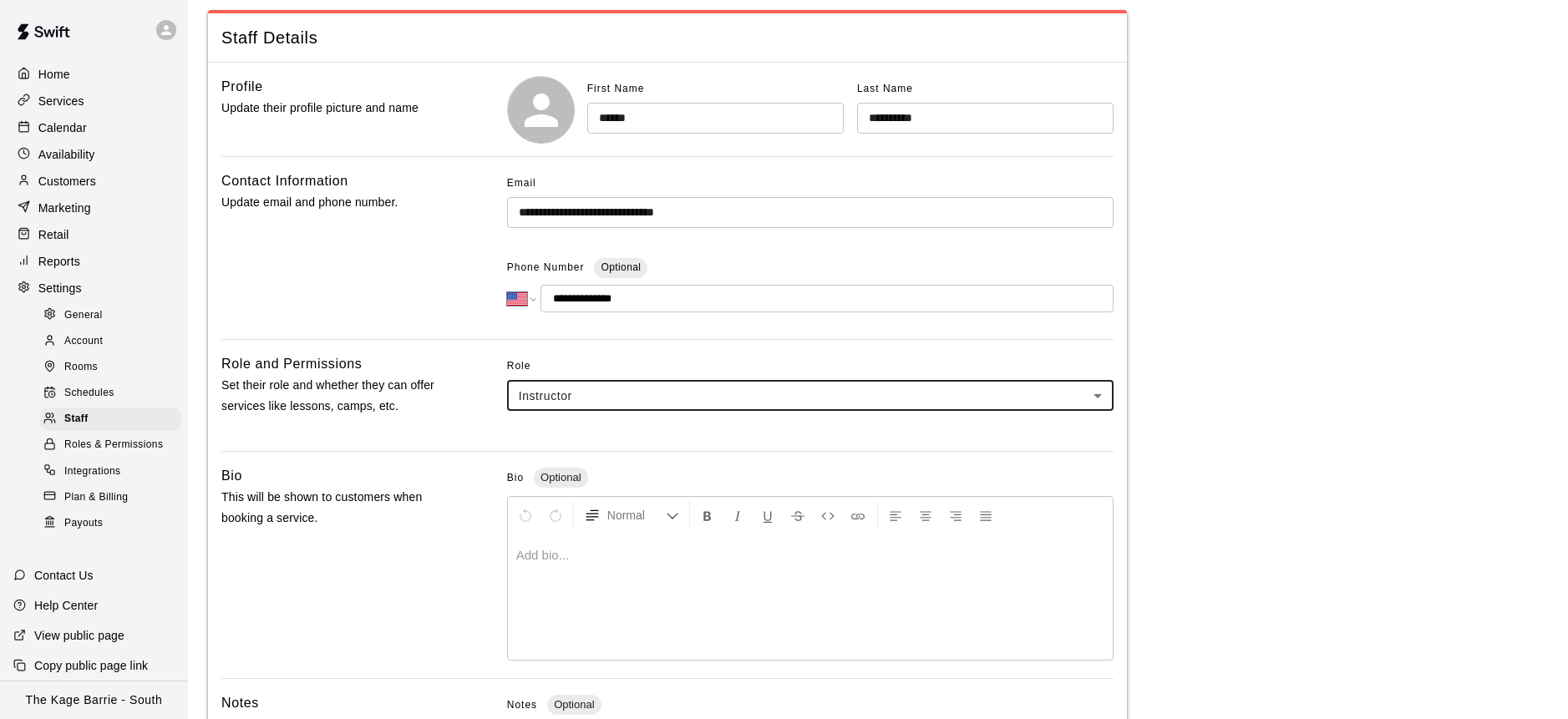
scroll to position [377, 0]
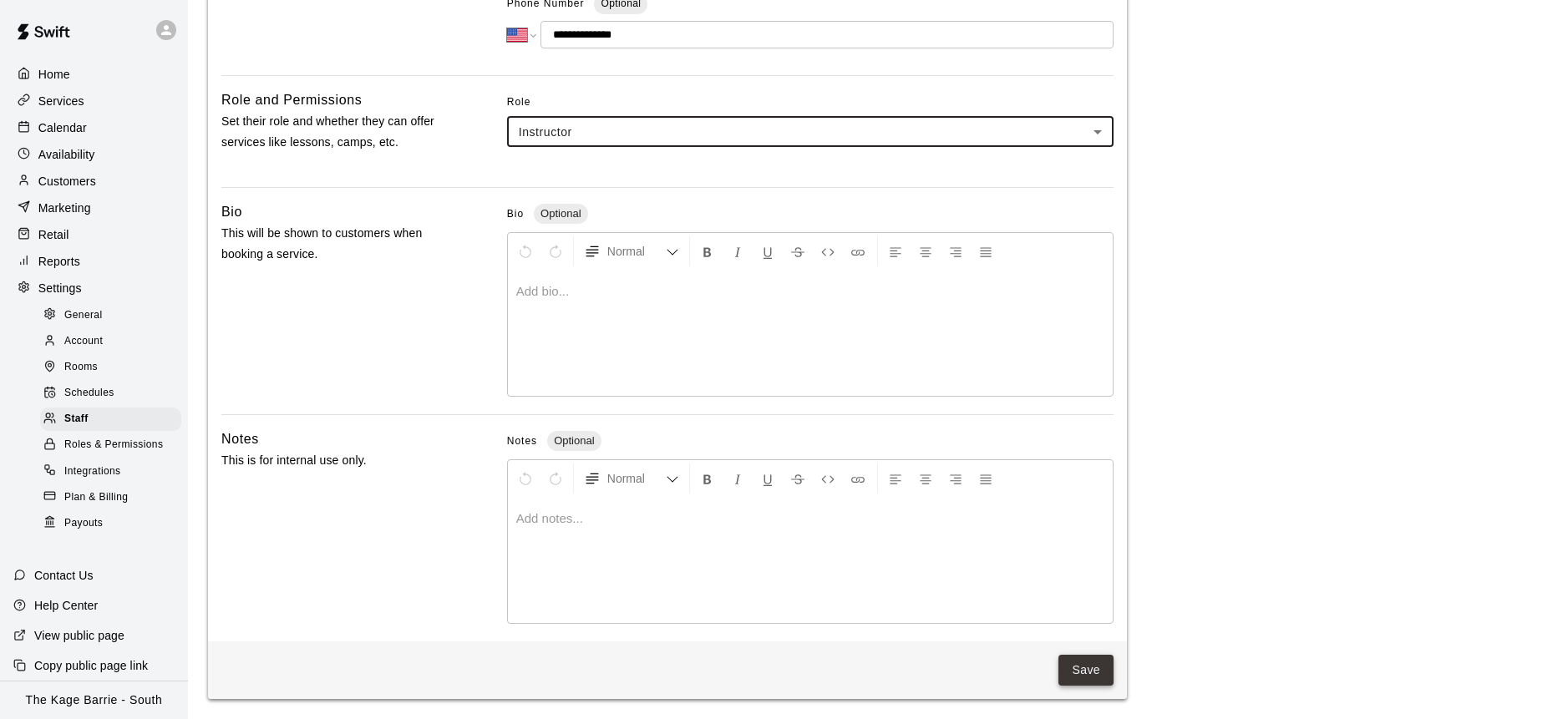
click at [1090, 673] on button "Save" at bounding box center [1086, 670] width 55 height 31
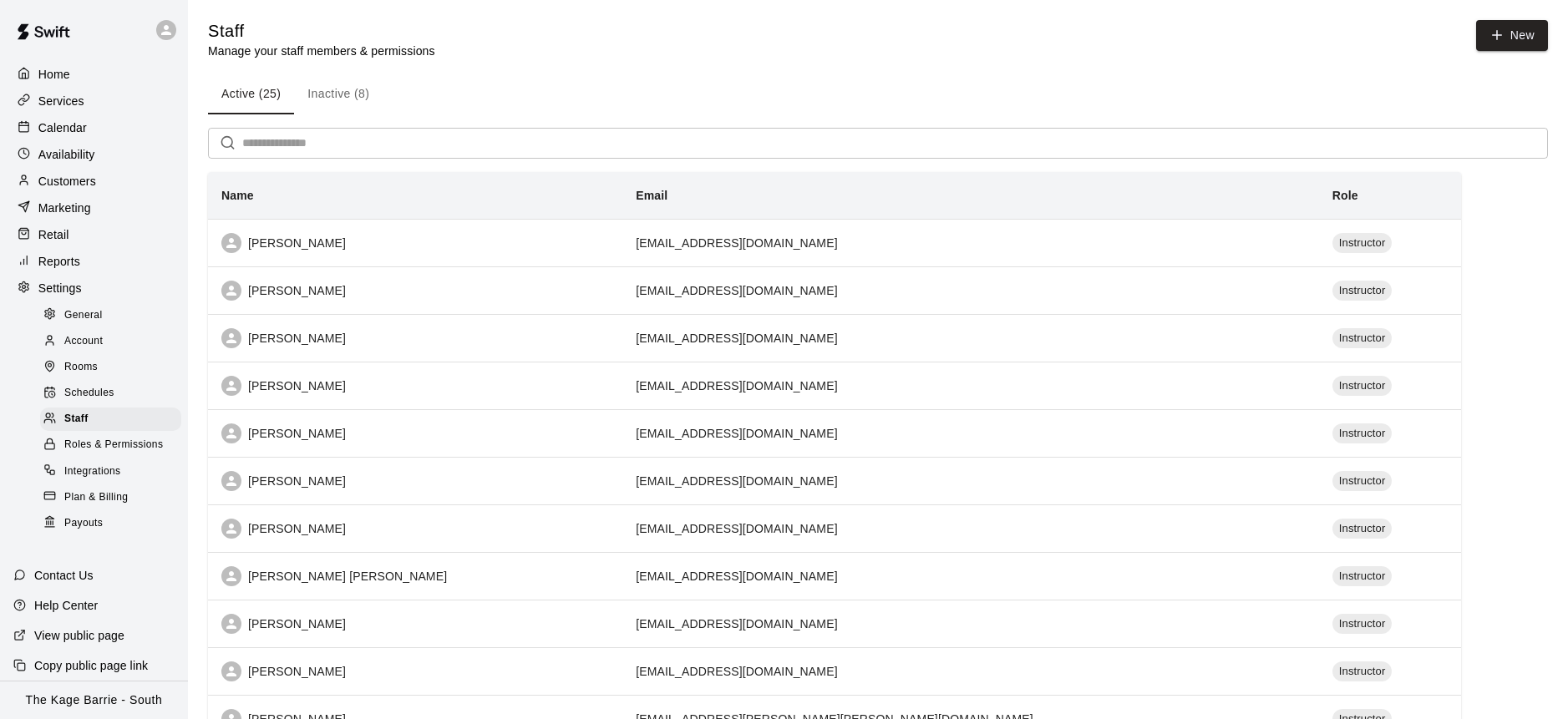
click at [100, 147] on div "Availability" at bounding box center [94, 155] width 161 height 25
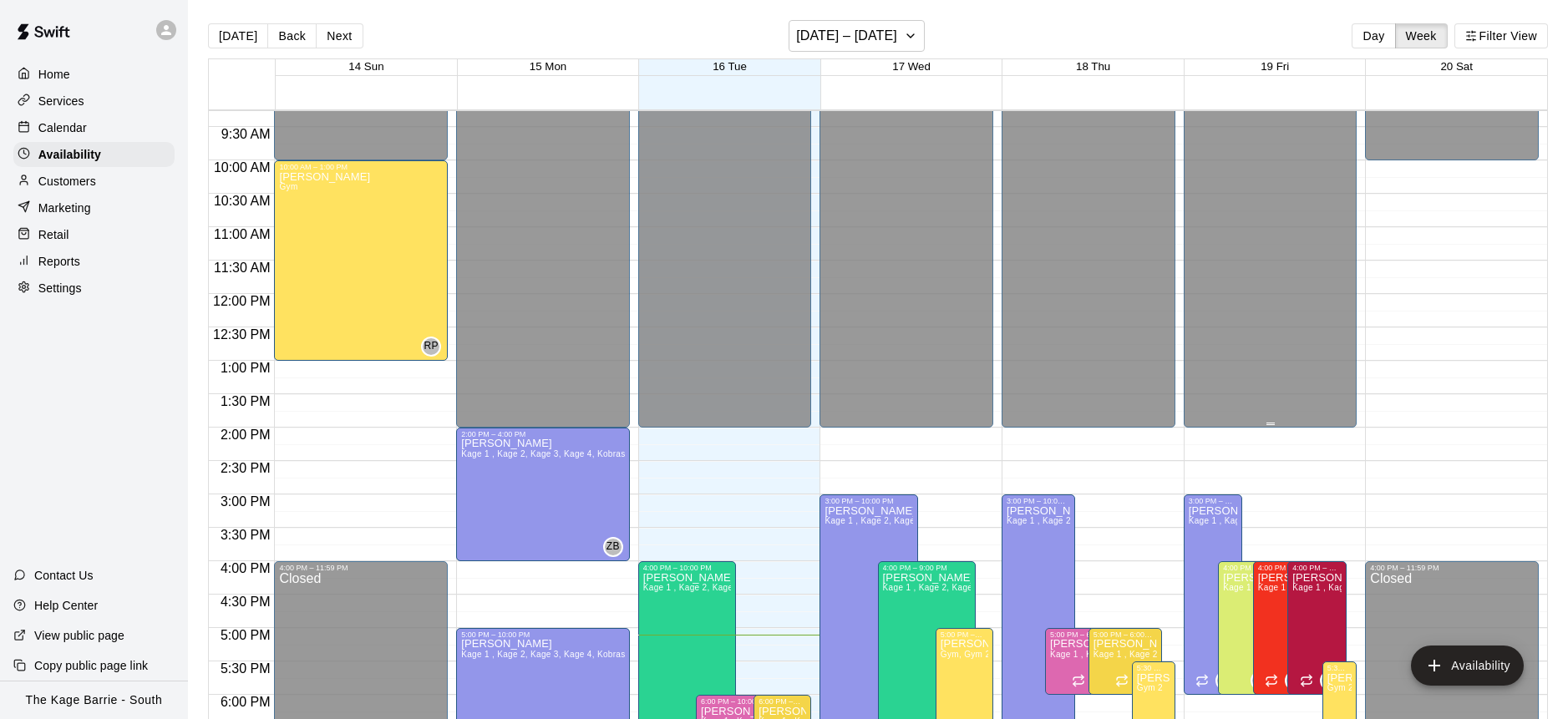
scroll to position [601, 0]
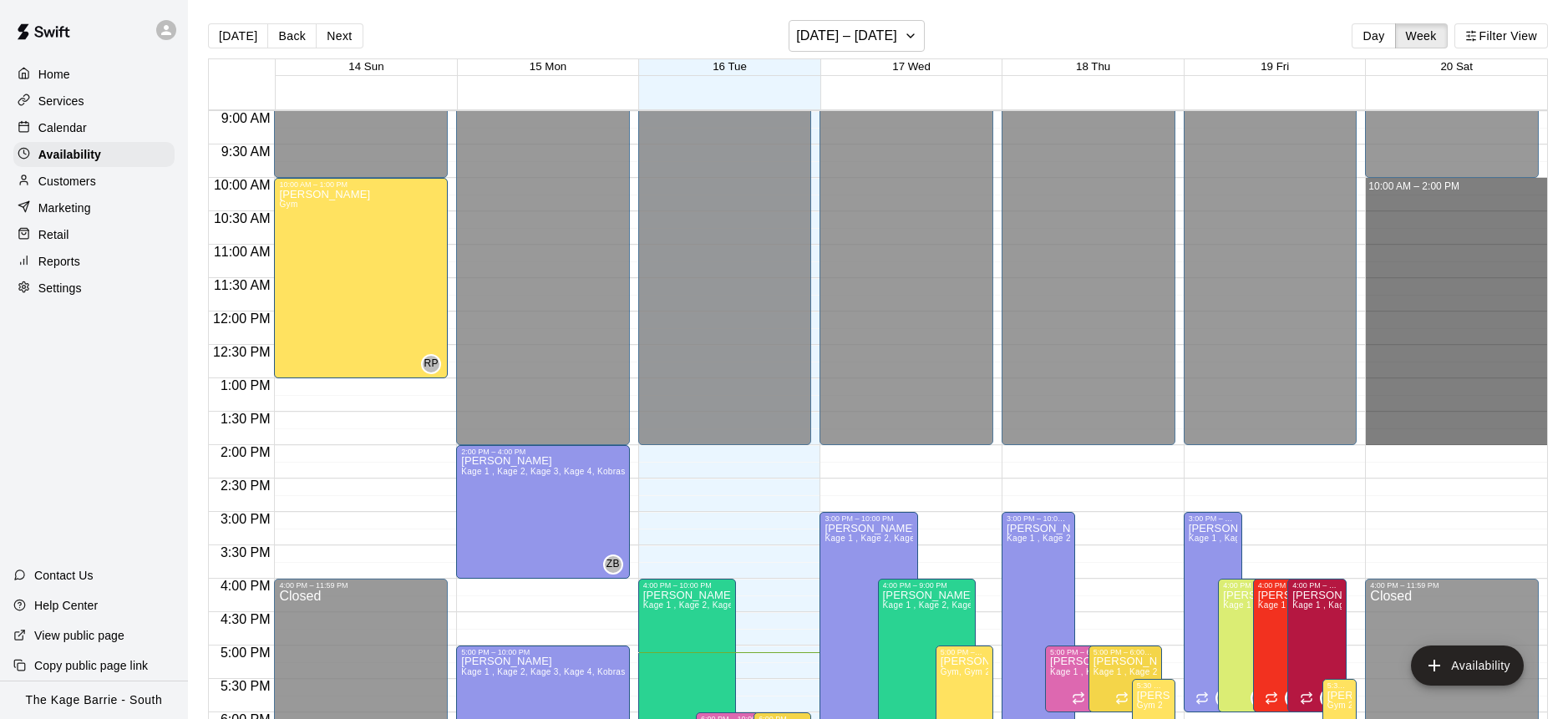
drag, startPoint x: 1421, startPoint y: 182, endPoint x: 1441, endPoint y: 438, distance: 256.8
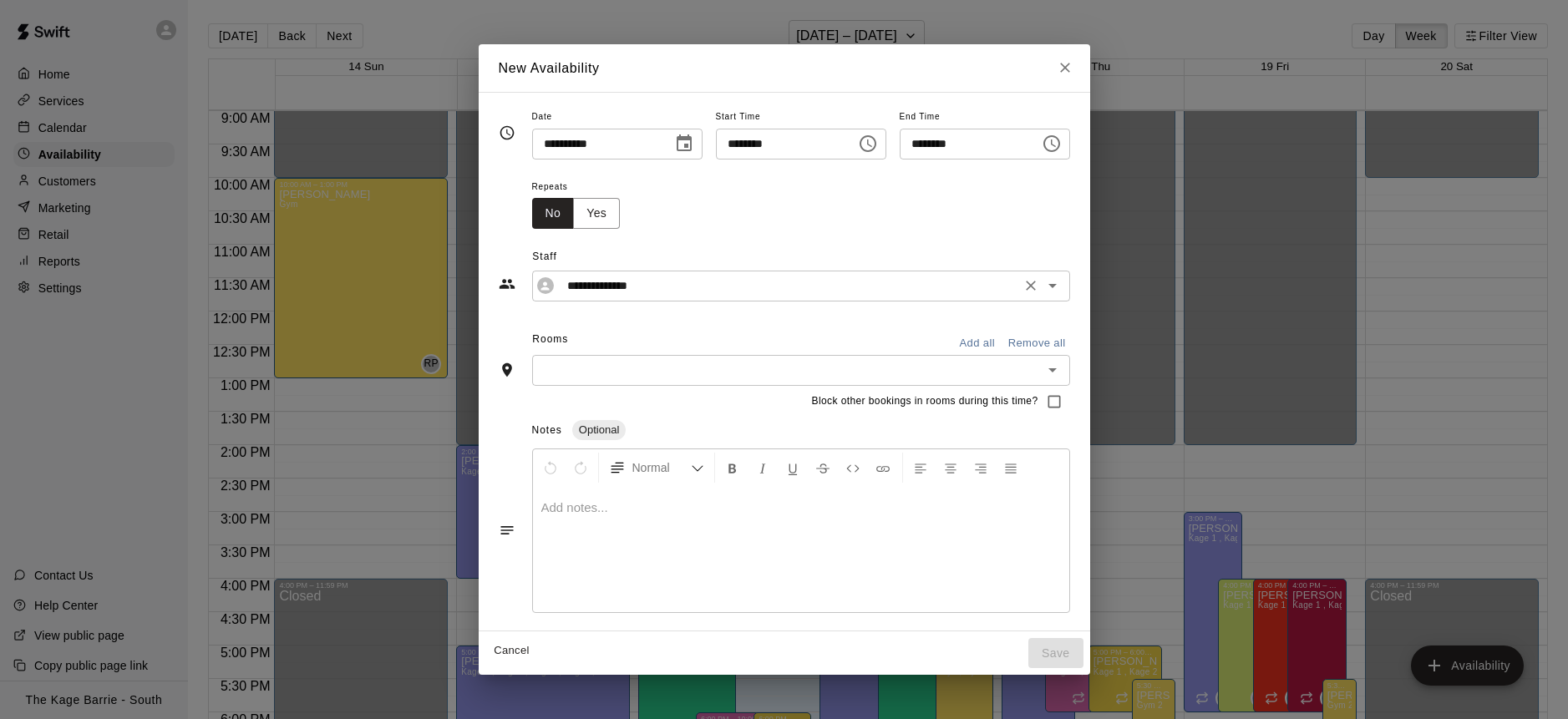
click at [708, 284] on input "**********" at bounding box center [787, 286] width 455 height 21
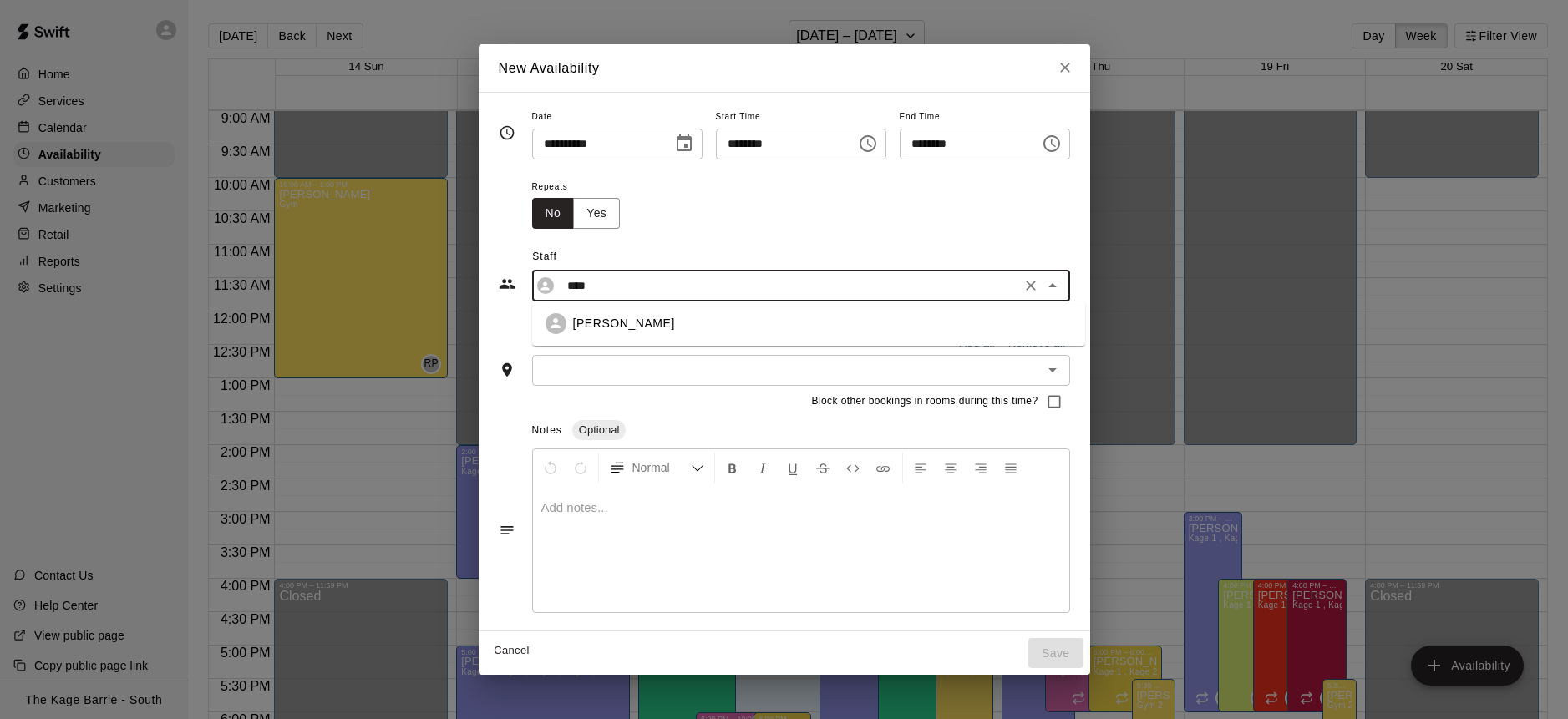
click at [693, 323] on div "[PERSON_NAME]" at bounding box center [822, 323] width 499 height 18
type input "**********"
click at [981, 344] on button "Add all" at bounding box center [977, 343] width 54 height 26
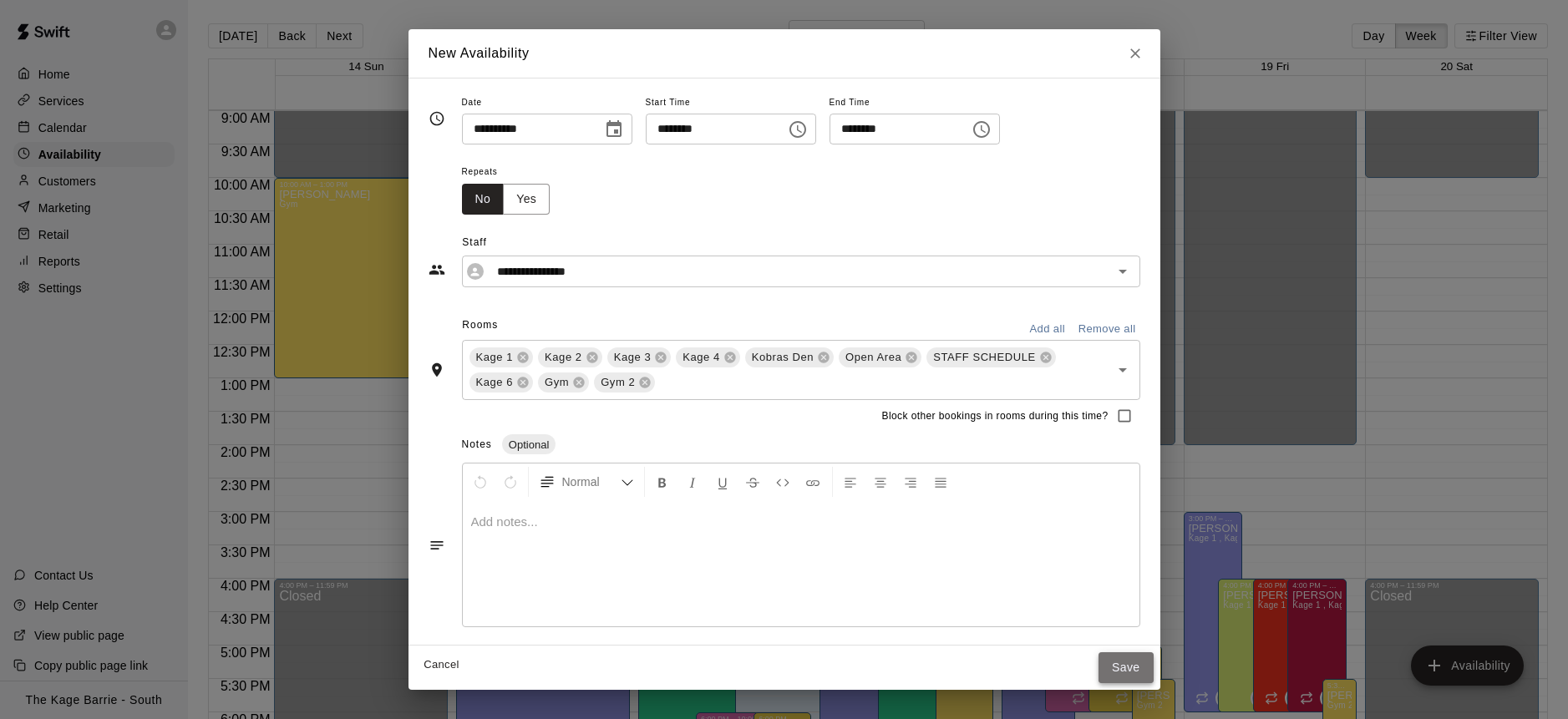
click at [1130, 665] on button "Save" at bounding box center [1126, 667] width 55 height 31
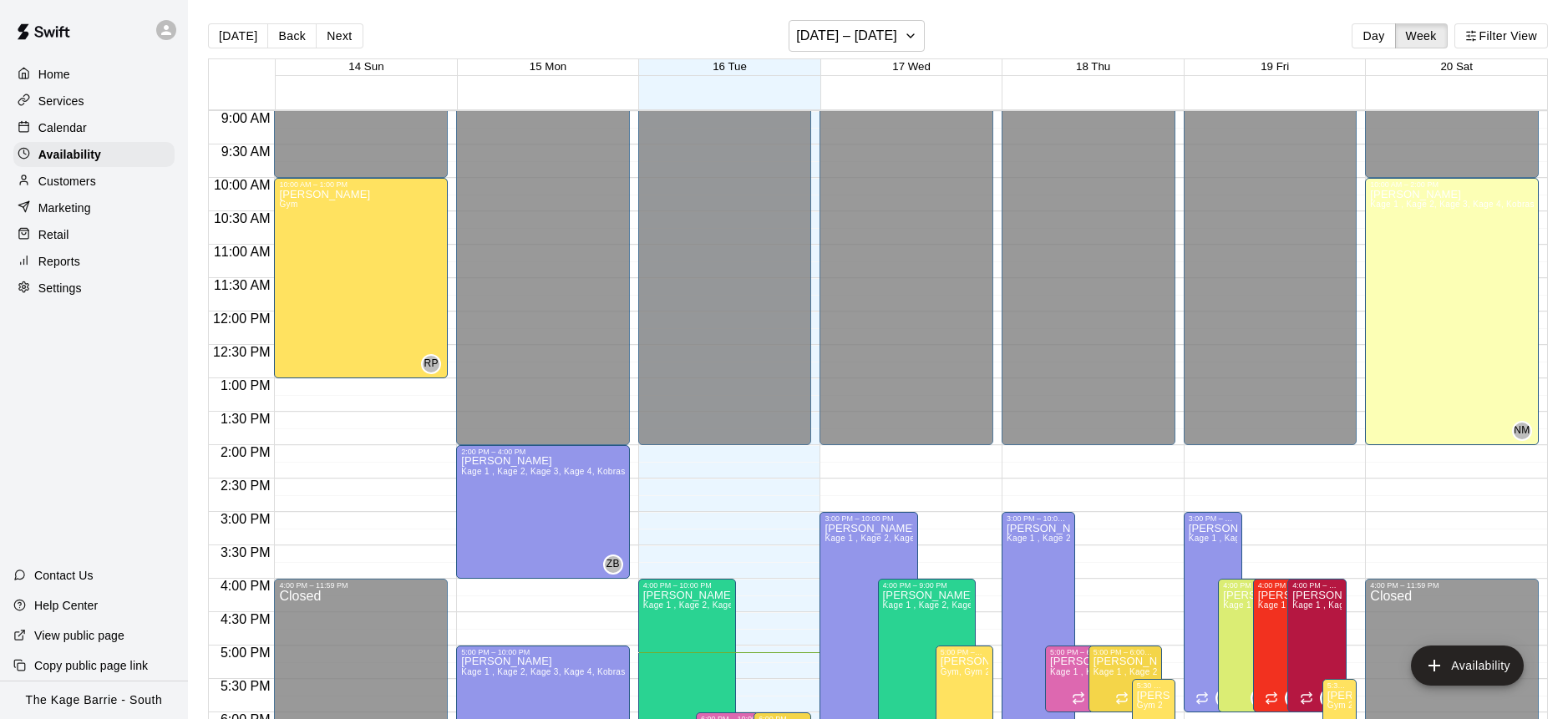
click at [97, 105] on div "Services" at bounding box center [94, 101] width 161 height 25
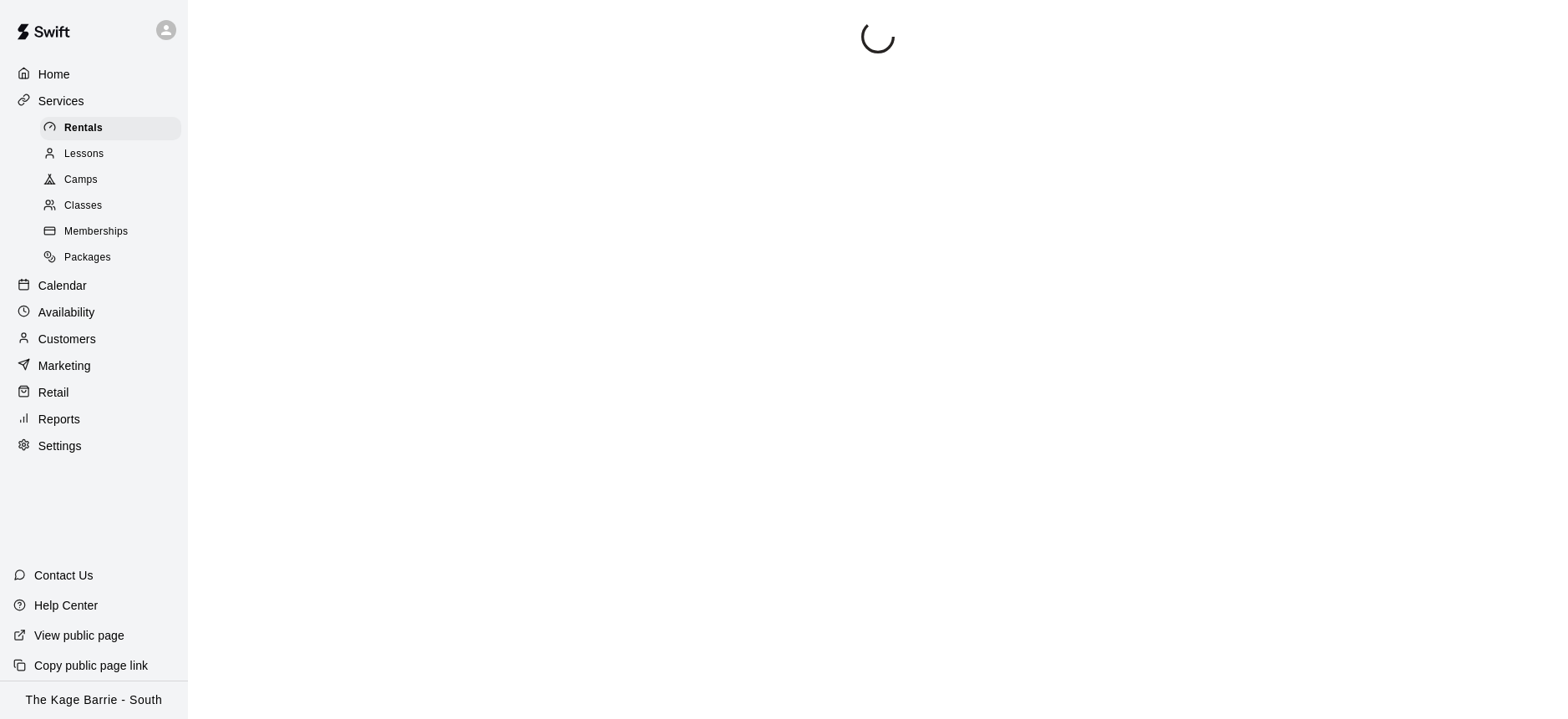
click at [121, 153] on div "Lessons" at bounding box center [111, 155] width 141 height 23
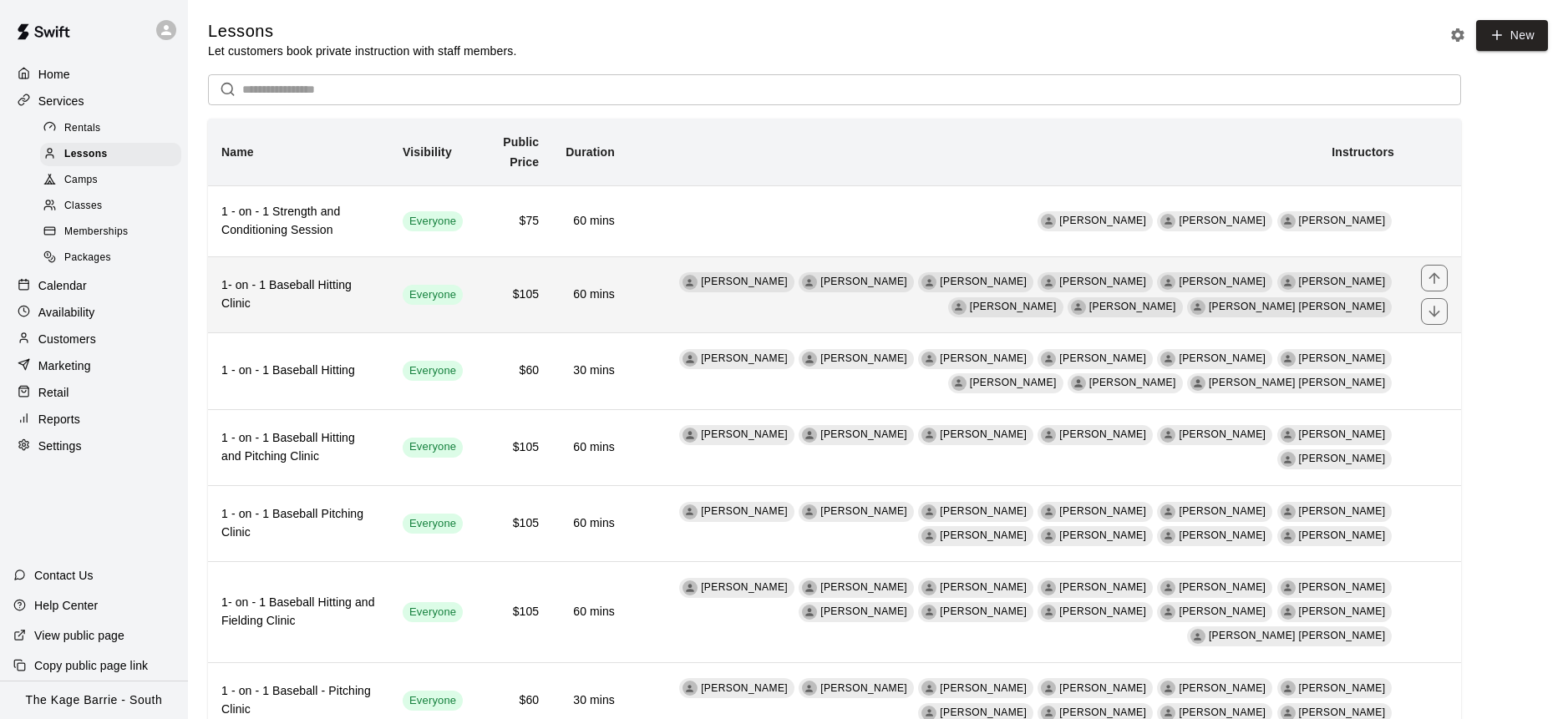
click at [532, 297] on h6 "$105" at bounding box center [514, 295] width 49 height 19
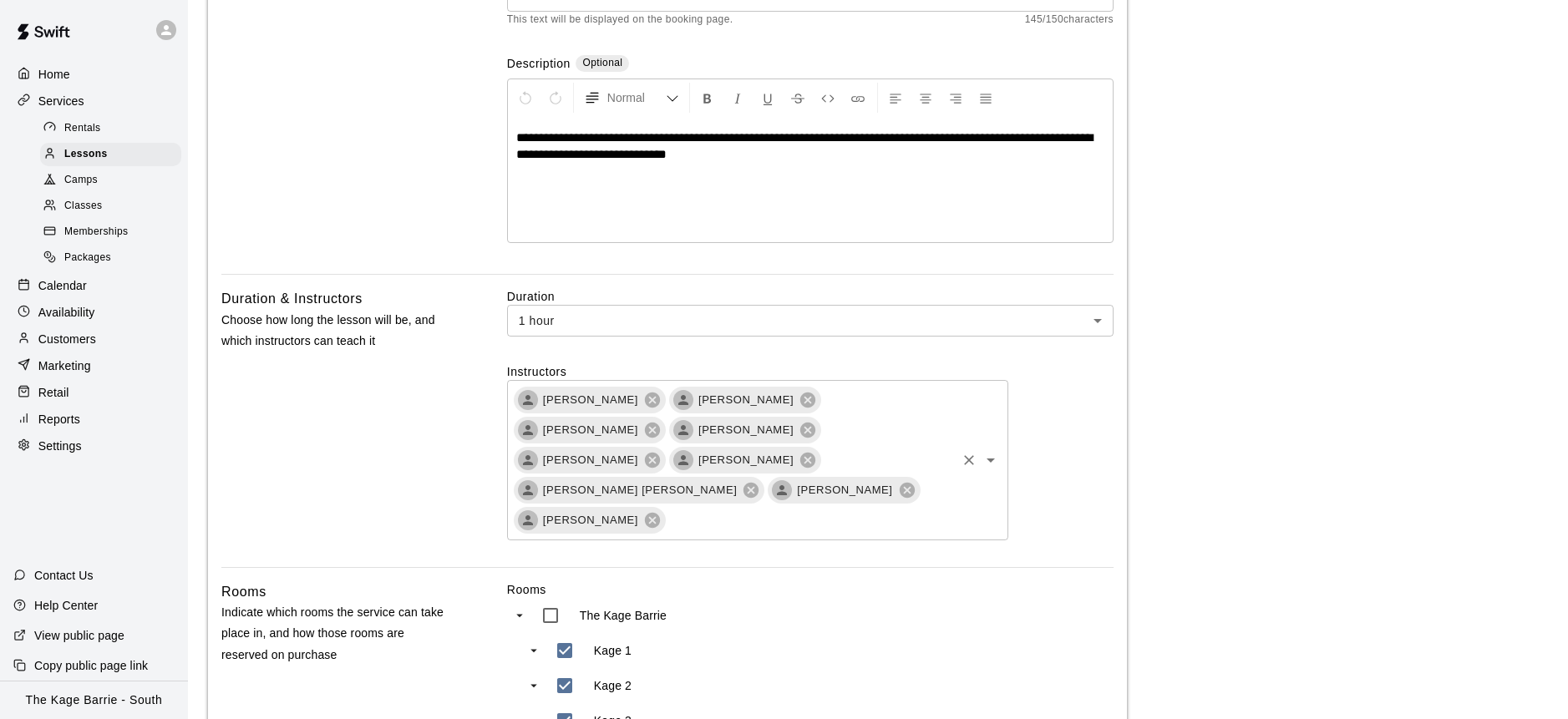
scroll to position [279, 0]
click at [845, 512] on input "text" at bounding box center [810, 522] width 287 height 21
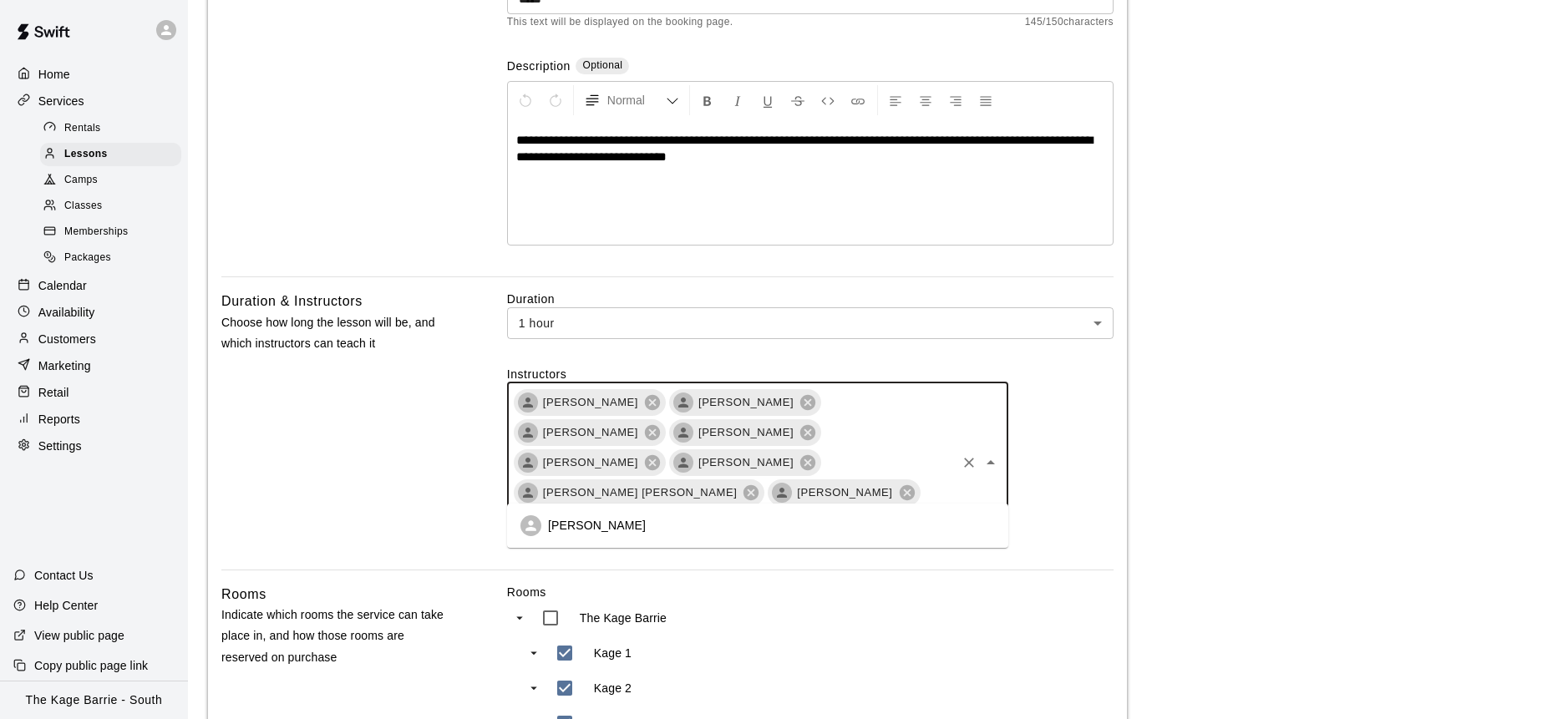
scroll to position [0, 0]
type input "*****"
click at [846, 525] on li "[PERSON_NAME]" at bounding box center [757, 525] width 501 height 31
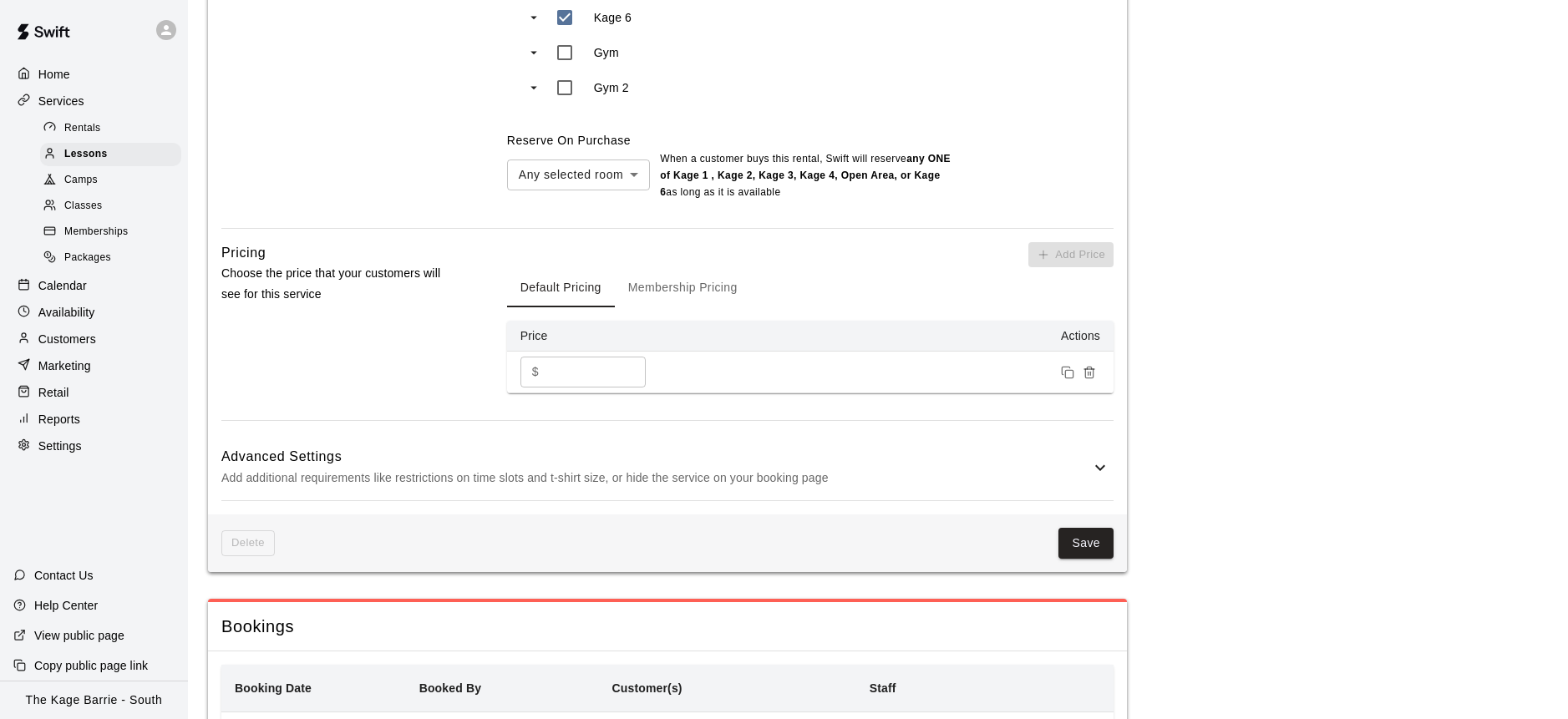
scroll to position [1160, 0]
click at [1112, 514] on div "Delete Save" at bounding box center [667, 542] width 918 height 58
click at [1100, 527] on button "Save" at bounding box center [1086, 542] width 55 height 31
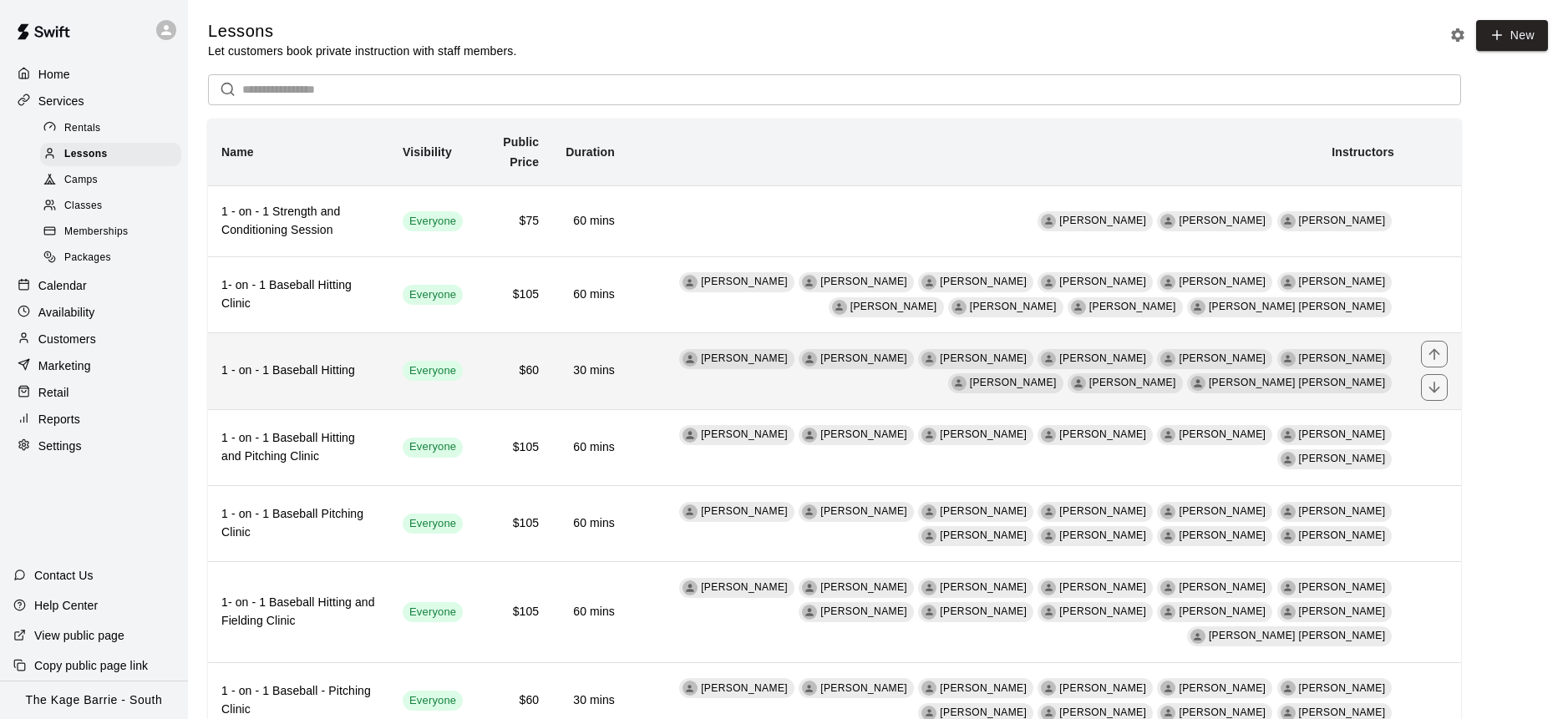
click at [665, 393] on td "[PERSON_NAME] [PERSON_NAME] [PERSON_NAME] [PERSON_NAME] [PERSON_NAME] [PERSON_N…" at bounding box center [1018, 371] width 779 height 76
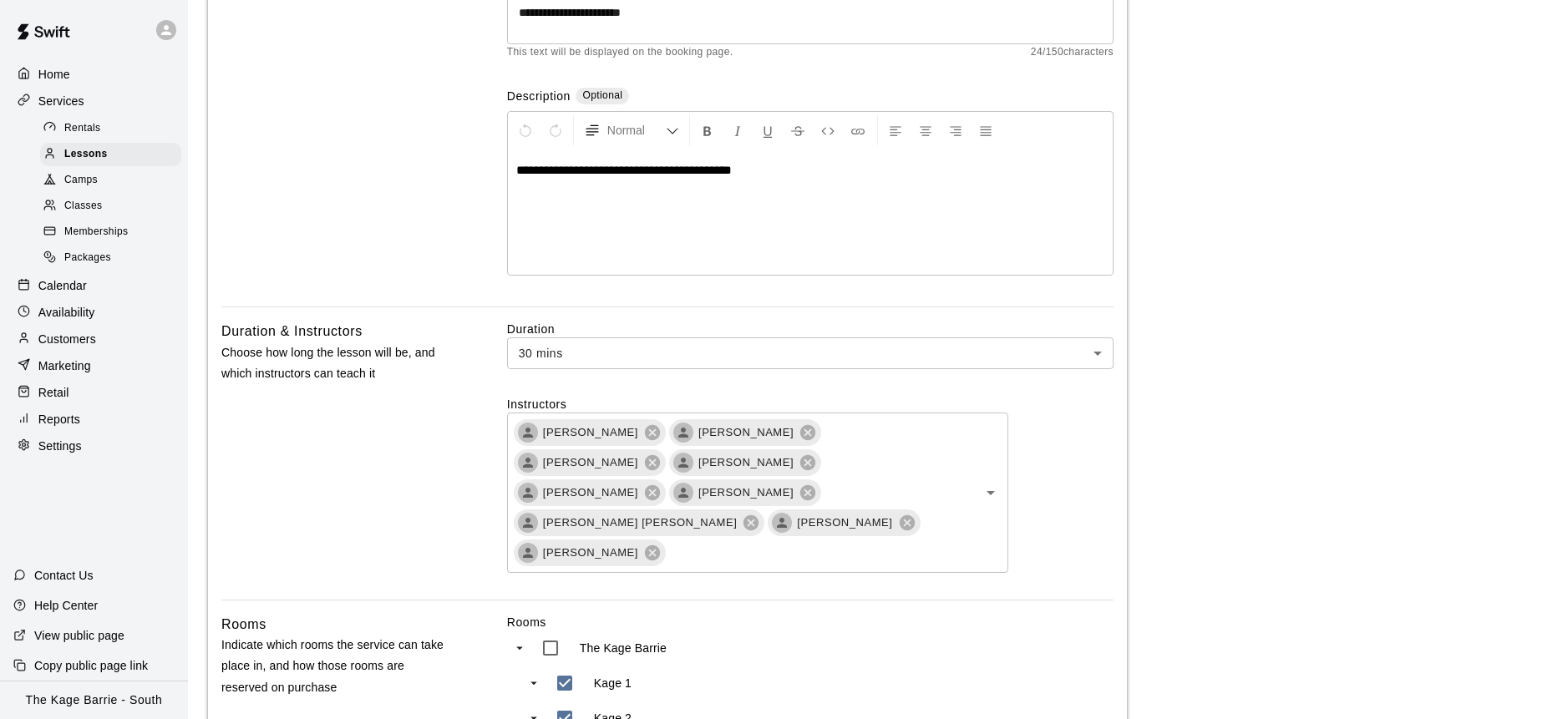
scroll to position [322, 0]
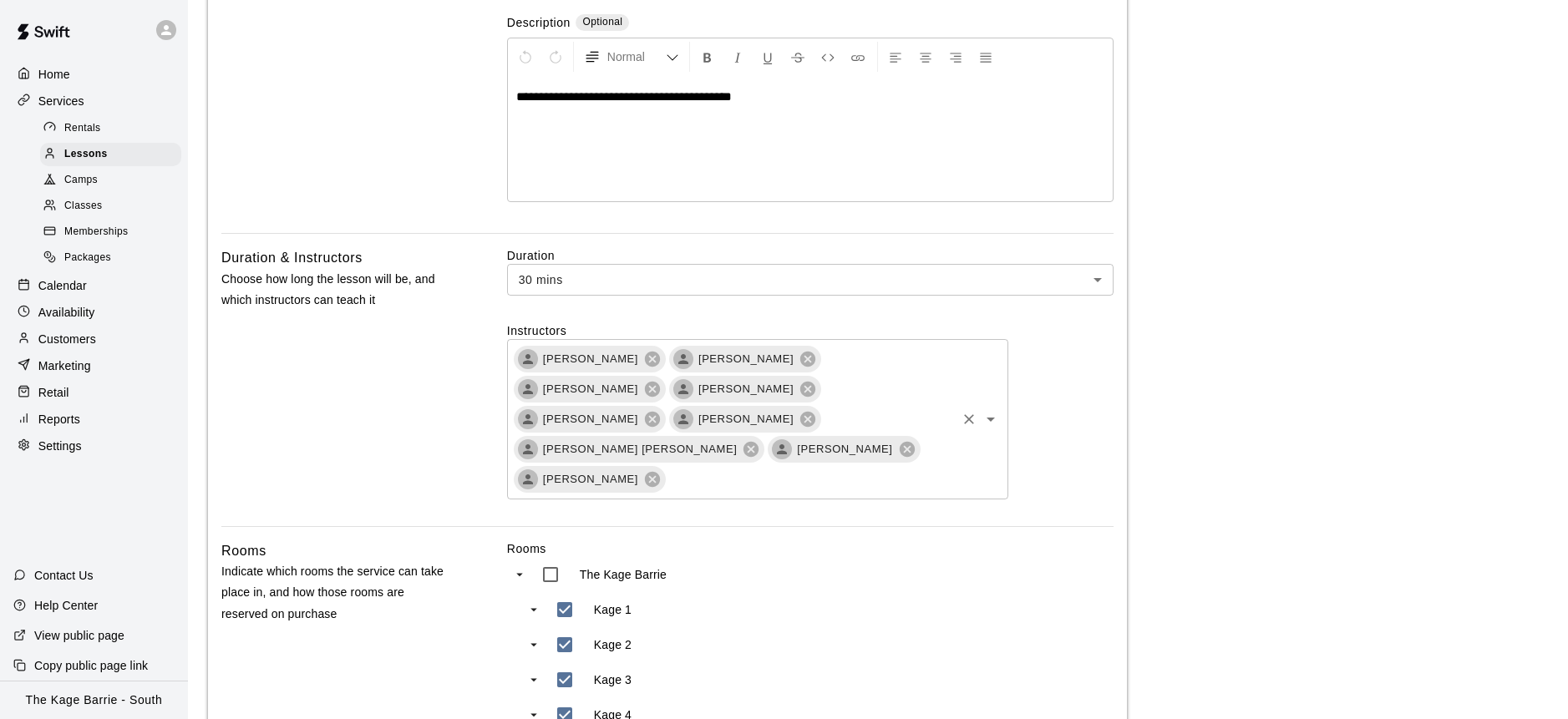
click at [692, 468] on input "text" at bounding box center [810, 478] width 287 height 21
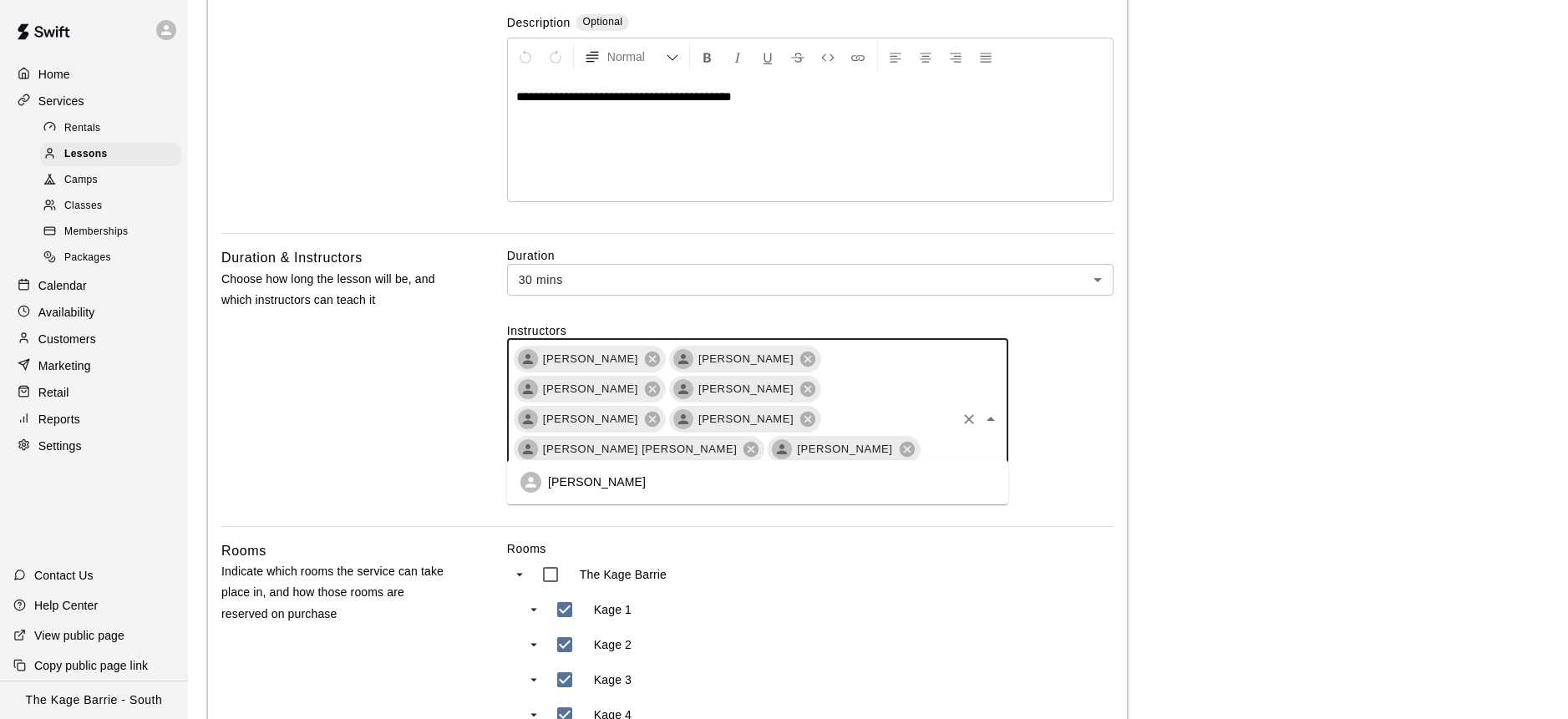
scroll to position [0, 0]
type input "****"
click at [683, 493] on li "[PERSON_NAME]" at bounding box center [757, 482] width 501 height 31
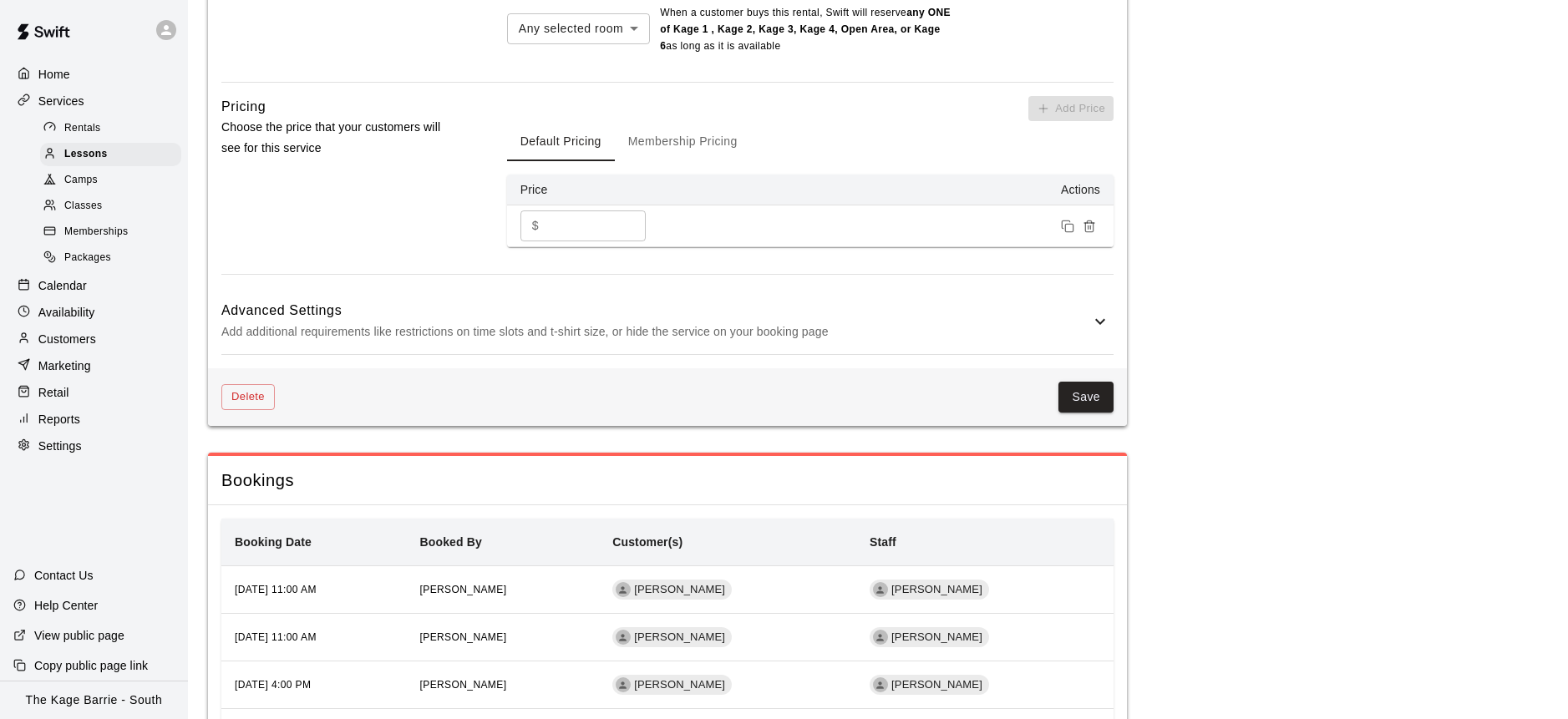
scroll to position [1484, 0]
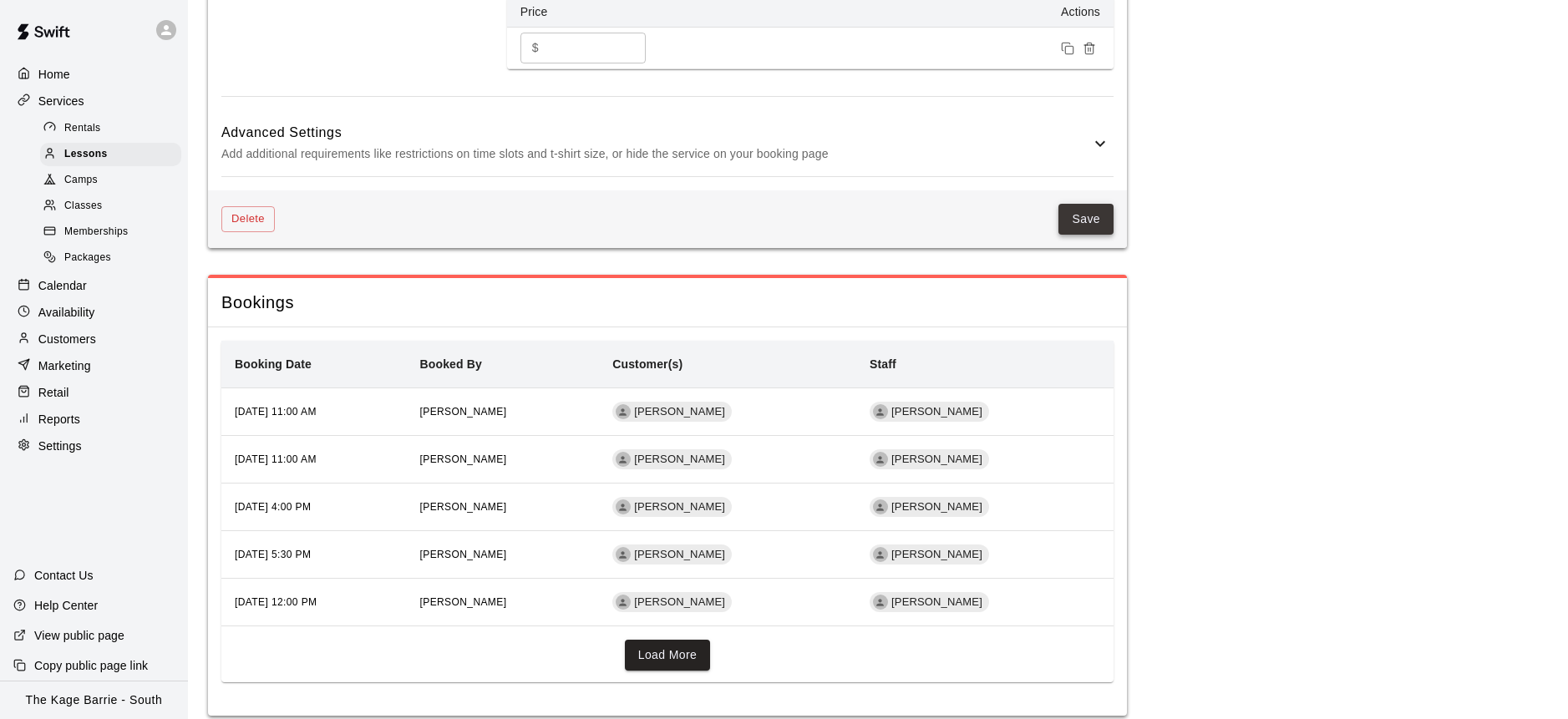
click at [1081, 204] on button "Save" at bounding box center [1086, 219] width 55 height 31
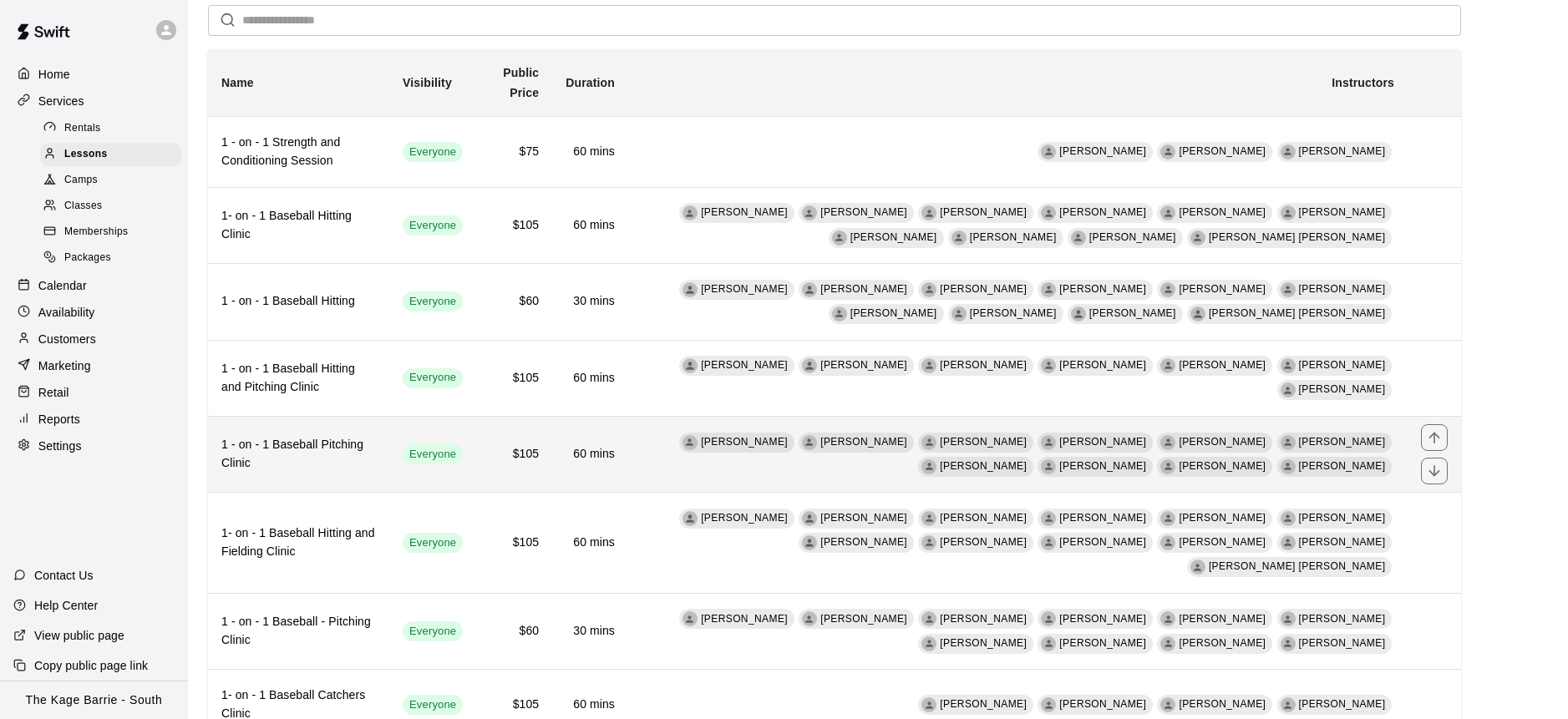
scroll to position [71, 0]
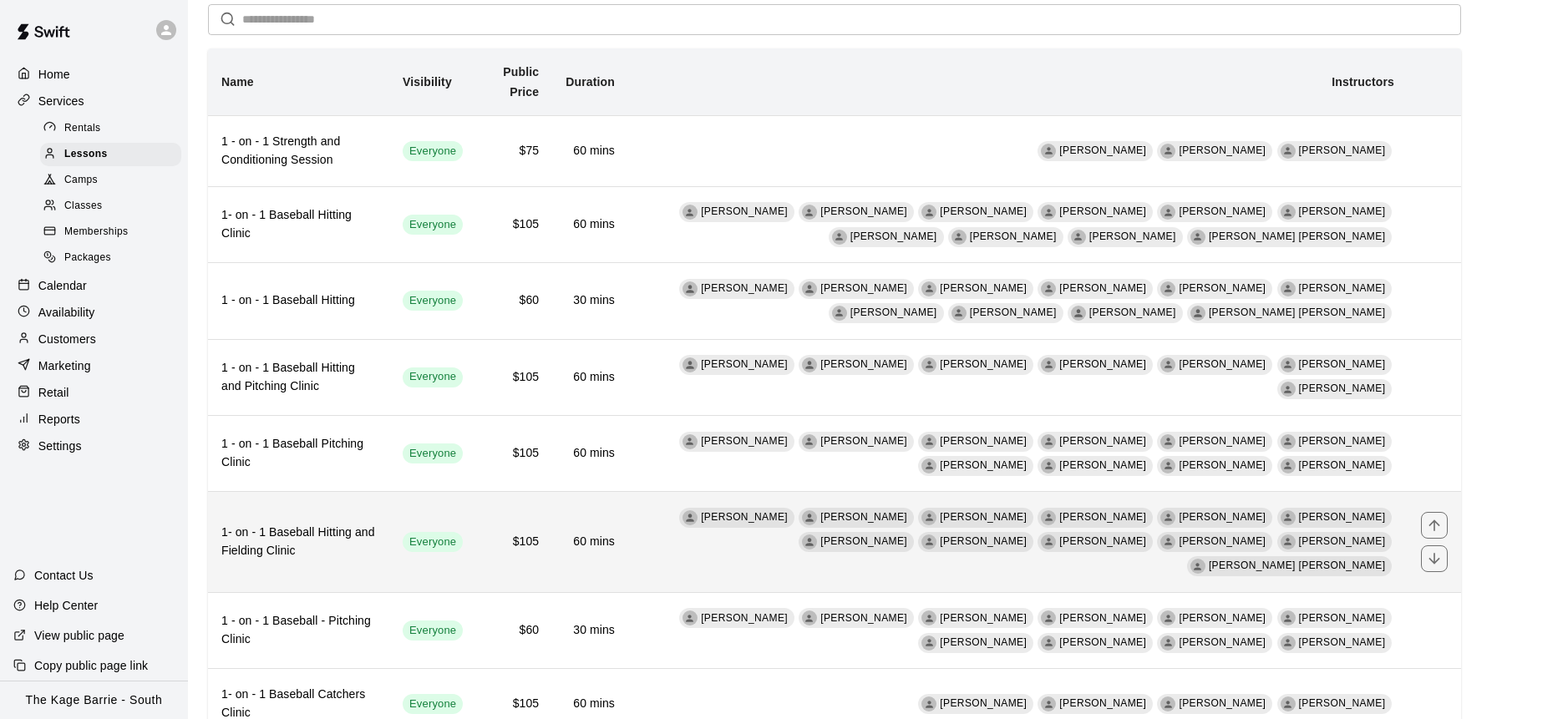
click at [376, 531] on h6 "1- on - 1 Baseball Hitting and Fielding Clinic" at bounding box center [298, 541] width 155 height 37
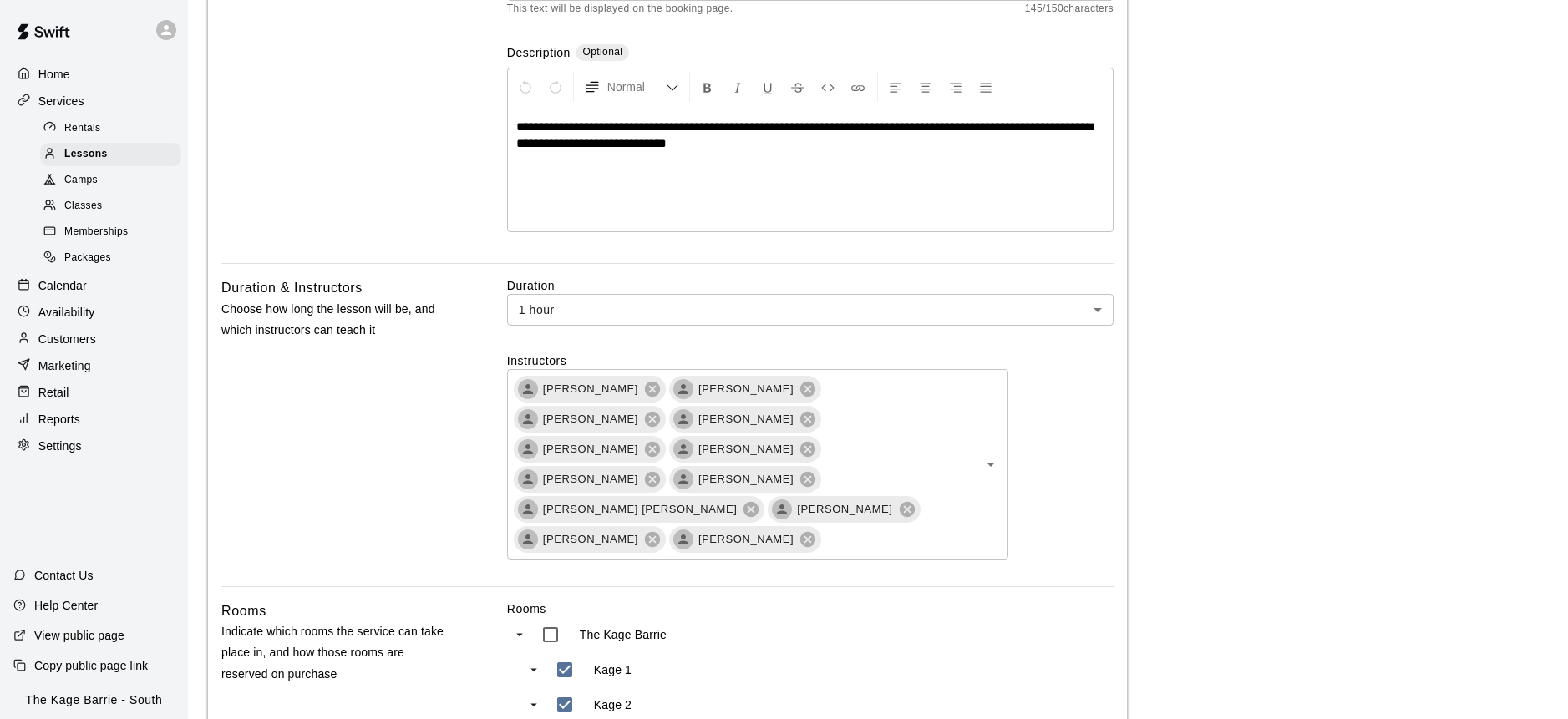
scroll to position [298, 0]
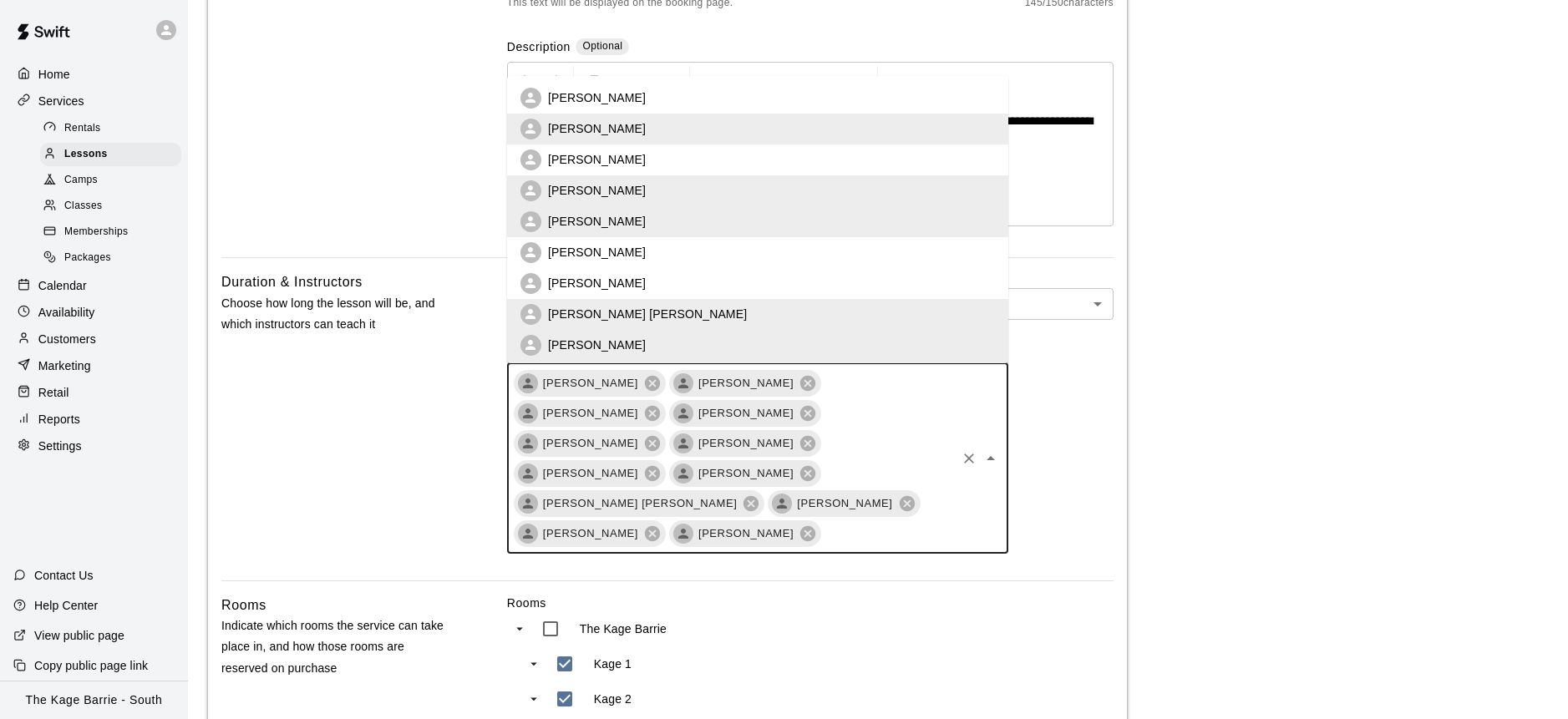
click at [945, 523] on input "text" at bounding box center [888, 532] width 131 height 21
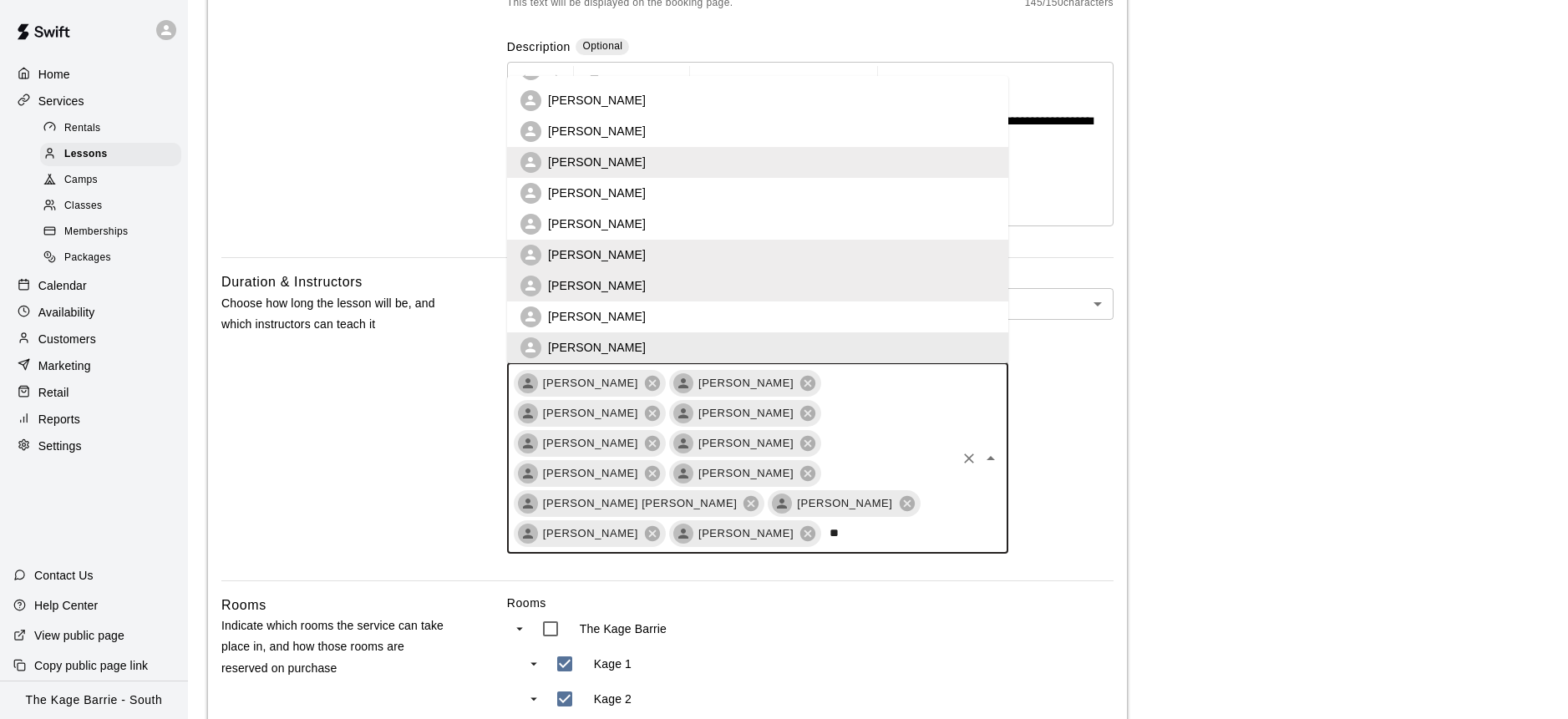
scroll to position [0, 0]
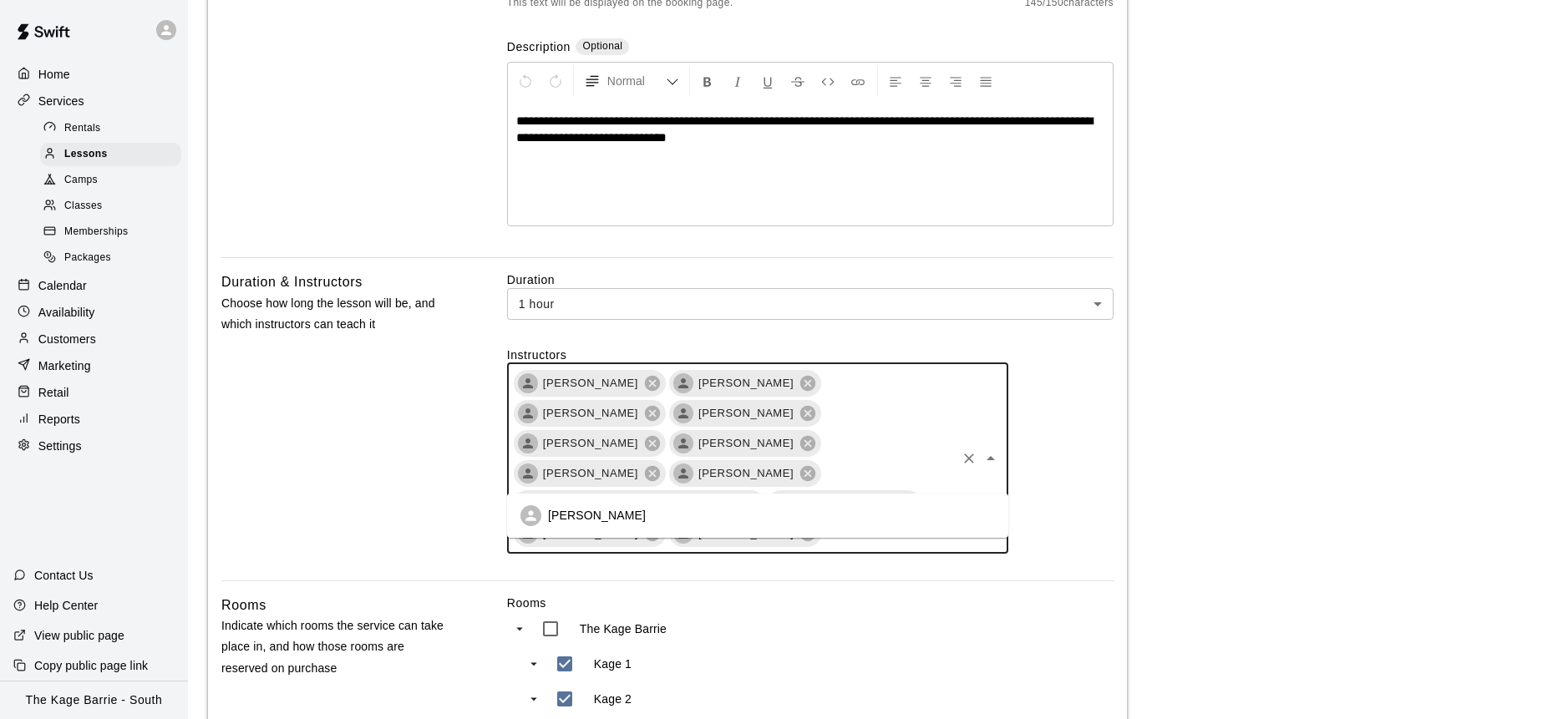
type input "*****"
click at [904, 519] on li "[PERSON_NAME]" at bounding box center [757, 515] width 501 height 31
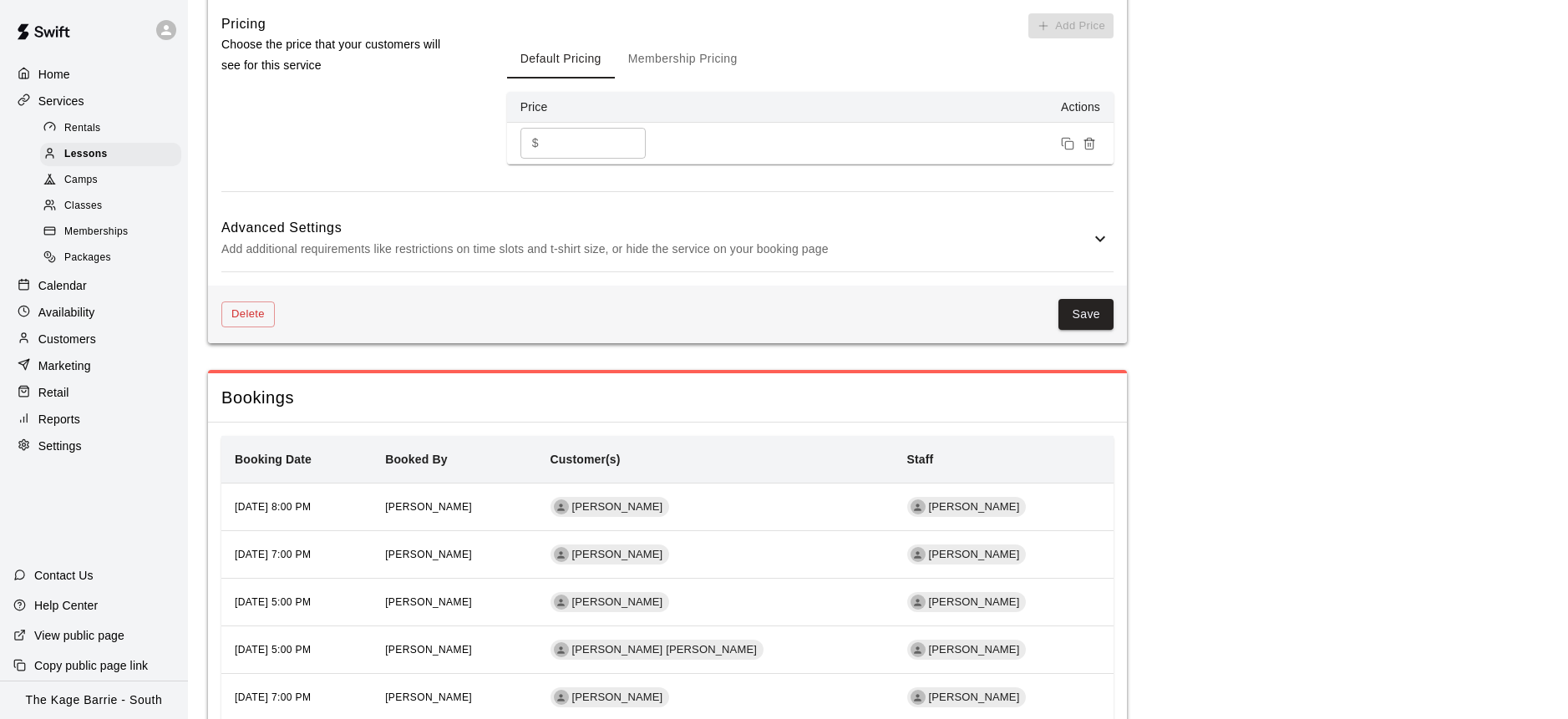
scroll to position [1514, 0]
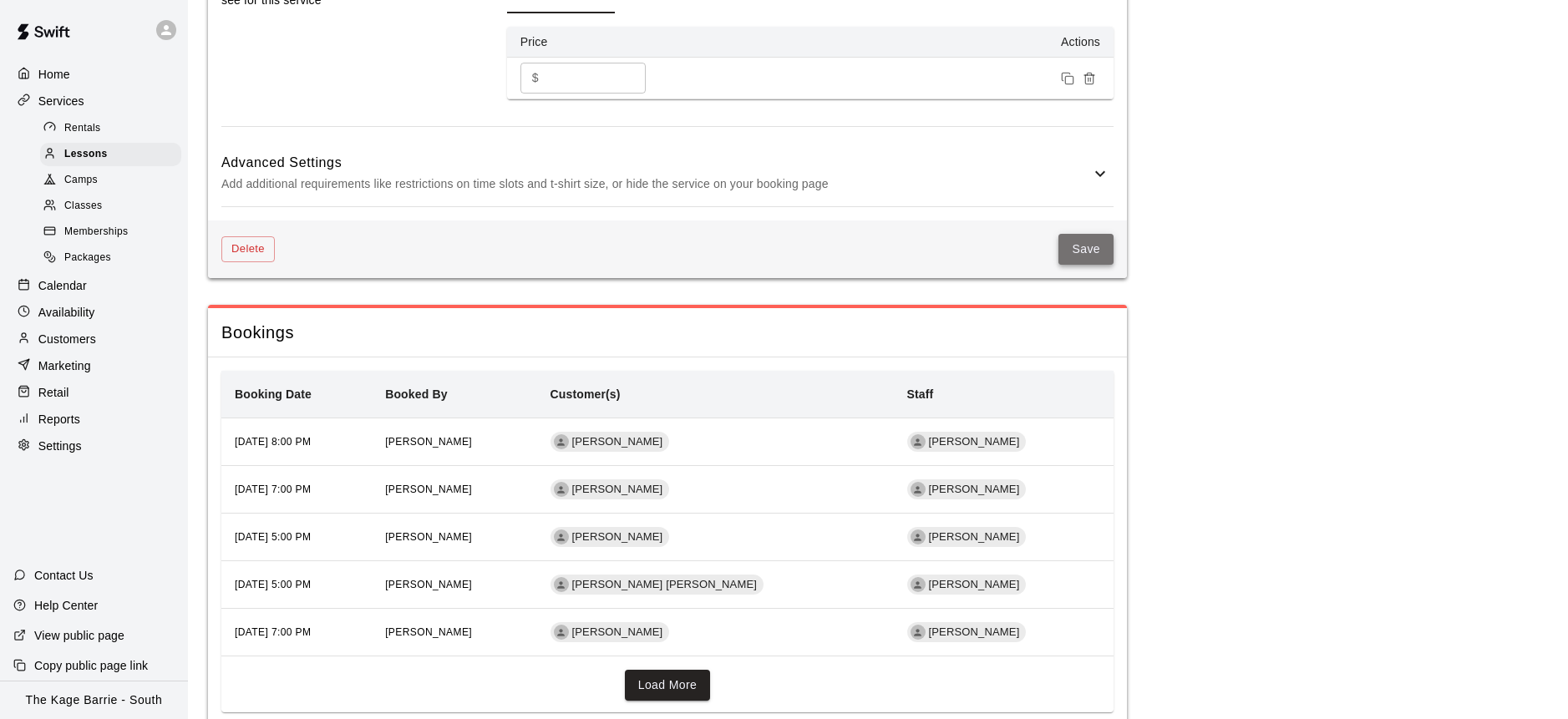
click at [1089, 234] on button "Save" at bounding box center [1086, 249] width 55 height 31
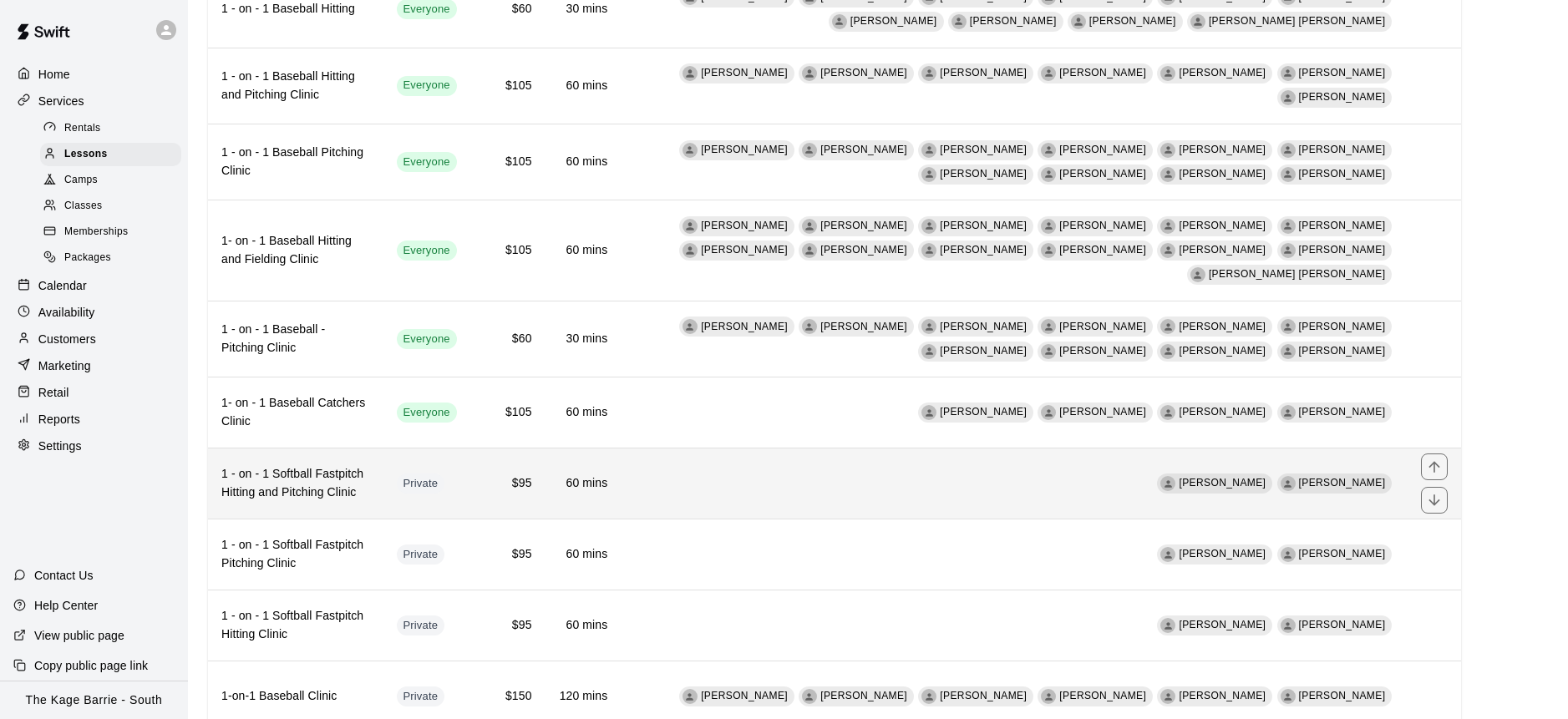
scroll to position [463, 0]
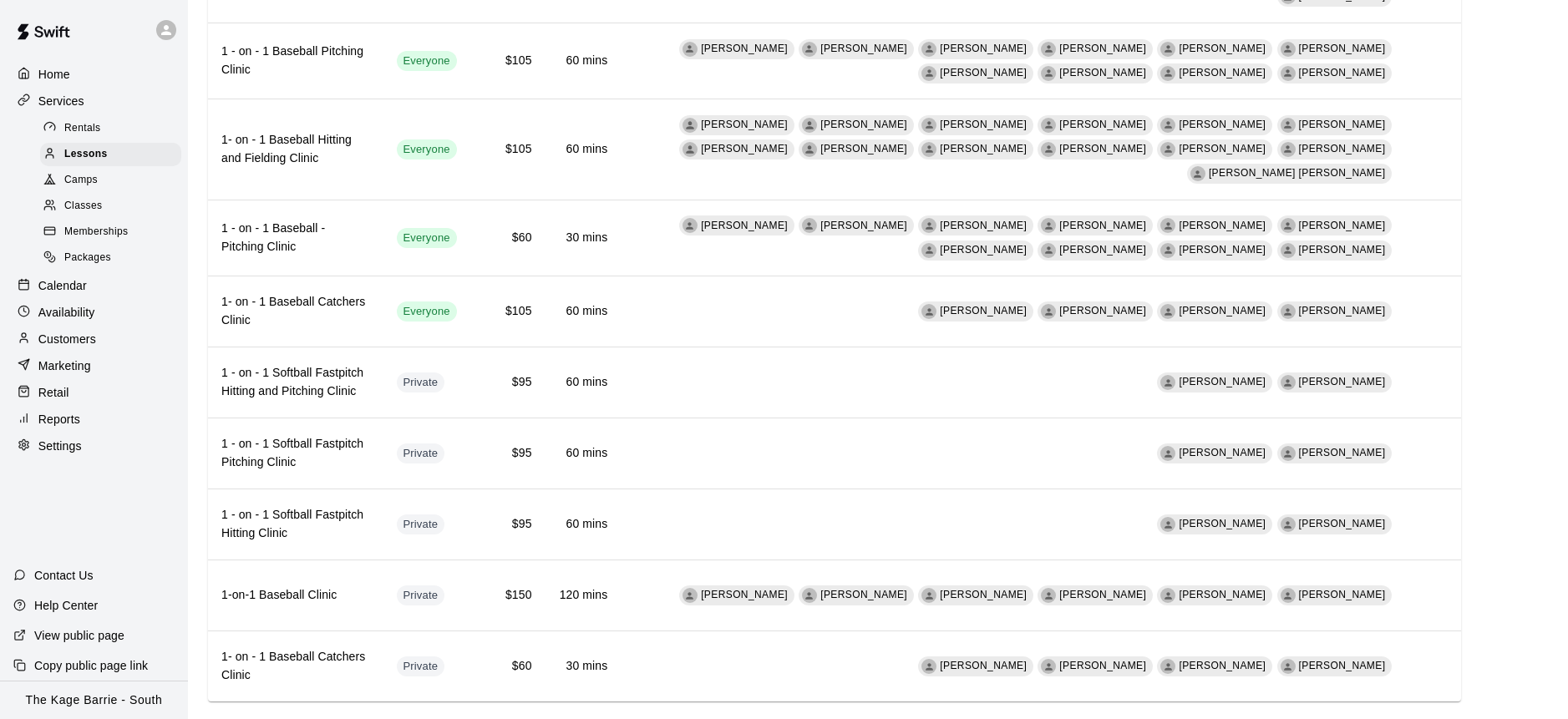
click at [96, 288] on div "Calendar" at bounding box center [94, 286] width 161 height 25
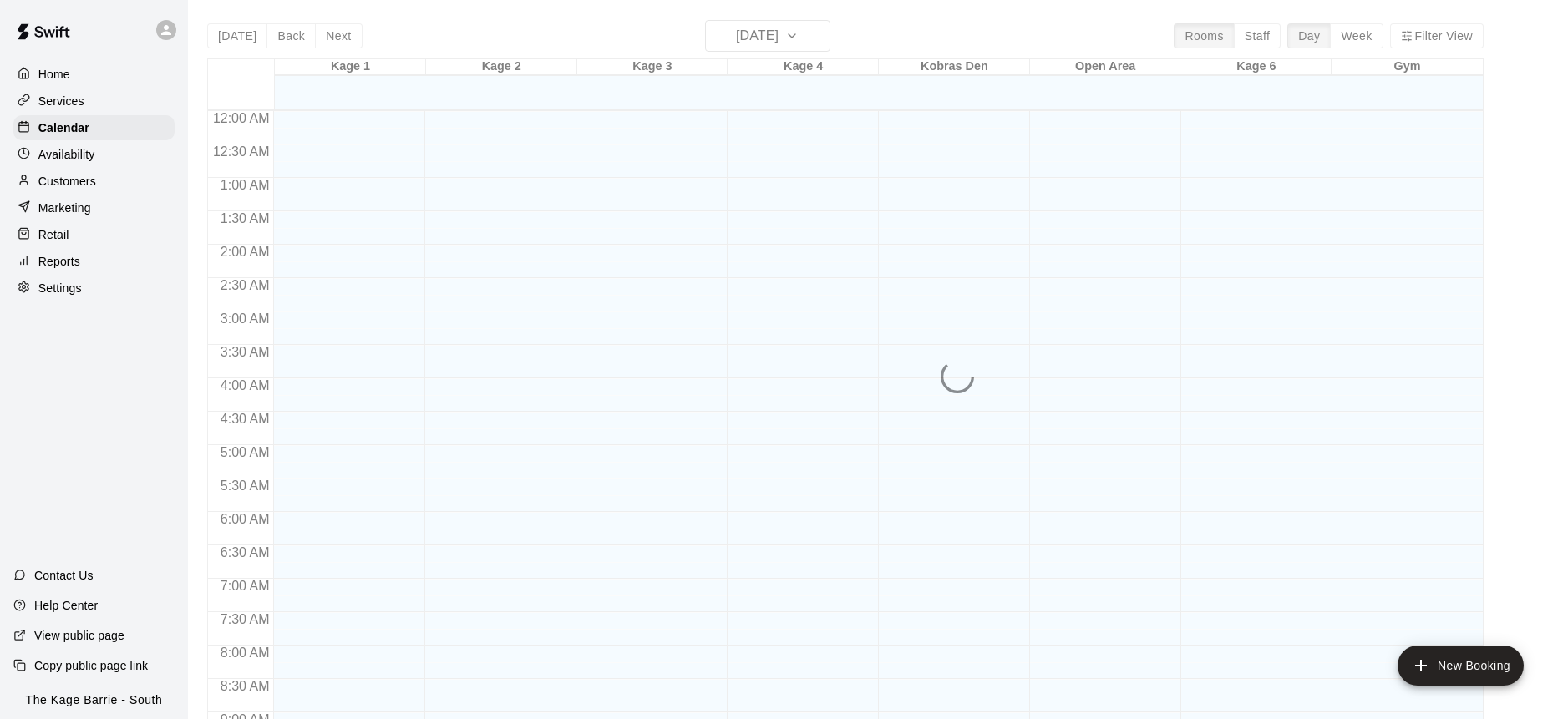
scroll to position [926, 0]
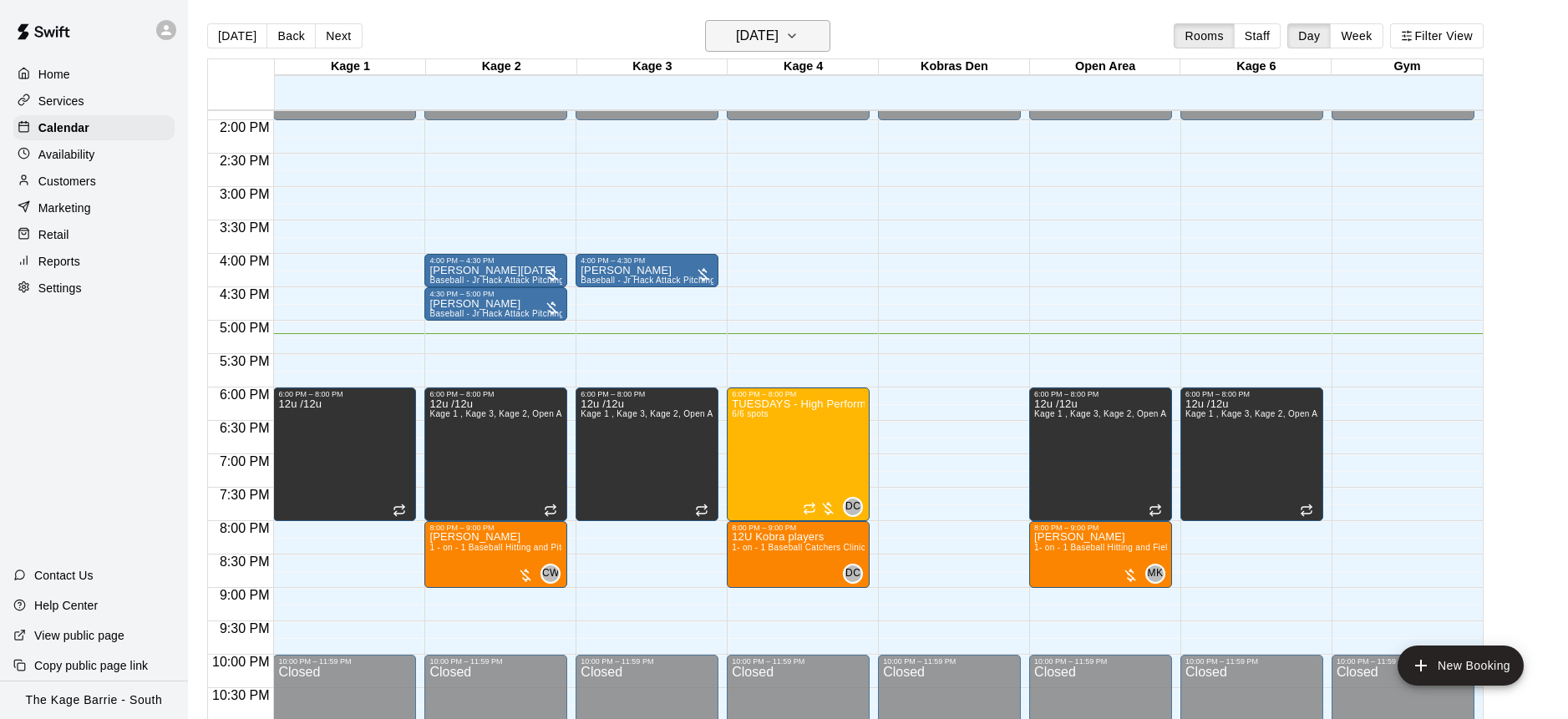
click at [799, 40] on icon "button" at bounding box center [792, 36] width 13 height 20
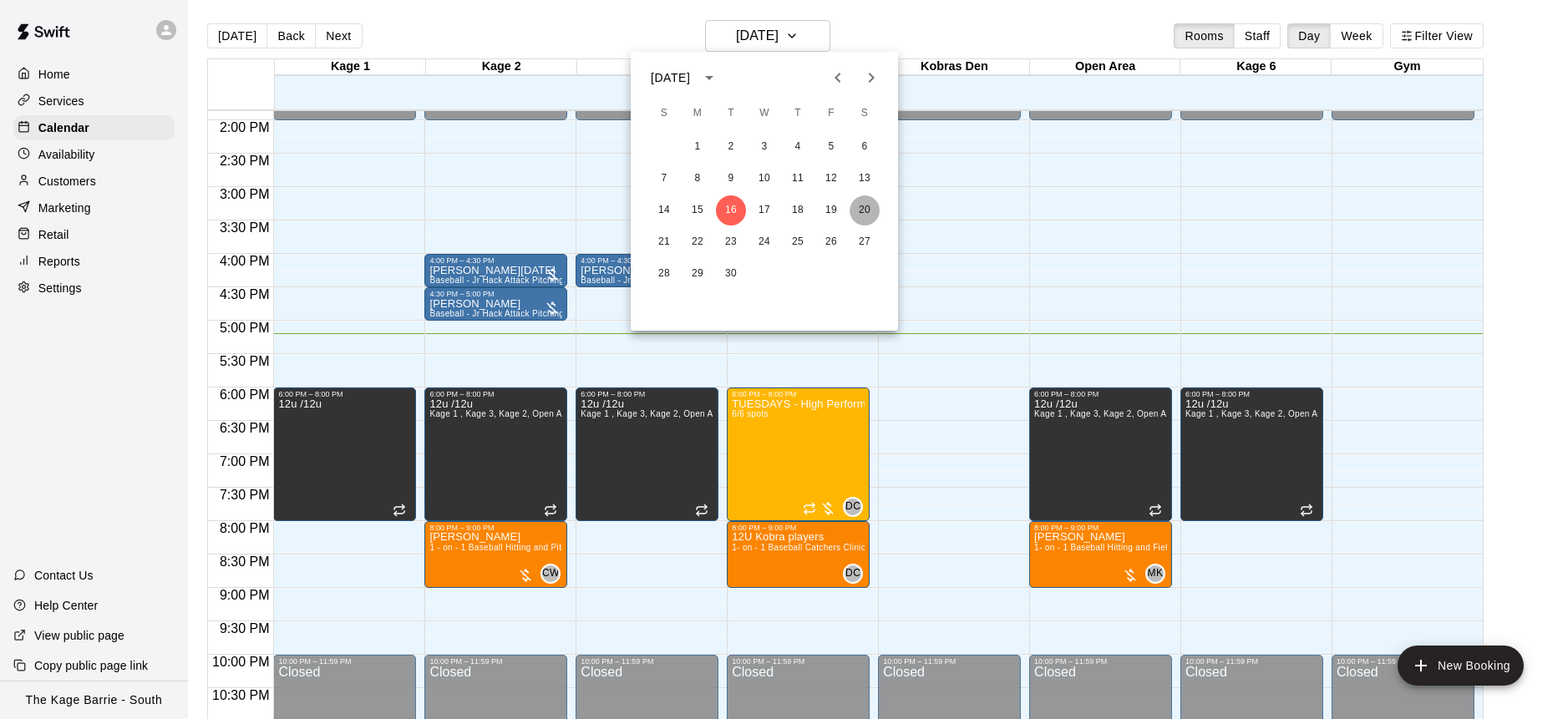
click at [865, 203] on button "20" at bounding box center [865, 211] width 30 height 30
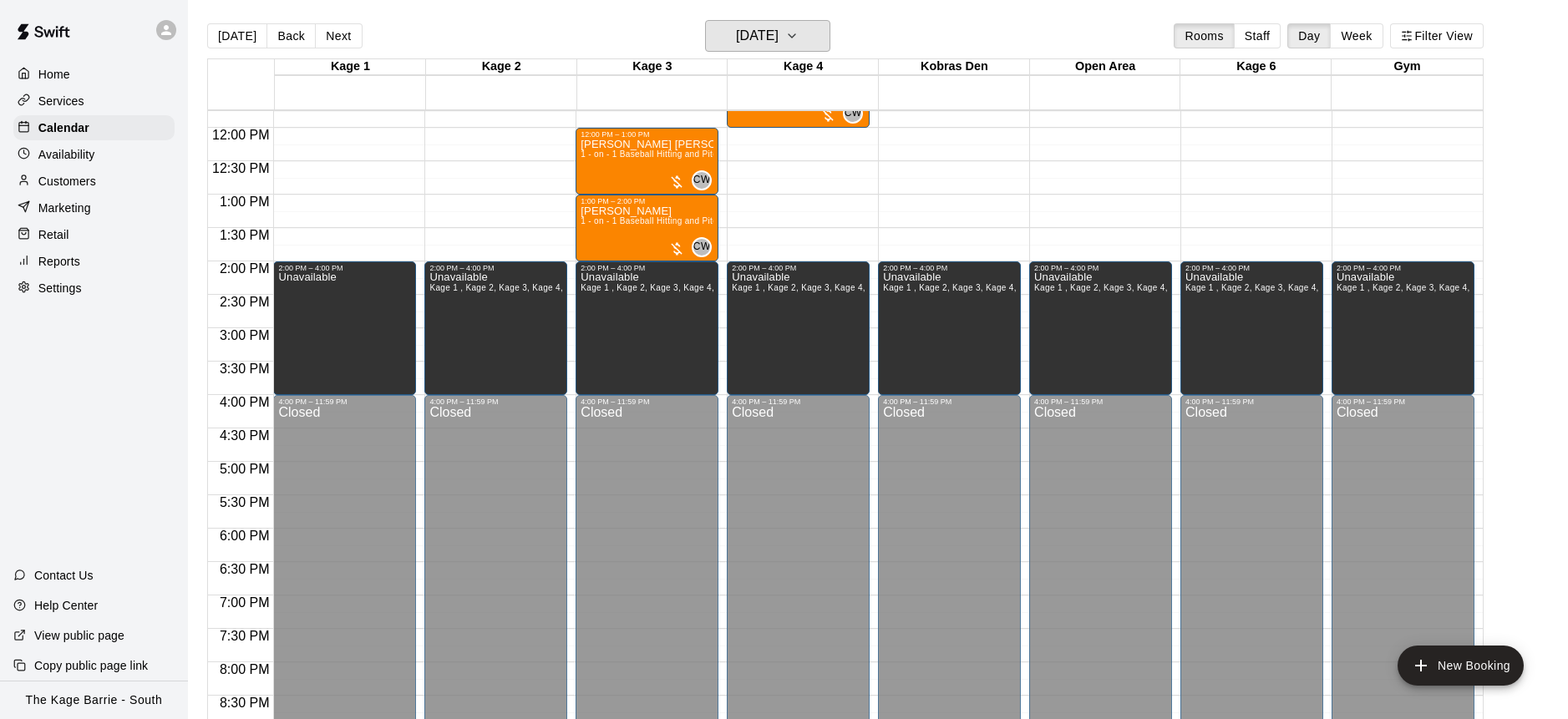
scroll to position [602, 0]
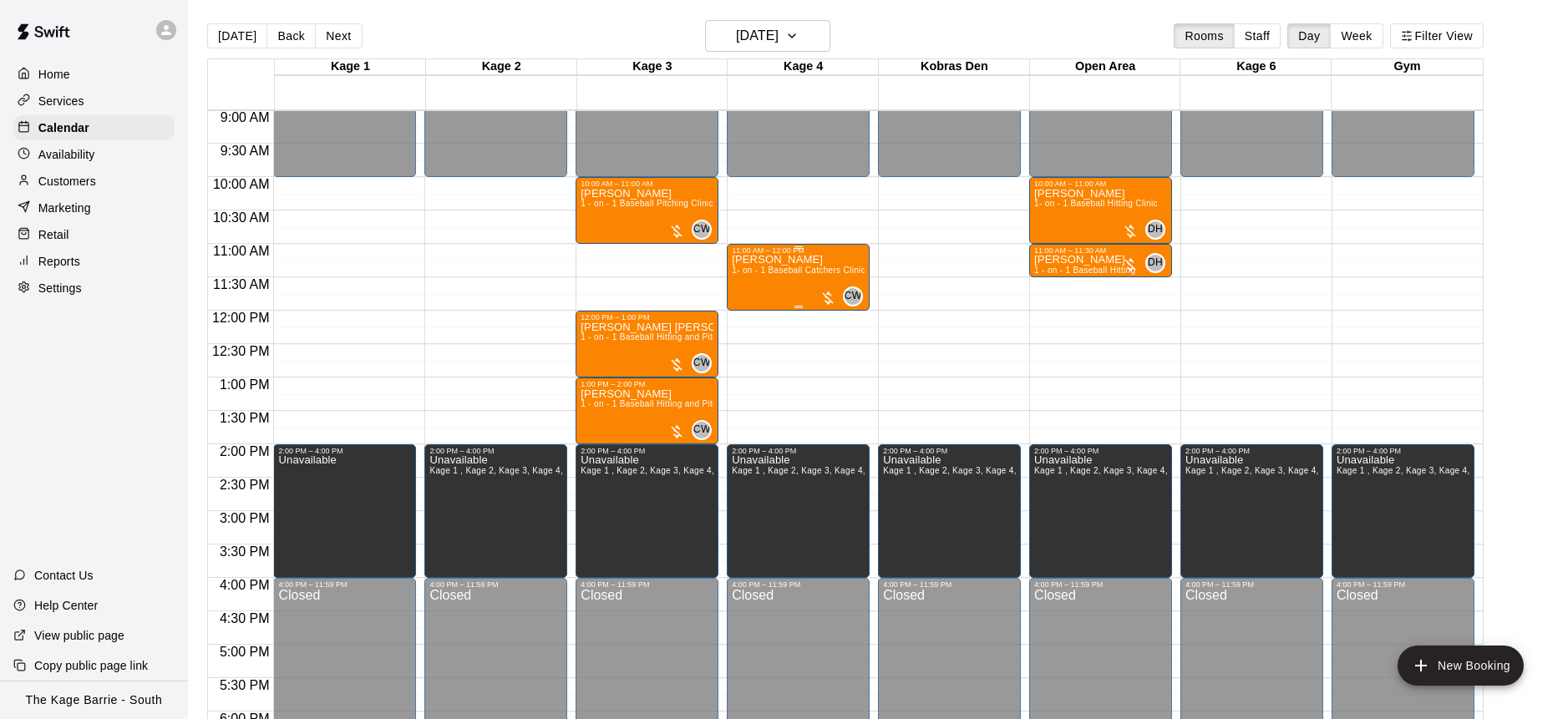
click at [795, 290] on div "[PERSON_NAME] 1- on - 1 Baseball Catchers Clinic" at bounding box center [798, 614] width 133 height 719
click at [751, 305] on img "edit" at bounding box center [750, 312] width 20 height 20
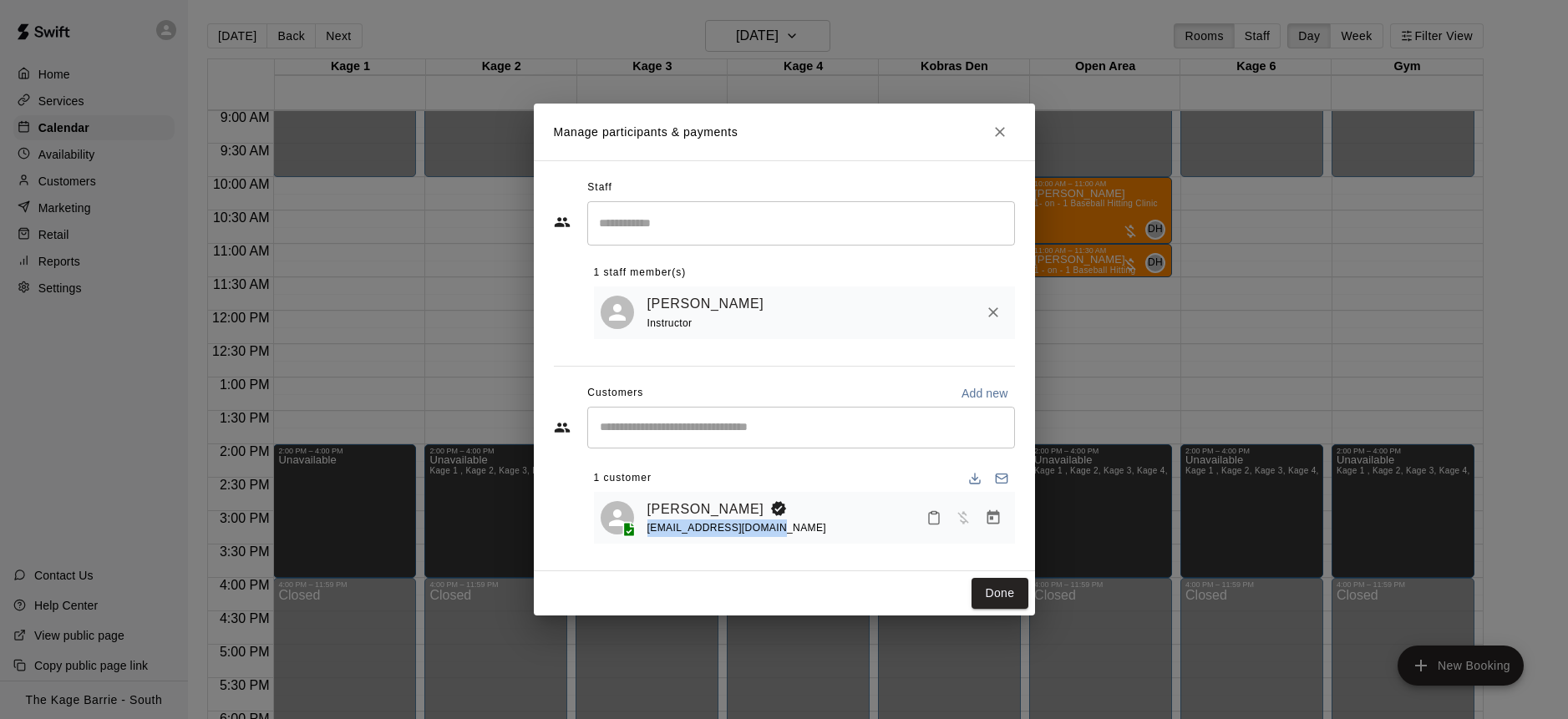
drag, startPoint x: 715, startPoint y: 529, endPoint x: 645, endPoint y: 531, distance: 70.0
click at [645, 531] on div "[PERSON_NAME] [EMAIL_ADDRESS][DOMAIN_NAME]" at bounding box center [804, 518] width 407 height 39
copy span "[EMAIL_ADDRESS][DOMAIN_NAME]"
click at [1002, 137] on icon "Close" at bounding box center [1000, 131] width 17 height 17
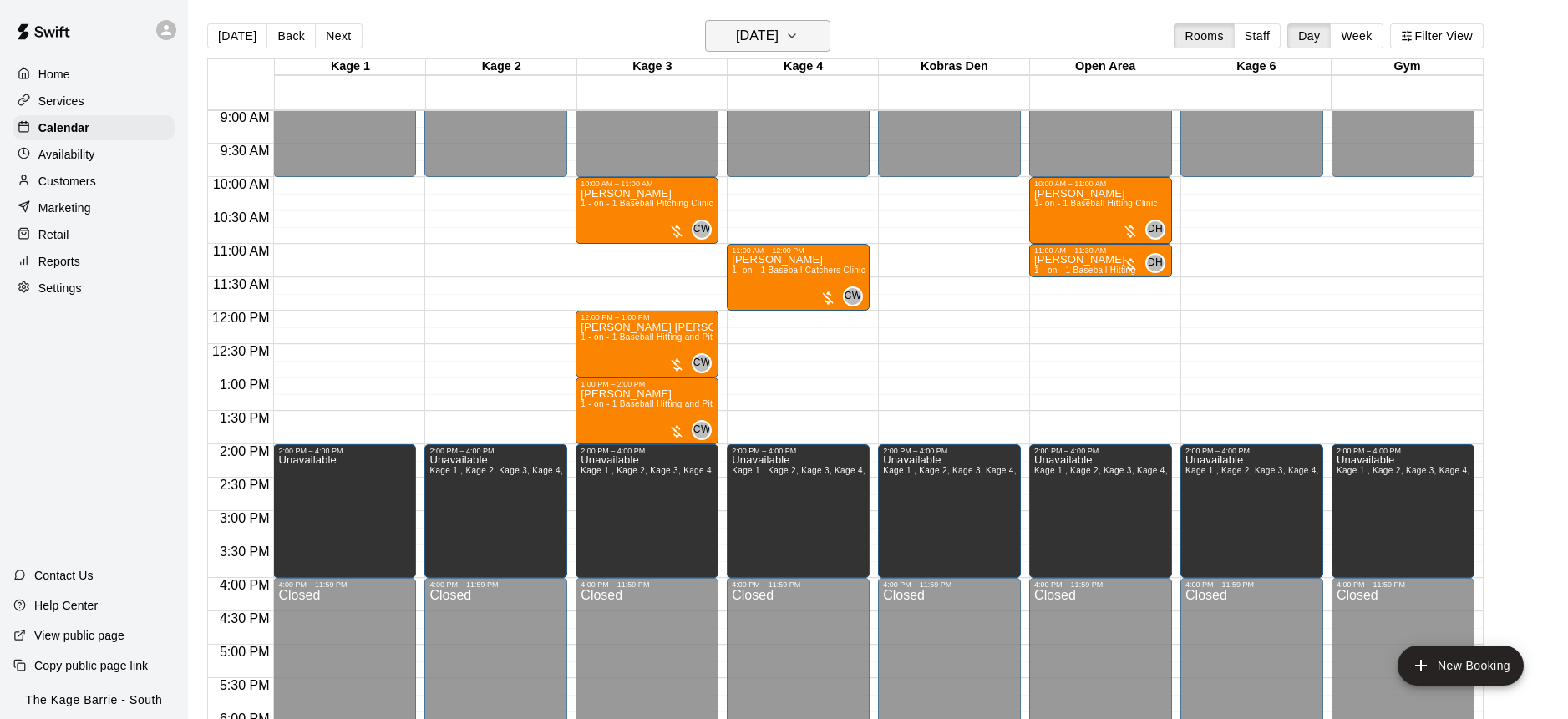
click at [778, 36] on h6 "[DATE]" at bounding box center [758, 36] width 43 height 23
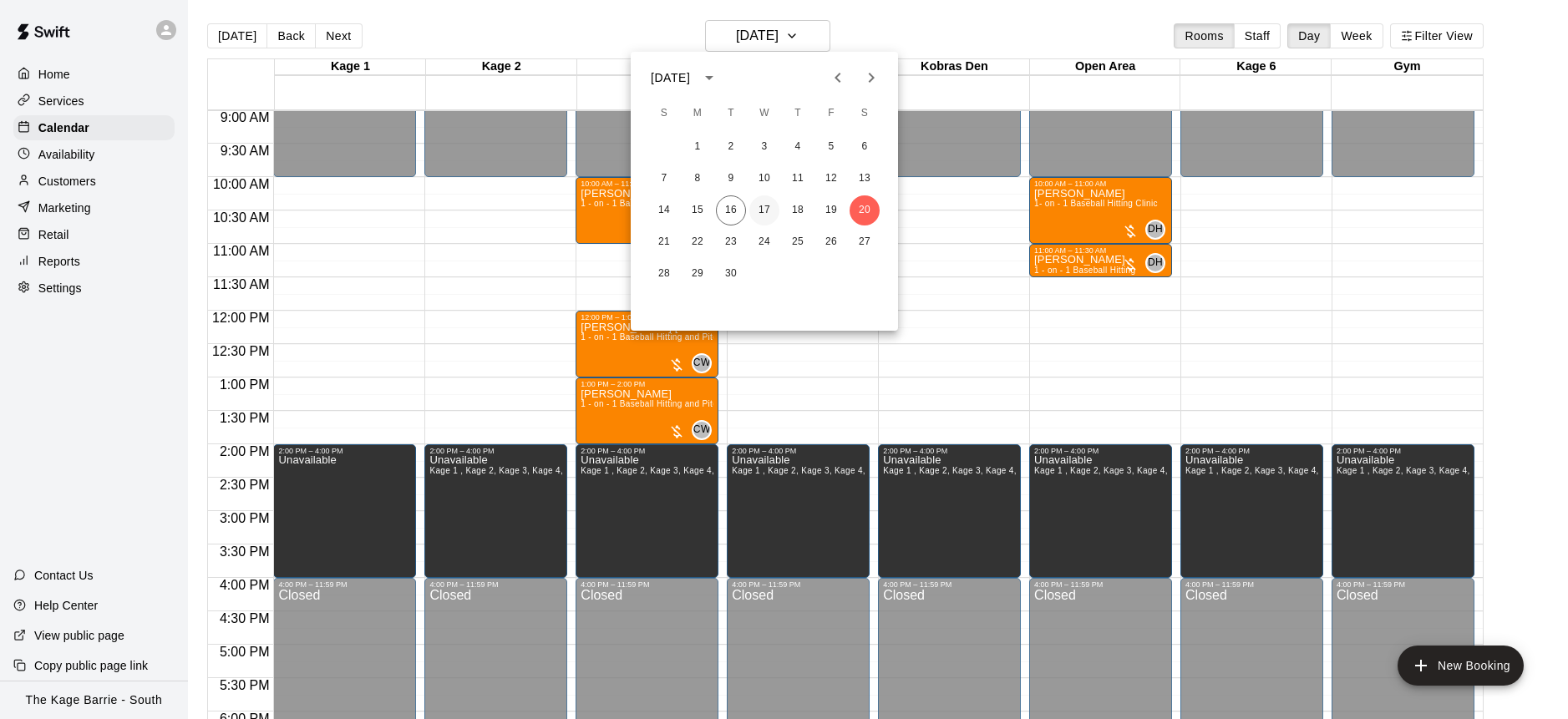
click at [767, 210] on button "17" at bounding box center [765, 211] width 30 height 30
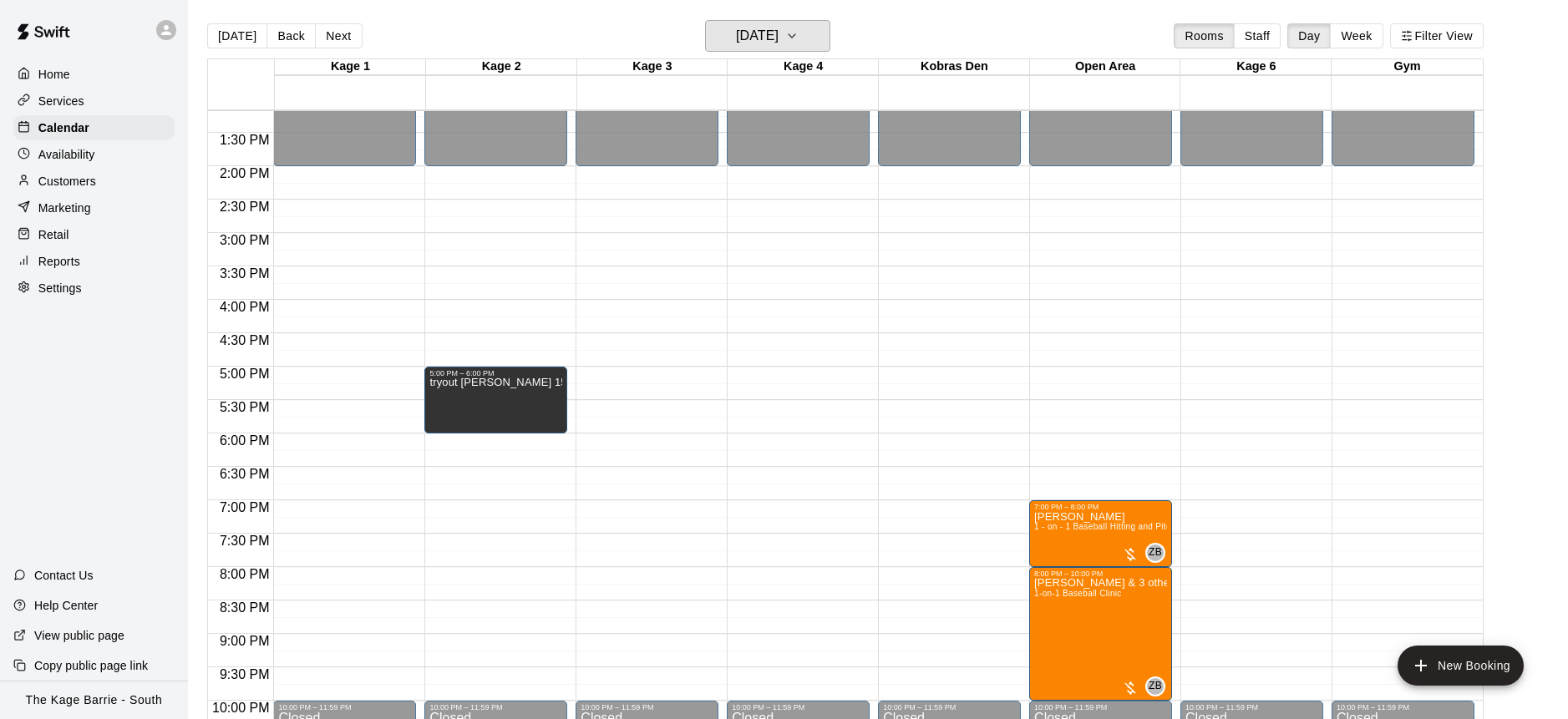
scroll to position [881, 0]
click at [830, 37] on button "[DATE]" at bounding box center [767, 36] width 125 height 32
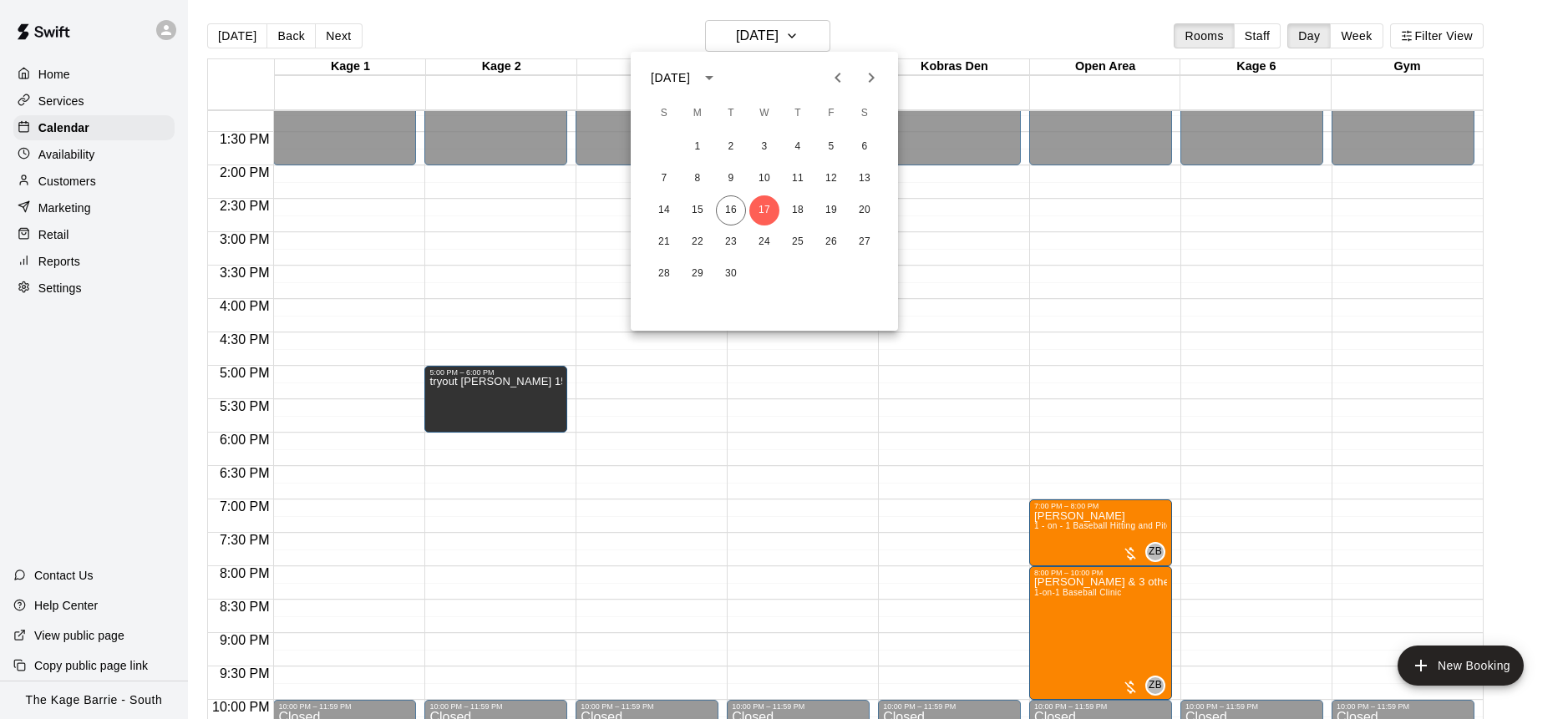
click at [873, 76] on icon "Next month" at bounding box center [871, 77] width 6 height 10
click at [769, 276] on button "29" at bounding box center [765, 274] width 30 height 30
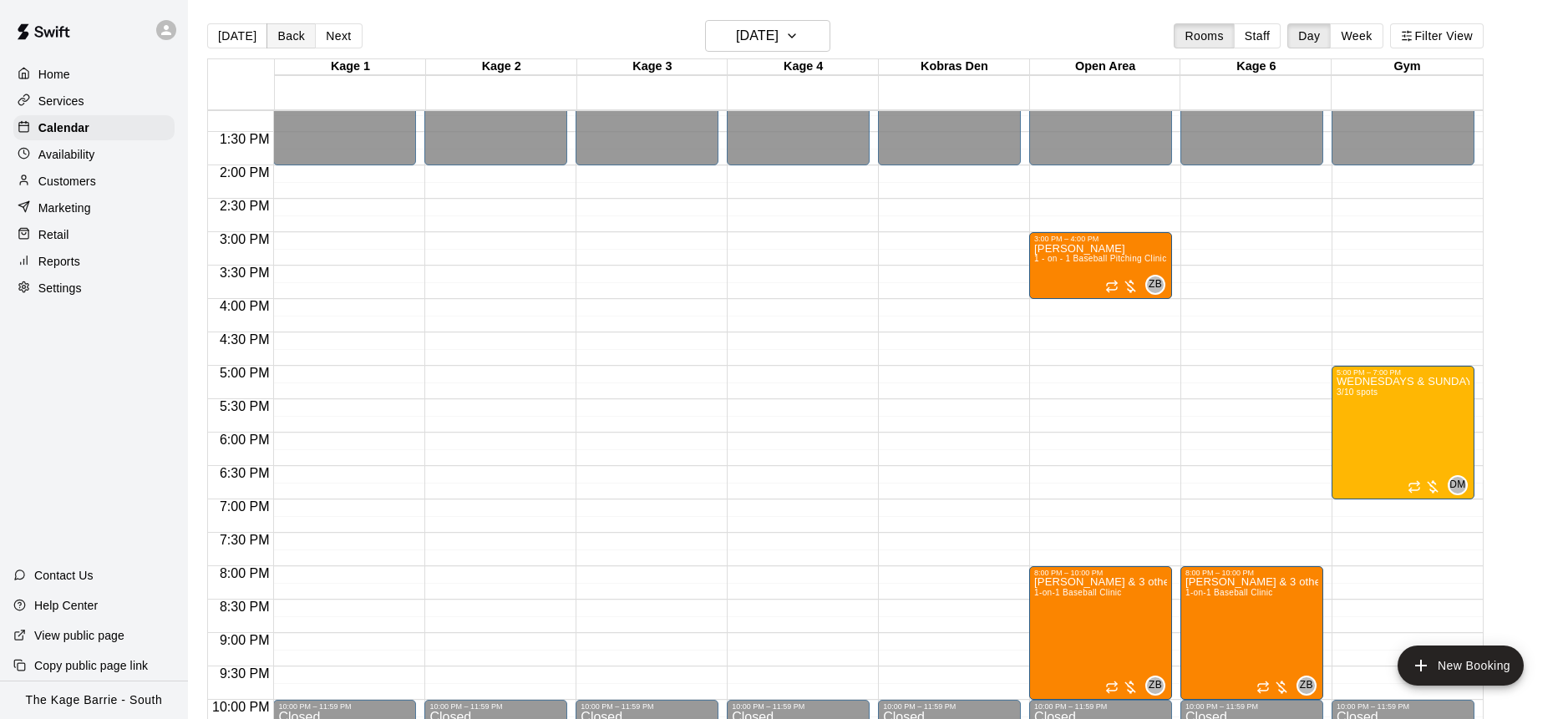
click at [284, 35] on button "Back" at bounding box center [290, 36] width 49 height 25
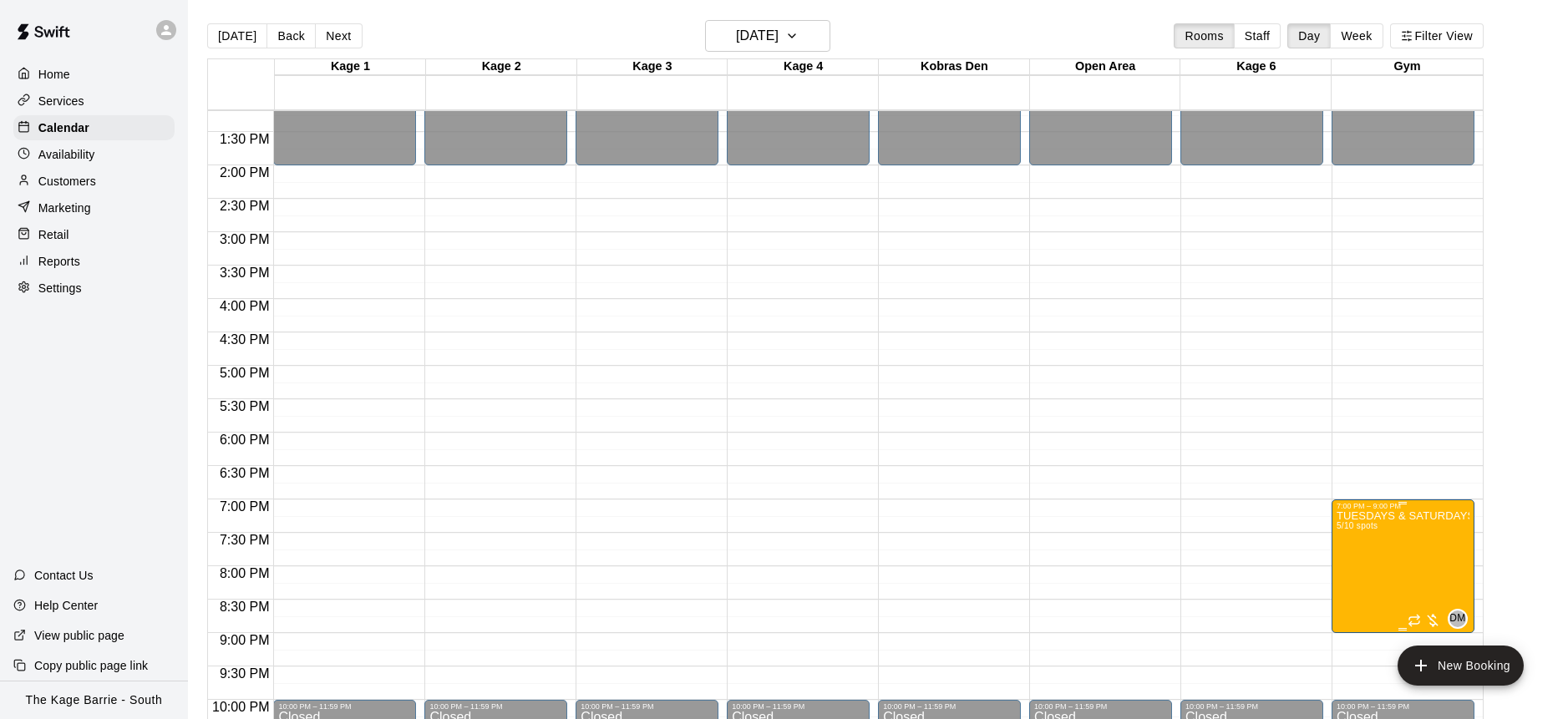
click at [1362, 571] on img "edit" at bounding box center [1354, 567] width 20 height 20
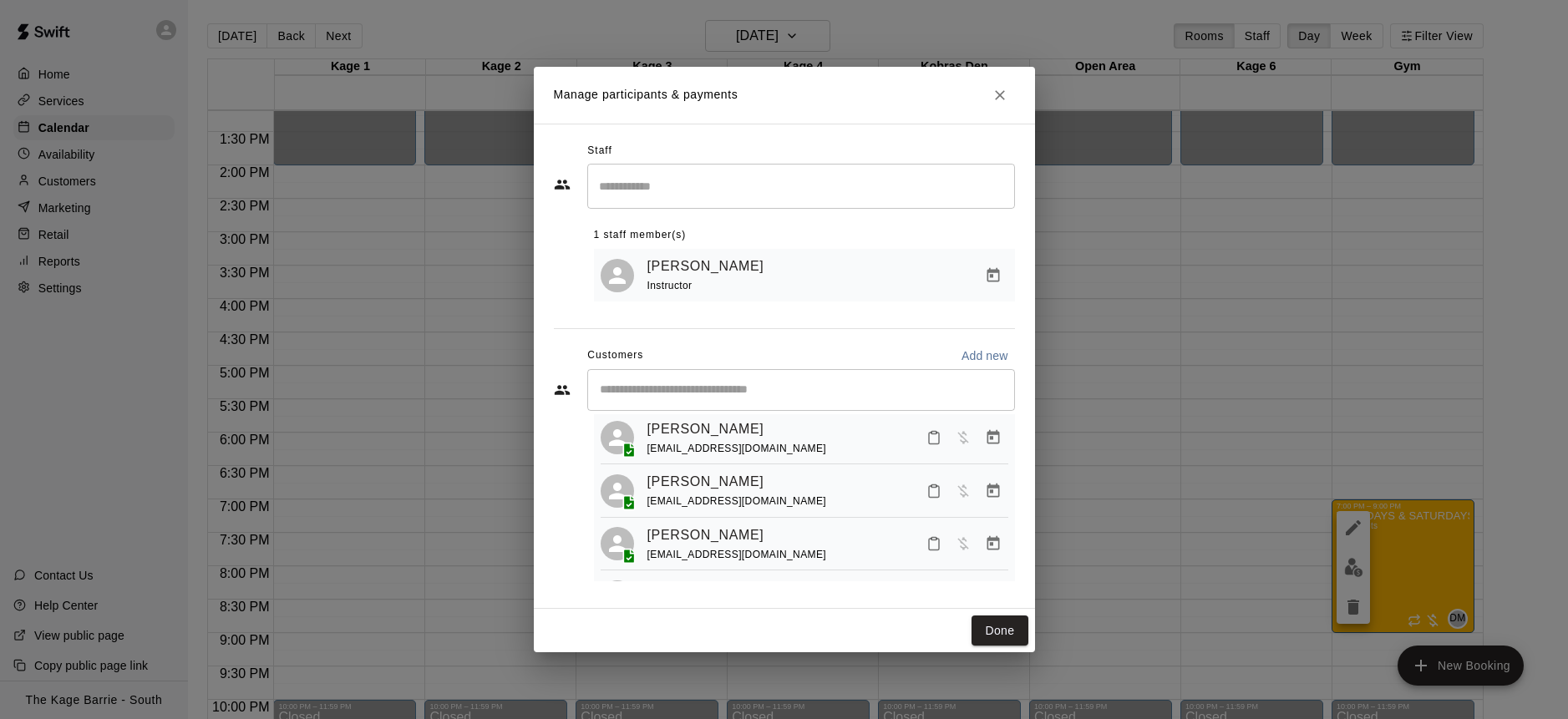
scroll to position [0, 0]
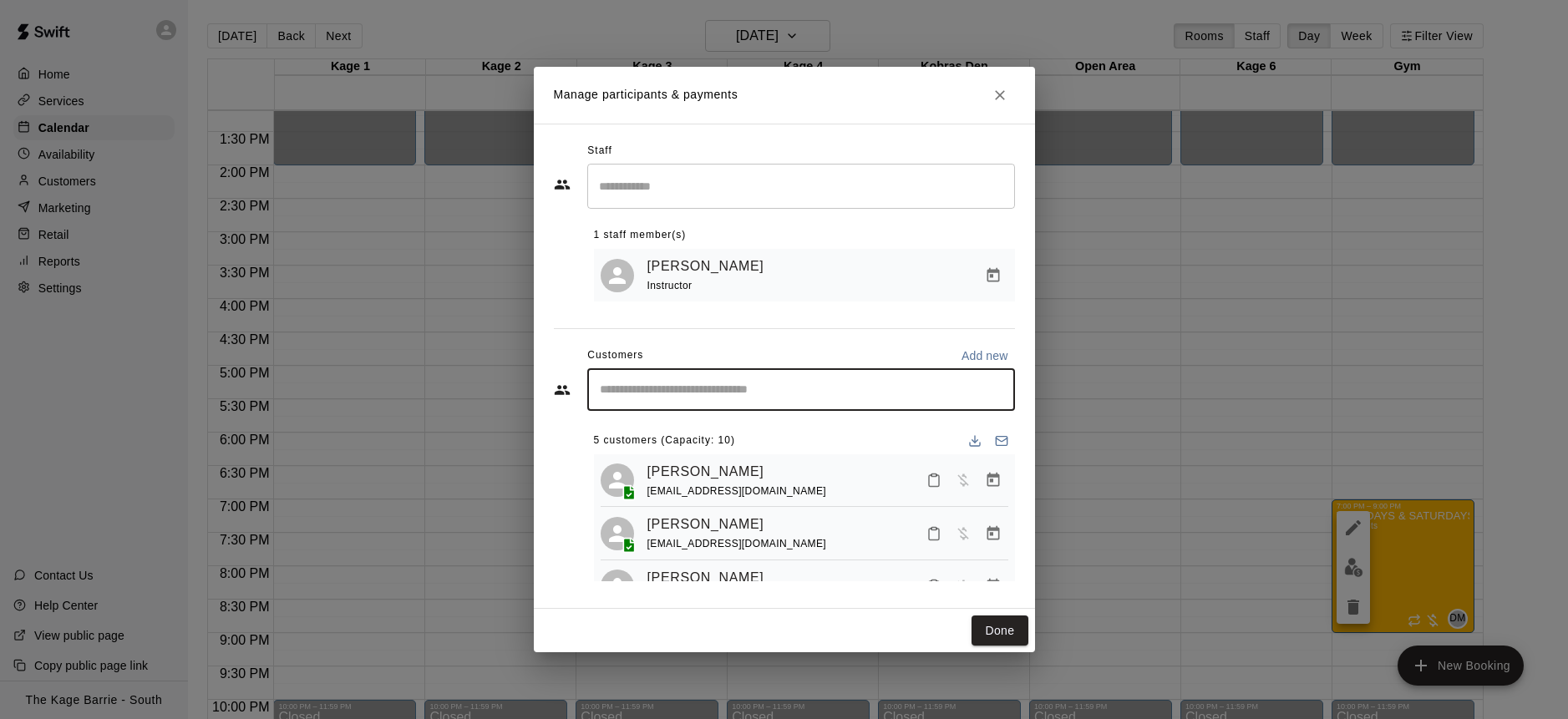
click at [855, 388] on input "Start typing to search customers..." at bounding box center [801, 389] width 413 height 17
type input "****"
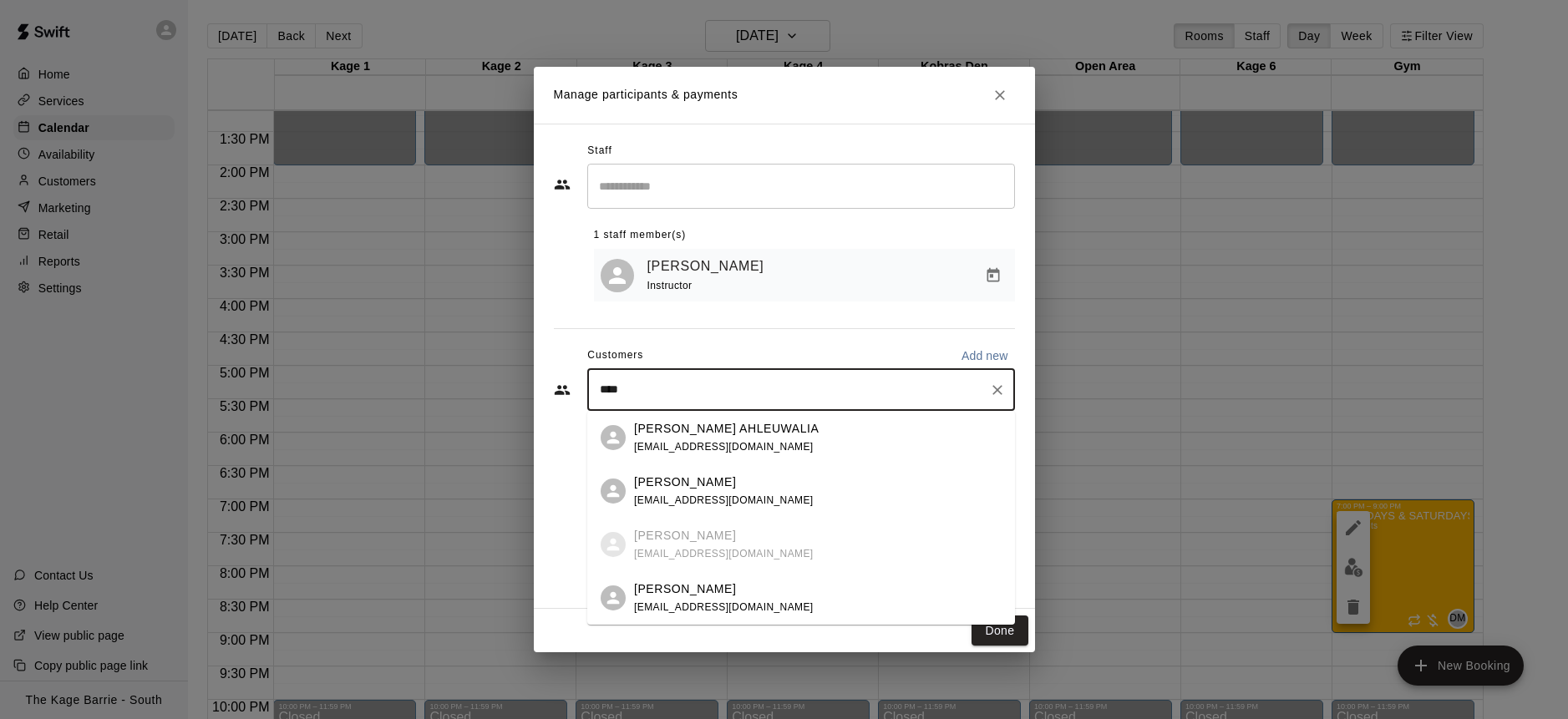
click at [696, 601] on span "[EMAIL_ADDRESS][DOMAIN_NAME]" at bounding box center [724, 606] width 180 height 12
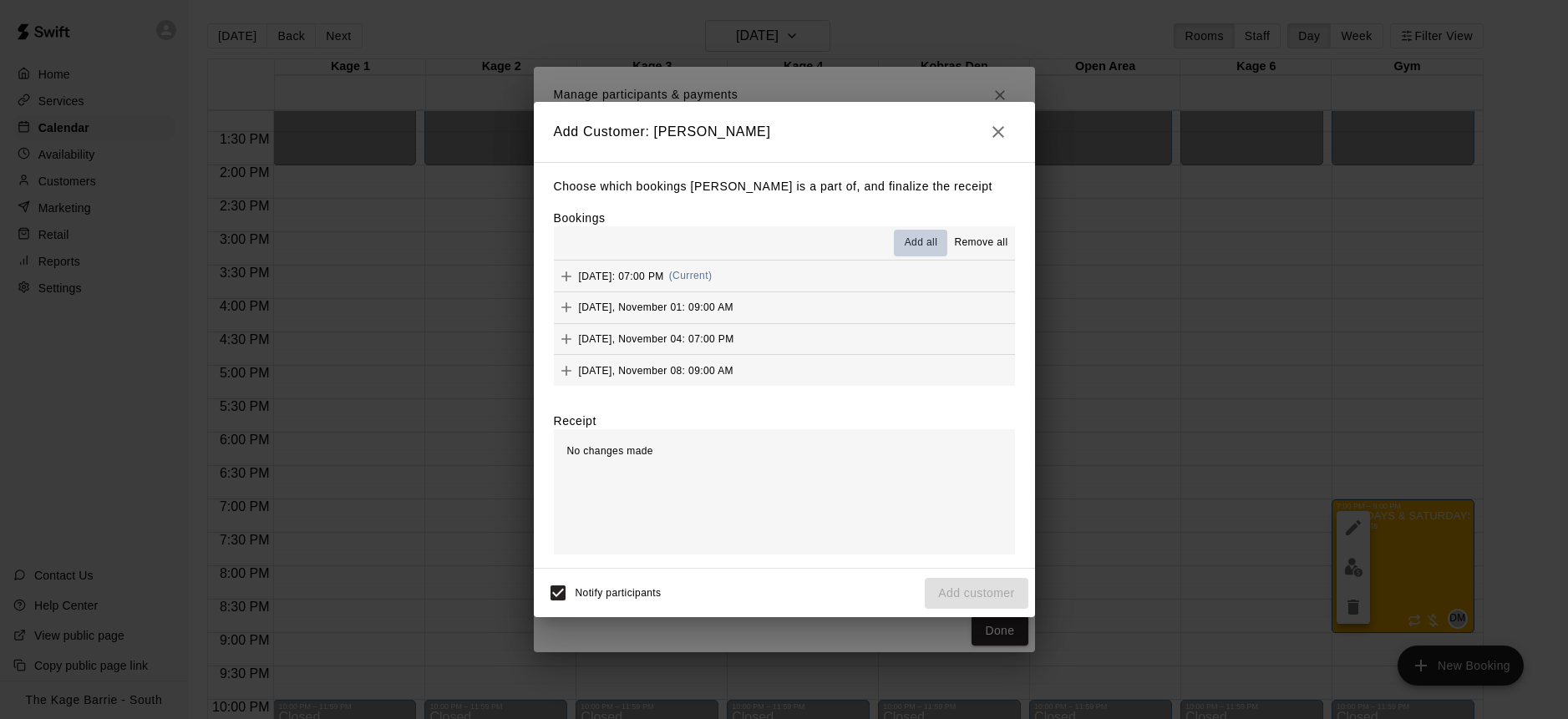
drag, startPoint x: 921, startPoint y: 241, endPoint x: 943, endPoint y: 277, distance: 42.2
click at [921, 241] on span "Add all" at bounding box center [920, 243] width 33 height 17
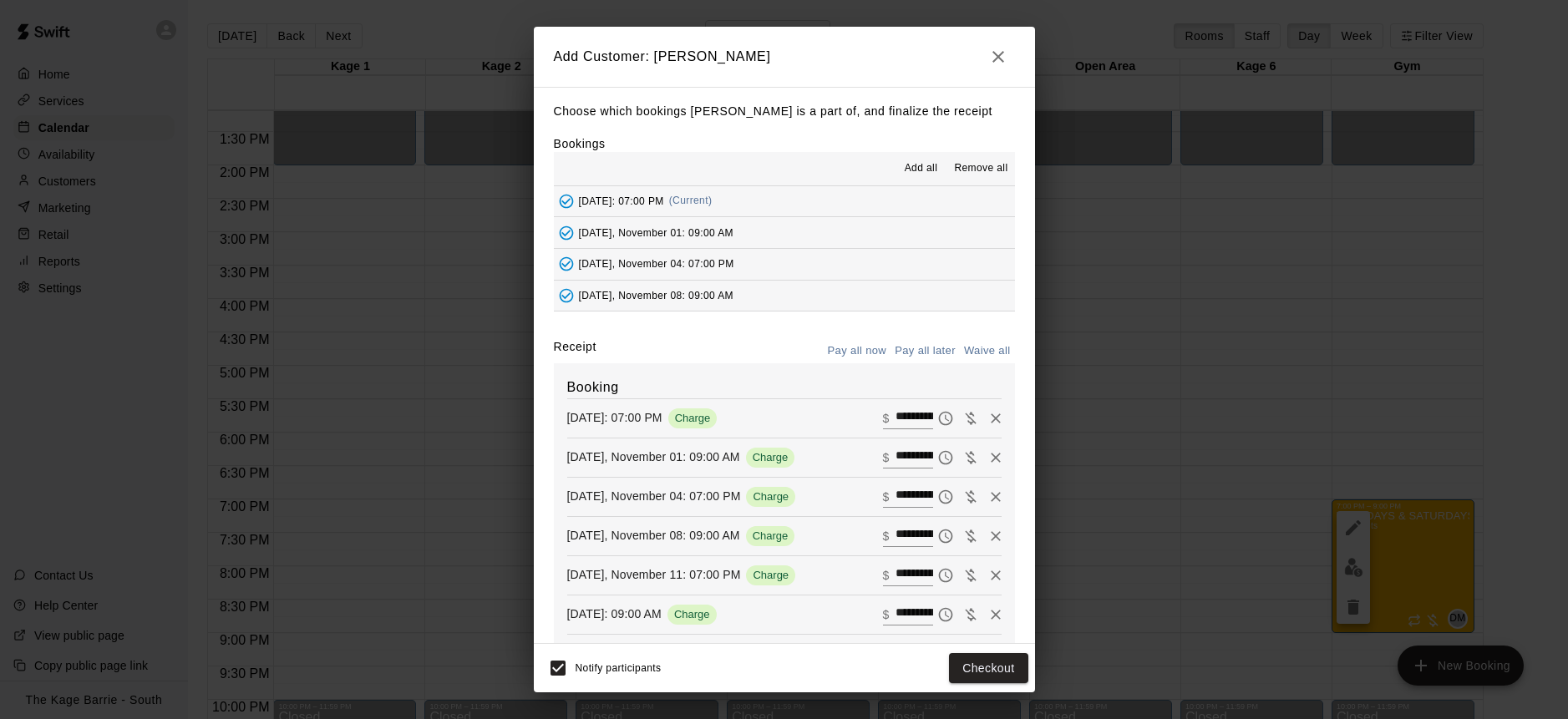
drag, startPoint x: 929, startPoint y: 350, endPoint x: 988, endPoint y: 528, distance: 187.5
click at [929, 350] on button "Pay all later" at bounding box center [926, 351] width 70 height 26
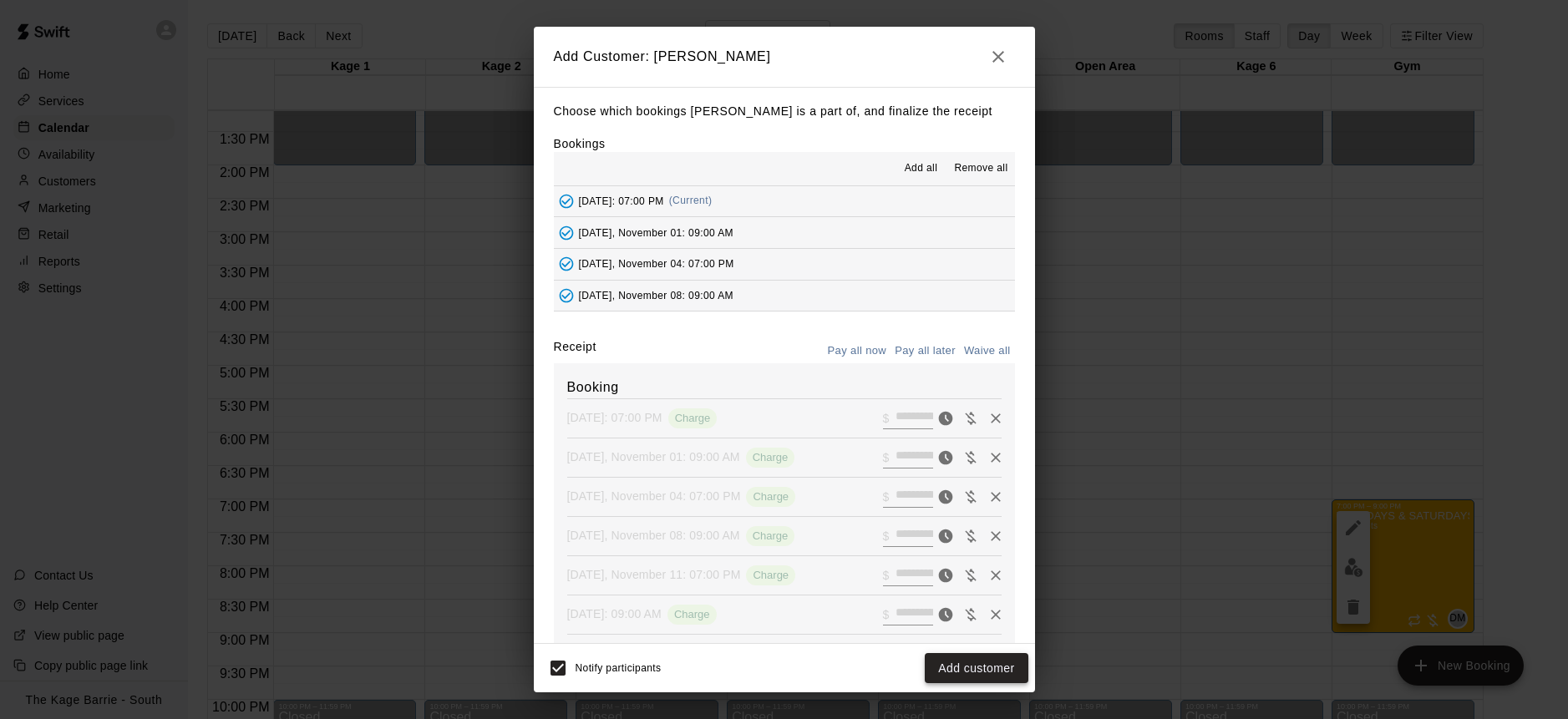
click at [999, 673] on button "Add customer" at bounding box center [976, 668] width 103 height 31
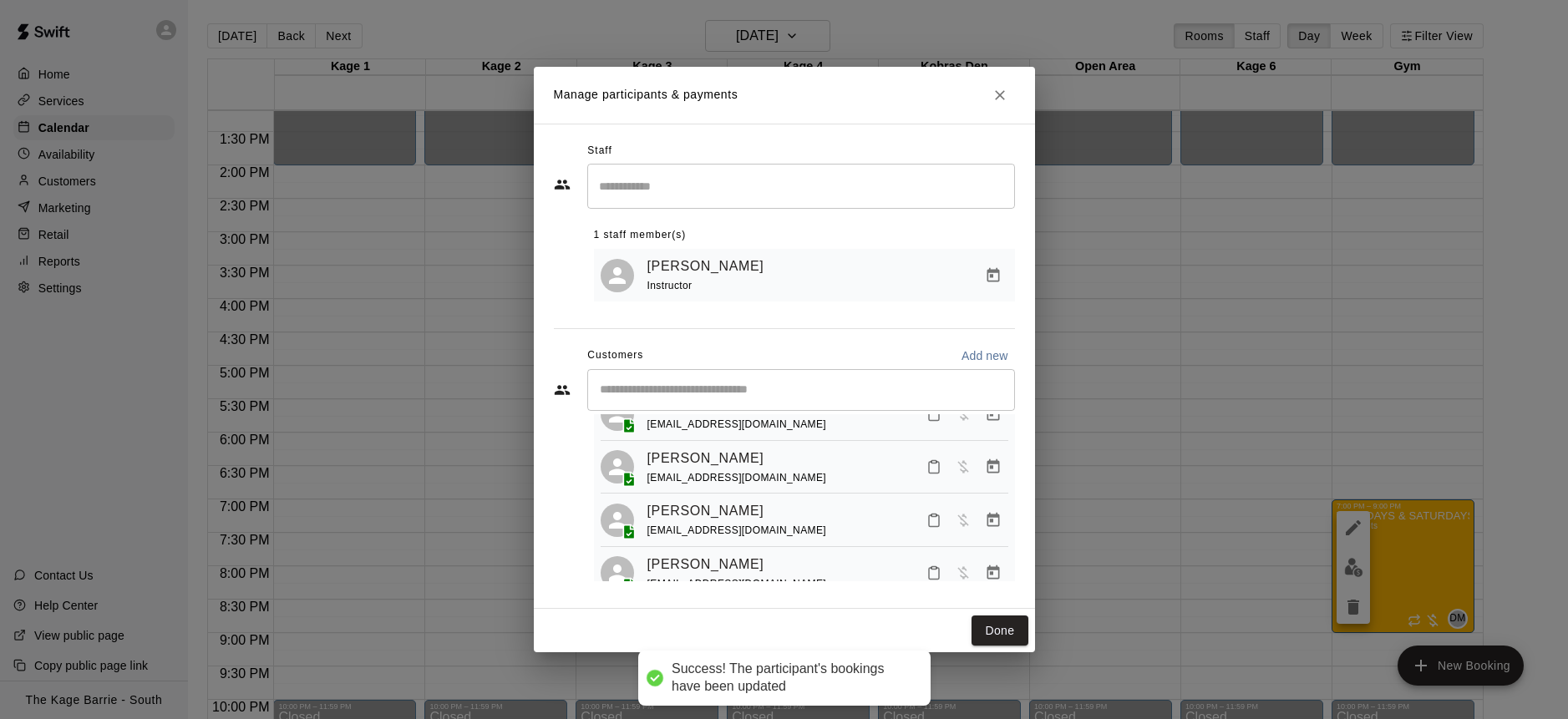
scroll to position [203, 0]
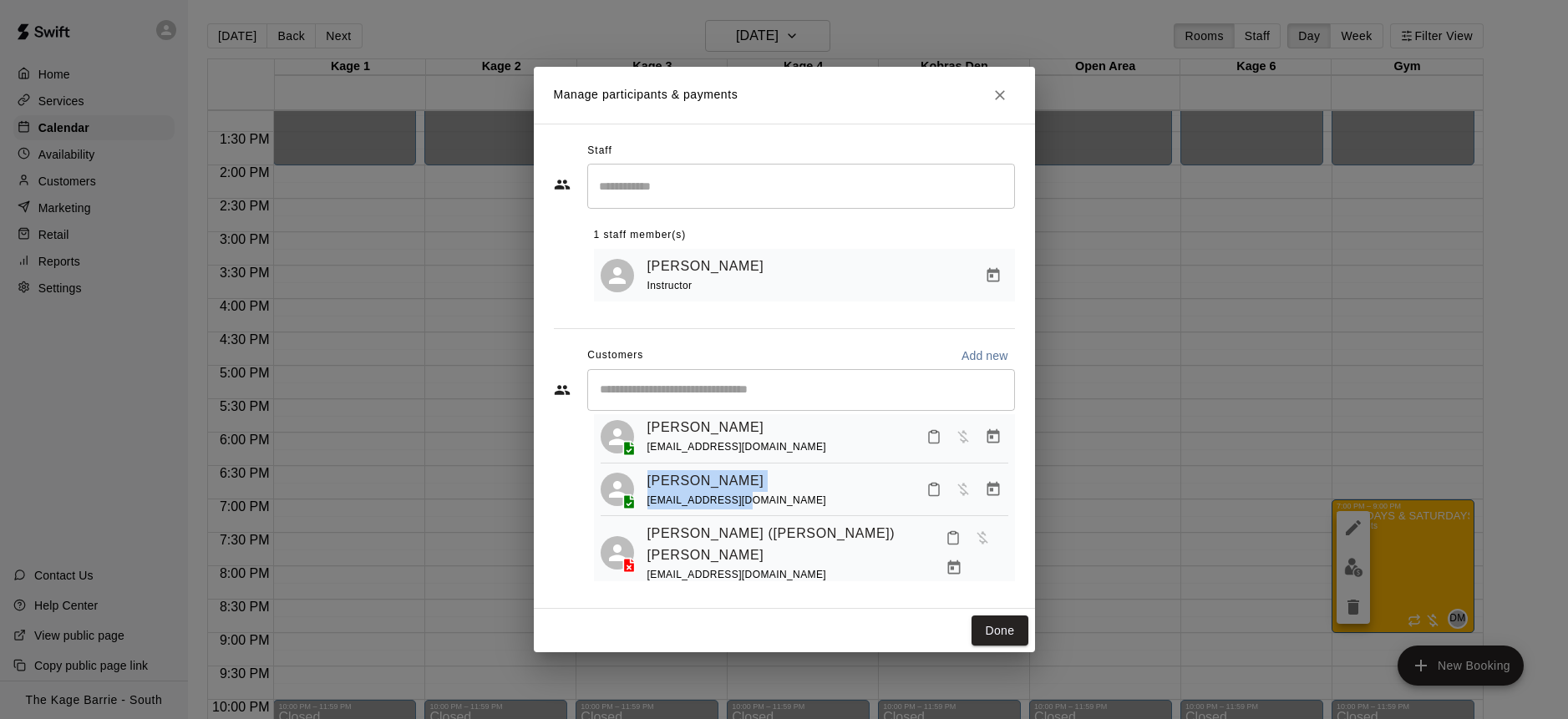
drag, startPoint x: 765, startPoint y: 506, endPoint x: 638, endPoint y: 491, distance: 127.9
click at [638, 491] on div "[PERSON_NAME] [EMAIL_ADDRESS][DOMAIN_NAME]" at bounding box center [804, 489] width 407 height 39
copy div "[PERSON_NAME] [EMAIL_ADDRESS][DOMAIN_NAME]"
click at [1003, 96] on icon "Close" at bounding box center [1000, 95] width 17 height 17
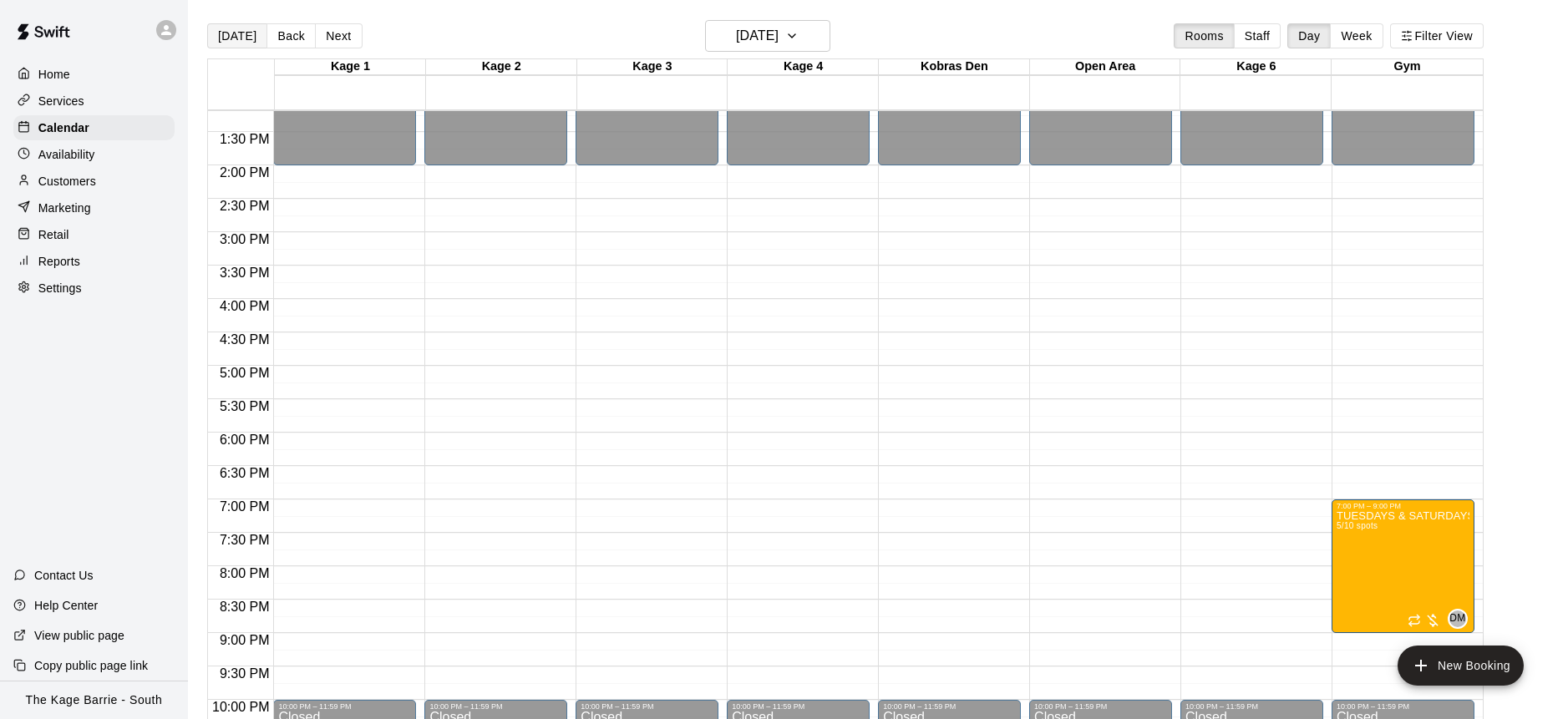
click at [242, 41] on button "[DATE]" at bounding box center [237, 36] width 60 height 25
